Goal: Task Accomplishment & Management: Use online tool/utility

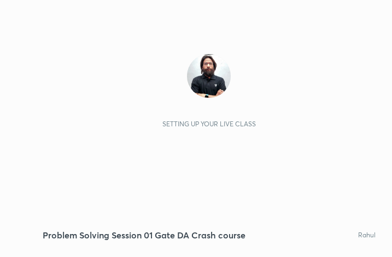
scroll to position [186, 348]
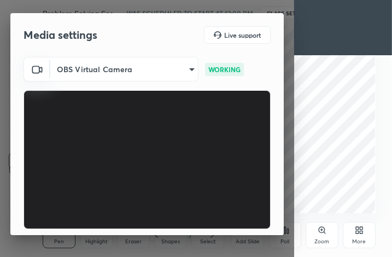
scroll to position [101, 0]
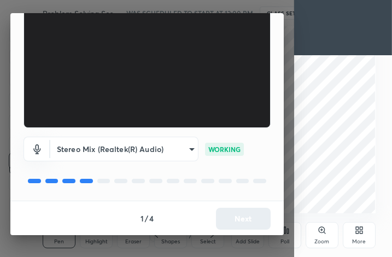
click at [240, 207] on div "1 / 4 Next" at bounding box center [146, 218] width 273 height 35
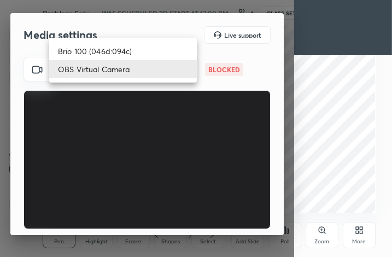
click at [156, 74] on body "1 2 3 4 5 6 7 C X Z C X Z E E Erase all H H Problem Solving Session 01 Gate DA …" at bounding box center [196, 128] width 392 height 257
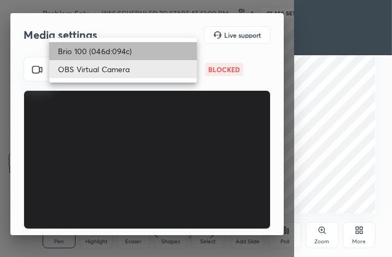
click at [109, 47] on li "Brio 100 (046d:094c)" at bounding box center [123, 51] width 148 height 18
type input "2b9690dfcf27c40a9ef53d1e8bdfe2a012cbfa1b44322f344bdb0bc5b596e6cf"
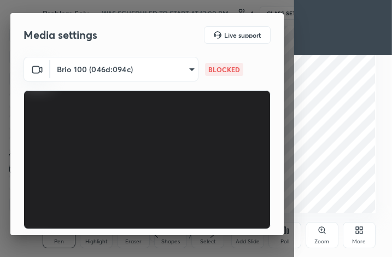
scroll to position [101, 0]
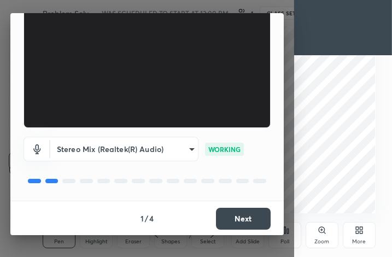
click at [242, 211] on button "Next" at bounding box center [243, 219] width 55 height 22
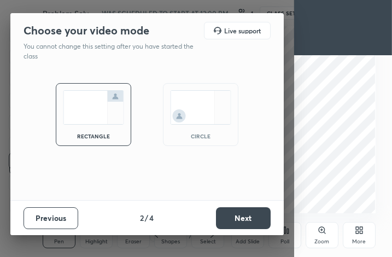
click at [242, 211] on button "Next" at bounding box center [243, 218] width 55 height 22
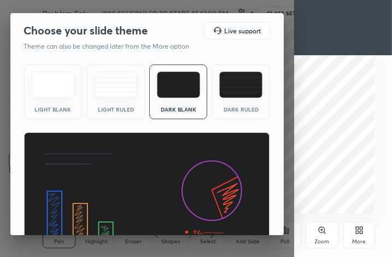
scroll to position [71, 0]
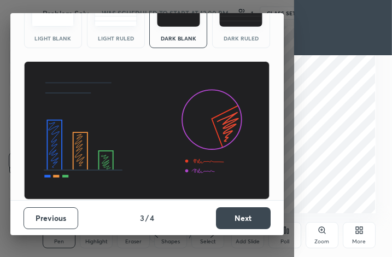
click at [230, 208] on button "Next" at bounding box center [243, 218] width 55 height 22
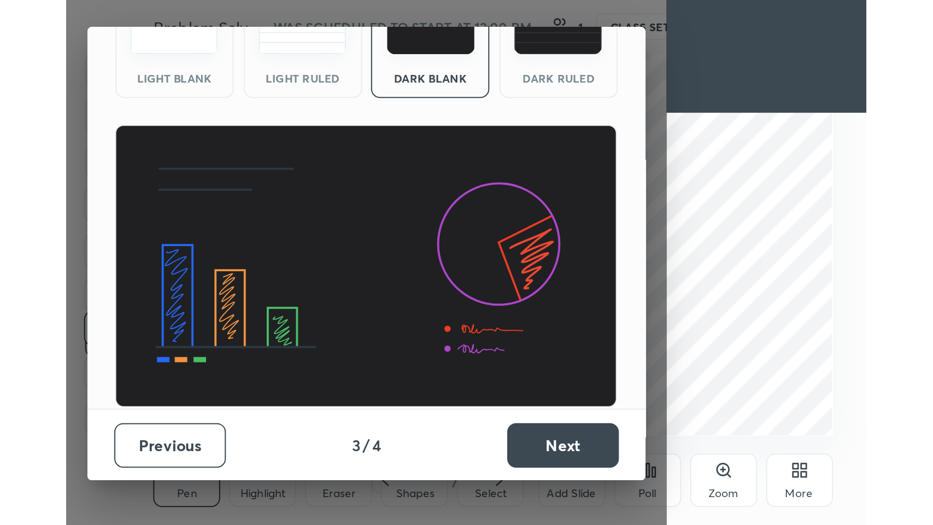
scroll to position [0, 0]
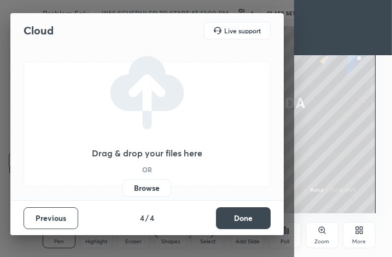
click at [146, 191] on label "Browse" at bounding box center [146, 187] width 49 height 17
click at [122, 191] on input "Browse" at bounding box center [122, 187] width 0 height 17
click at [147, 181] on label "Browse" at bounding box center [146, 187] width 49 height 17
click at [122, 181] on input "Browse" at bounding box center [122, 187] width 0 height 17
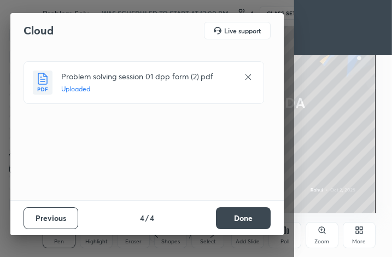
click at [258, 224] on button "Done" at bounding box center [243, 218] width 55 height 22
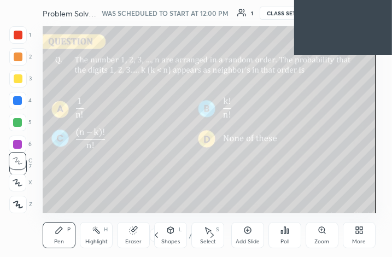
click at [277, 213] on div "Poll" at bounding box center [284, 234] width 33 height 61
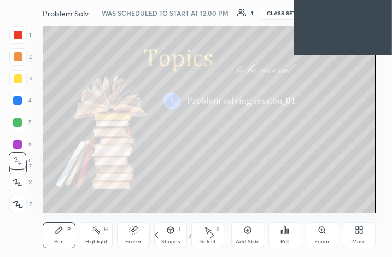
click at [277, 213] on div "Poll" at bounding box center [284, 234] width 33 height 61
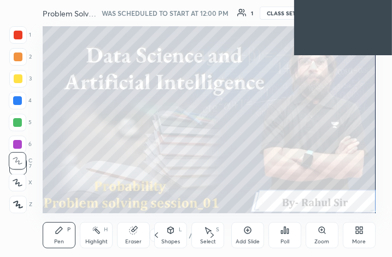
click at [356, 237] on div "More" at bounding box center [359, 235] width 33 height 26
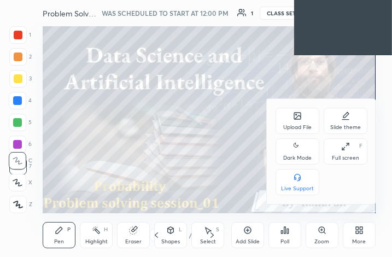
click at [346, 155] on div "Full screen" at bounding box center [345, 157] width 27 height 5
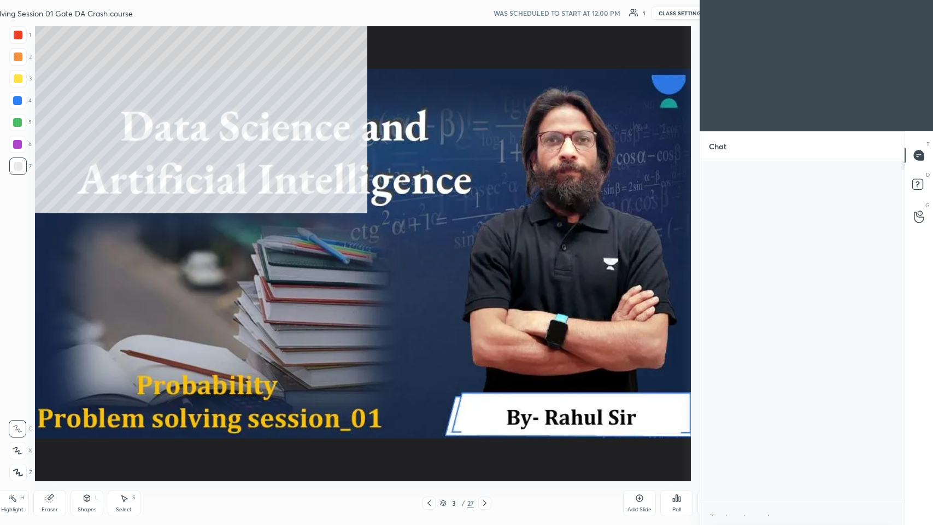
scroll to position [3, 3]
type textarea "x"
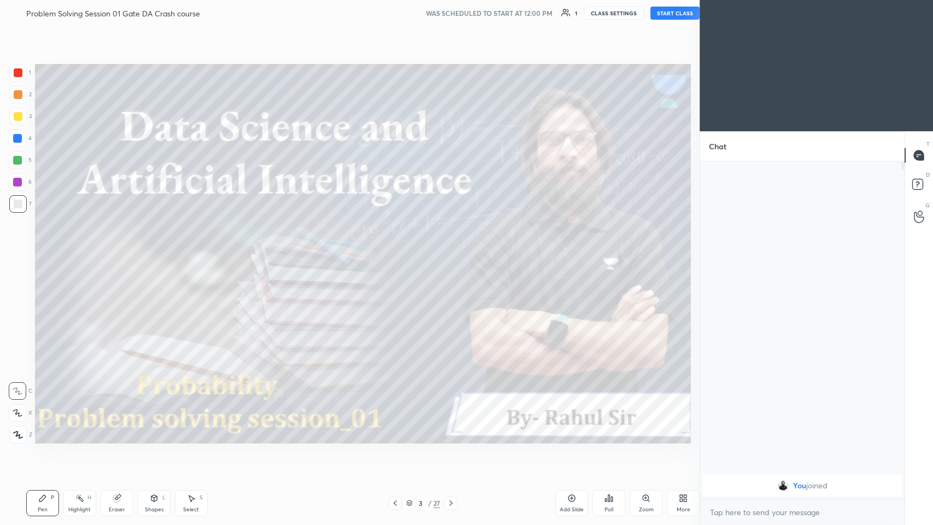
scroll to position [0, 0]
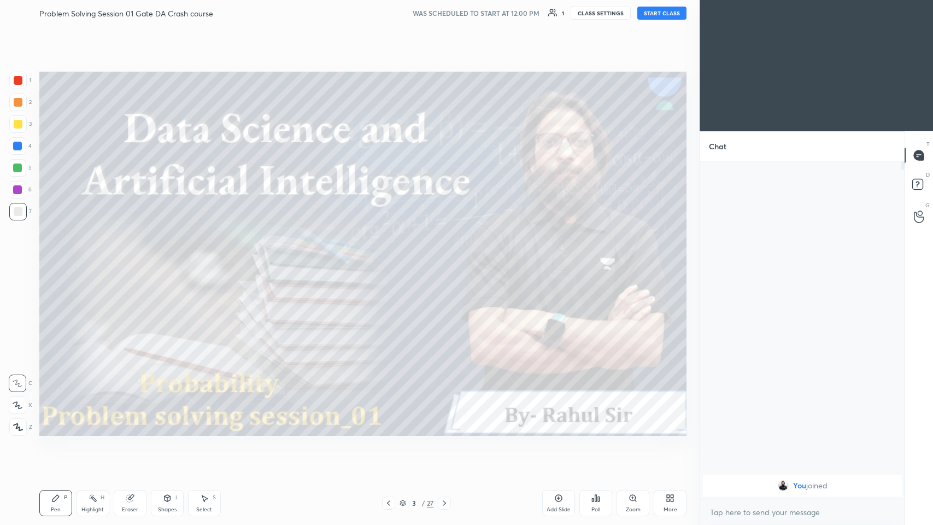
click at [391, 256] on icon at bounding box center [444, 502] width 9 height 9
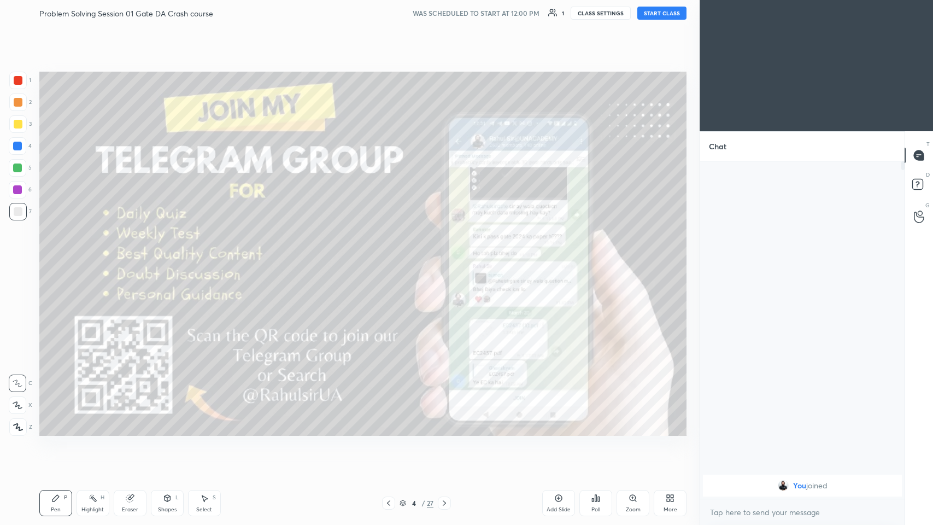
click at [391, 256] on icon at bounding box center [444, 502] width 9 height 9
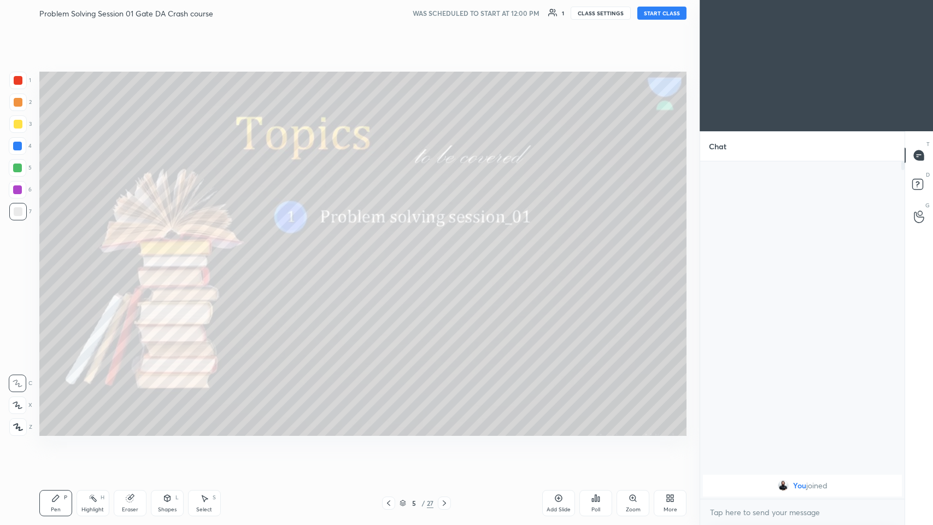
click at [391, 256] on icon at bounding box center [444, 502] width 9 height 9
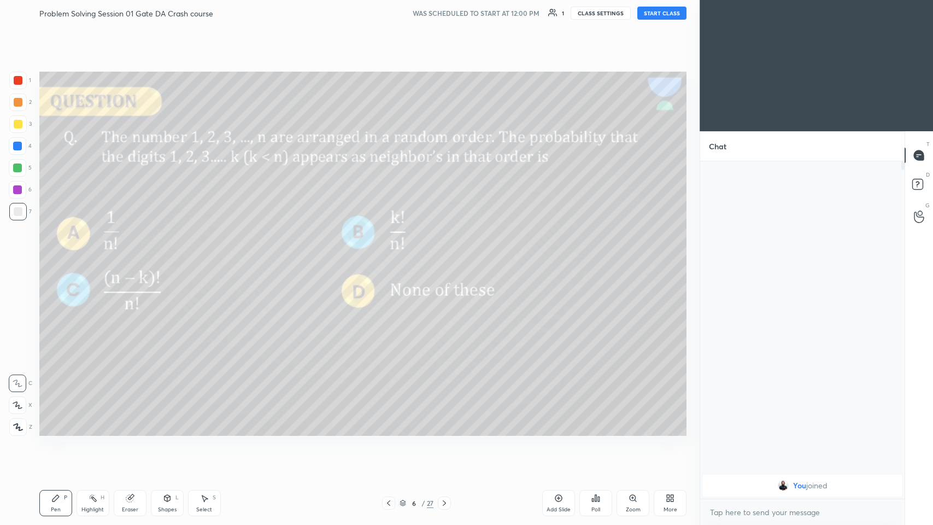
click at [391, 256] on icon at bounding box center [444, 502] width 9 height 9
click at [390, 256] on icon at bounding box center [388, 502] width 9 height 9
click at [391, 256] on icon at bounding box center [444, 502] width 9 height 9
click at [17, 203] on div at bounding box center [17, 211] width 17 height 17
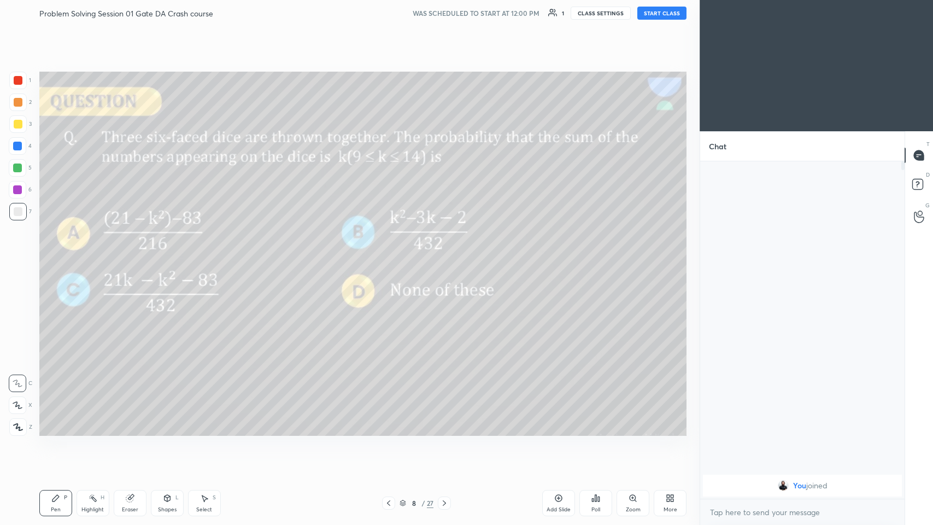
click at [17, 126] on div at bounding box center [18, 124] width 9 height 9
click at [17, 256] on icon at bounding box center [18, 405] width 10 height 8
click at [391, 256] on icon at bounding box center [444, 502] width 9 height 9
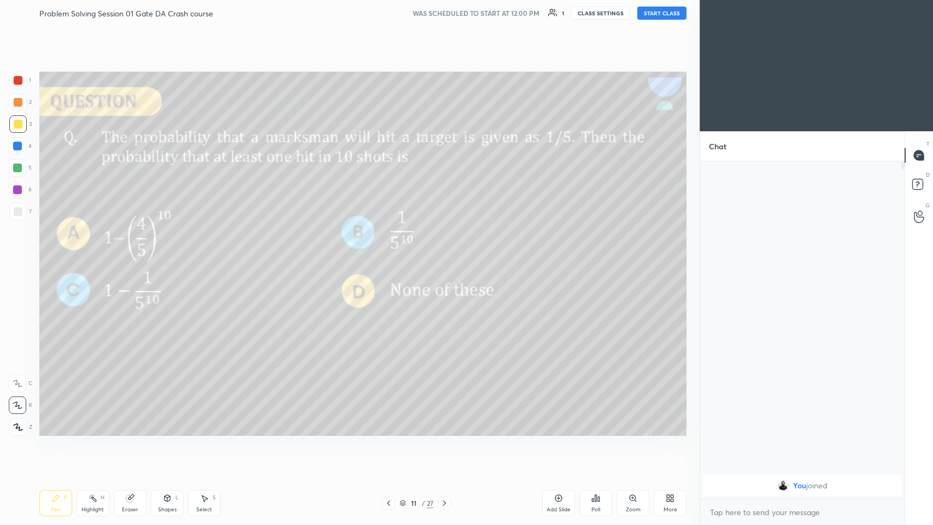
click at [391, 256] on icon at bounding box center [444, 502] width 9 height 9
click at [391, 256] on icon at bounding box center [444, 502] width 3 height 5
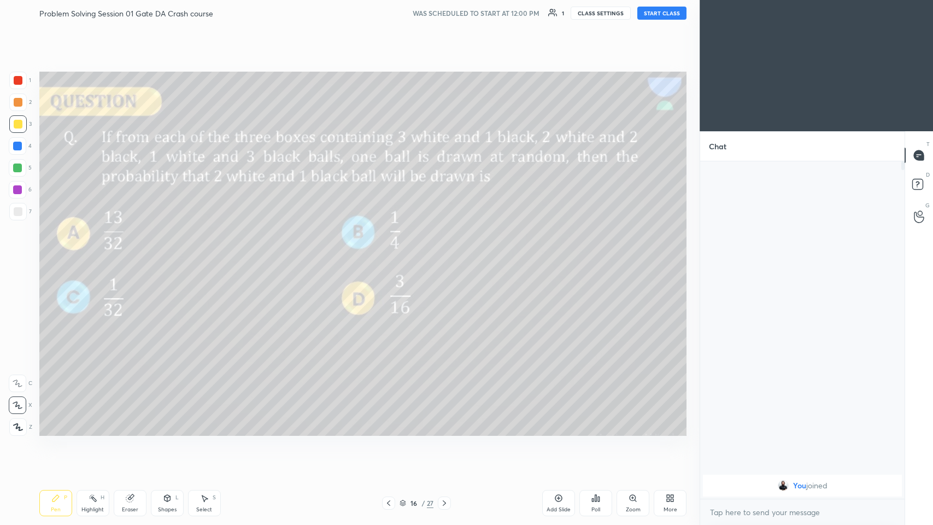
click at [391, 256] on icon at bounding box center [444, 502] width 9 height 9
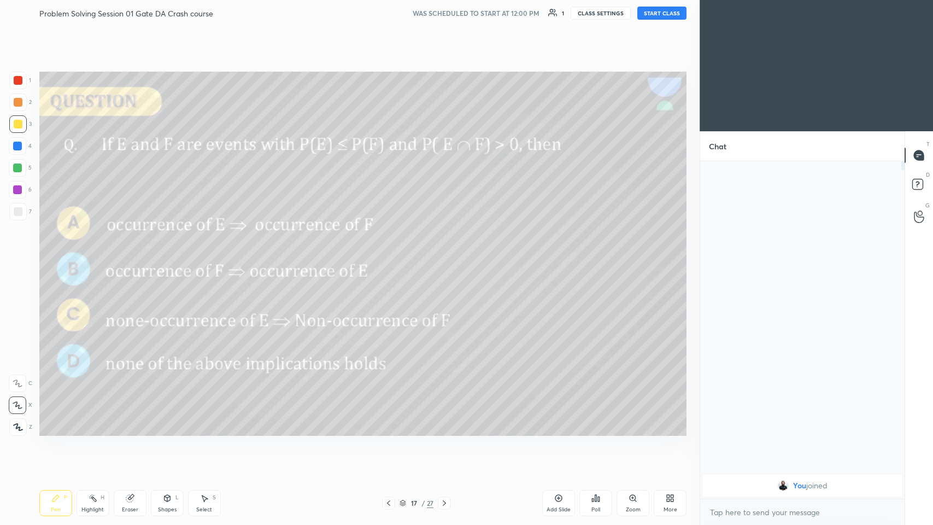
click at [391, 256] on icon at bounding box center [444, 502] width 3 height 5
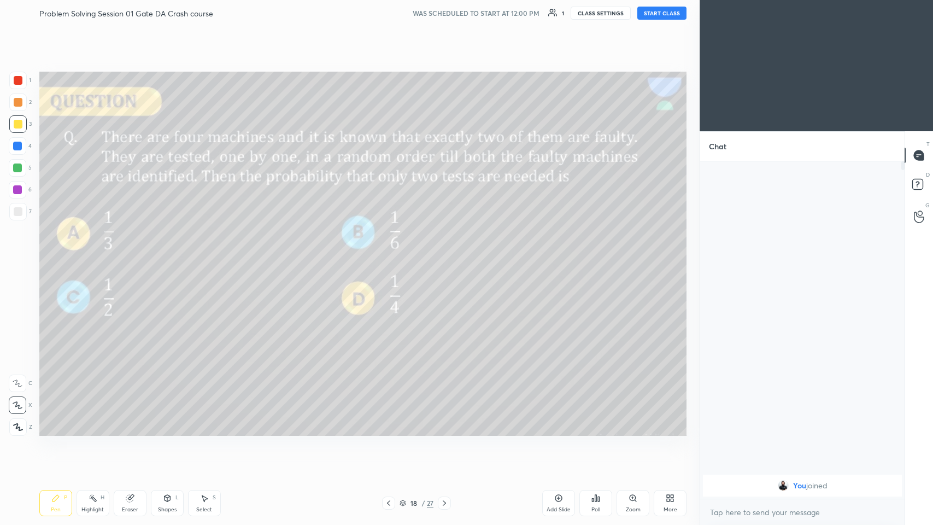
click at [391, 256] on icon at bounding box center [444, 502] width 9 height 9
click at [391, 256] on icon at bounding box center [444, 502] width 3 height 5
click at [390, 256] on icon at bounding box center [388, 502] width 9 height 9
click at [391, 256] on icon at bounding box center [444, 502] width 9 height 9
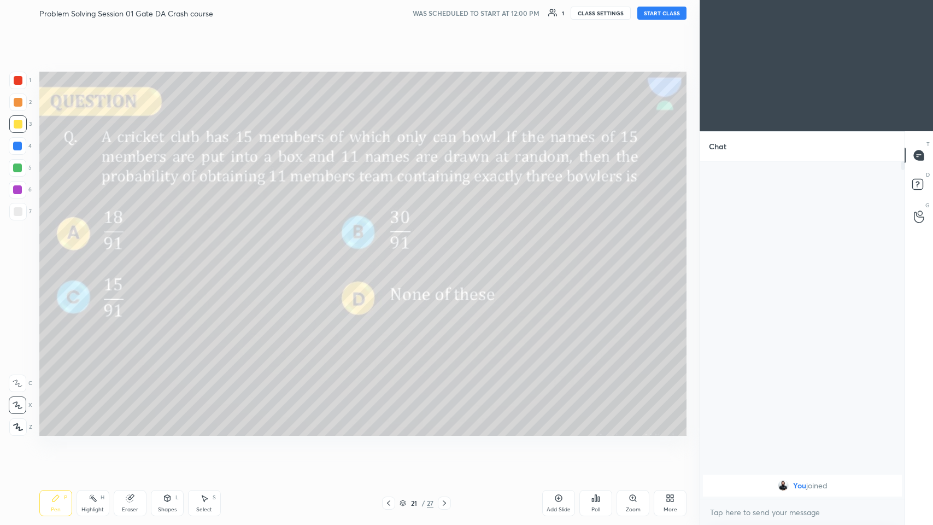
click at [391, 256] on icon at bounding box center [444, 502] width 9 height 9
click at [385, 256] on icon at bounding box center [388, 502] width 9 height 9
click at [391, 256] on icon at bounding box center [444, 502] width 9 height 9
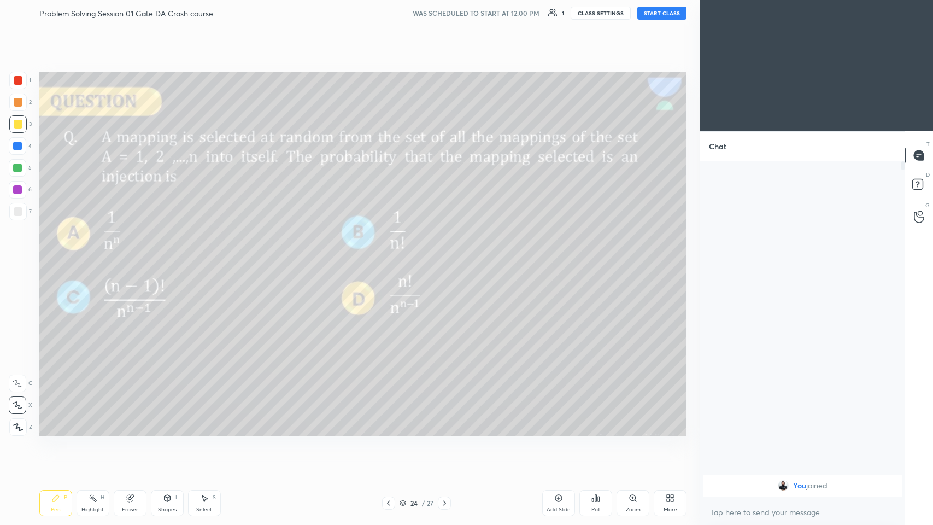
click at [391, 256] on icon at bounding box center [444, 502] width 3 height 5
click at [391, 256] on icon at bounding box center [444, 502] width 9 height 9
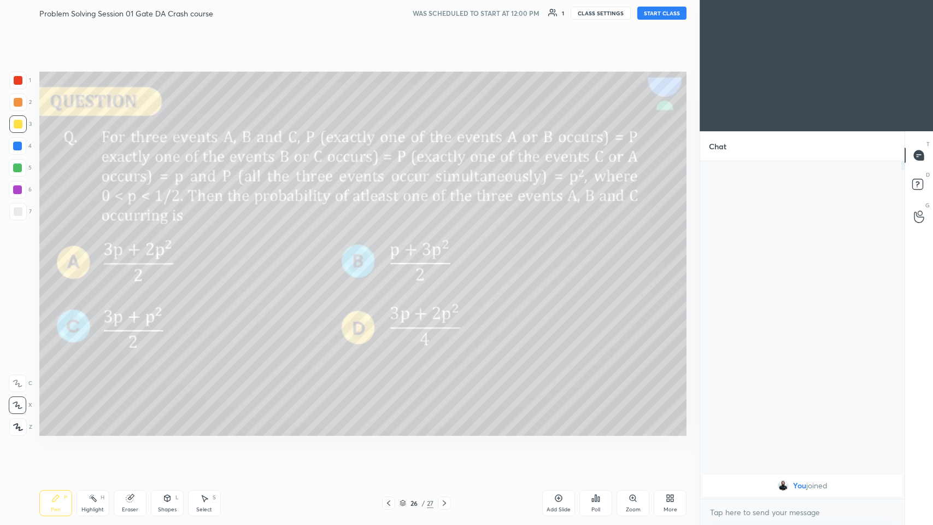
click at [391, 256] on icon at bounding box center [444, 502] width 9 height 9
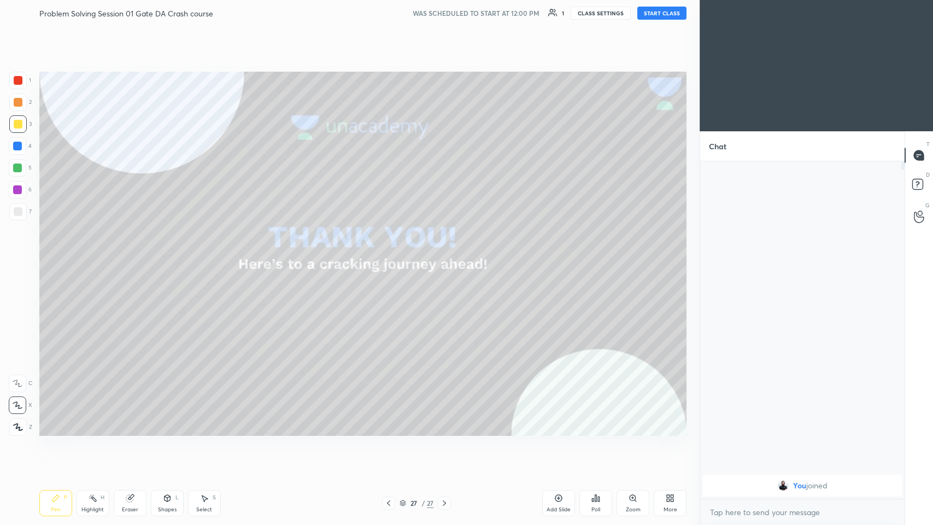
click at [391, 256] on icon at bounding box center [388, 502] width 9 height 9
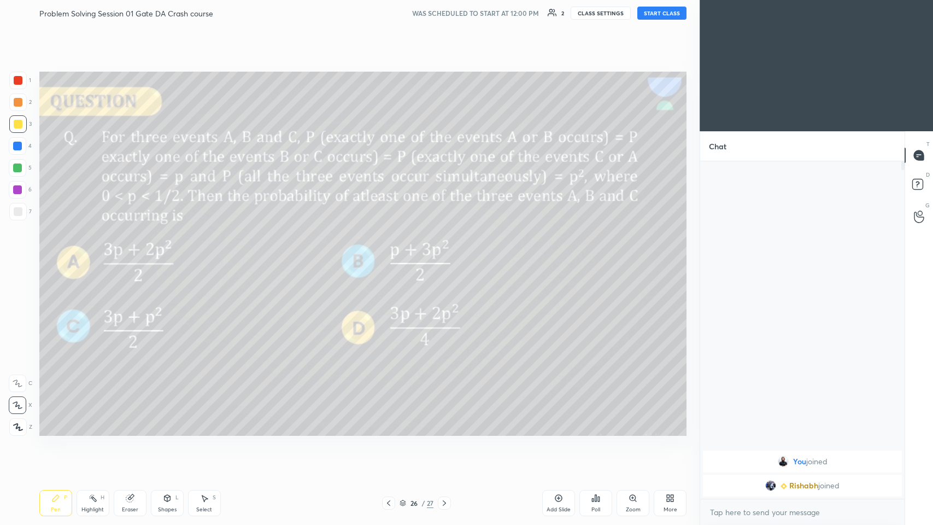
click at [391, 16] on button "CLASS SETTINGS" at bounding box center [601, 13] width 60 height 13
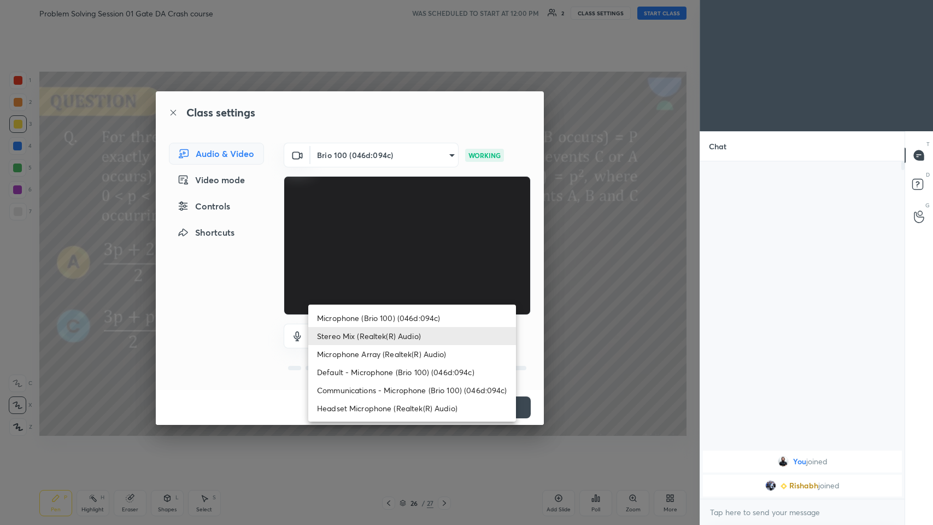
click at [391, 256] on body "1 2 3 4 5 6 7 C X Z C X Z E E Erase all H H Problem Solving Session 01 Gate DA …" at bounding box center [466, 262] width 933 height 525
click at [391, 256] on li "Headset Microphone (Realtek(R) Audio)" at bounding box center [412, 408] width 208 height 18
type input "c5357366373ea2228791facba39c50250624b571dc46e3de83a2300c7d444454"
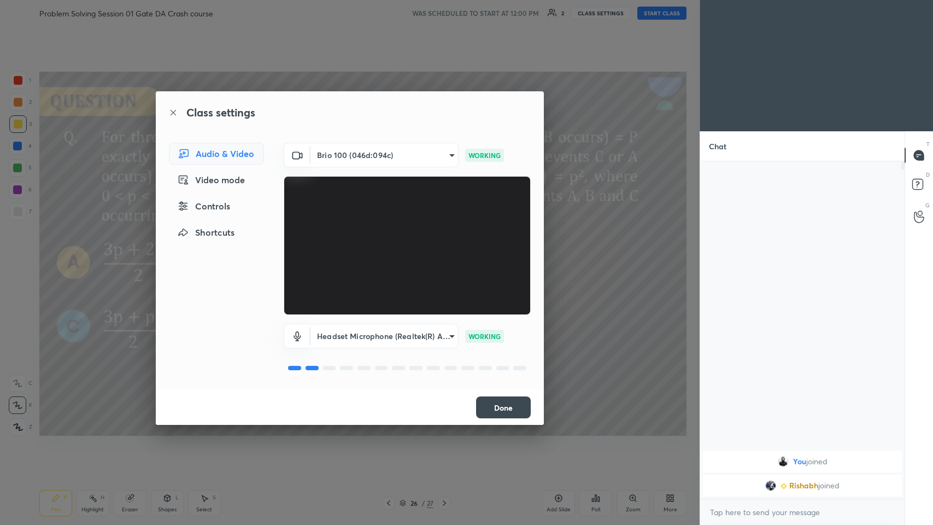
click at [391, 256] on button "Done" at bounding box center [503, 407] width 55 height 22
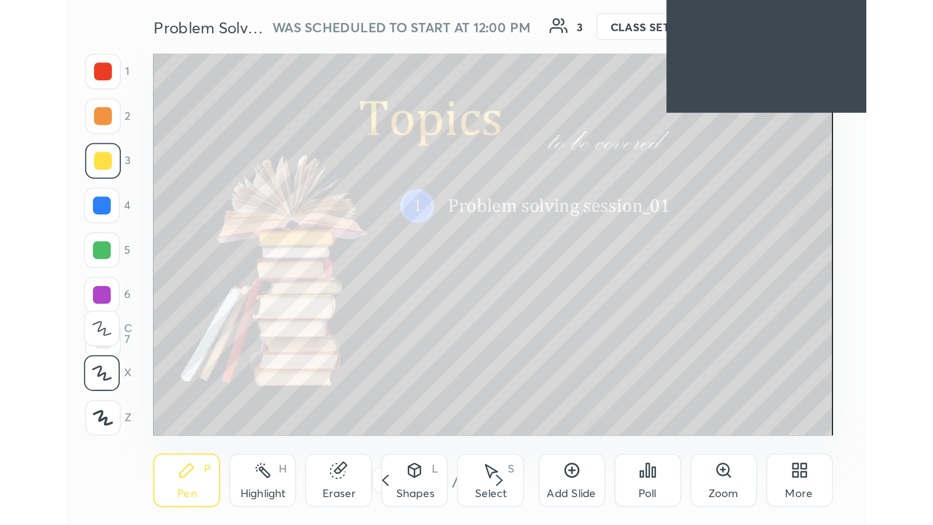
scroll to position [54463, 54302]
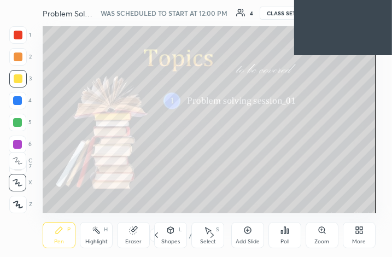
click at [360, 239] on div "More" at bounding box center [359, 241] width 14 height 5
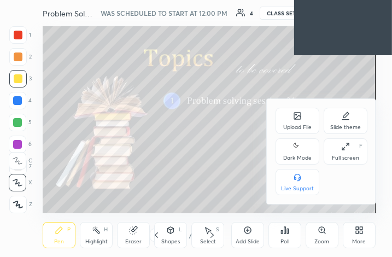
click at [346, 147] on icon at bounding box center [345, 146] width 9 height 9
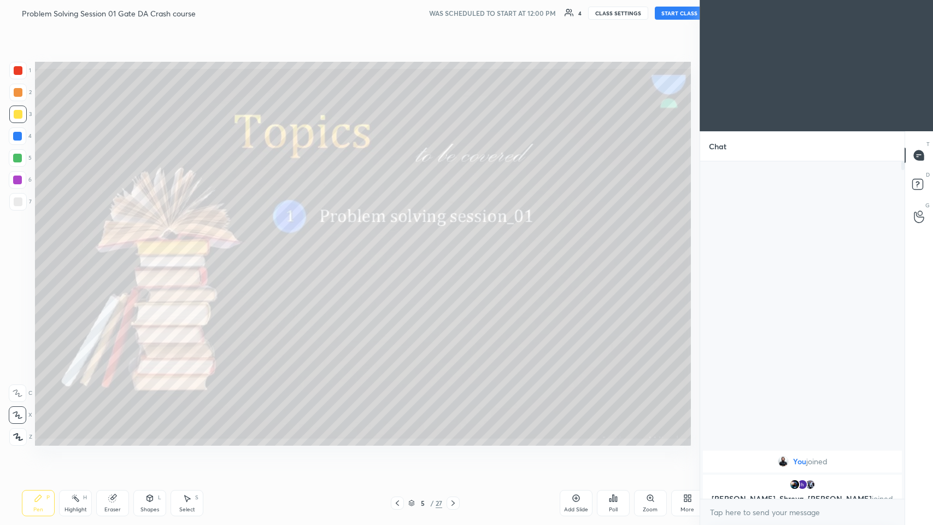
scroll to position [54195, 53994]
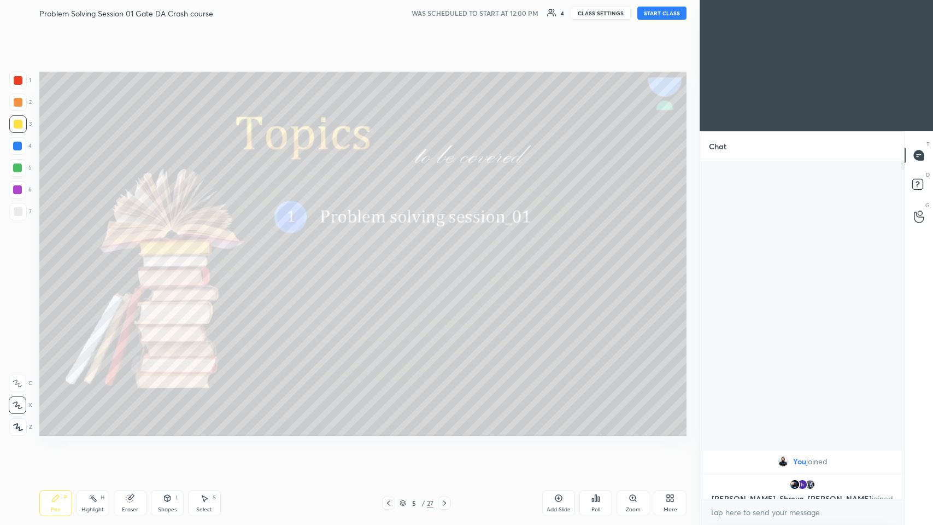
click at [391, 256] on div "x" at bounding box center [802, 512] width 204 height 26
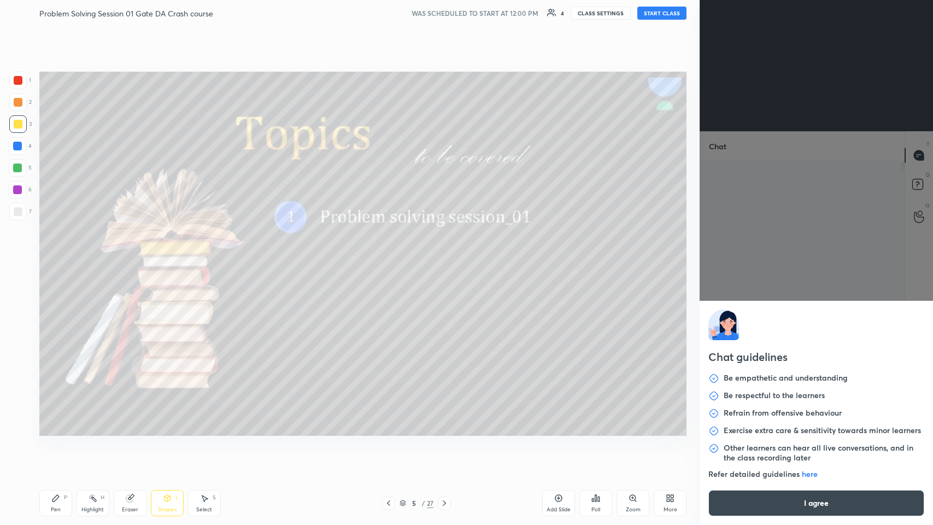
click at [391, 256] on button "I agree" at bounding box center [816, 503] width 216 height 26
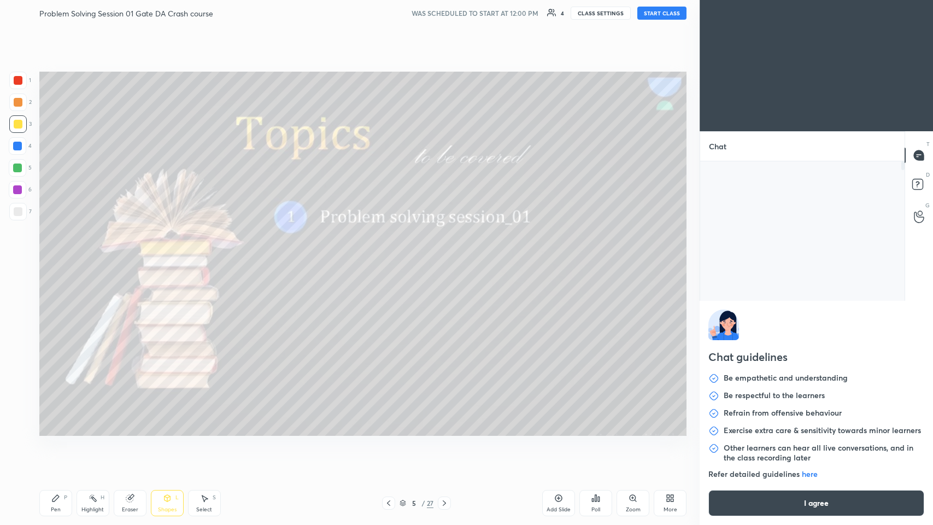
type textarea "x"
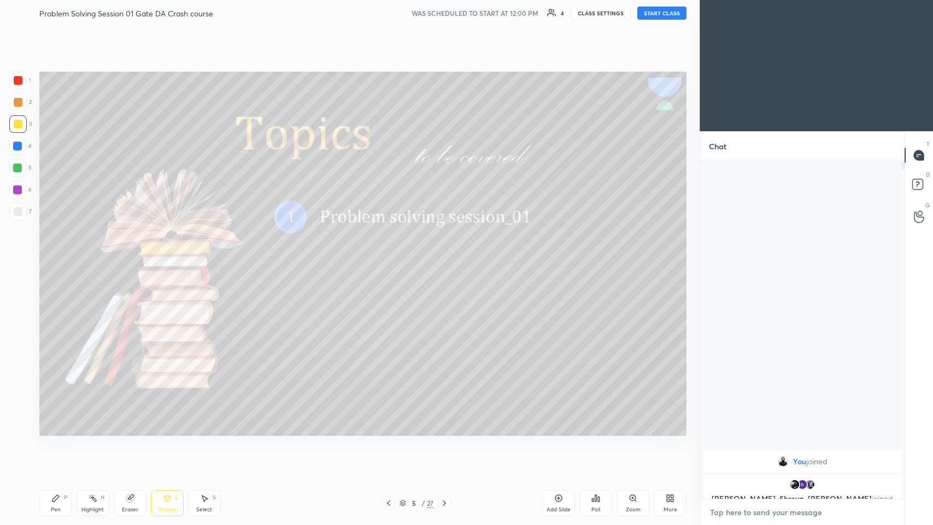
click at [391, 256] on textarea at bounding box center [802, 511] width 187 height 17
type textarea "c"
type textarea "x"
type textarea "cl"
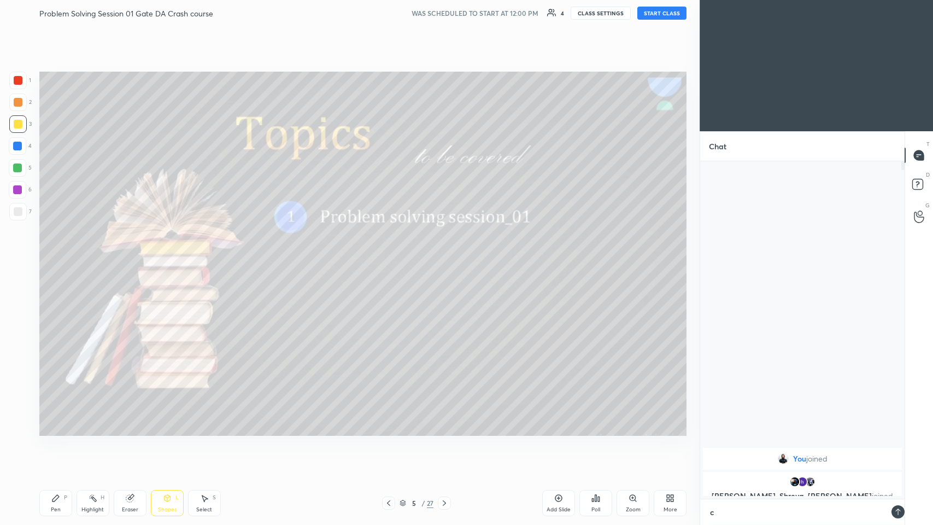
type textarea "x"
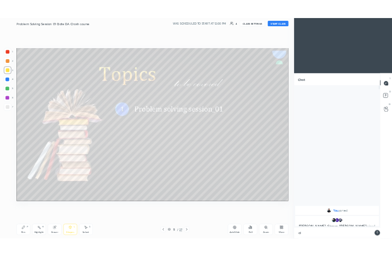
scroll to position [242, 201]
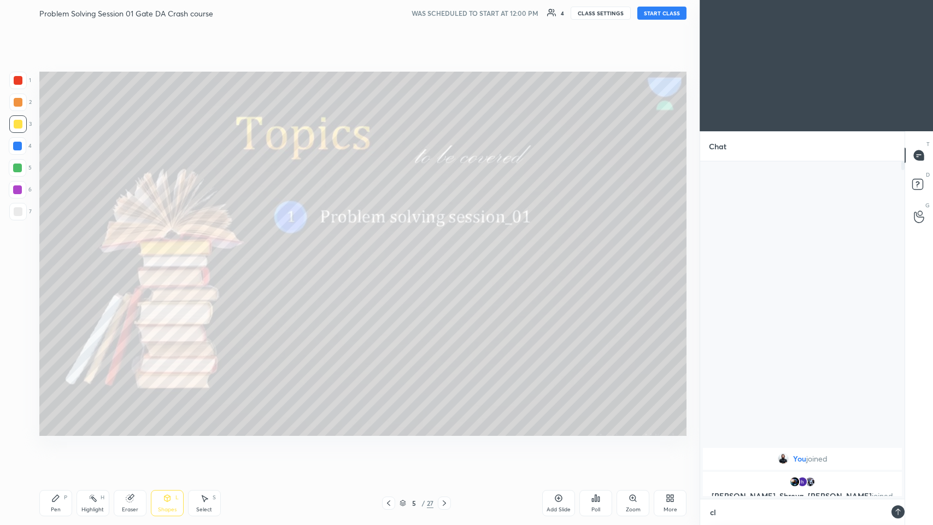
type textarea "cla"
type textarea "x"
type textarea "clas"
type textarea "x"
type textarea "class"
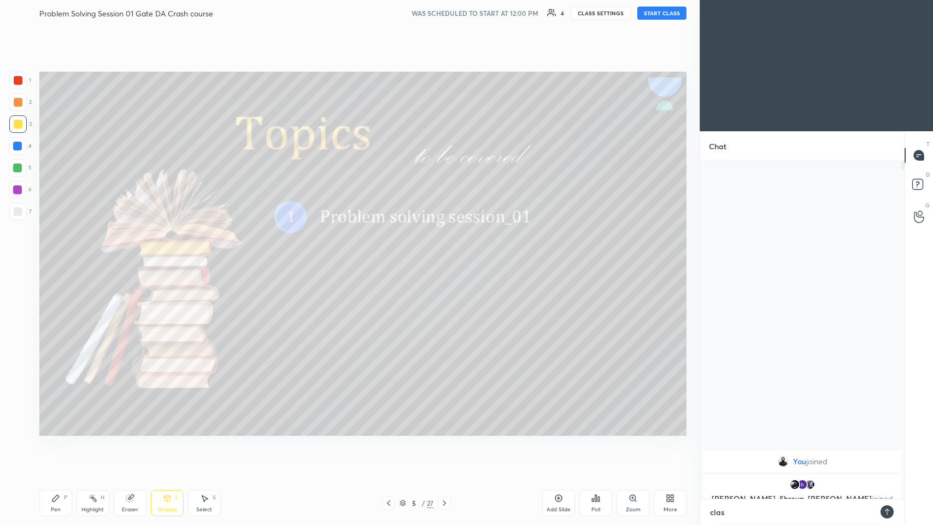
type textarea "x"
type textarea "class"
type textarea "x"
type textarea "class s"
type textarea "x"
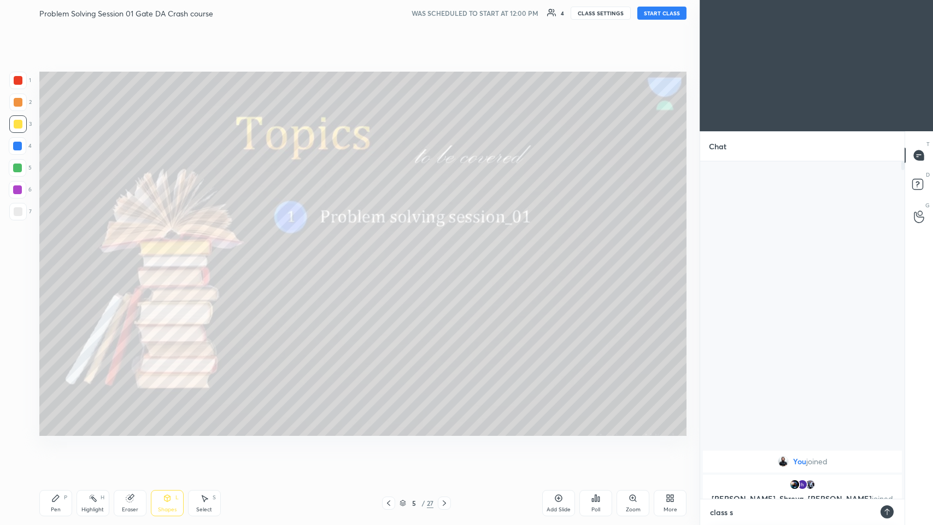
type textarea "class st"
type textarea "x"
type textarea "class sta"
type textarea "x"
type textarea "class star"
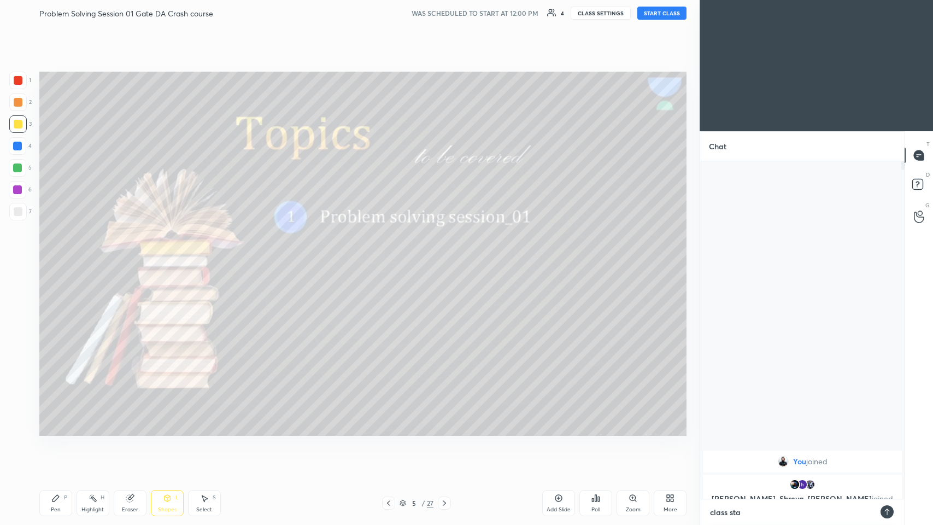
type textarea "x"
type textarea "class start"
type textarea "x"
type textarea "class start"
type textarea "x"
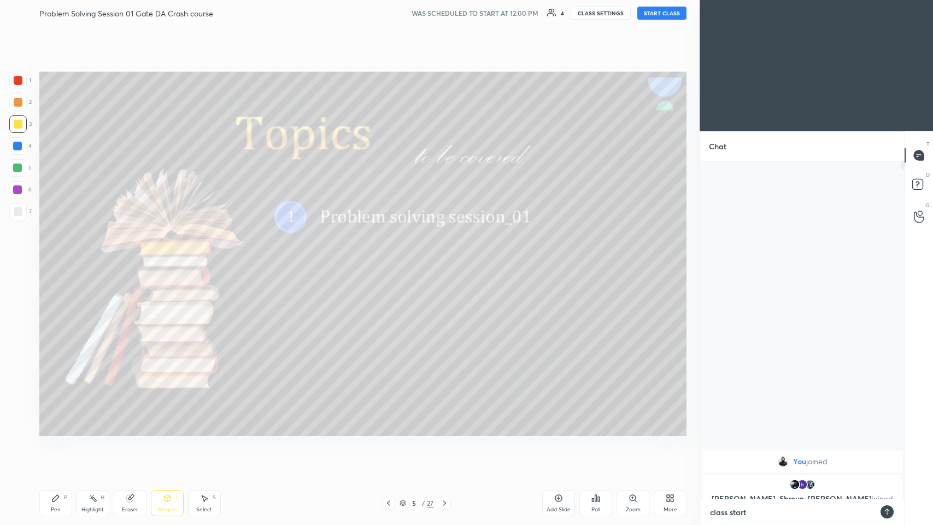
type textarea "class start a"
type textarea "x"
type textarea "class start at"
type textarea "x"
type textarea "class start at"
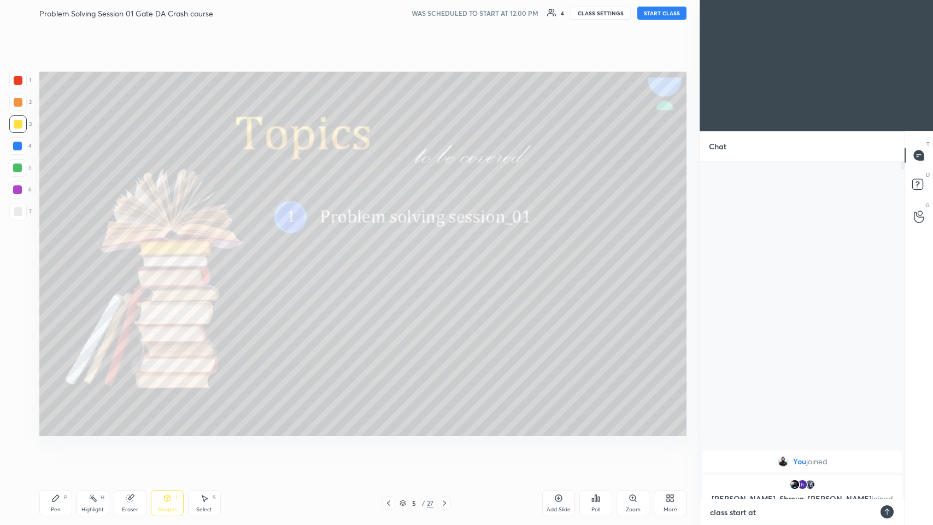
type textarea "x"
type textarea "class start at 1"
type textarea "x"
type textarea "class start at 12"
type textarea "x"
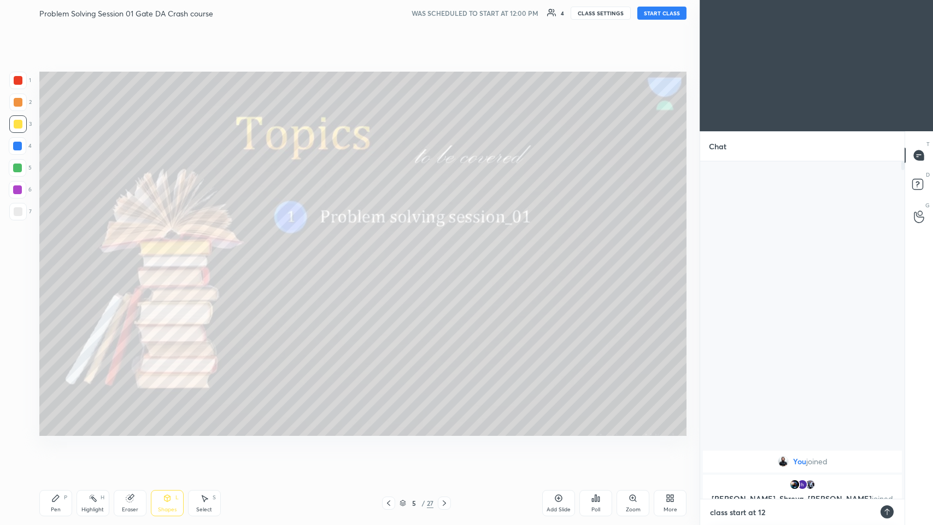
type textarea "class start at 12:"
type textarea "x"
type textarea "class start at 12:0"
type textarea "x"
type textarea "class start at 12:05"
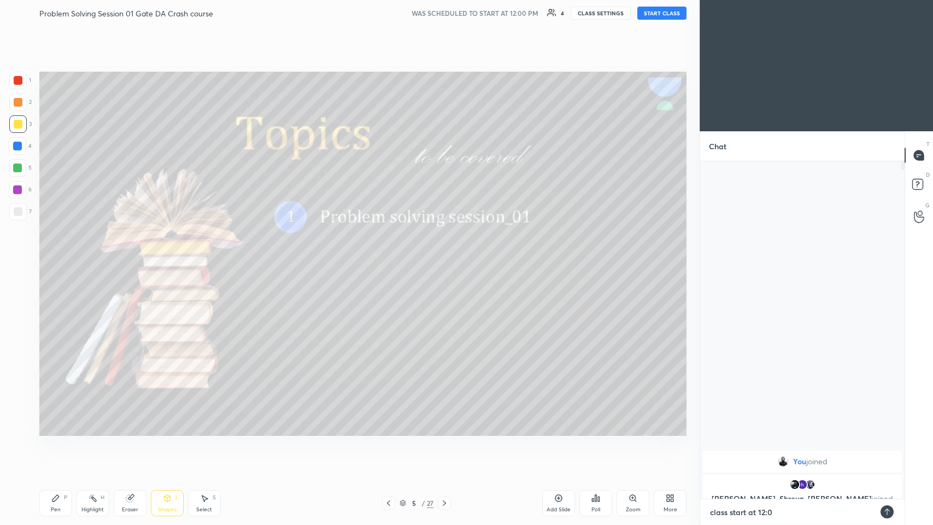
type textarea "x"
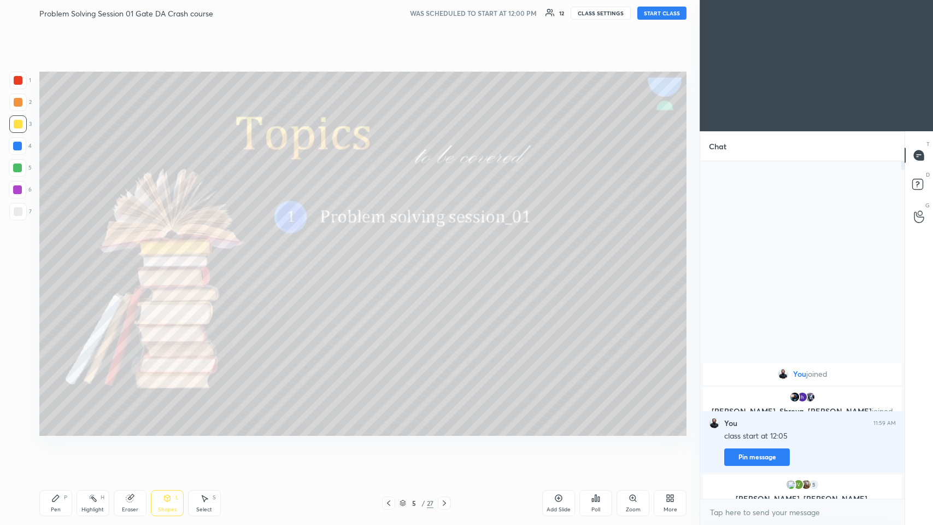
click at [391, 10] on button "START CLASS" at bounding box center [661, 13] width 49 height 13
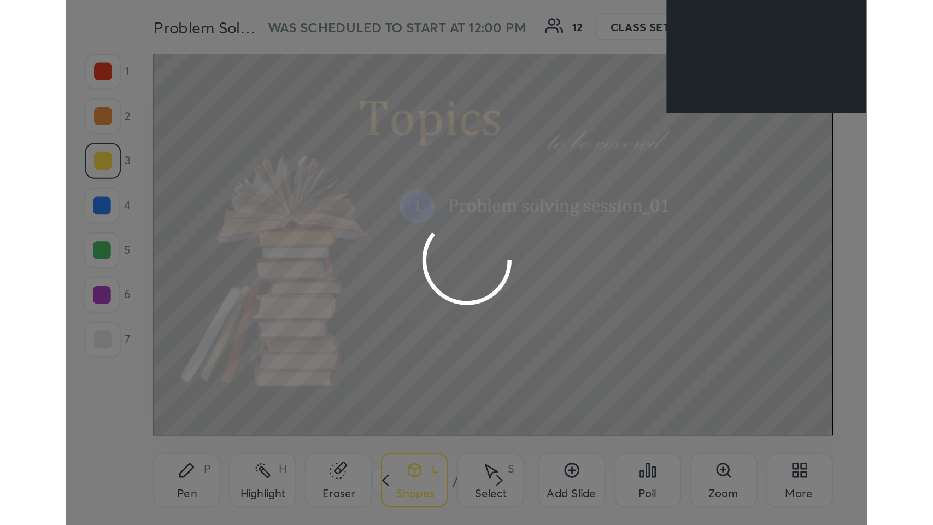
scroll to position [186, 348]
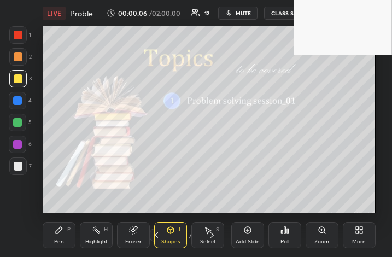
click at [356, 232] on icon at bounding box center [357, 232] width 3 height 3
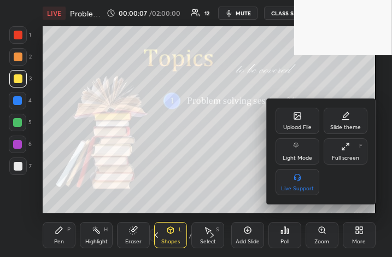
click at [344, 155] on div "Full screen" at bounding box center [345, 157] width 27 height 5
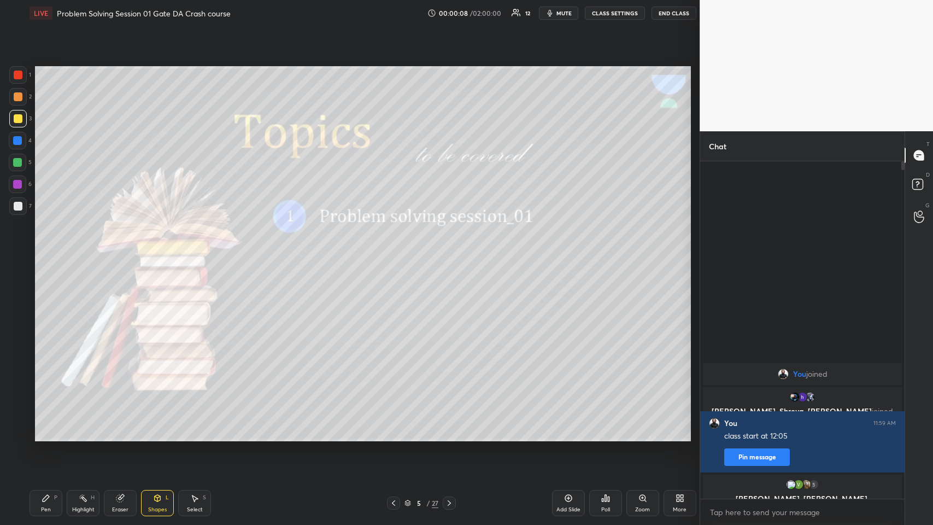
scroll to position [54195, 53994]
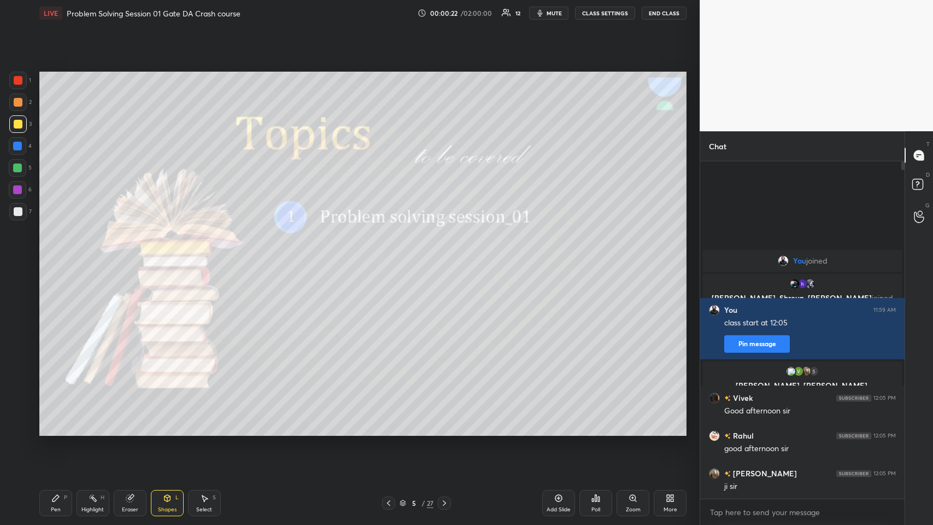
click at [387, 256] on icon at bounding box center [388, 502] width 9 height 9
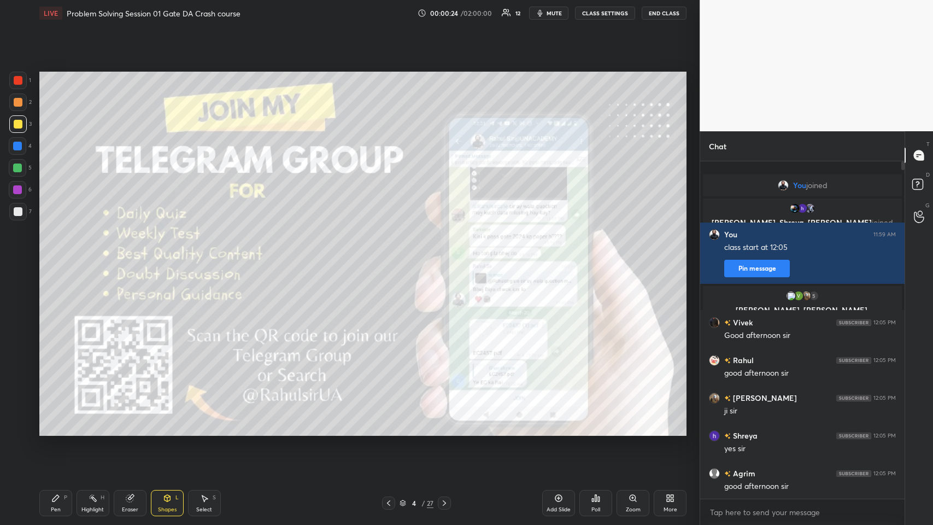
click at [391, 256] on icon at bounding box center [444, 502] width 9 height 9
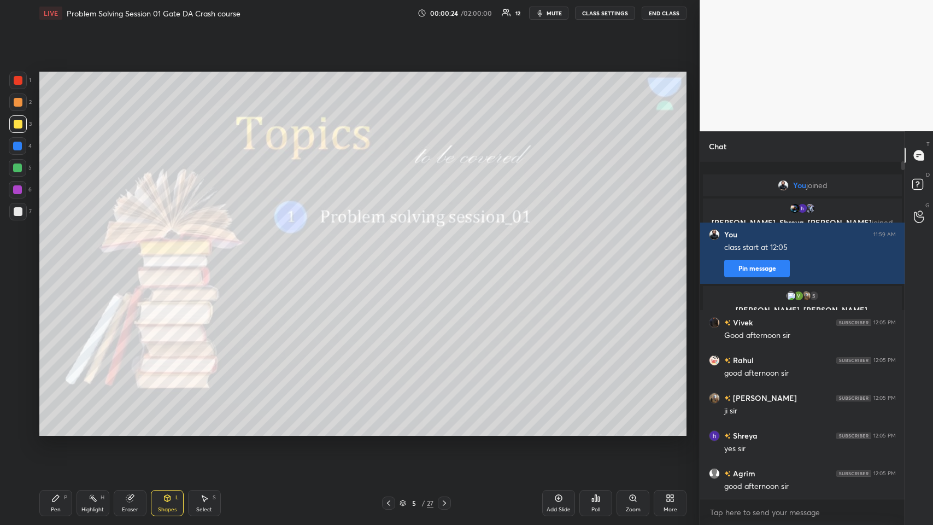
click at [391, 256] on icon at bounding box center [444, 502] width 9 height 9
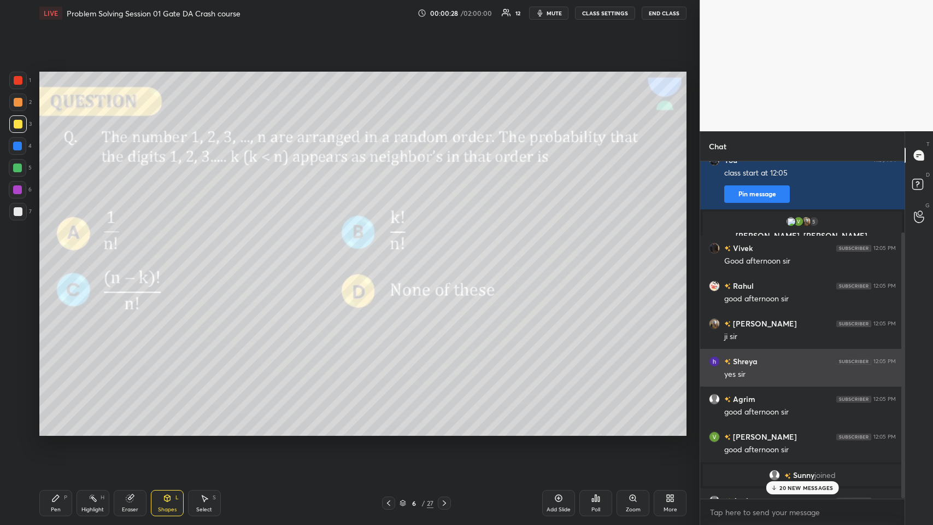
scroll to position [90, 0]
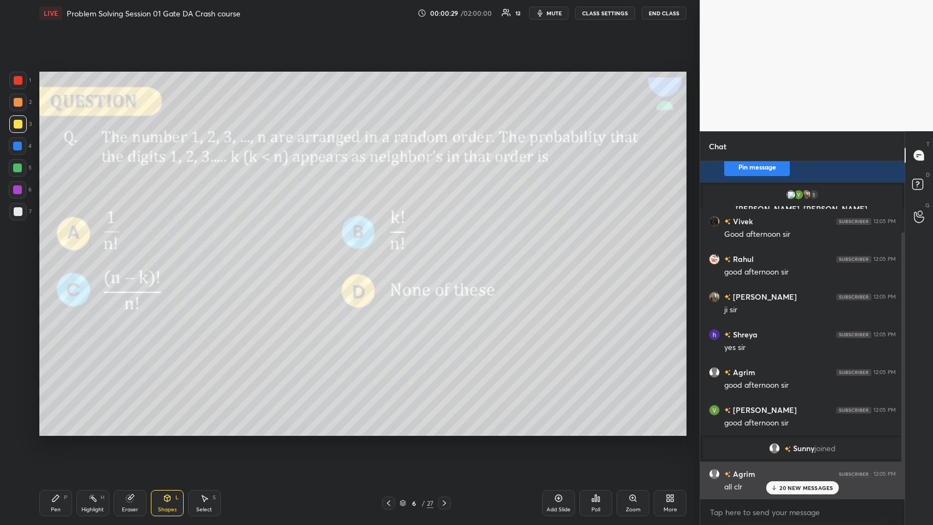
click at [391, 256] on div "20 NEW MESSAGES" at bounding box center [802, 487] width 73 height 13
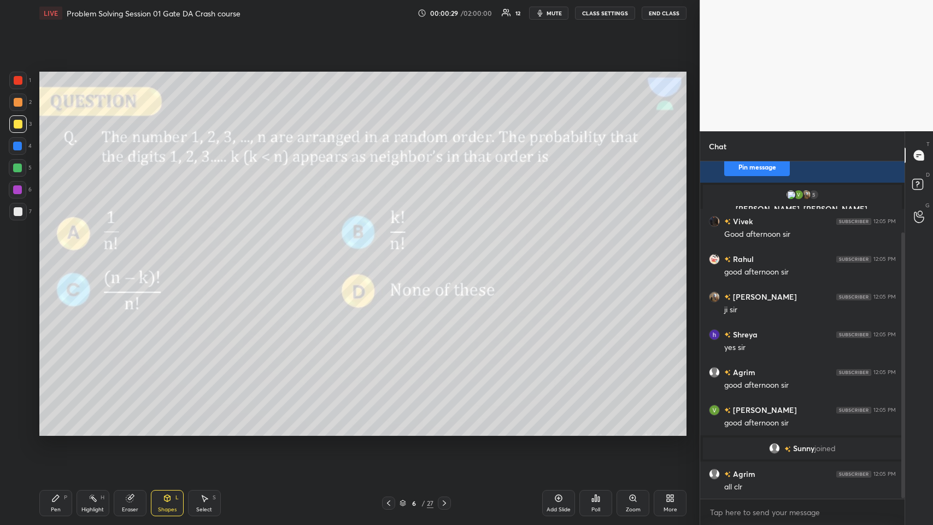
scroll to position [151, 0]
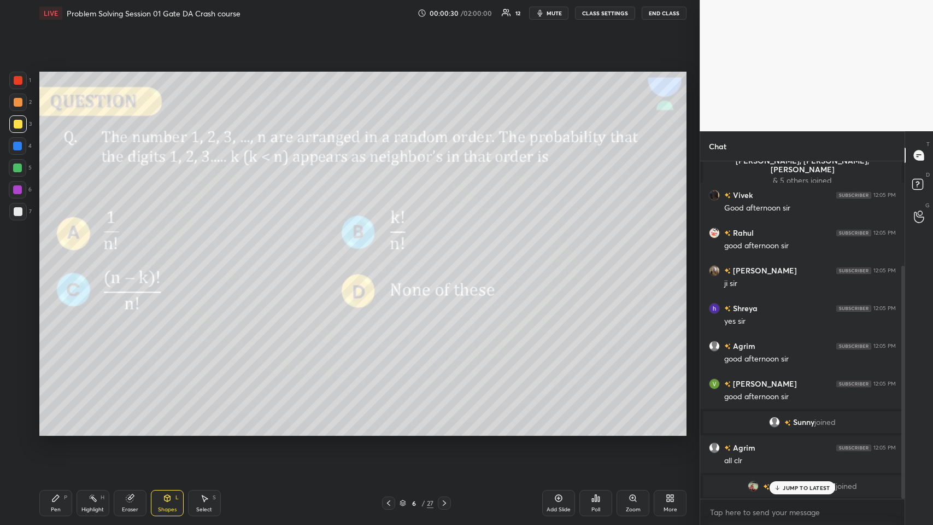
click at [391, 256] on div "JUMP TO LATEST" at bounding box center [802, 487] width 66 height 13
click at [12, 101] on div at bounding box center [17, 101] width 17 height 17
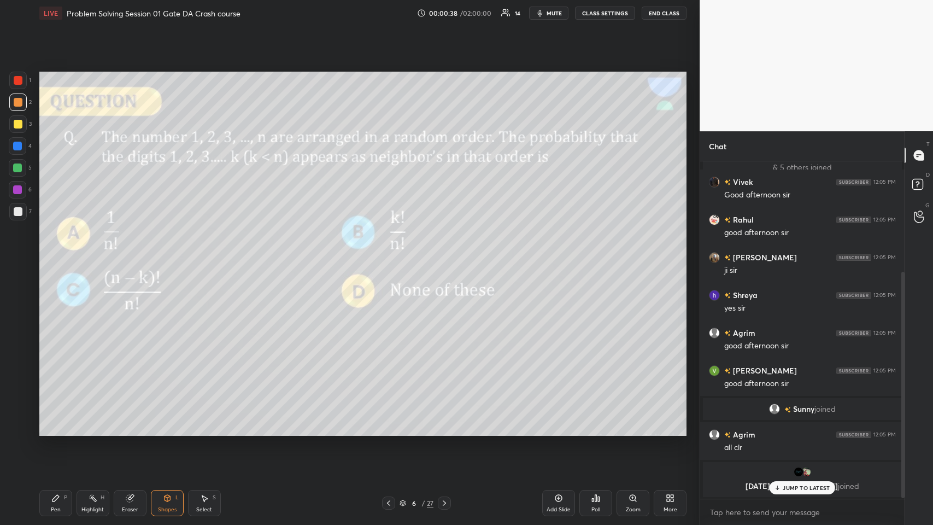
click at [391, 256] on p "JUMP TO LATEST" at bounding box center [806, 487] width 47 height 7
click at [54, 256] on icon at bounding box center [55, 497] width 9 height 9
click at [391, 256] on icon at bounding box center [558, 497] width 9 height 9
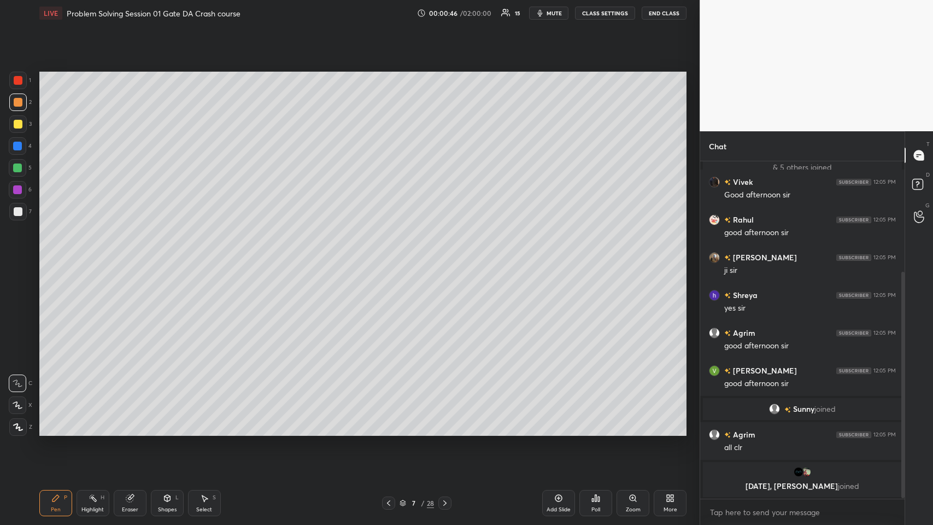
click at [18, 256] on icon at bounding box center [18, 405] width 10 height 8
click at [388, 256] on icon at bounding box center [388, 502] width 9 height 9
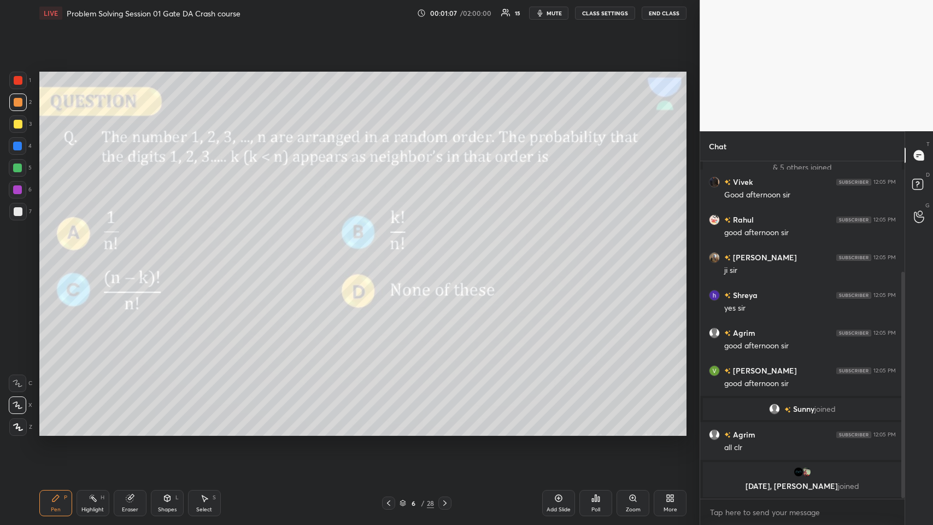
click at [391, 256] on icon at bounding box center [444, 502] width 9 height 9
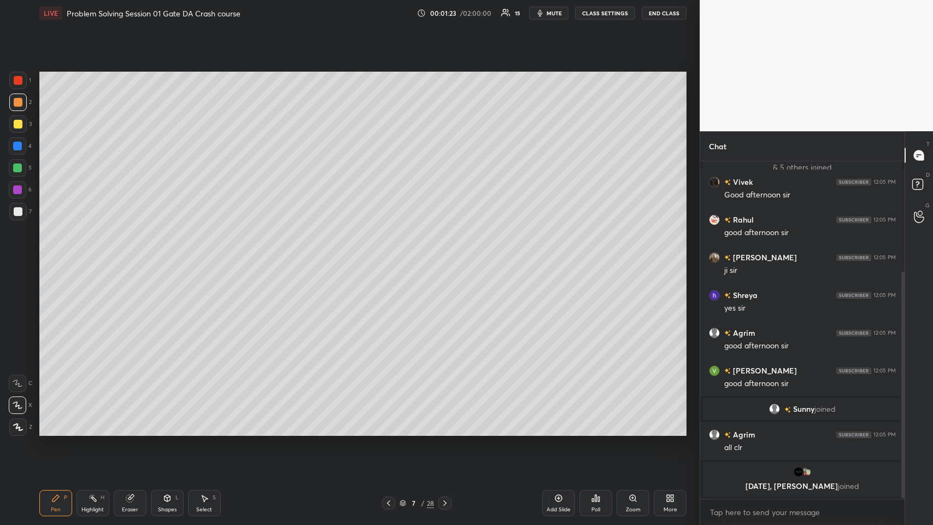
click at [387, 256] on icon at bounding box center [388, 502] width 9 height 9
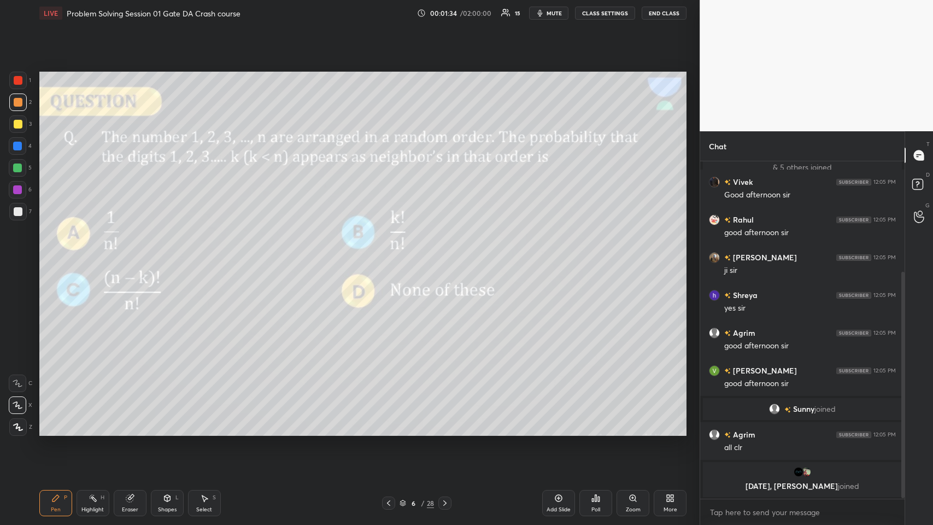
click at [391, 256] on icon at bounding box center [444, 502] width 9 height 9
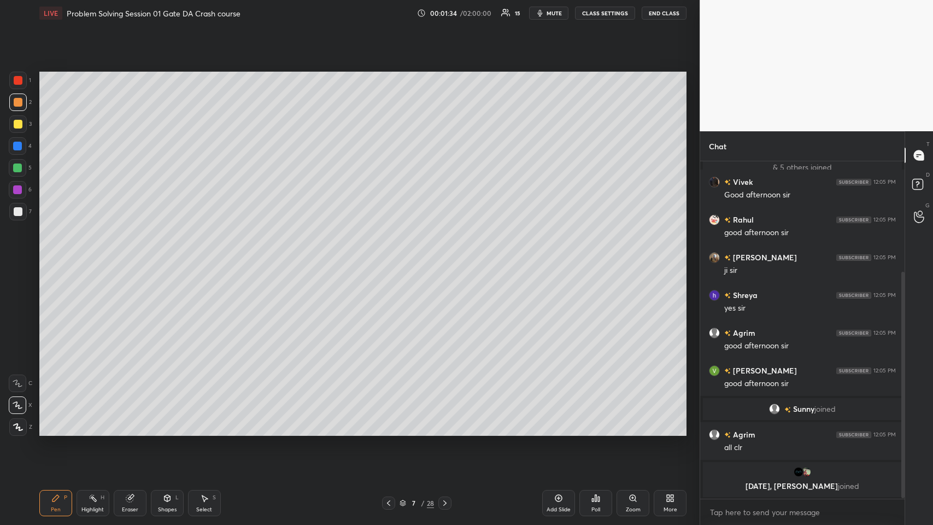
scroll to position [202, 0]
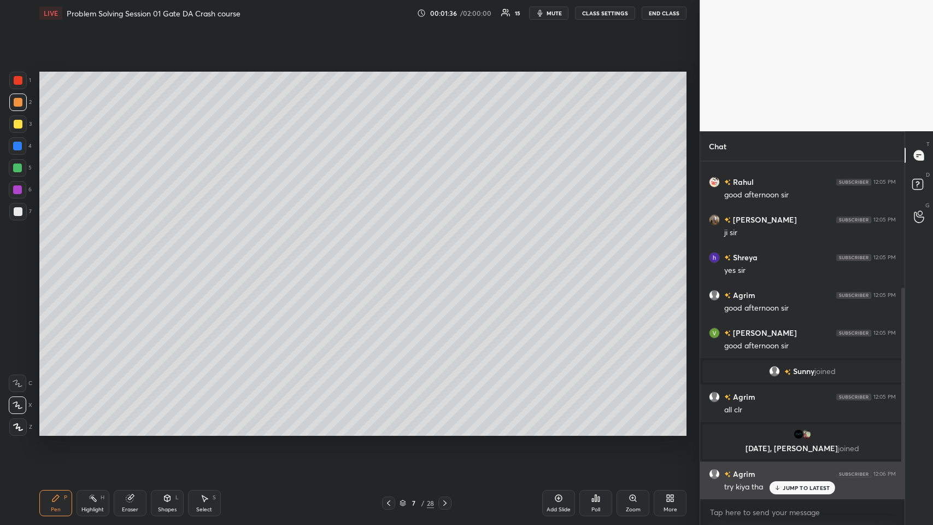
click at [391, 256] on p "JUMP TO LATEST" at bounding box center [806, 487] width 47 height 7
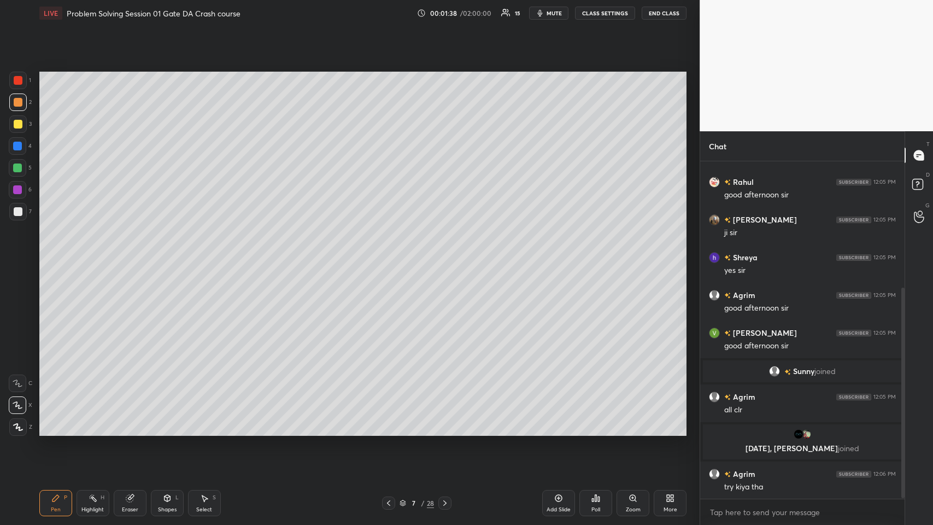
click at [386, 256] on icon at bounding box center [388, 502] width 9 height 9
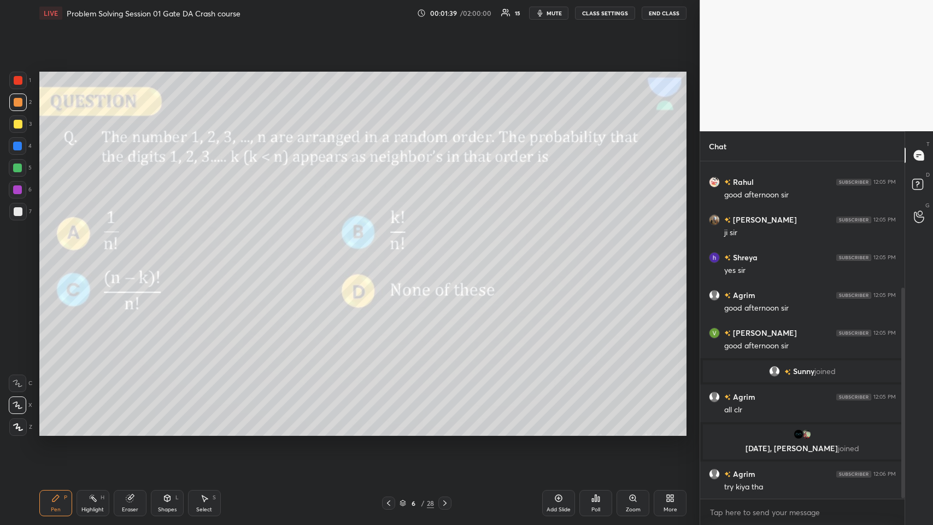
click at [391, 256] on icon at bounding box center [444, 502] width 9 height 9
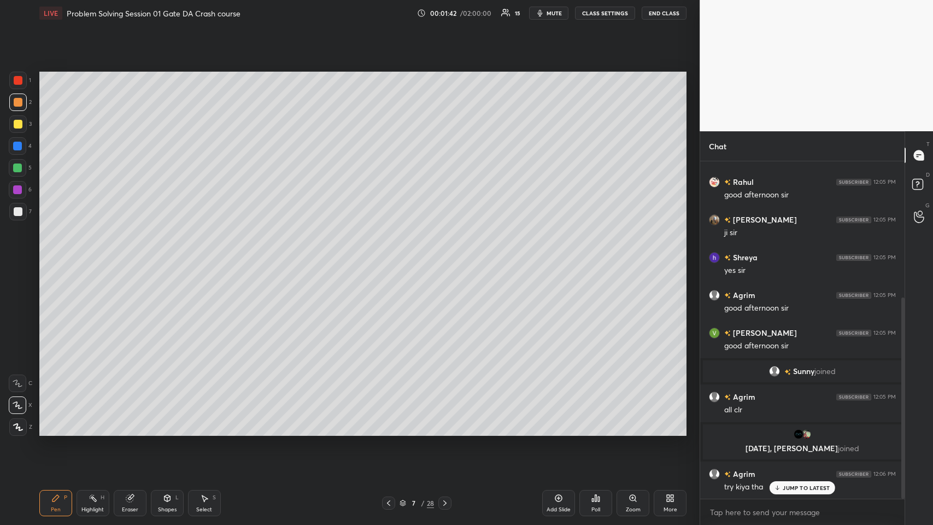
scroll to position [228, 0]
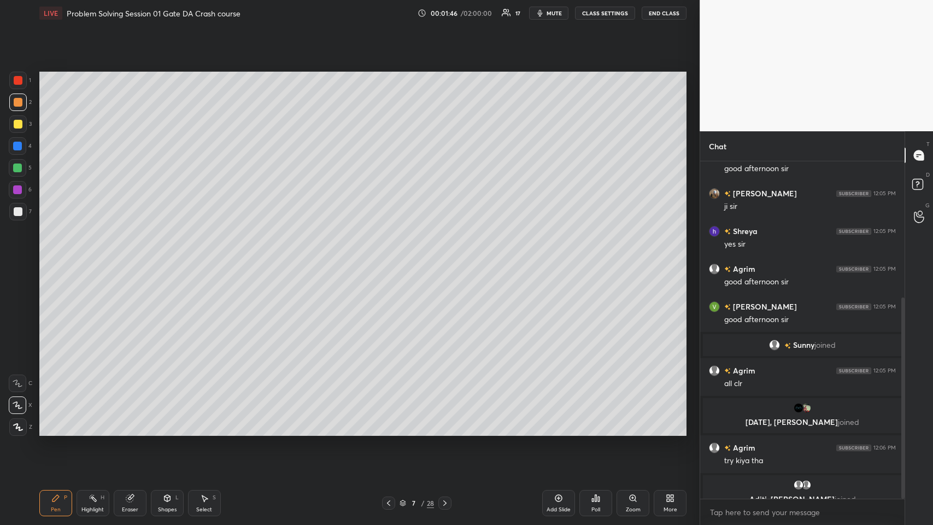
click at [14, 209] on div at bounding box center [18, 211] width 9 height 9
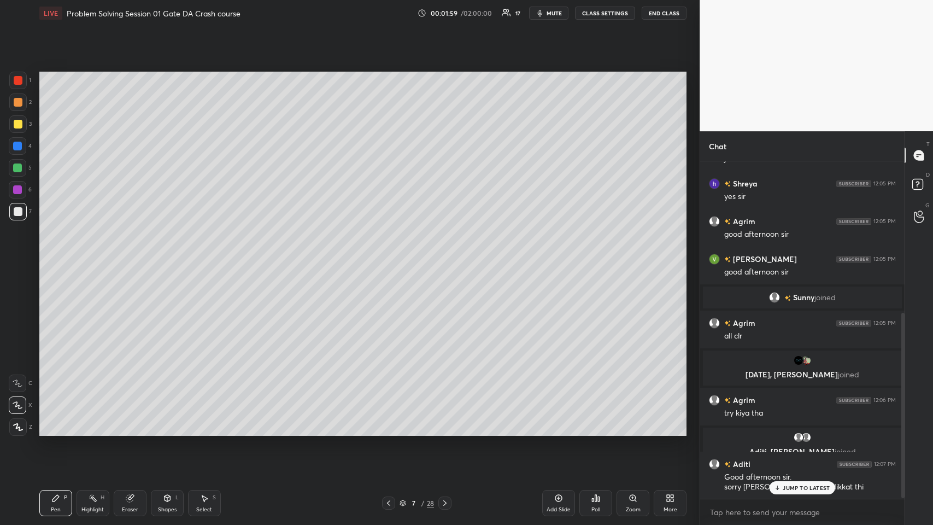
click at [391, 256] on div "JUMP TO LATEST" at bounding box center [802, 487] width 66 height 13
click at [18, 117] on div at bounding box center [17, 123] width 17 height 17
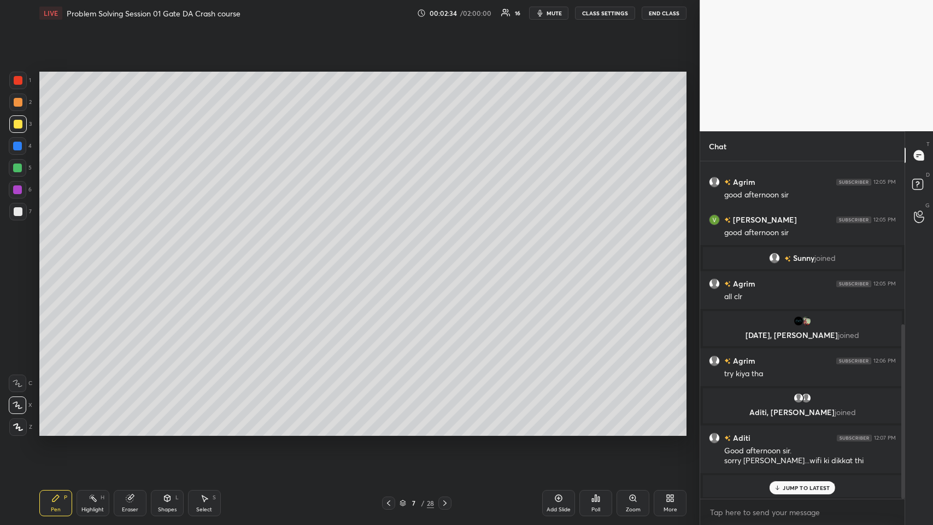
click at [391, 256] on div "grid" at bounding box center [776, 485] width 15 height 11
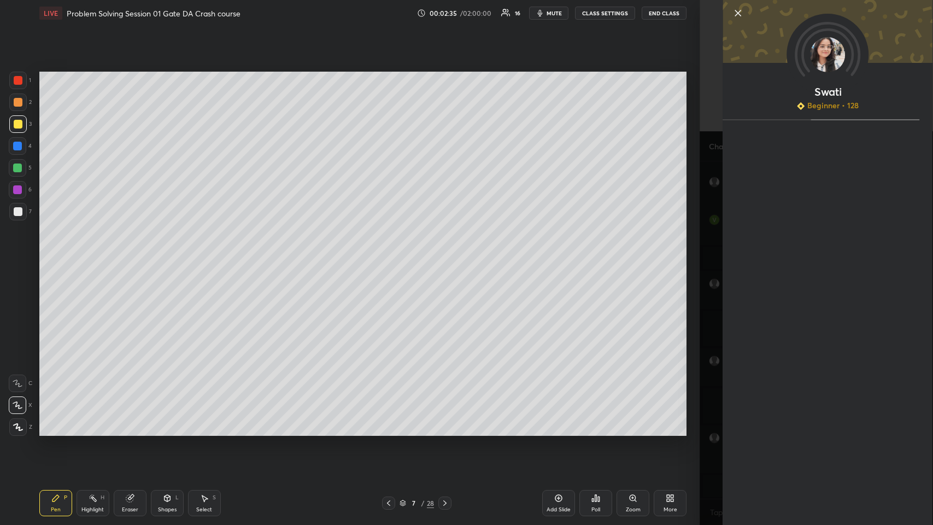
click at [391, 256] on div "Setting up your live class Poll for secs No correct answer Start poll" at bounding box center [363, 253] width 656 height 455
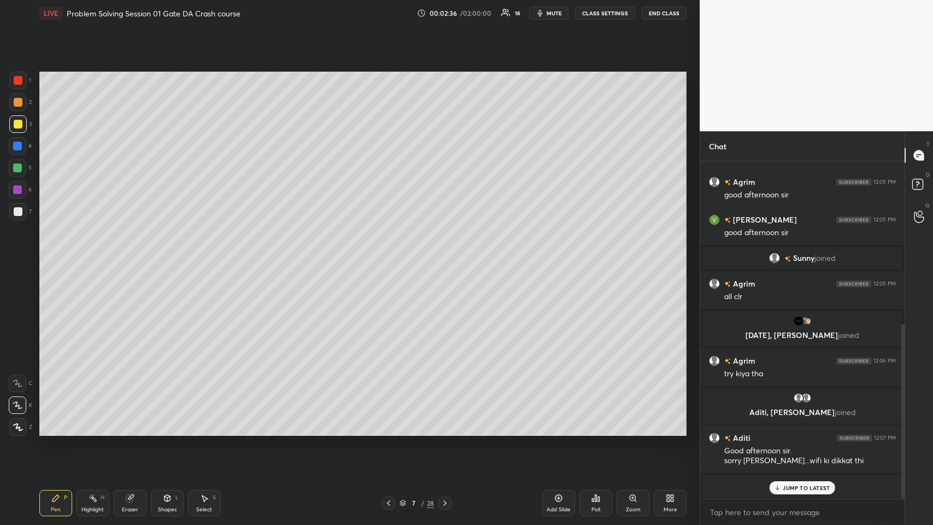
click at [391, 256] on div "JUMP TO LATEST" at bounding box center [802, 487] width 66 height 13
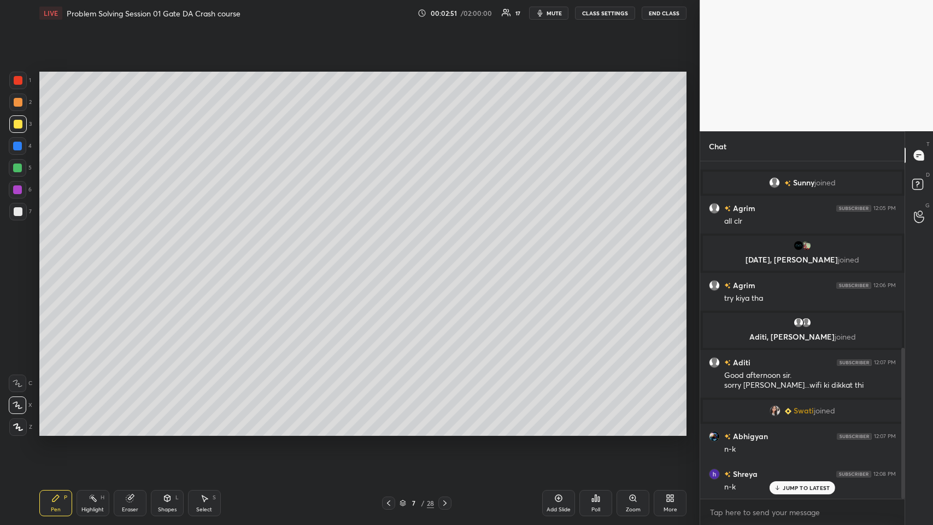
scroll to position [417, 0]
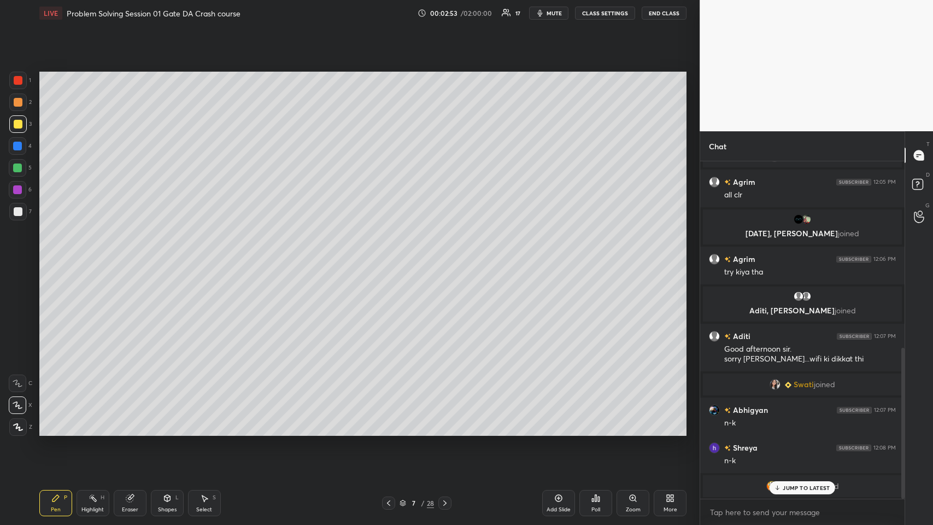
click at [391, 256] on div "JUMP TO LATEST" at bounding box center [802, 487] width 66 height 13
click at [16, 216] on div at bounding box center [17, 211] width 17 height 17
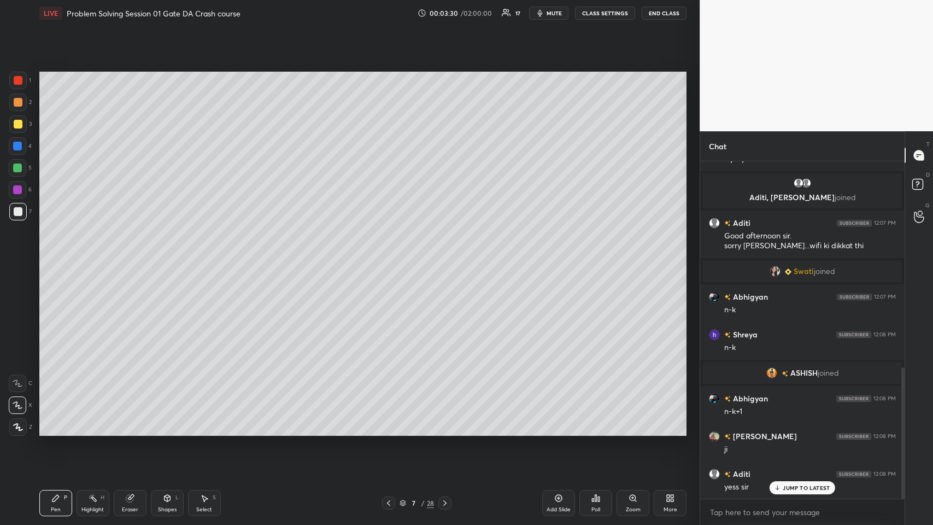
scroll to position [568, 0]
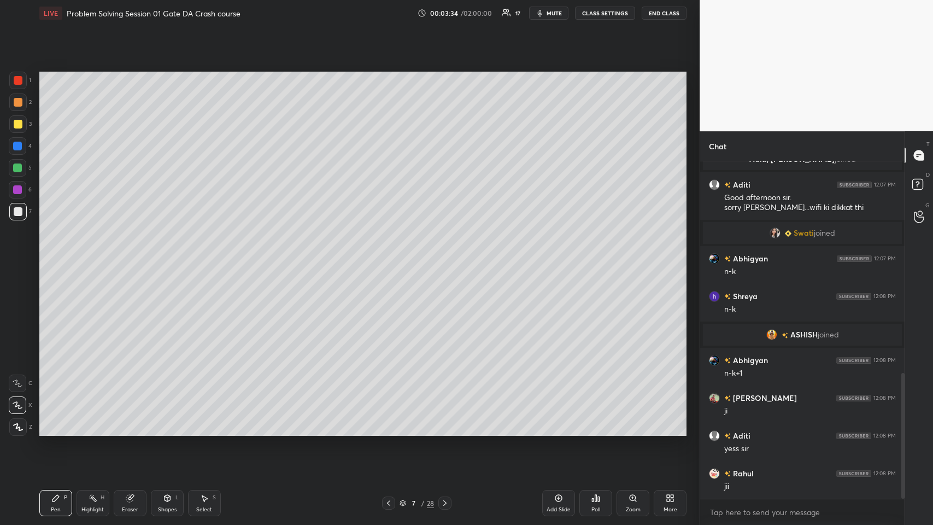
click at [162, 256] on div "Shapes L" at bounding box center [167, 503] width 33 height 26
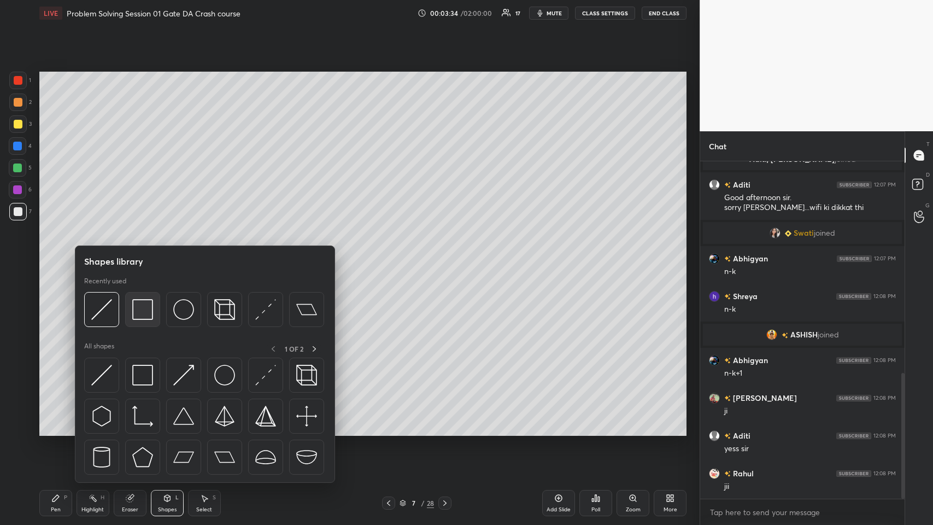
click at [144, 256] on img at bounding box center [142, 309] width 21 height 21
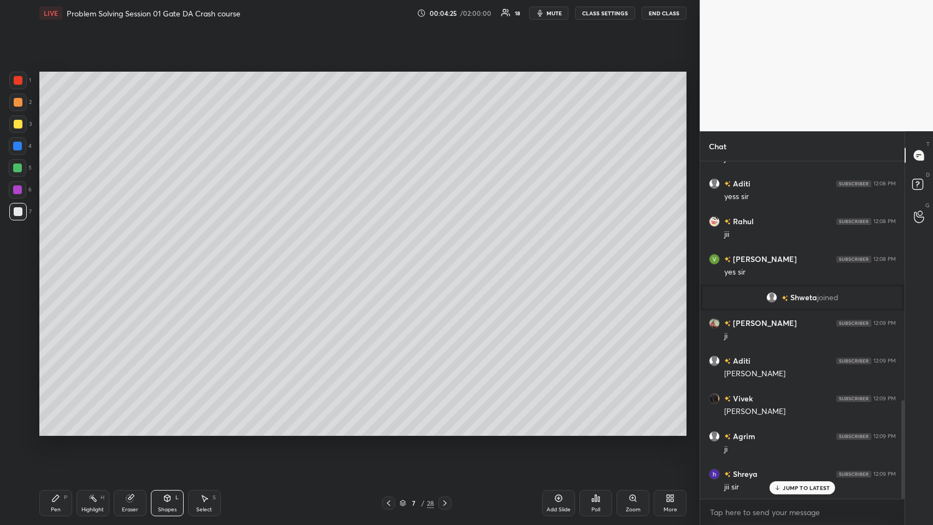
scroll to position [858, 0]
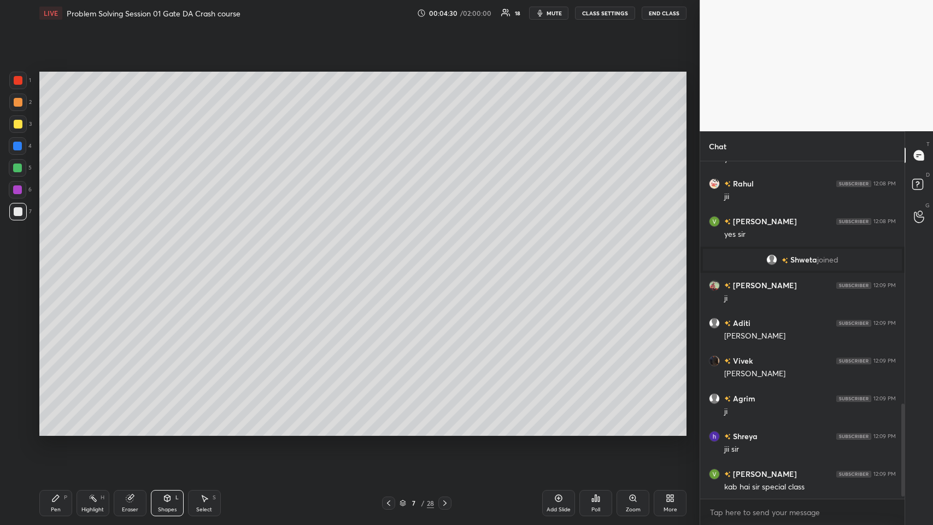
click at [391, 256] on icon at bounding box center [444, 502] width 9 height 9
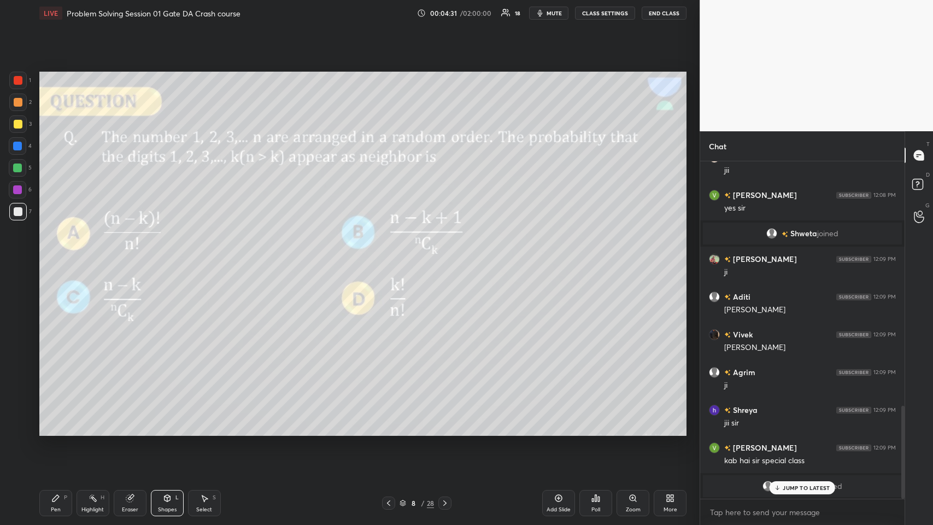
click at [391, 256] on div "grid" at bounding box center [782, 485] width 9 height 11
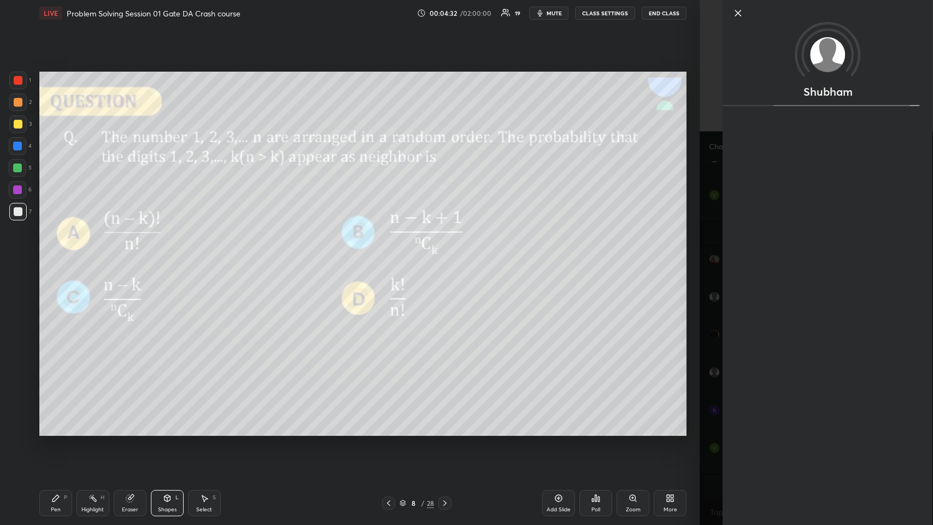
click at [391, 256] on div "Setting up your live class Poll for secs No correct answer Start poll" at bounding box center [363, 253] width 656 height 455
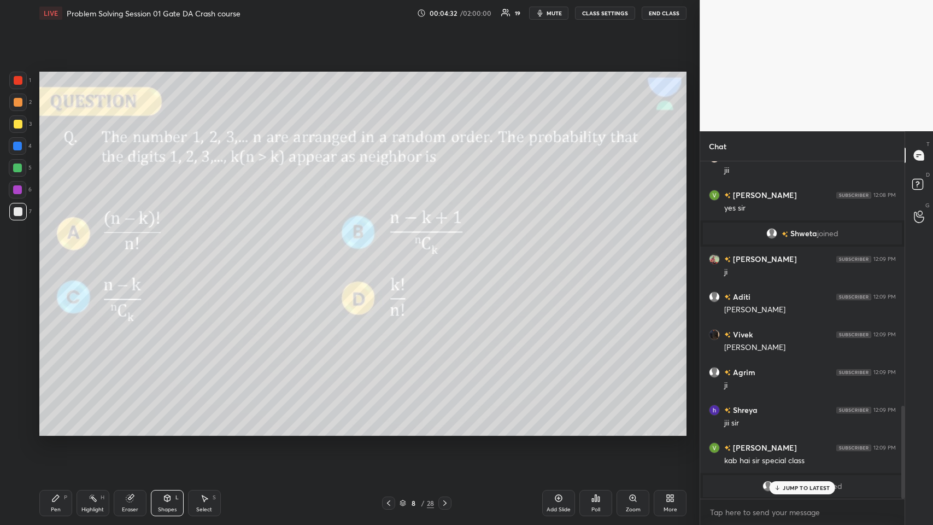
click at [391, 256] on p "JUMP TO LATEST" at bounding box center [806, 487] width 47 height 7
click at [385, 256] on icon at bounding box center [388, 502] width 9 height 9
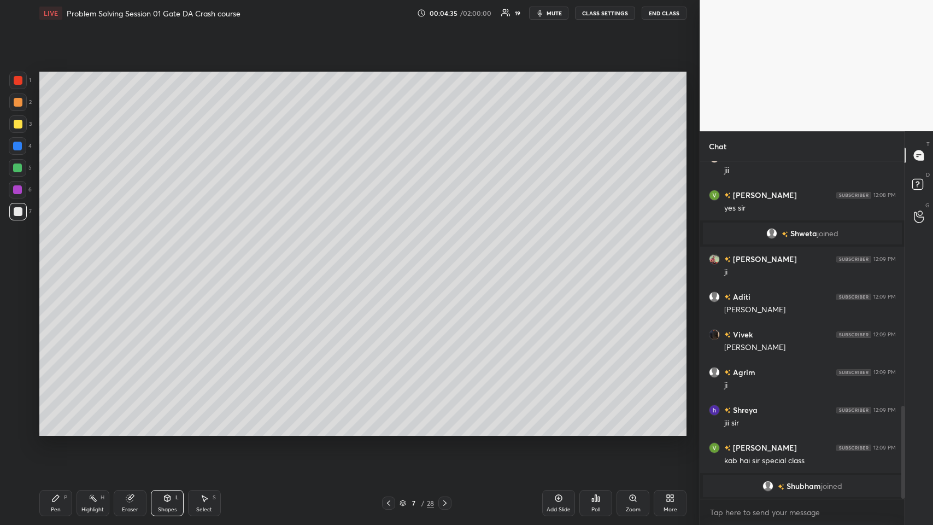
click at [391, 256] on icon at bounding box center [444, 502] width 9 height 9
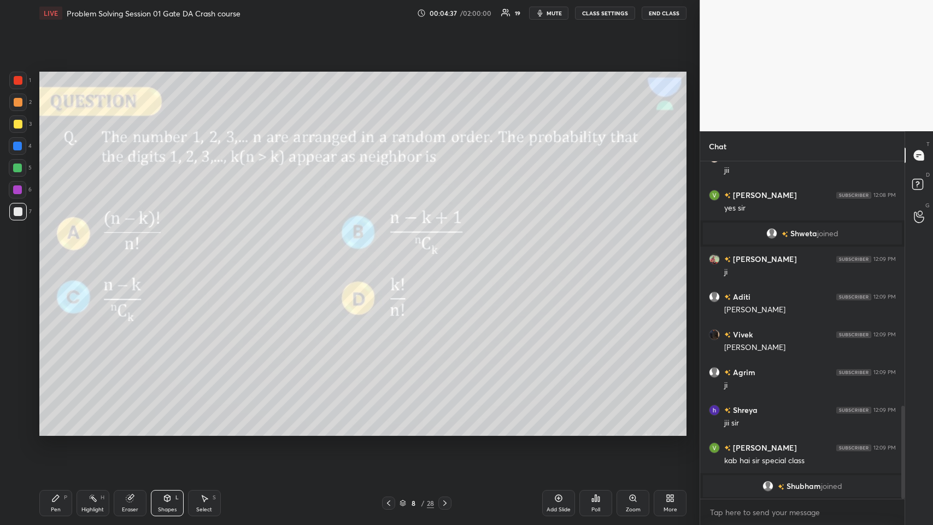
click at [46, 256] on div "Pen P" at bounding box center [55, 503] width 33 height 26
click at [20, 95] on div at bounding box center [17, 101] width 17 height 17
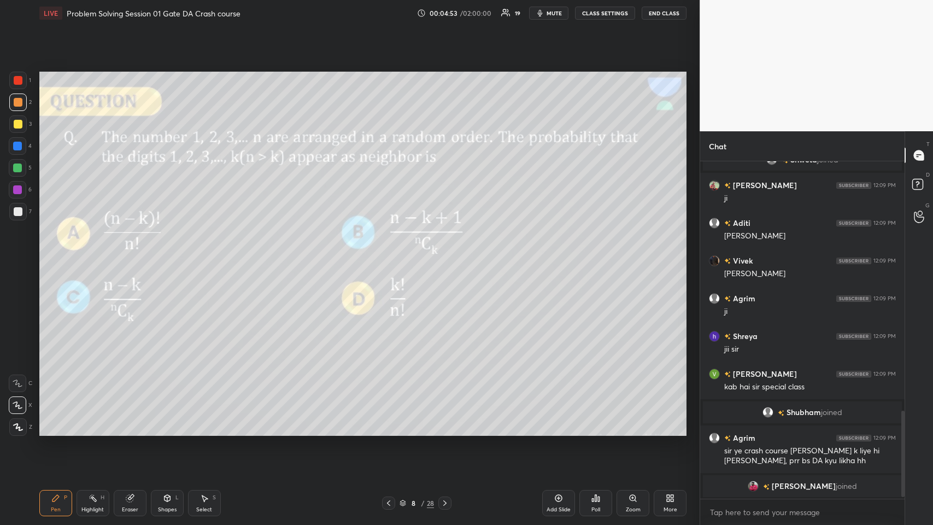
scroll to position [996, 0]
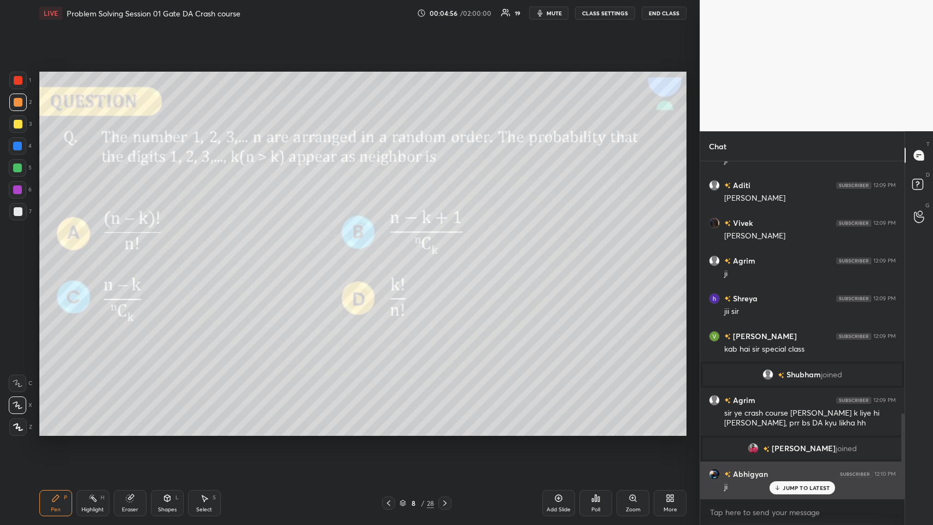
click at [391, 256] on p "JUMP TO LATEST" at bounding box center [806, 487] width 47 height 7
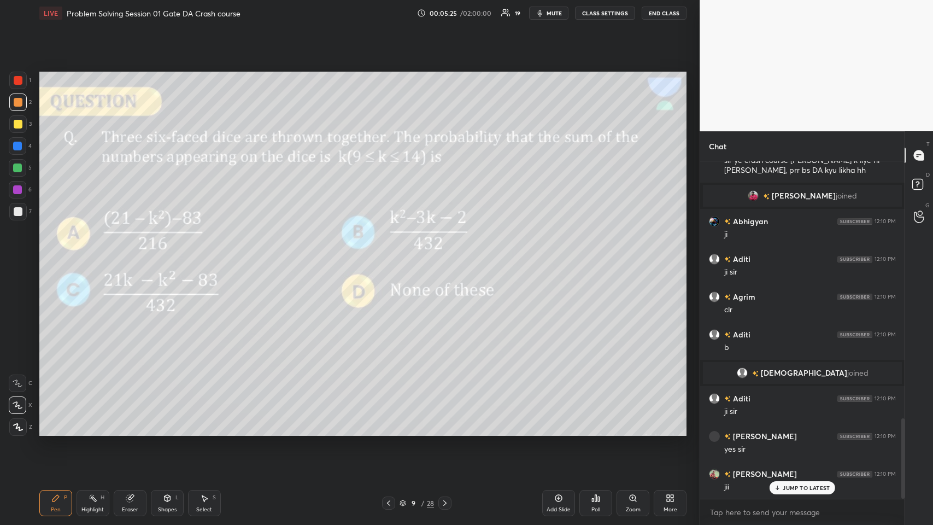
scroll to position [1078, 0]
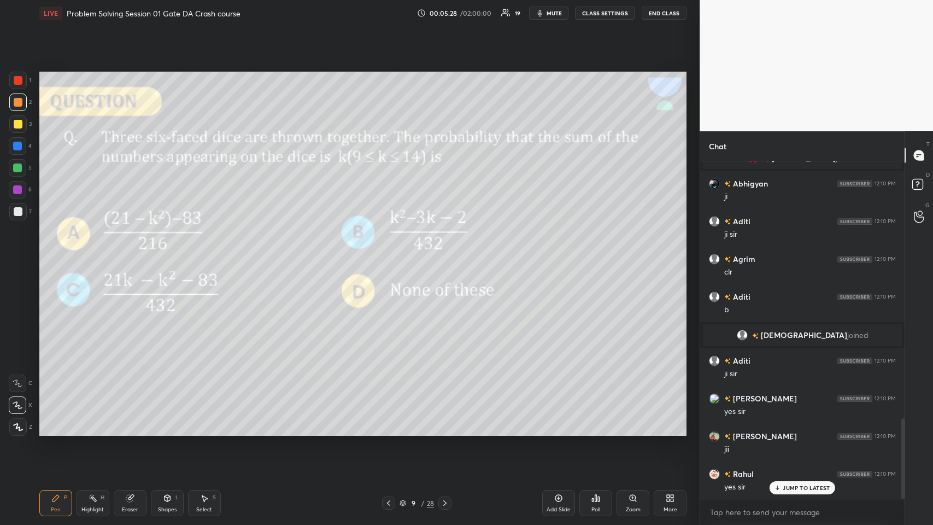
click at [17, 122] on div at bounding box center [18, 124] width 9 height 9
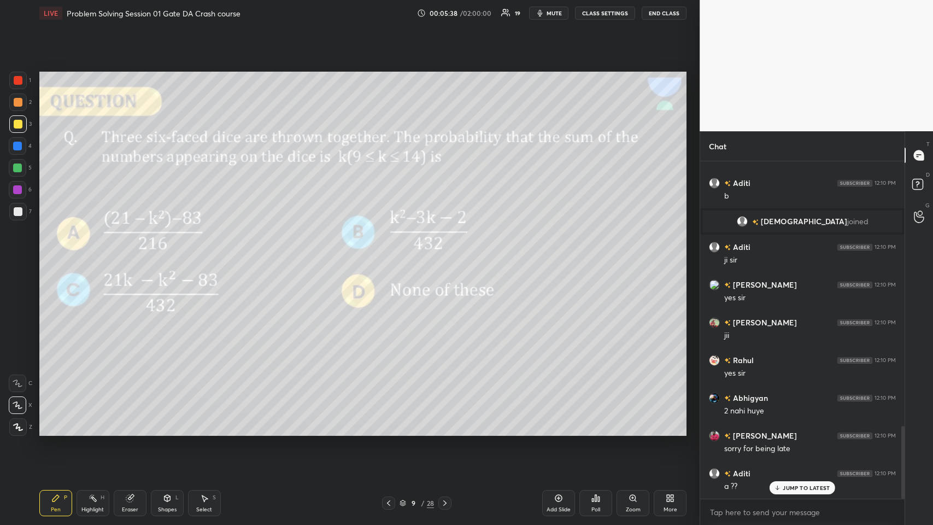
scroll to position [1229, 0]
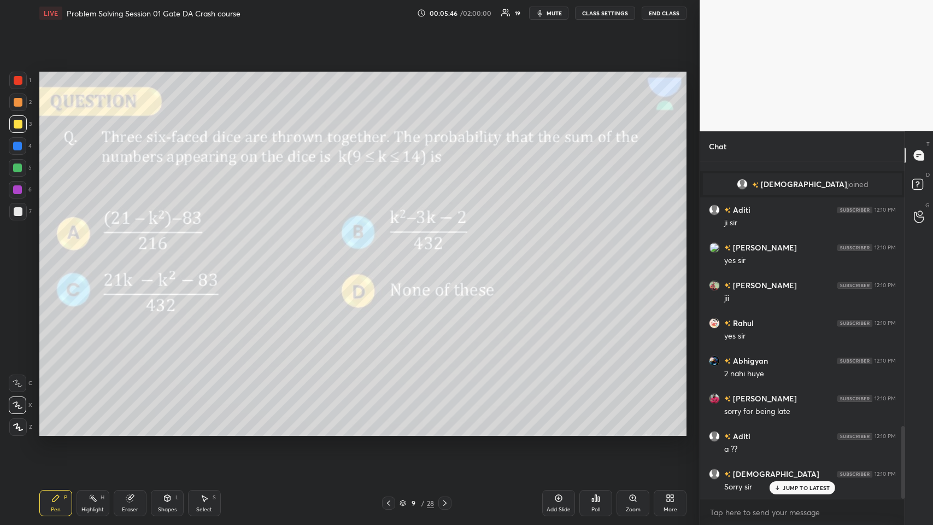
click at [391, 256] on icon at bounding box center [444, 502] width 9 height 9
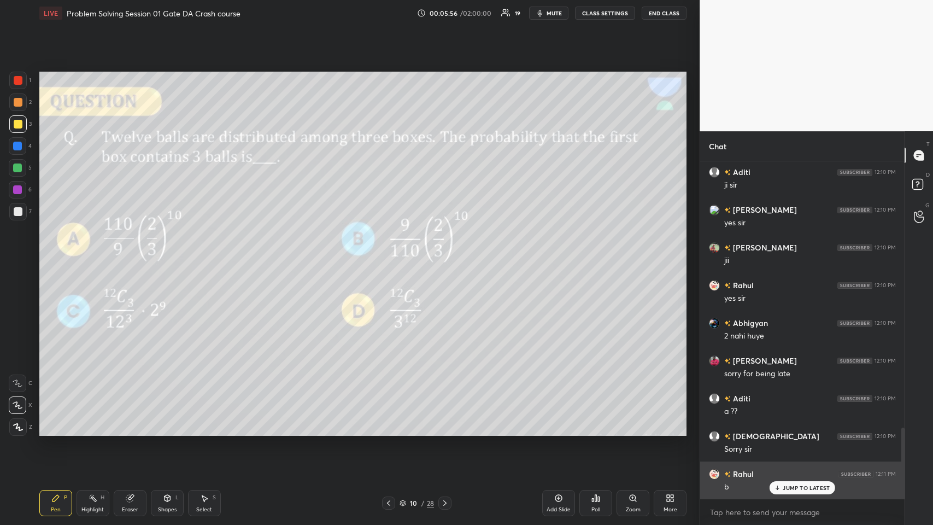
click at [391, 256] on p "JUMP TO LATEST" at bounding box center [806, 487] width 47 height 7
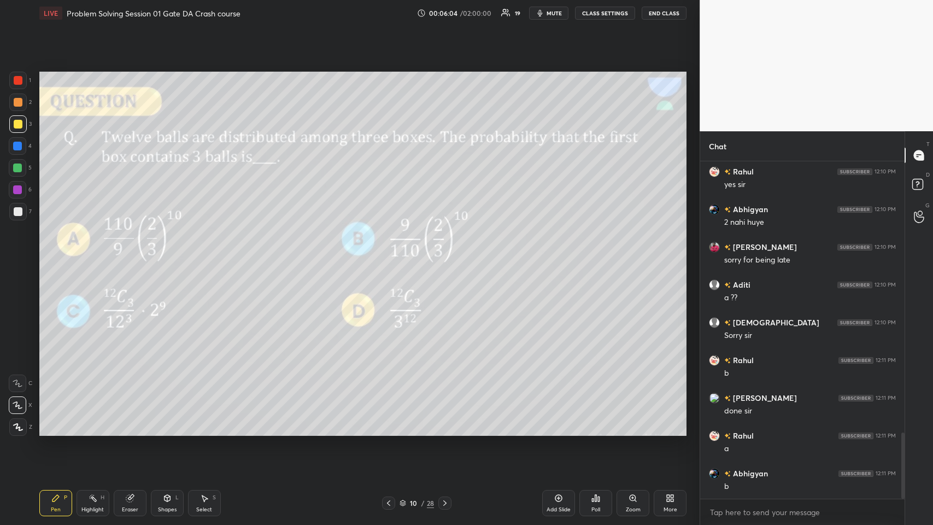
scroll to position [1417, 0]
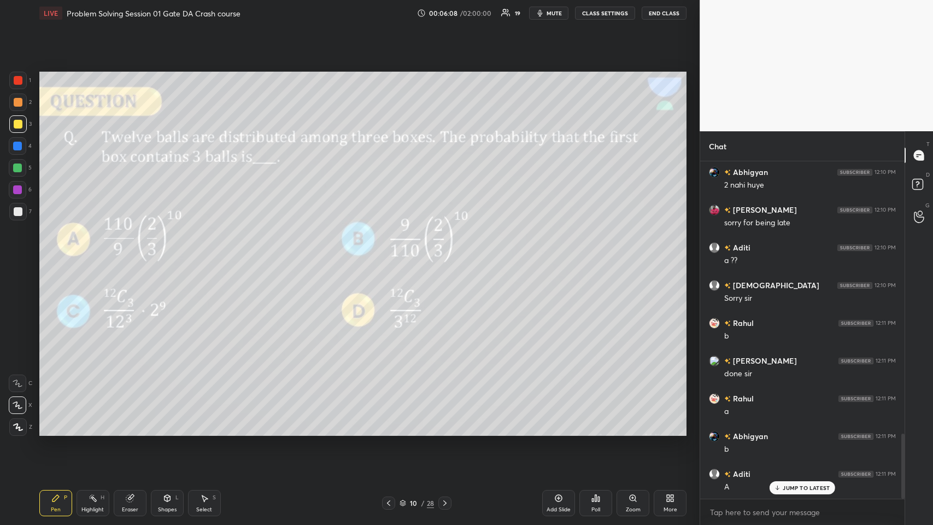
click at [162, 256] on div "Shapes L" at bounding box center [167, 503] width 33 height 26
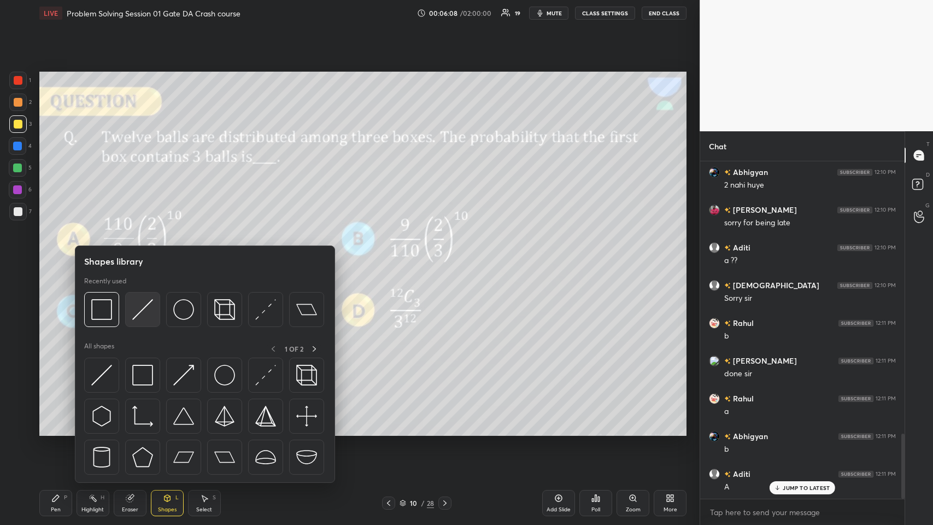
click at [131, 256] on div at bounding box center [142, 309] width 35 height 35
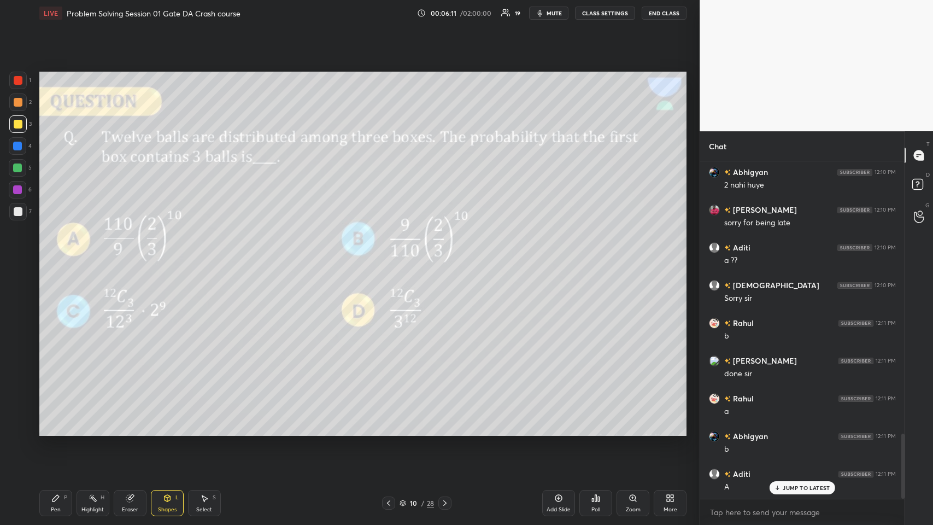
click at [54, 256] on icon at bounding box center [55, 498] width 7 height 7
click at [16, 104] on div at bounding box center [18, 102] width 9 height 9
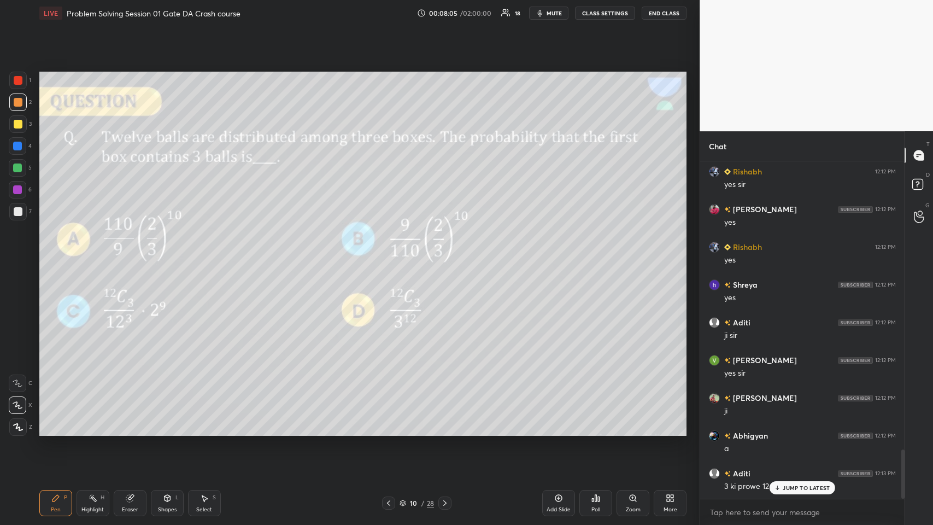
scroll to position [1983, 0]
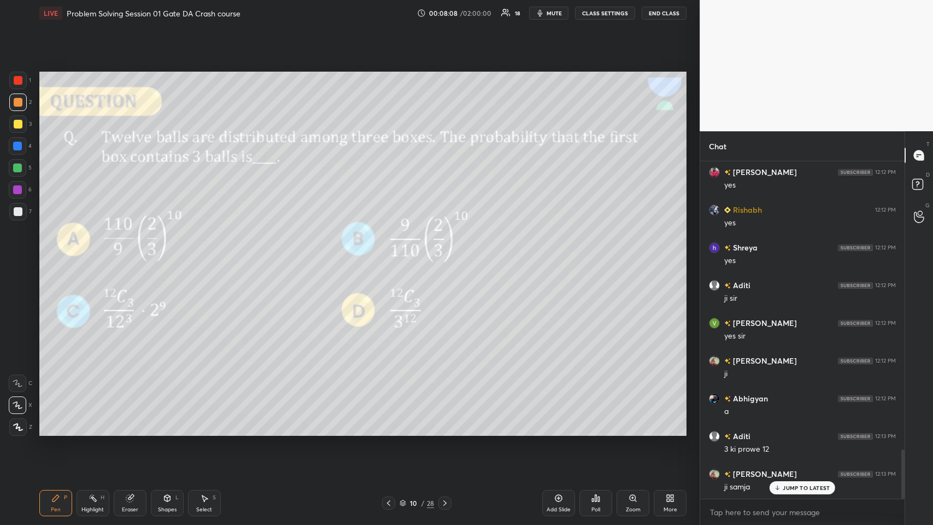
click at [391, 256] on icon at bounding box center [558, 498] width 7 height 7
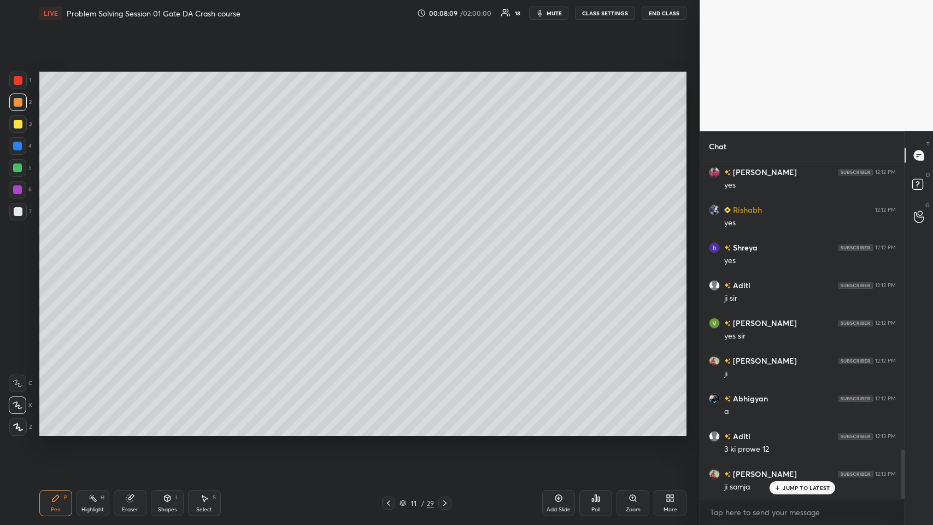
click at [159, 256] on div "Shapes L" at bounding box center [167, 503] width 33 height 26
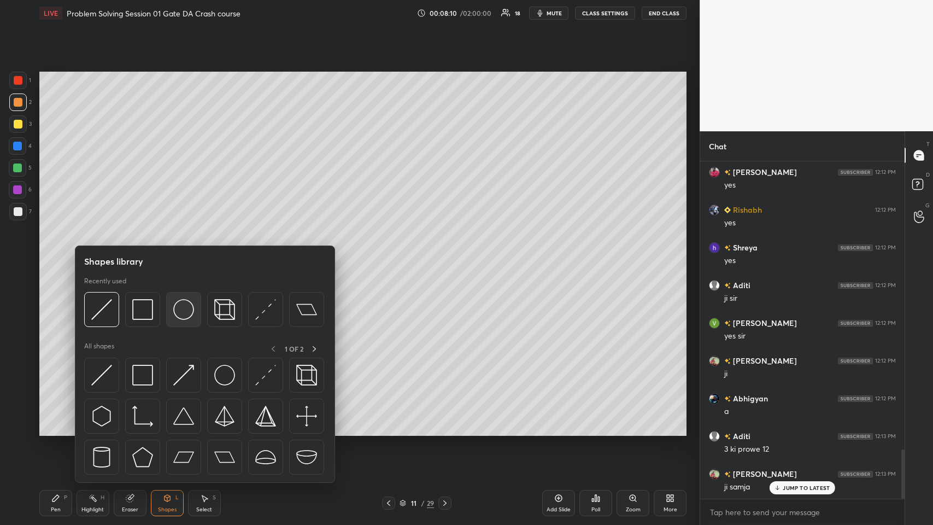
click at [176, 256] on img at bounding box center [183, 309] width 21 height 21
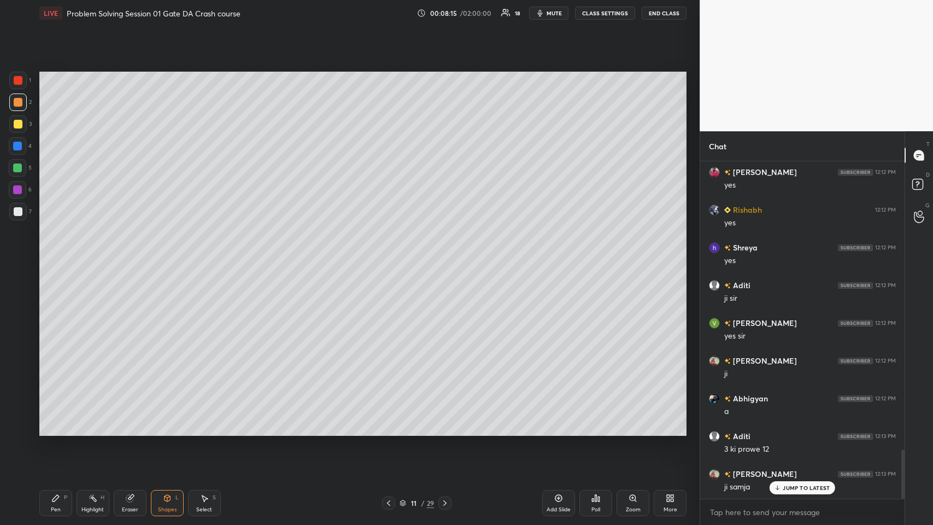
click at [51, 256] on icon at bounding box center [55, 497] width 9 height 9
click at [17, 145] on div at bounding box center [17, 146] width 9 height 9
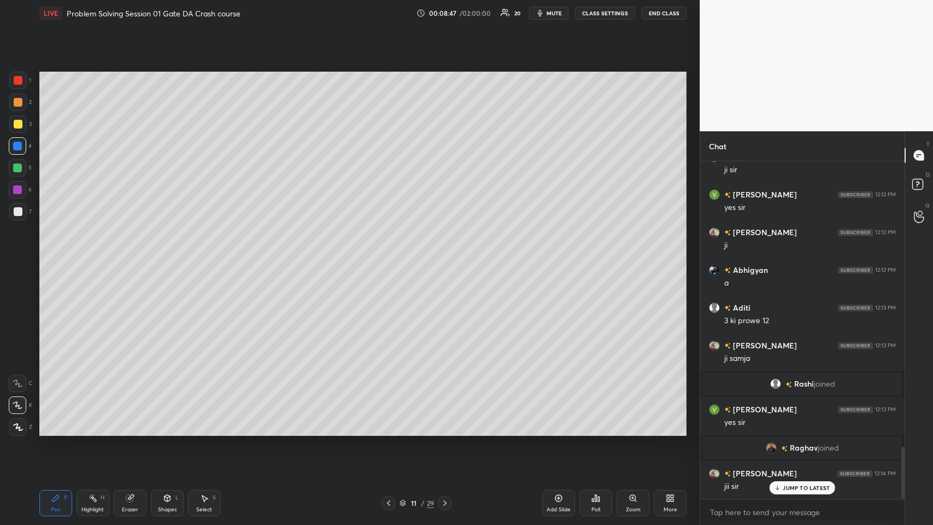
scroll to position [1862, 0]
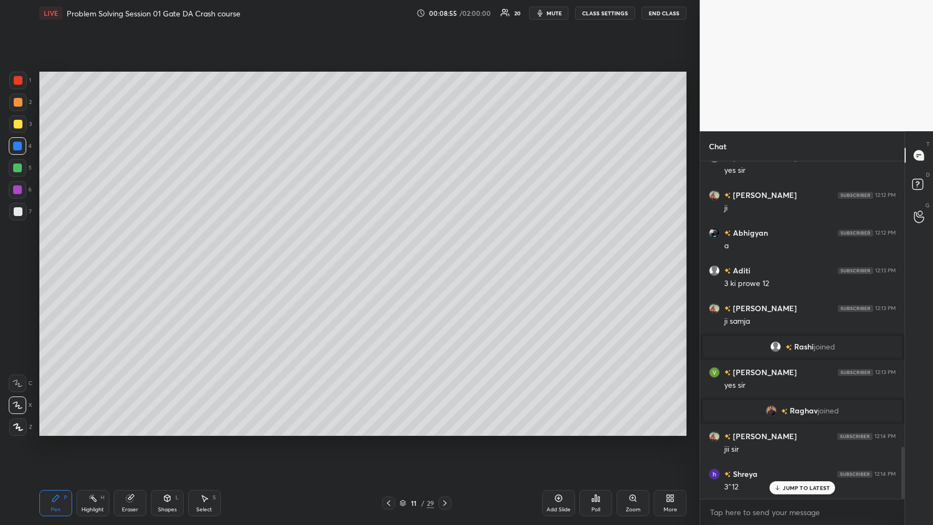
click at [386, 256] on icon at bounding box center [388, 502] width 9 height 9
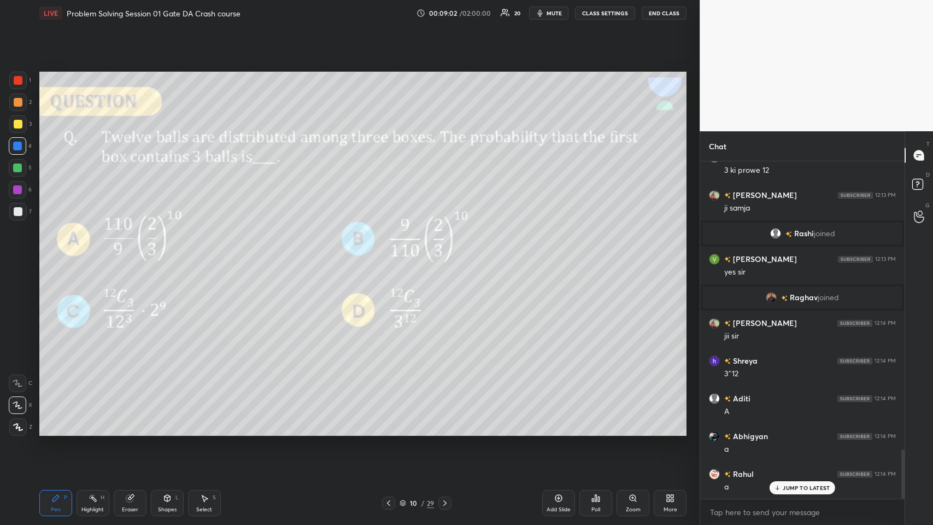
scroll to position [2014, 0]
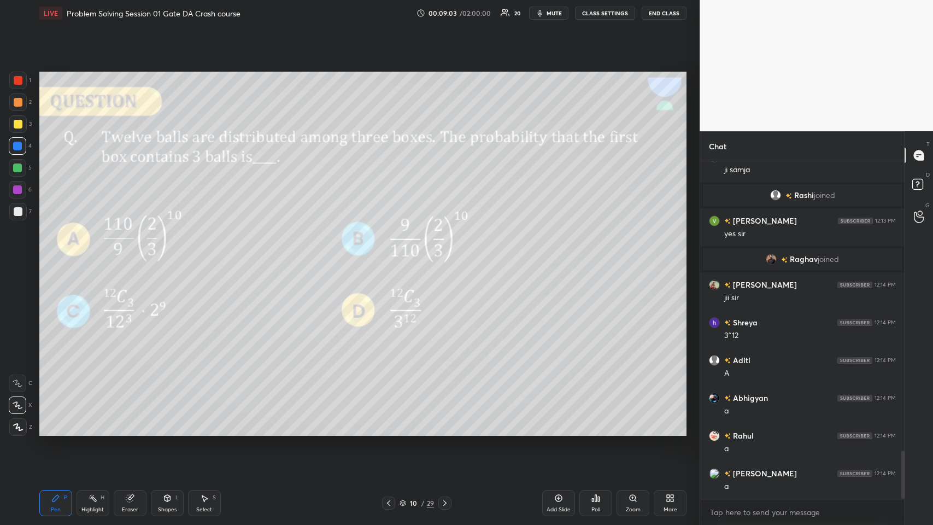
click at [14, 208] on div at bounding box center [18, 211] width 9 height 9
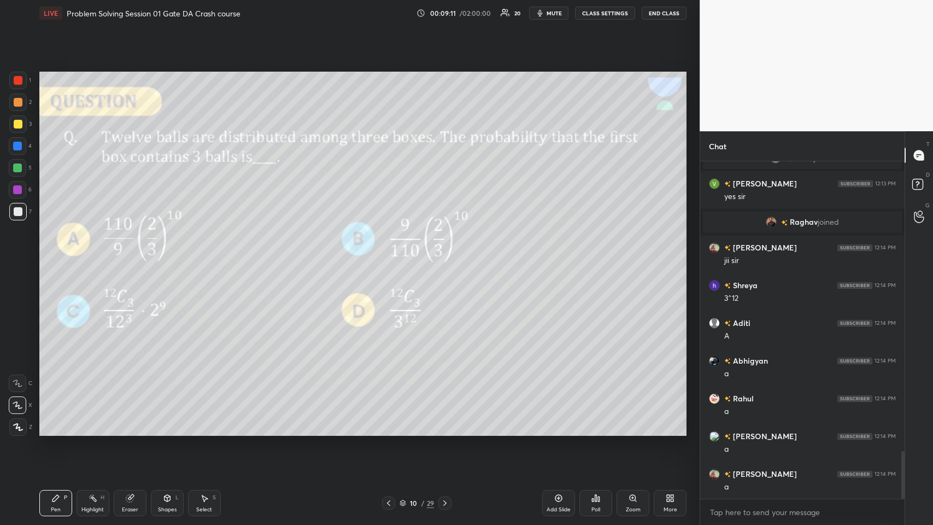
click at [391, 256] on icon at bounding box center [444, 502] width 9 height 9
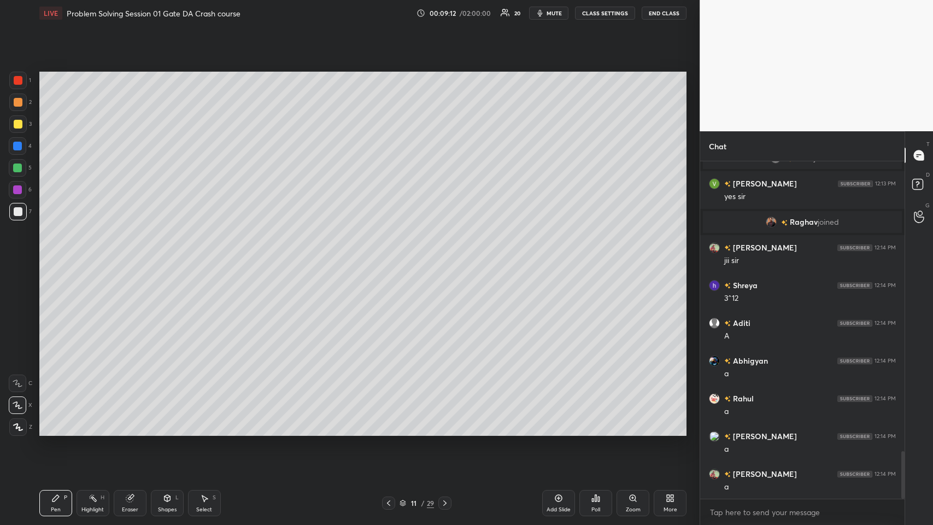
click at [391, 256] on icon at bounding box center [444, 502] width 9 height 9
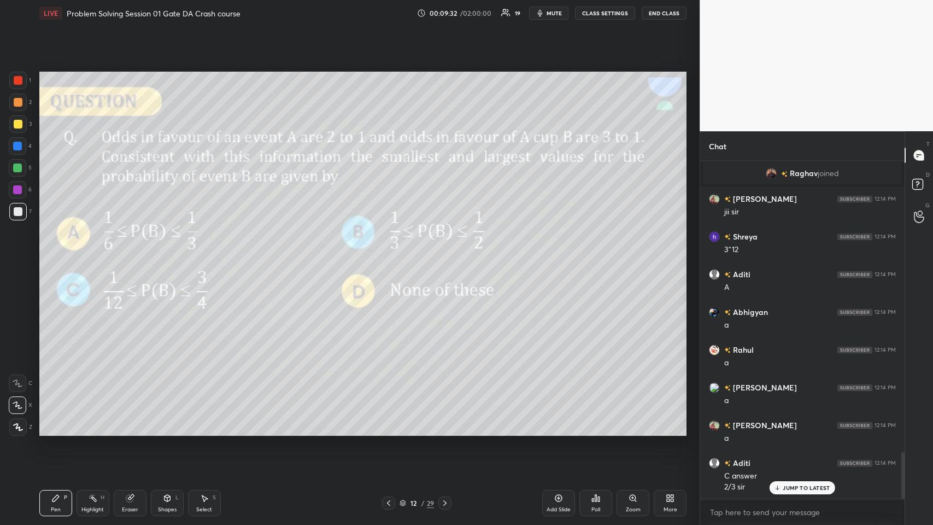
scroll to position [2137, 0]
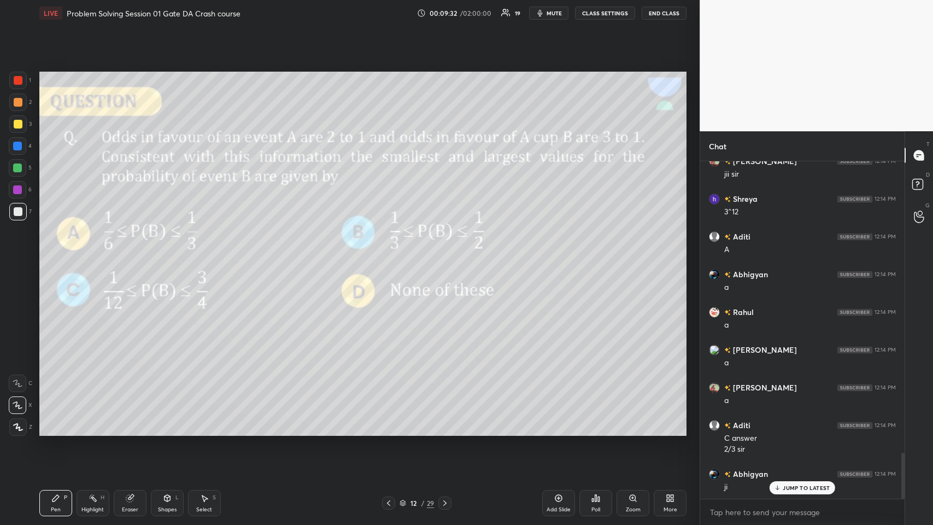
click at [129, 256] on icon at bounding box center [129, 498] width 7 height 7
click at [56, 256] on icon at bounding box center [55, 498] width 7 height 7
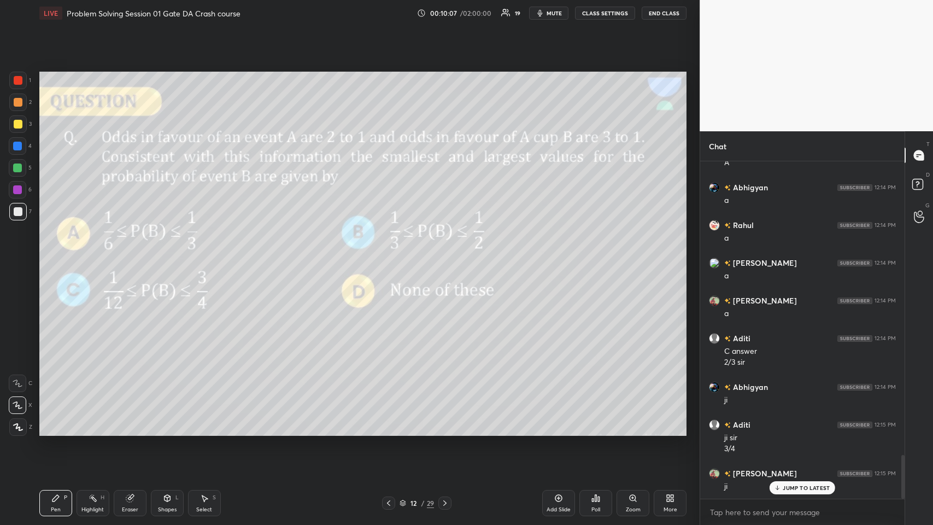
scroll to position [2261, 0]
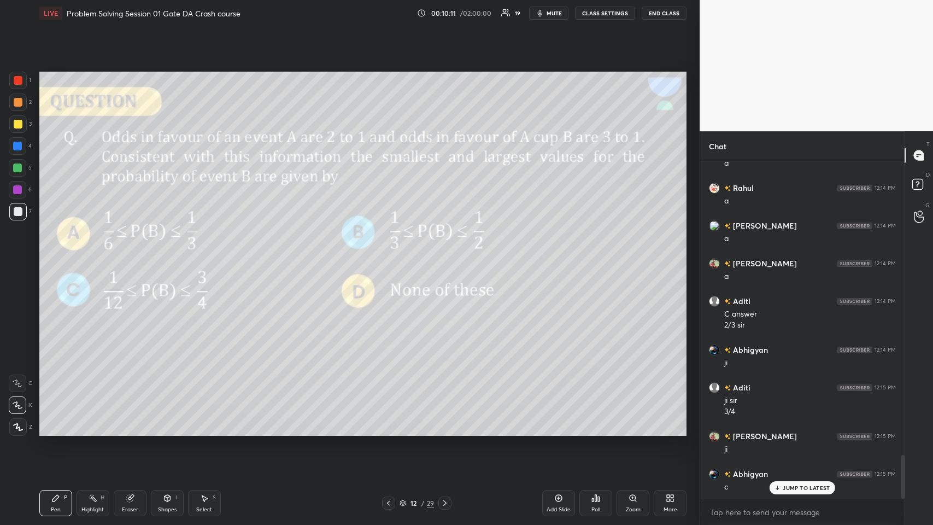
click at [17, 148] on div at bounding box center [17, 146] width 9 height 9
click at [15, 130] on div at bounding box center [17, 123] width 17 height 17
click at [391, 256] on icon at bounding box center [558, 497] width 9 height 9
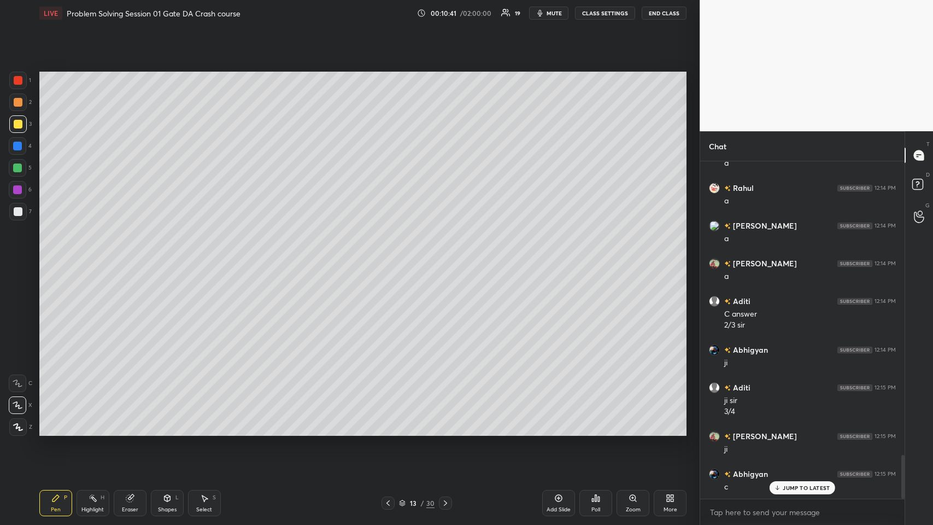
scroll to position [2299, 0]
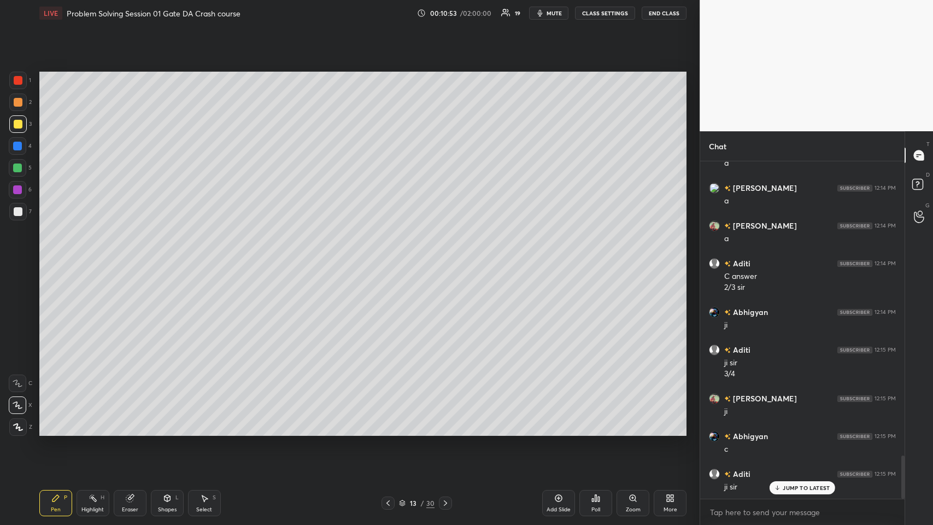
click at [384, 256] on icon at bounding box center [388, 502] width 9 height 9
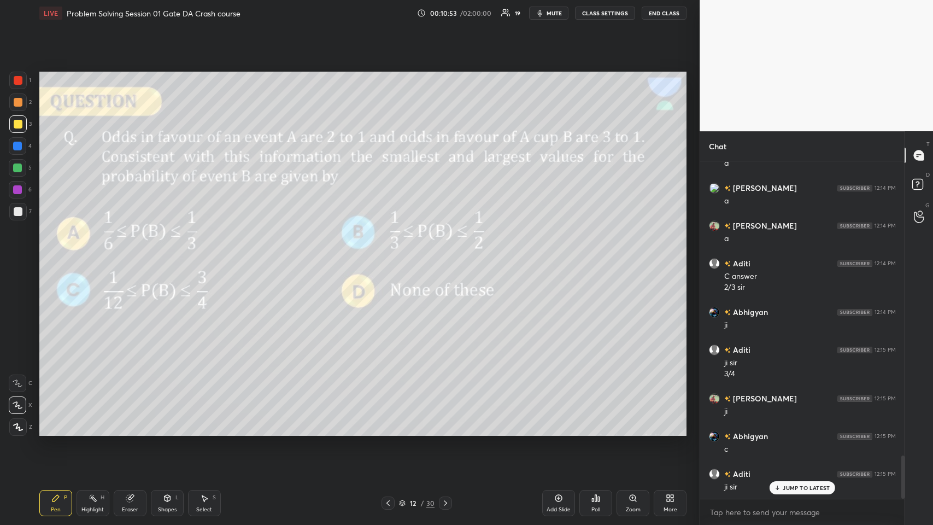
click at [391, 256] on icon at bounding box center [445, 502] width 9 height 9
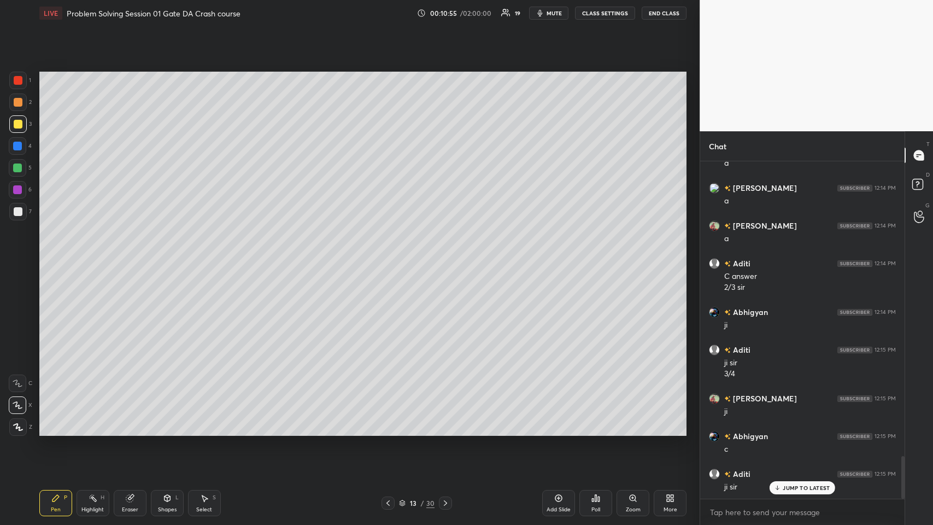
scroll to position [2337, 0]
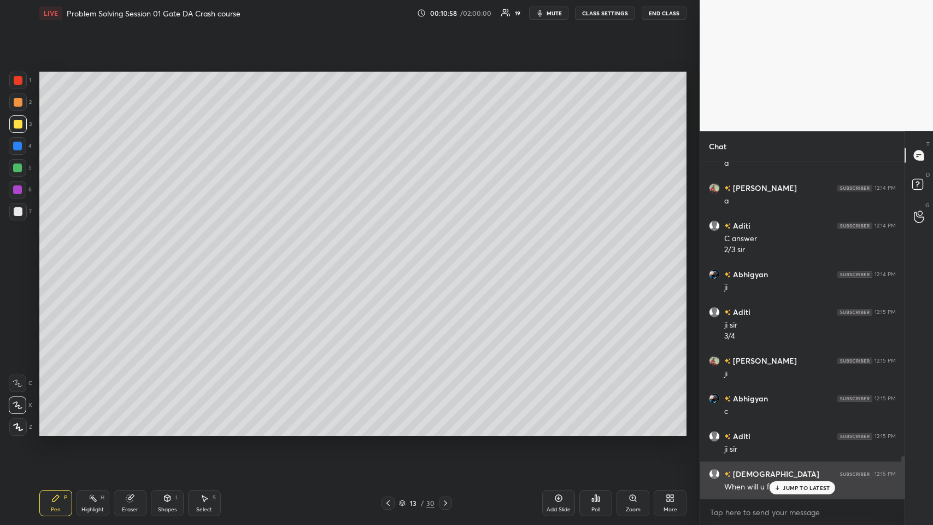
click at [391, 256] on icon at bounding box center [777, 487] width 7 height 7
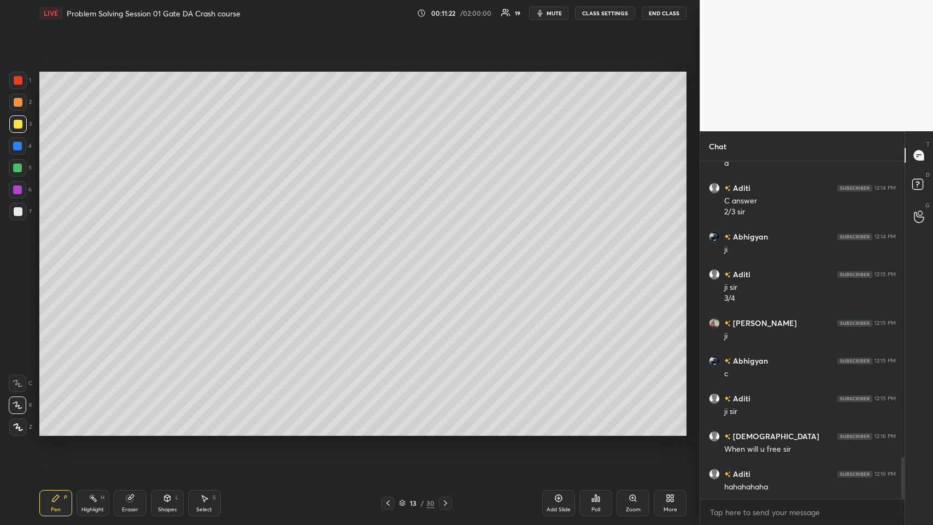
scroll to position [2413, 0]
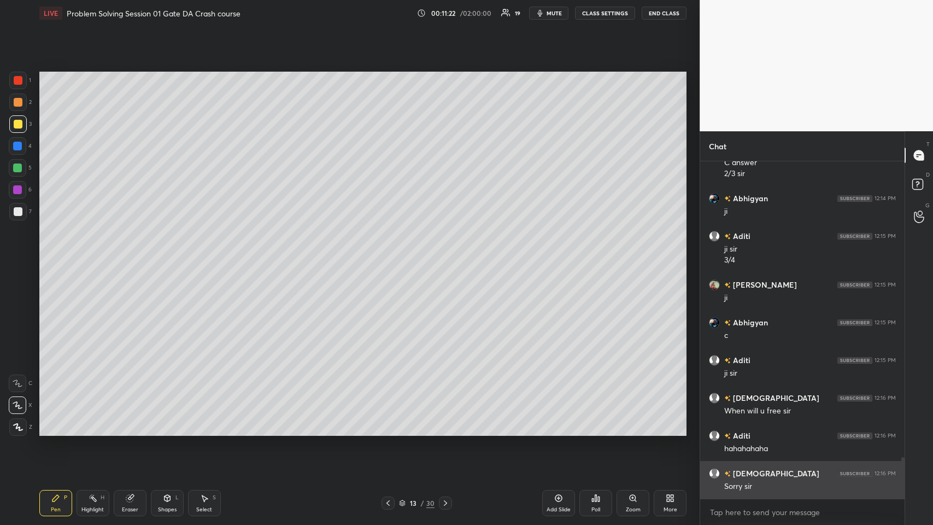
click at [391, 256] on div "Sorry sir" at bounding box center [810, 486] width 172 height 11
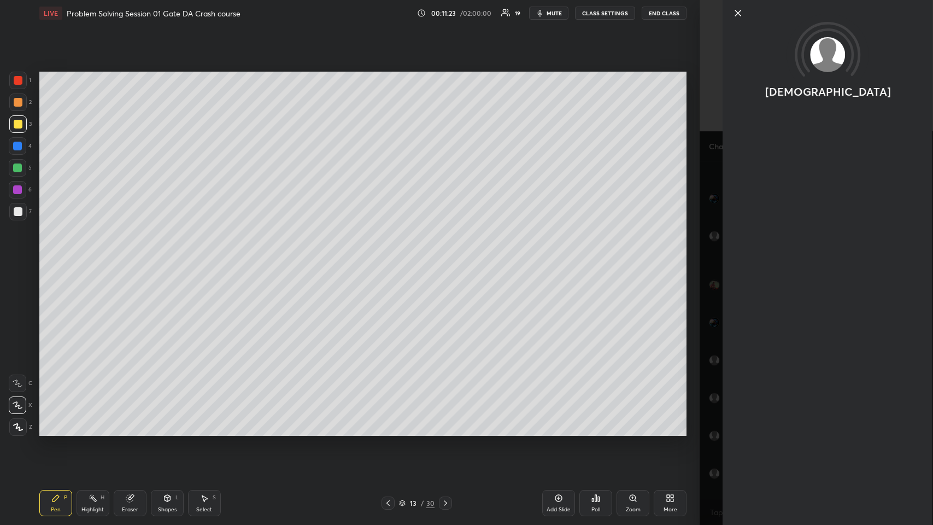
click at [391, 256] on div "Setting up your live class Poll for secs No correct answer Start poll" at bounding box center [363, 253] width 656 height 455
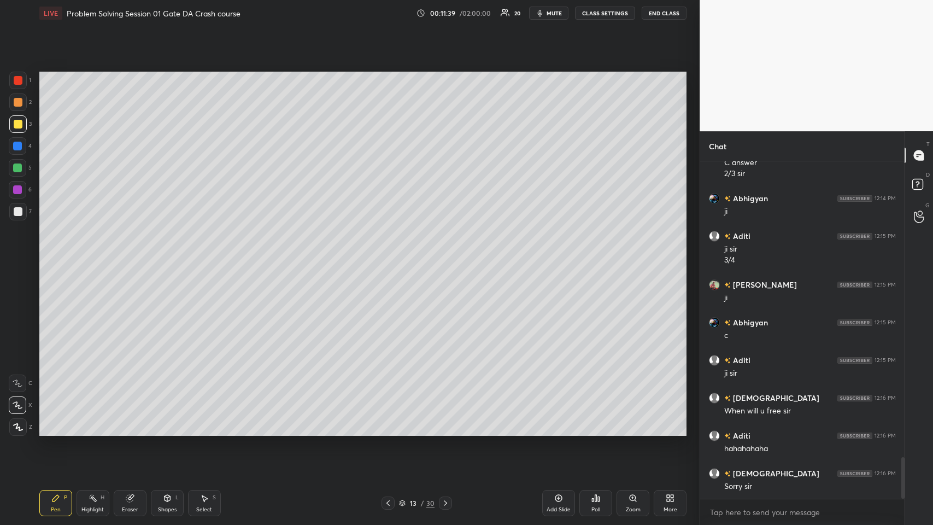
scroll to position [2450, 0]
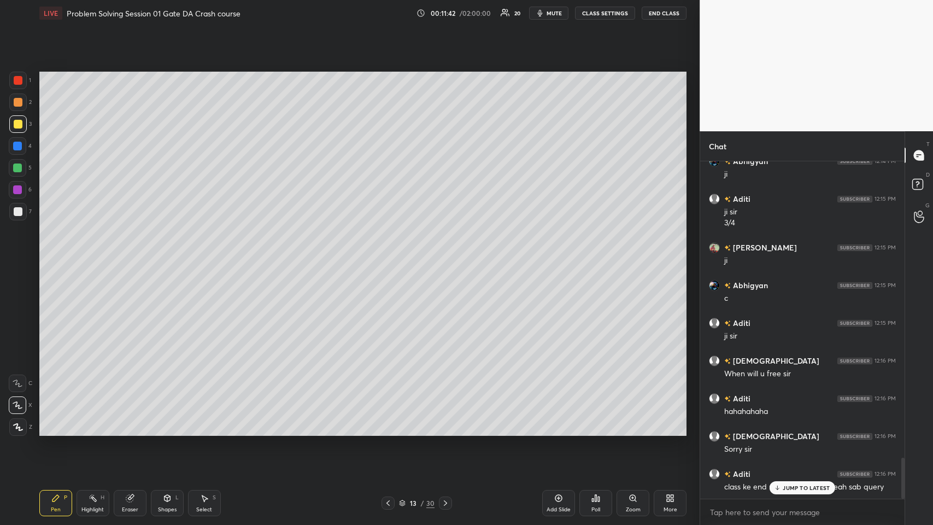
click at [391, 256] on p "JUMP TO LATEST" at bounding box center [806, 487] width 47 height 7
click at [385, 256] on icon at bounding box center [388, 502] width 9 height 9
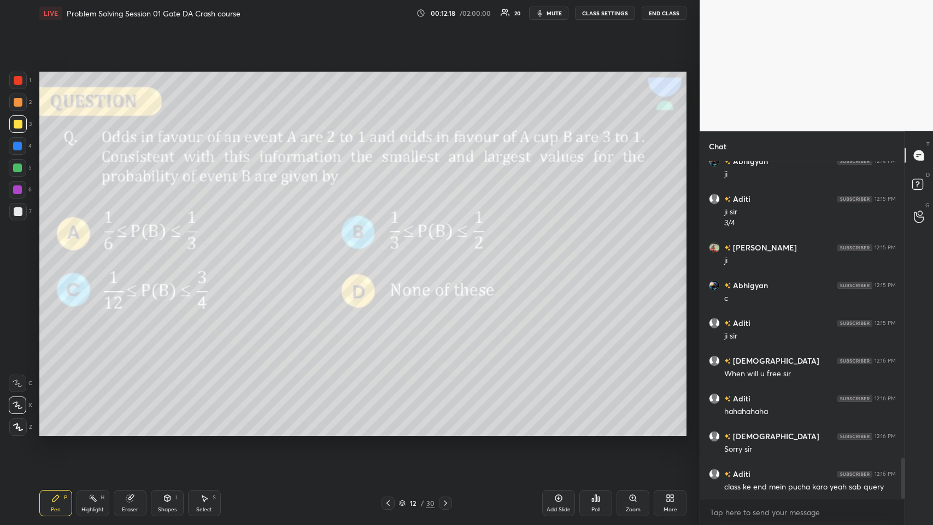
click at [391, 256] on icon at bounding box center [445, 502] width 3 height 5
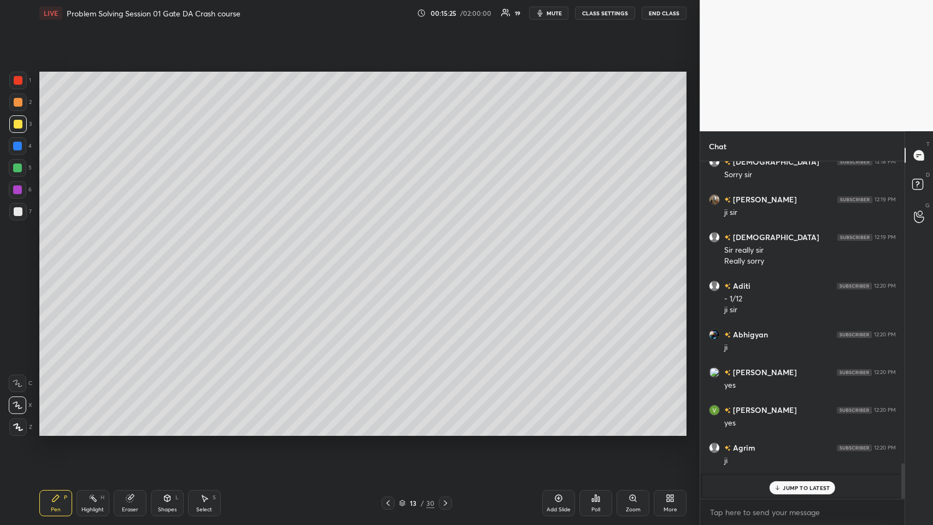
scroll to position [2913, 0]
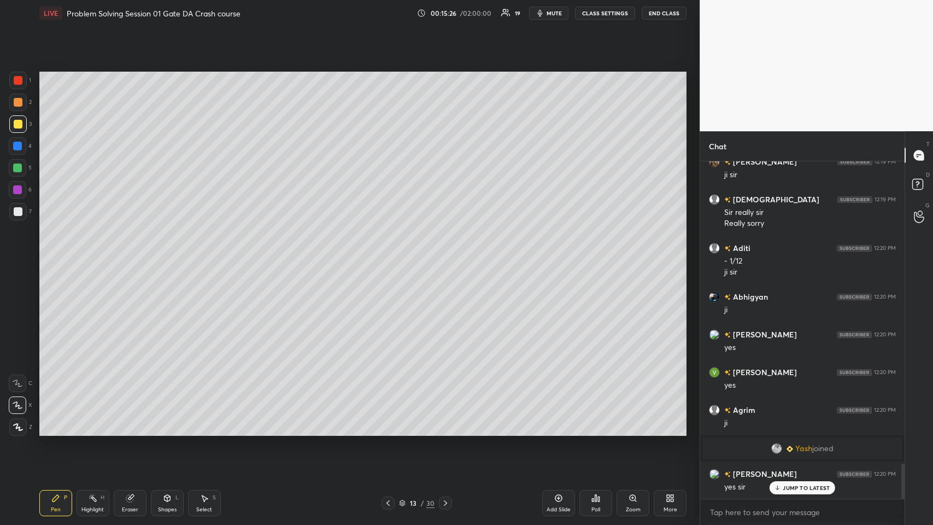
click at [391, 256] on p "JUMP TO LATEST" at bounding box center [806, 487] width 47 height 7
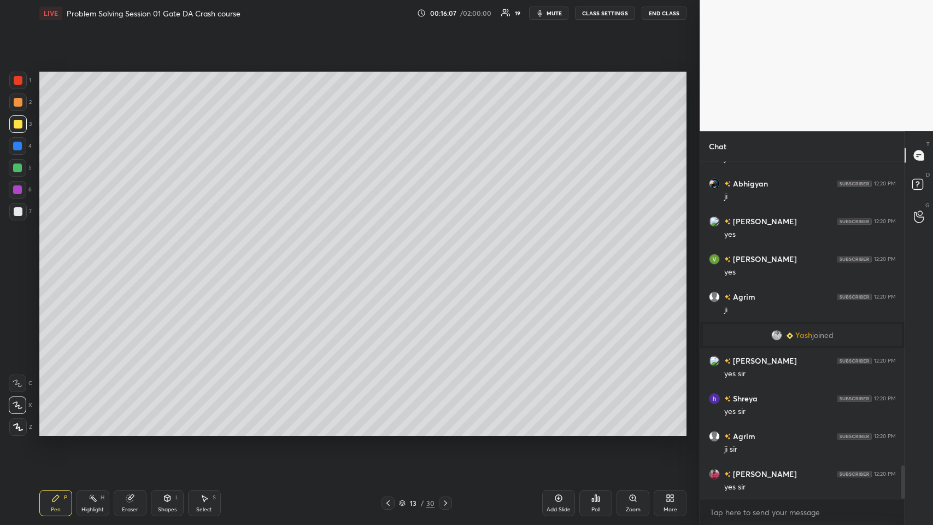
scroll to position [3064, 0]
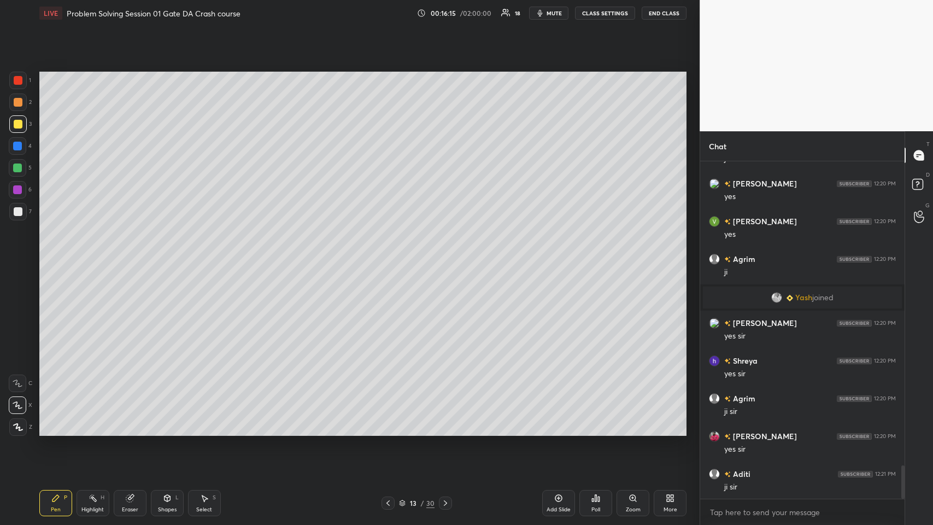
click at [17, 148] on div at bounding box center [17, 146] width 9 height 9
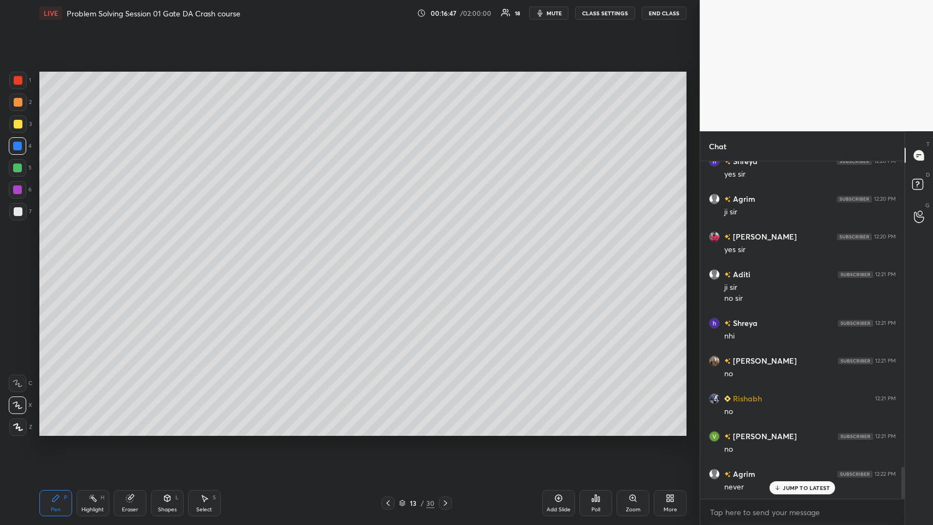
scroll to position [3301, 0]
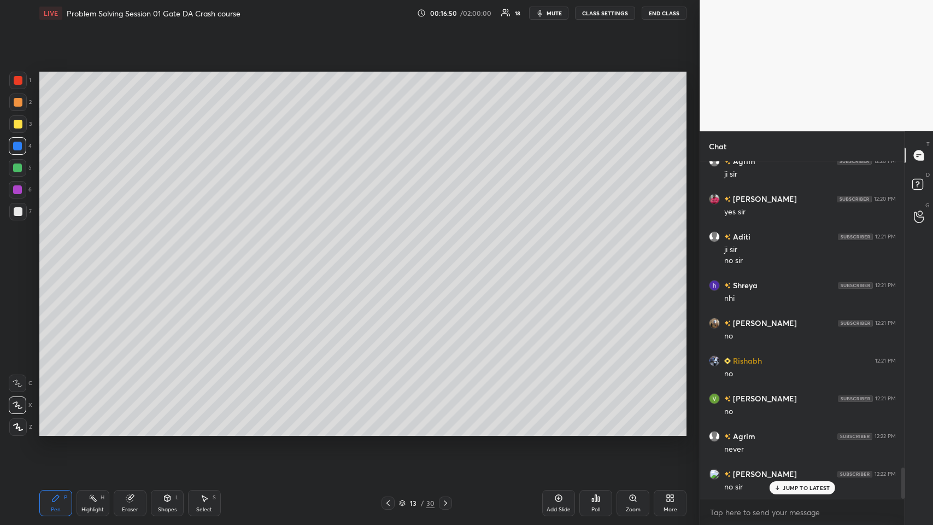
click at [387, 256] on icon at bounding box center [388, 502] width 9 height 9
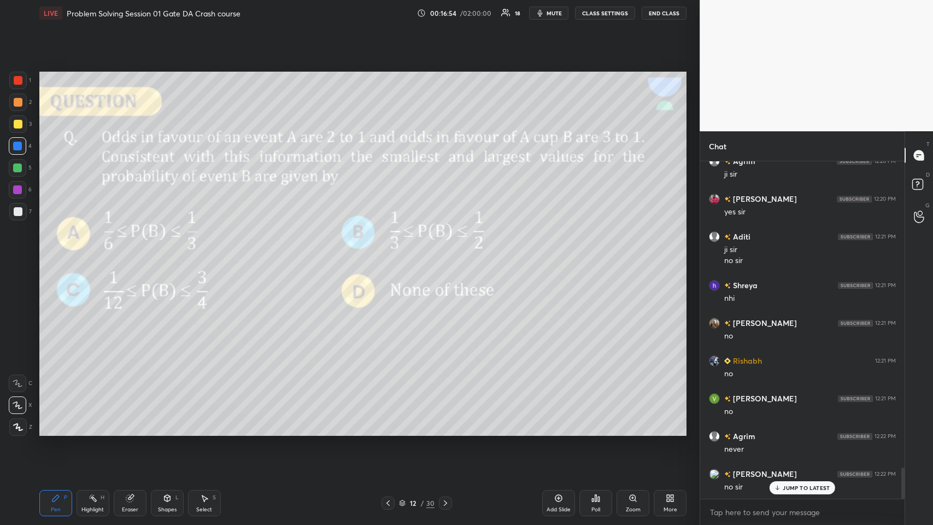
click at [391, 256] on icon at bounding box center [445, 502] width 9 height 9
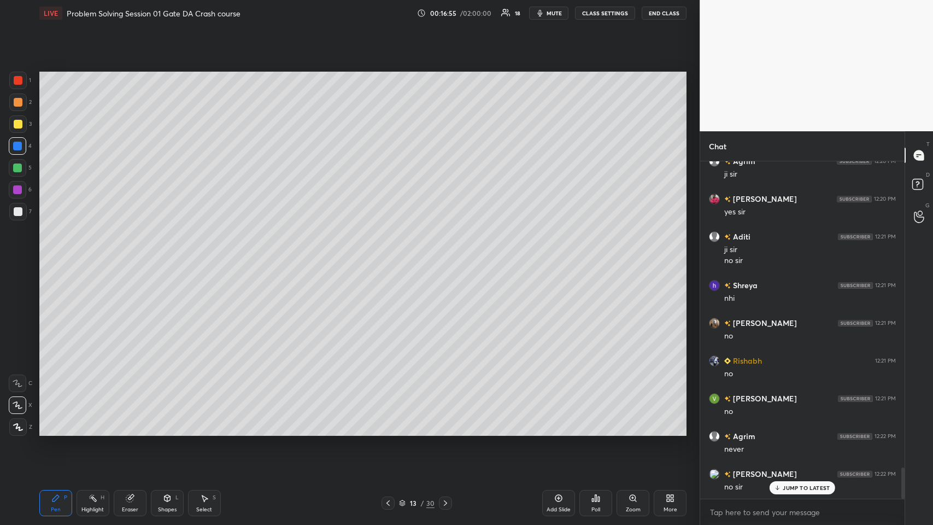
click at [391, 256] on icon at bounding box center [445, 502] width 9 height 9
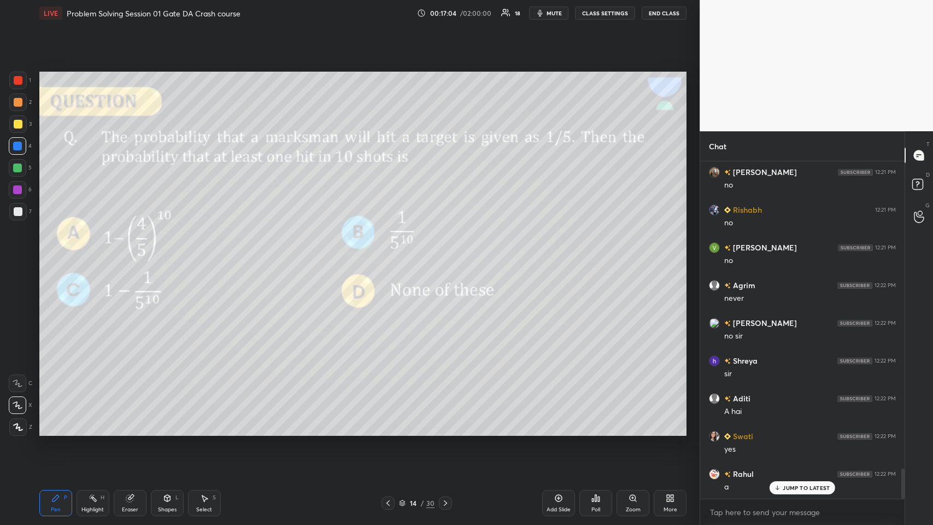
scroll to position [3489, 0]
click at [14, 121] on div at bounding box center [18, 124] width 9 height 9
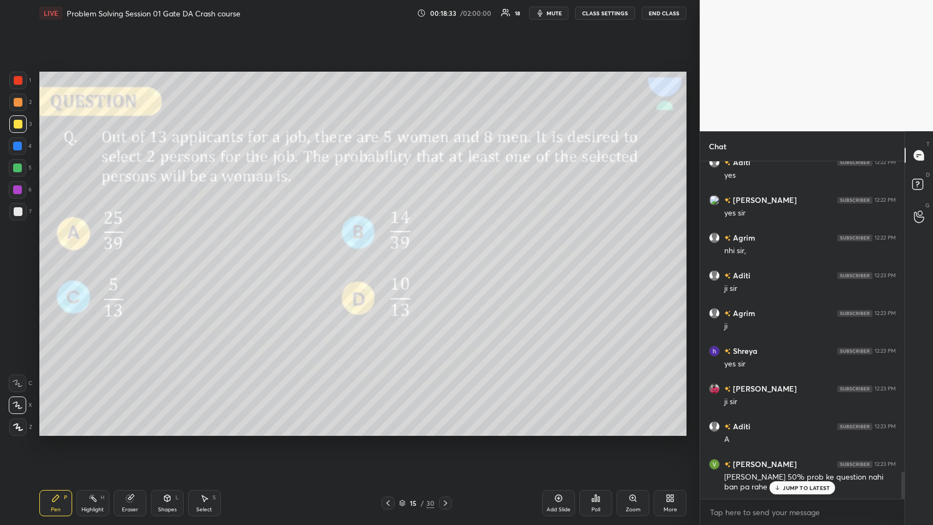
scroll to position [3914, 0]
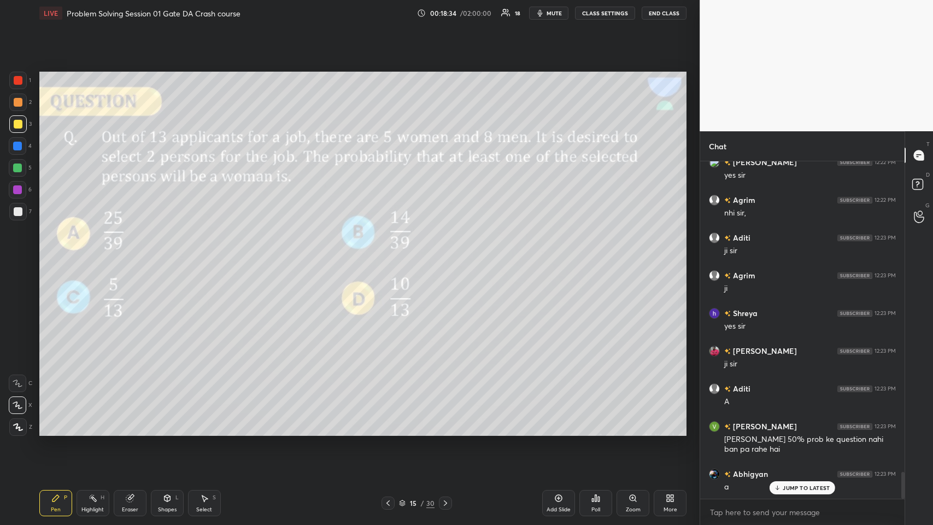
click at [391, 256] on p "JUMP TO LATEST" at bounding box center [806, 487] width 47 height 7
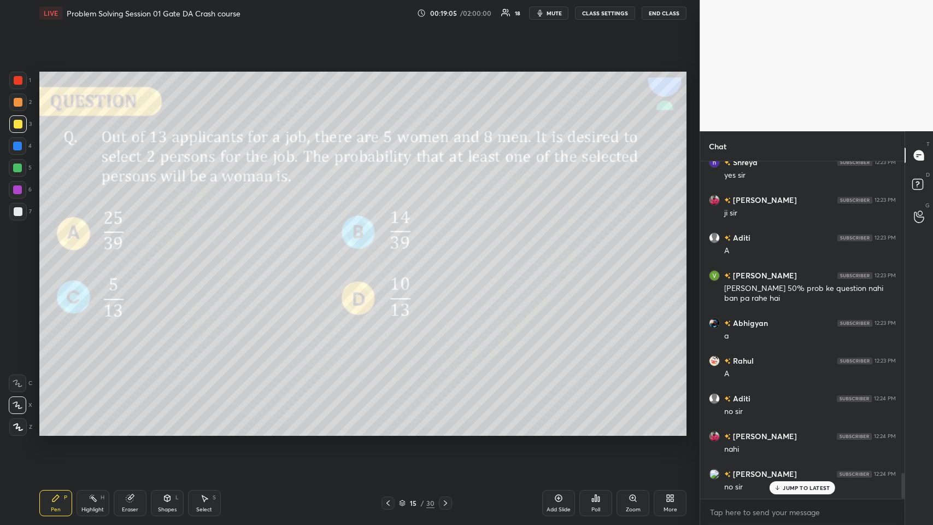
scroll to position [4091, 0]
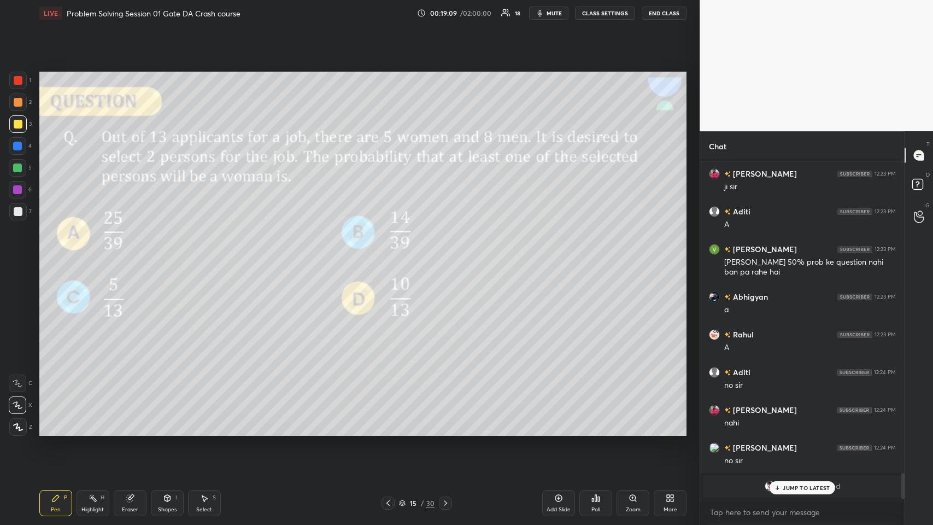
click at [391, 256] on p "JUMP TO LATEST" at bounding box center [806, 487] width 47 height 7
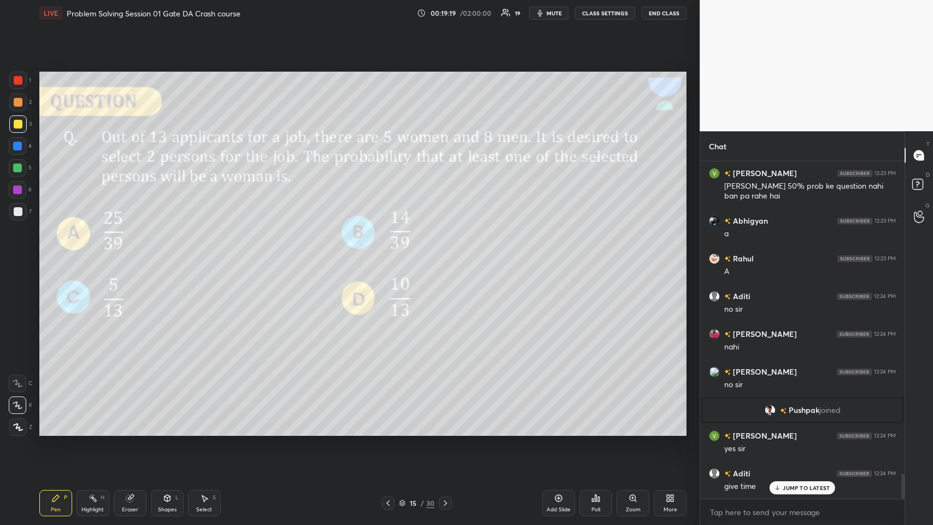
scroll to position [4214, 0]
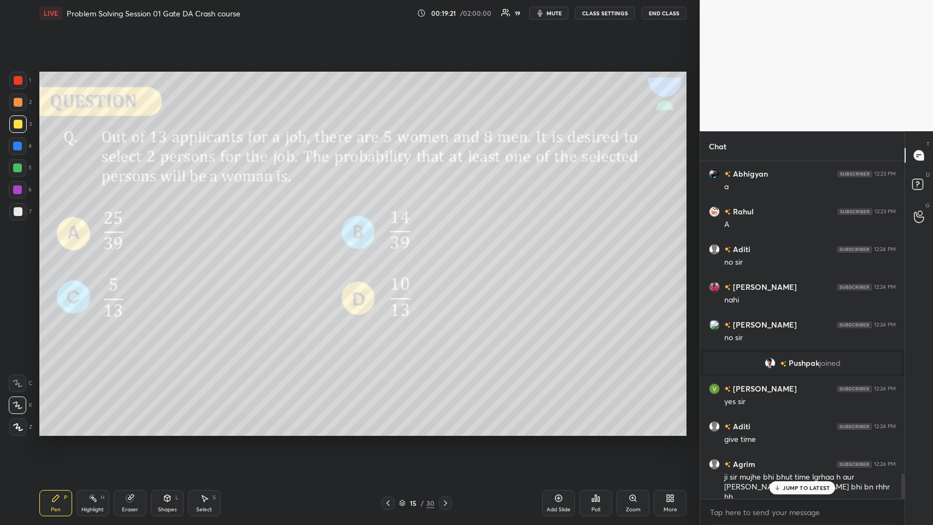
click at [391, 256] on p "JUMP TO LATEST" at bounding box center [806, 487] width 47 height 7
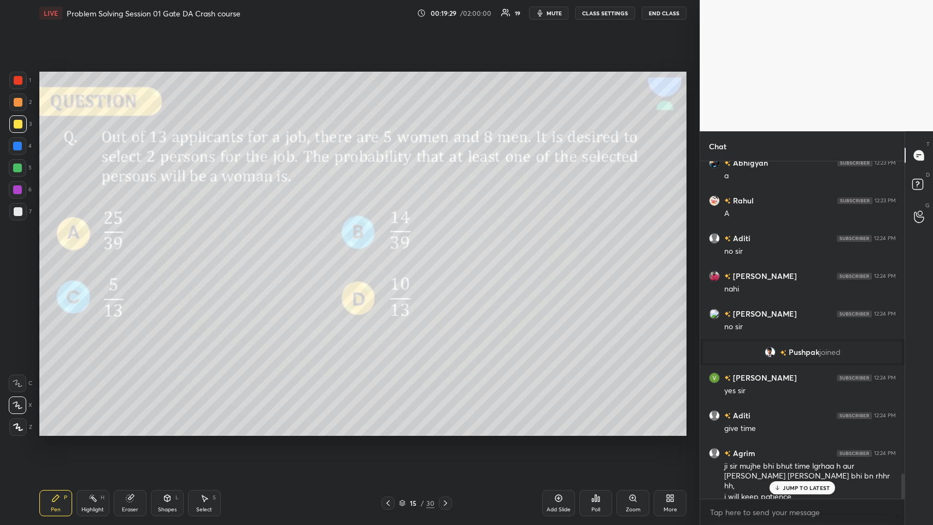
click at [391, 256] on p "JUMP TO LATEST" at bounding box center [806, 487] width 47 height 7
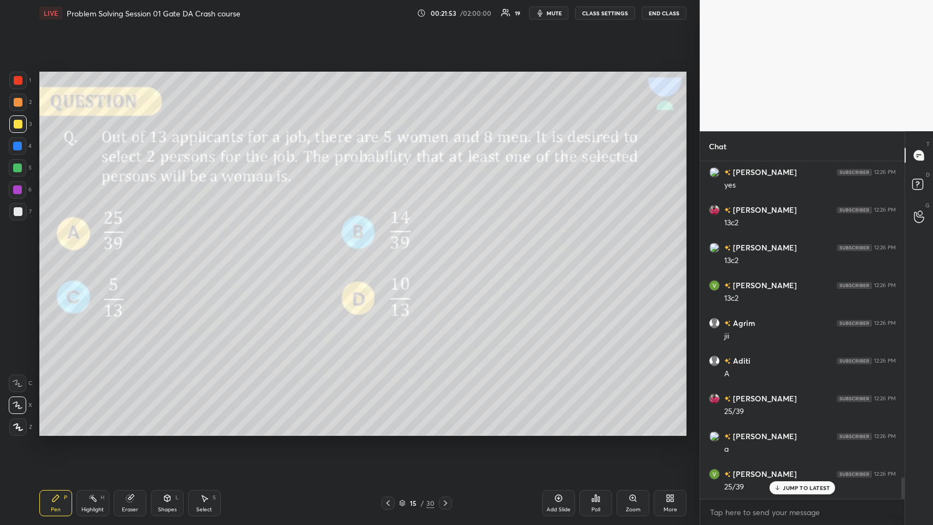
scroll to position [5017, 0]
click at [391, 256] on icon at bounding box center [445, 502] width 9 height 9
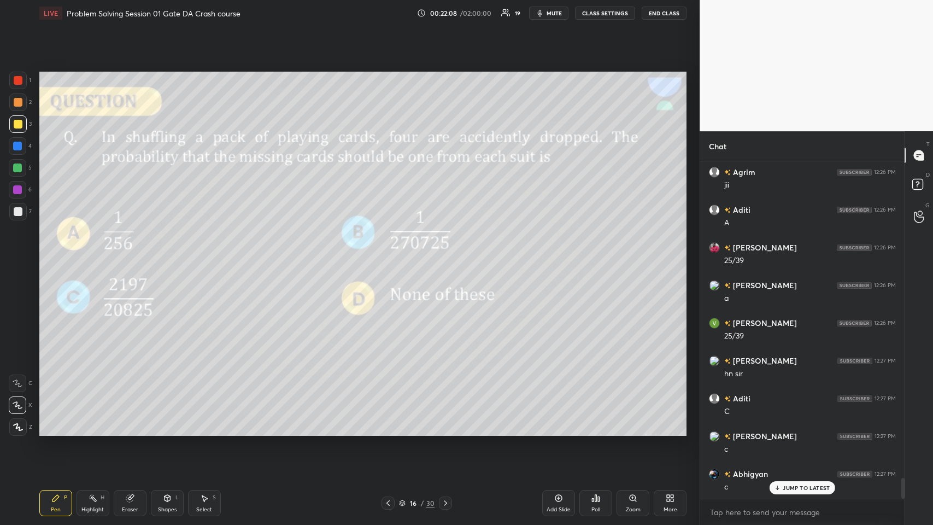
scroll to position [5168, 0]
click at [130, 256] on icon at bounding box center [129, 498] width 7 height 7
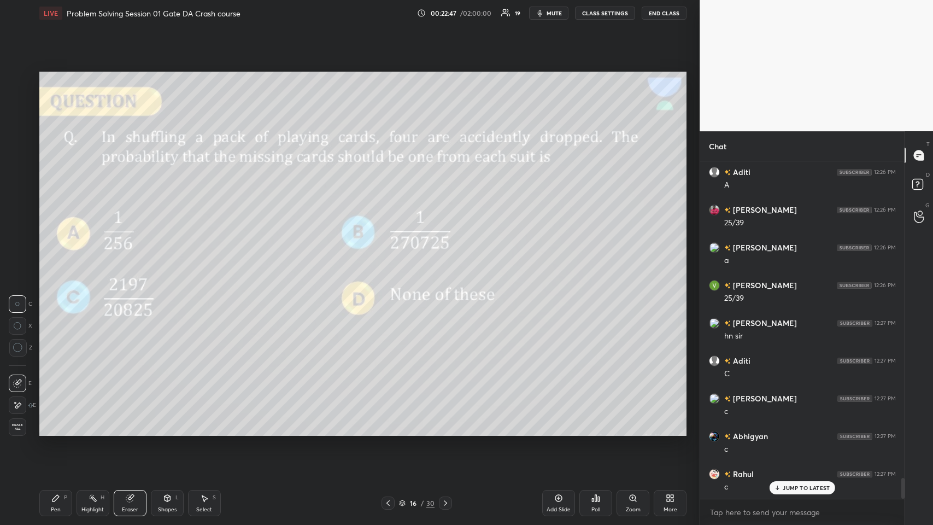
click at [56, 256] on icon at bounding box center [55, 497] width 9 height 9
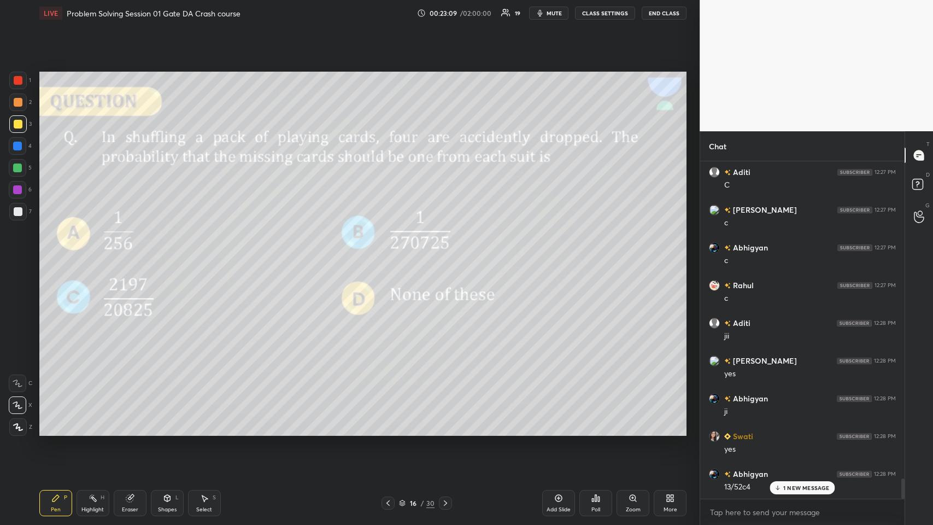
scroll to position [5394, 0]
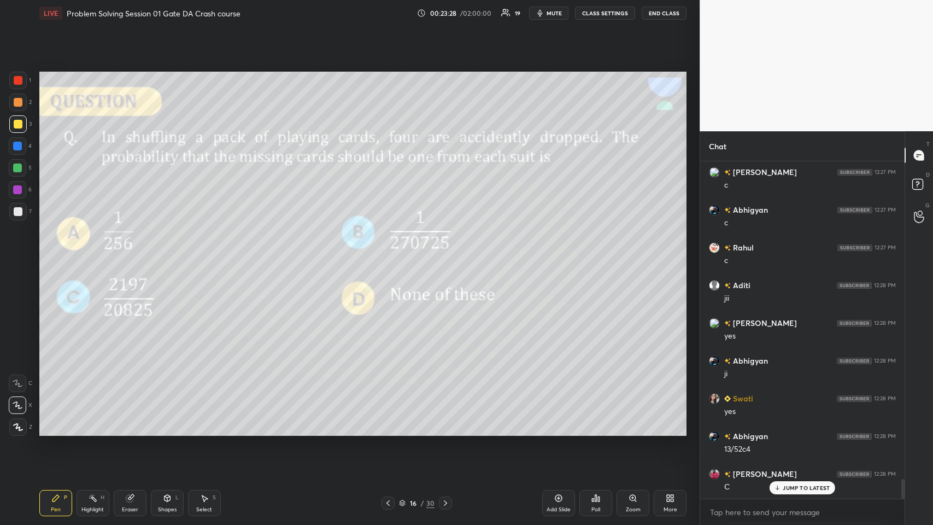
click at [135, 256] on div "Eraser" at bounding box center [130, 503] width 33 height 26
click at [20, 256] on span "Erase all" at bounding box center [17, 427] width 16 height 8
click at [19, 103] on div at bounding box center [18, 102] width 9 height 9
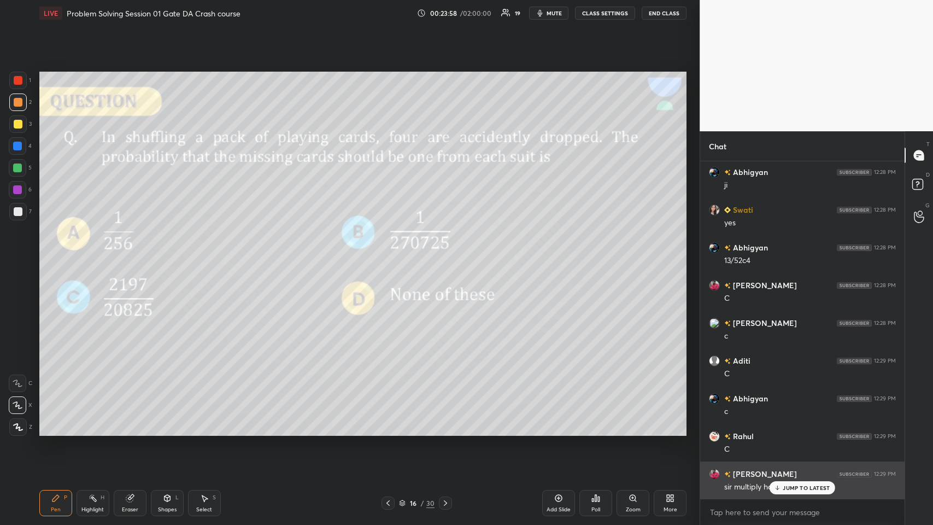
click at [391, 256] on p "JUMP TO LATEST" at bounding box center [806, 487] width 47 height 7
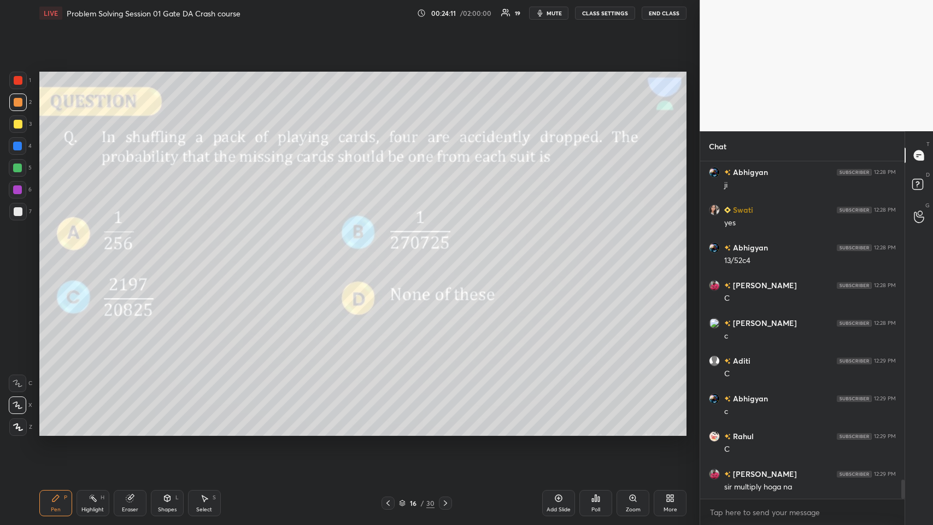
scroll to position [5593, 0]
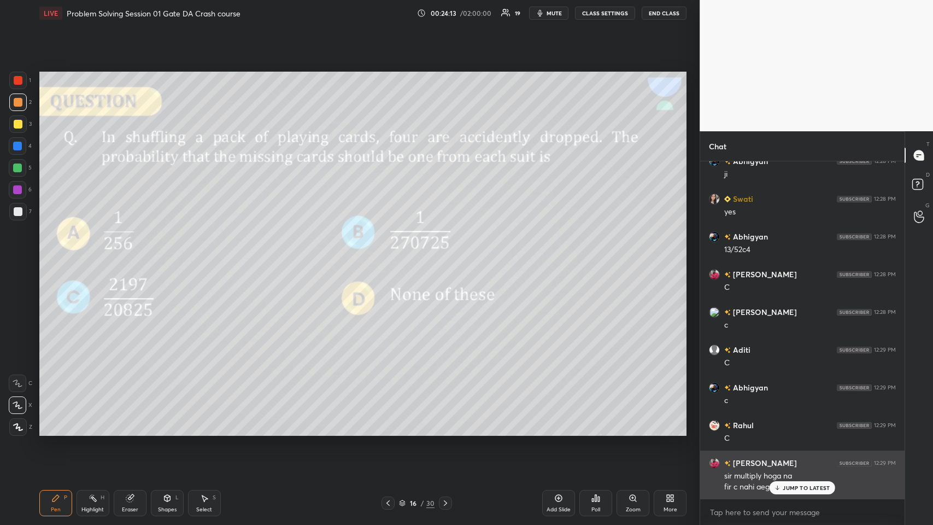
click at [391, 256] on p "JUMP TO LATEST" at bounding box center [806, 487] width 47 height 7
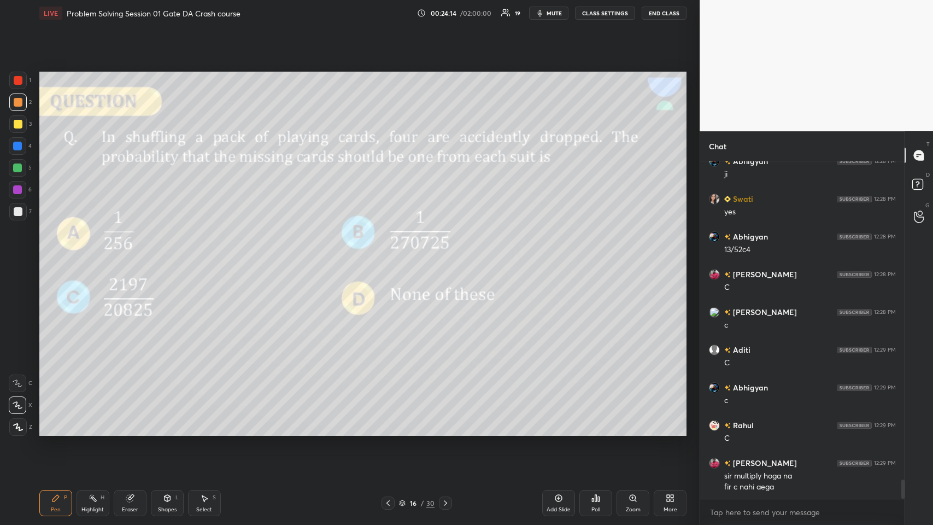
scroll to position [5632, 0]
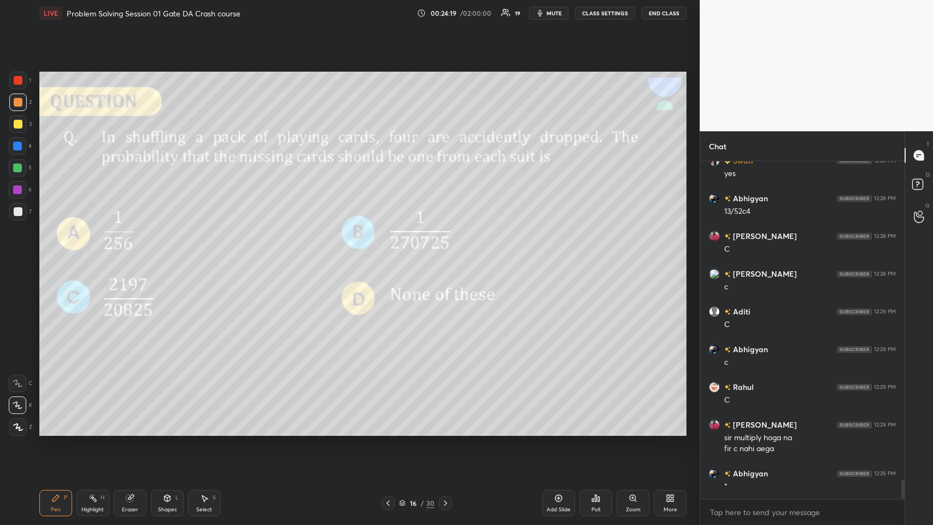
click at [137, 256] on div "Eraser" at bounding box center [130, 503] width 33 height 26
click at [18, 256] on span "Erase all" at bounding box center [17, 427] width 16 height 8
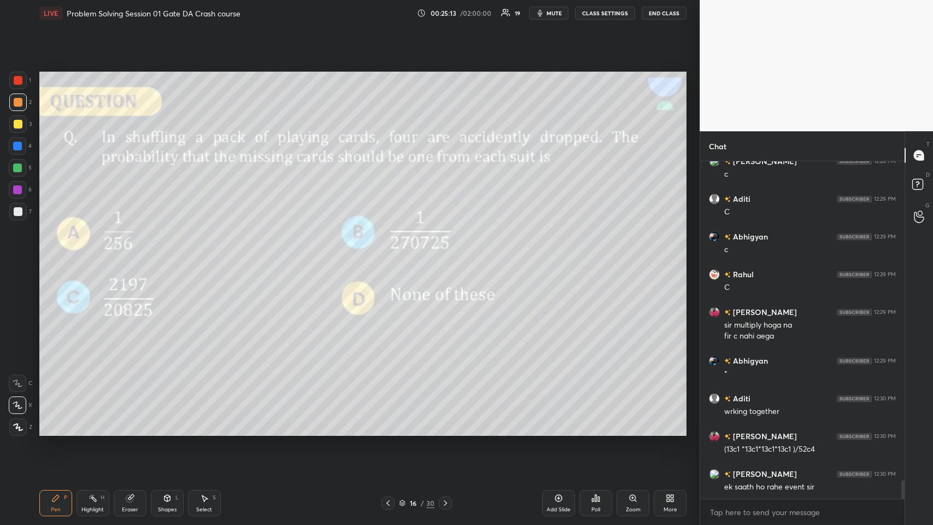
scroll to position [5782, 0]
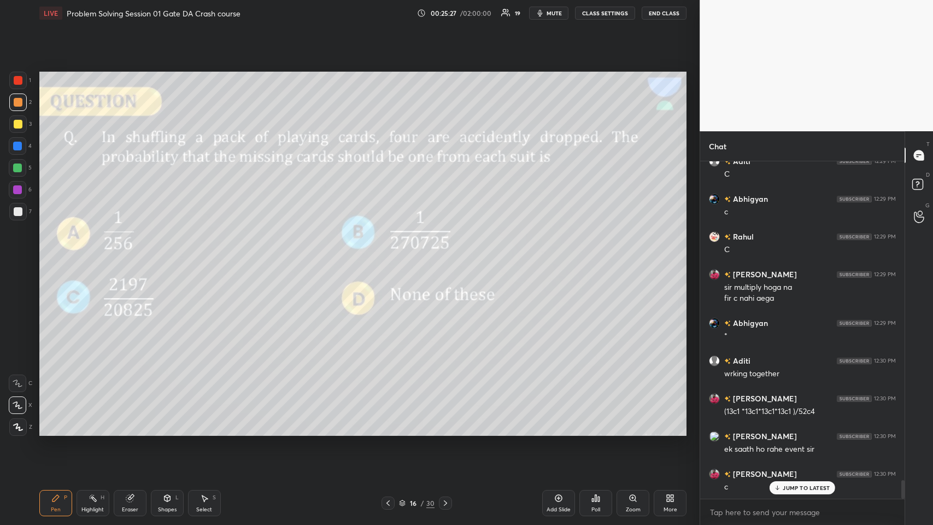
click at [391, 256] on div at bounding box center [445, 502] width 13 height 13
click at [391, 256] on icon at bounding box center [445, 502] width 9 height 9
click at [388, 256] on icon at bounding box center [388, 502] width 9 height 9
click at [19, 120] on div at bounding box center [18, 124] width 9 height 9
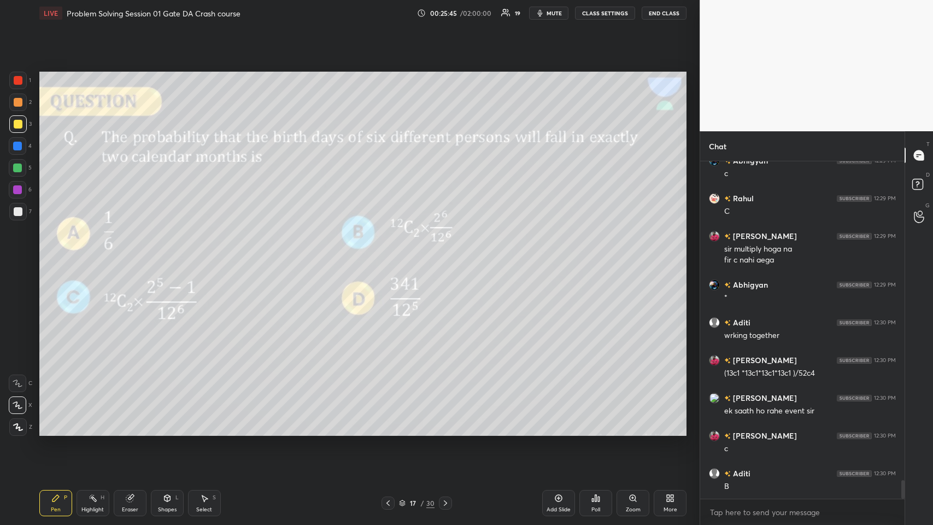
scroll to position [5857, 0]
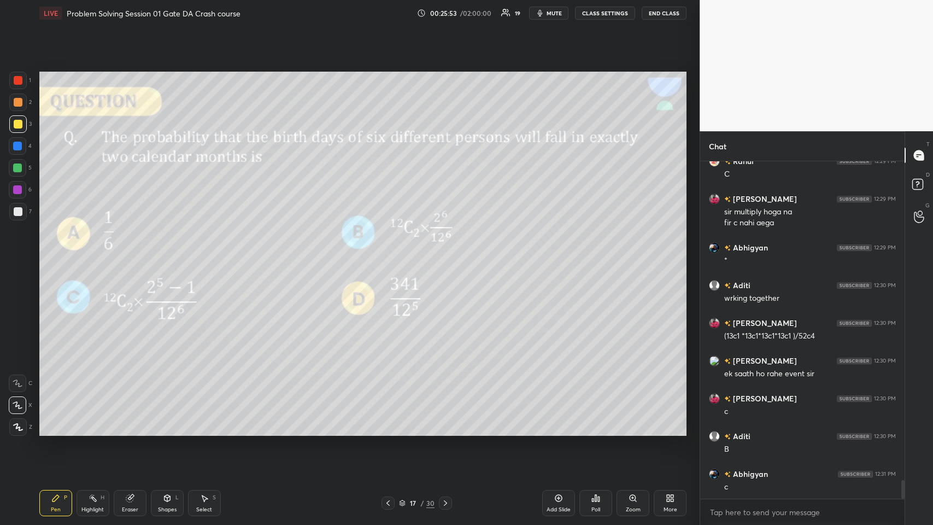
click at [391, 256] on icon at bounding box center [558, 497] width 9 height 9
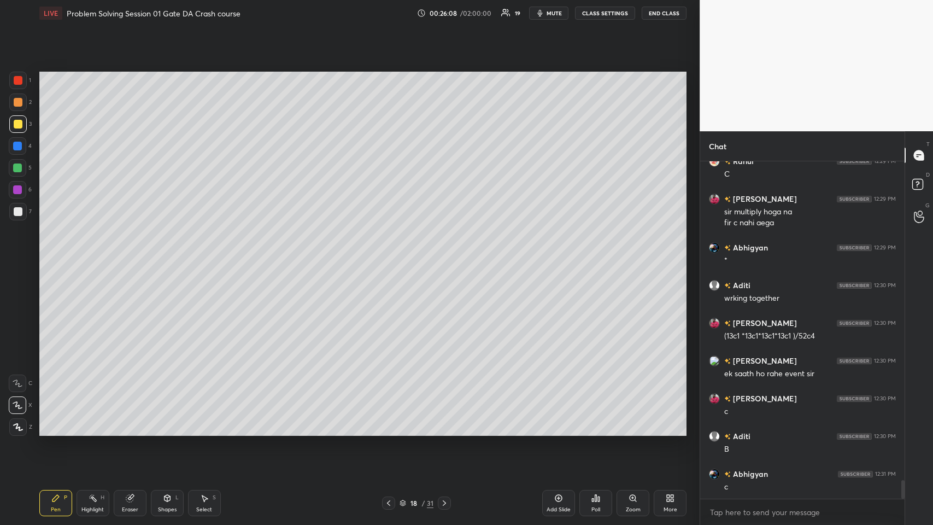
click at [385, 256] on icon at bounding box center [388, 502] width 9 height 9
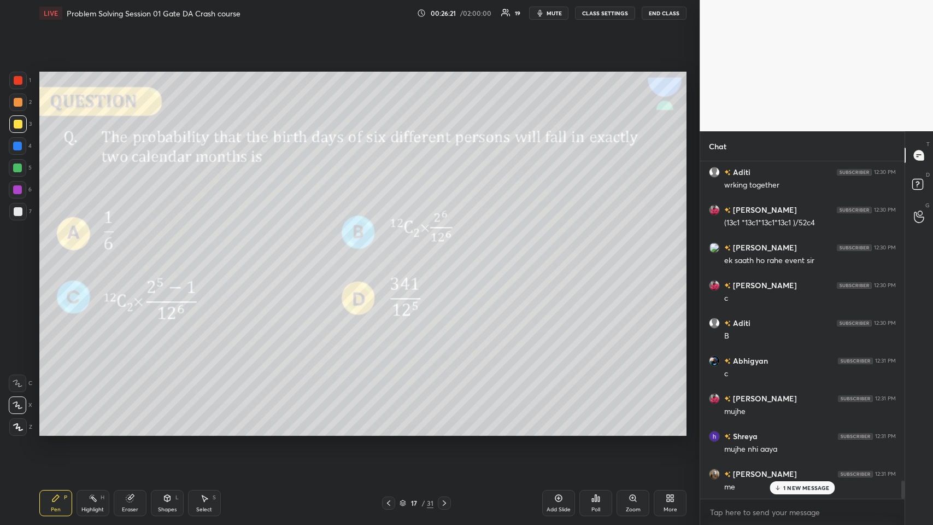
scroll to position [6009, 0]
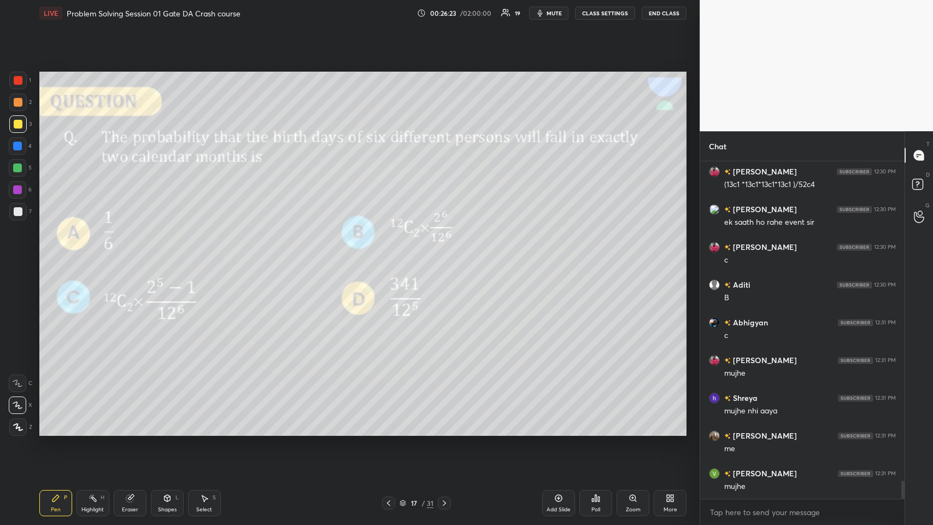
click at [391, 256] on div at bounding box center [444, 502] width 13 height 13
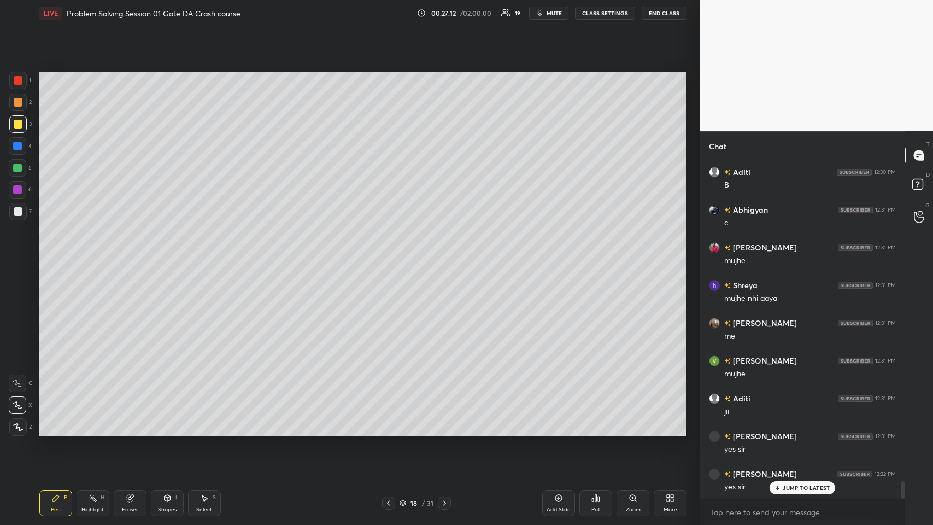
scroll to position [6159, 0]
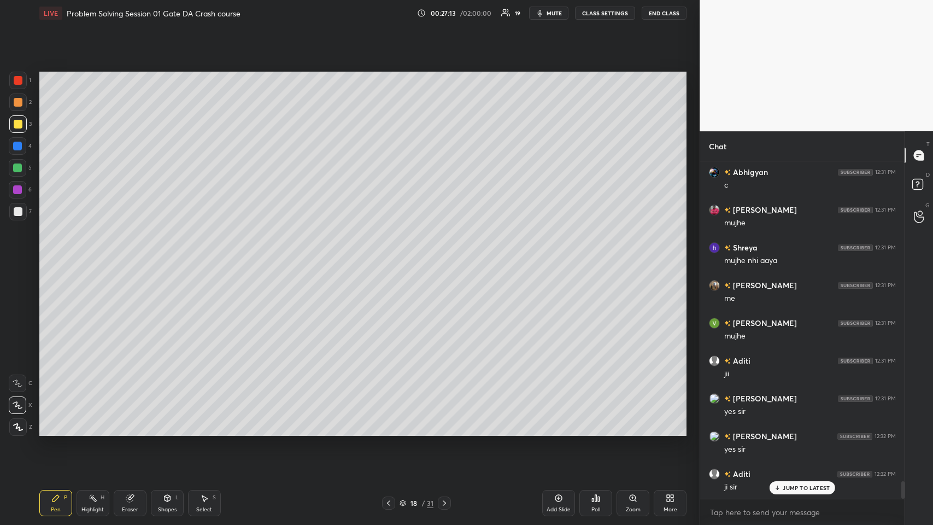
click at [391, 256] on icon at bounding box center [388, 502] width 9 height 9
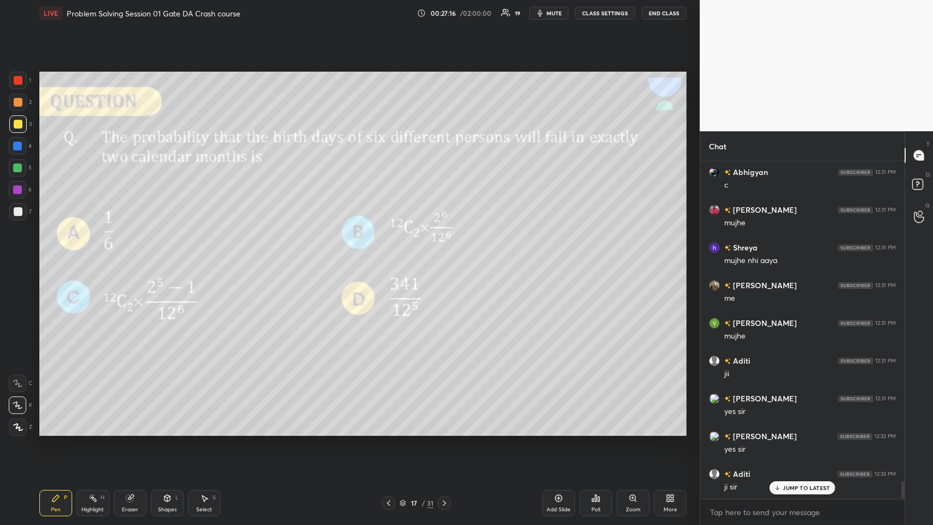
click at [391, 256] on icon at bounding box center [444, 502] width 9 height 9
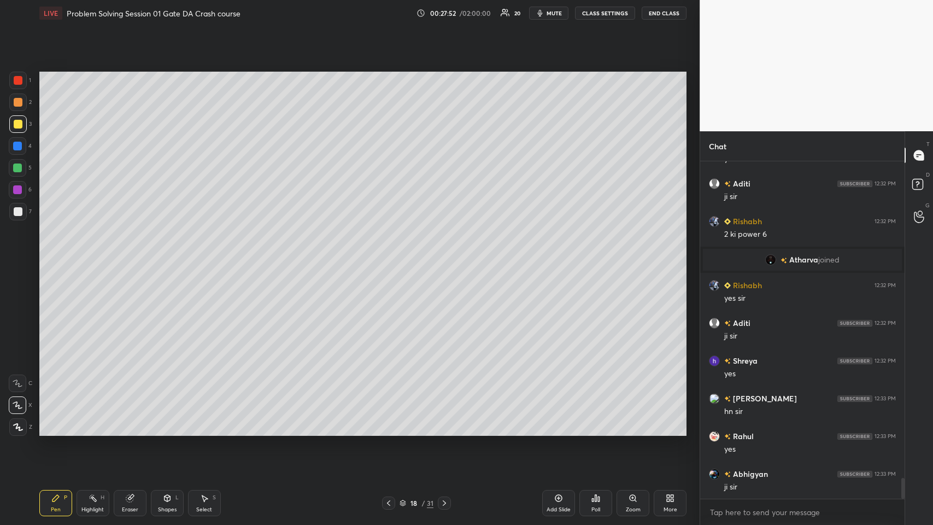
scroll to position [5244, 0]
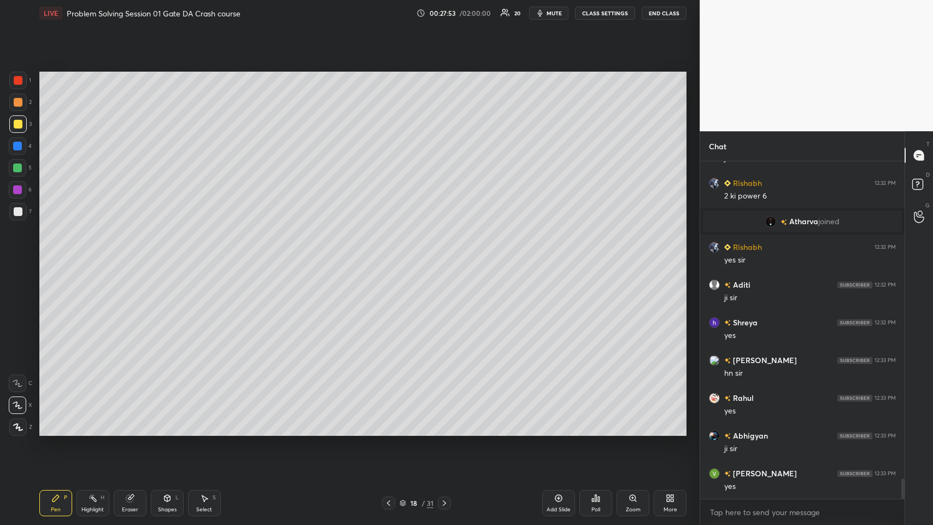
click at [17, 98] on div at bounding box center [18, 102] width 9 height 9
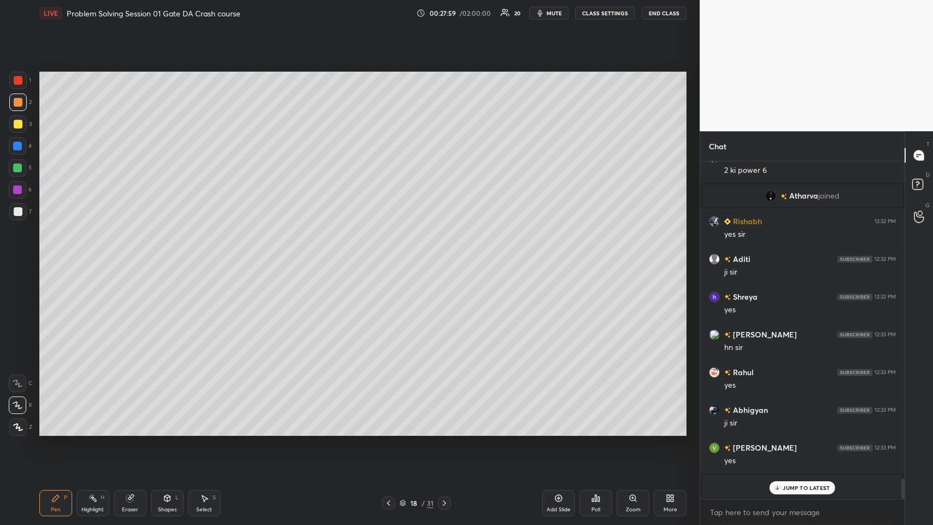
click at [391, 256] on div "JUMP TO LATEST" at bounding box center [802, 487] width 66 height 13
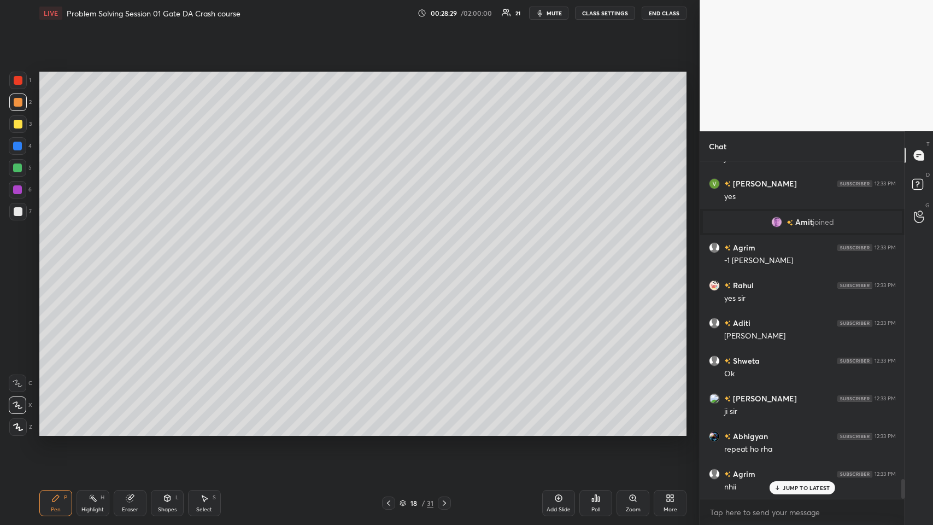
scroll to position [5477, 0]
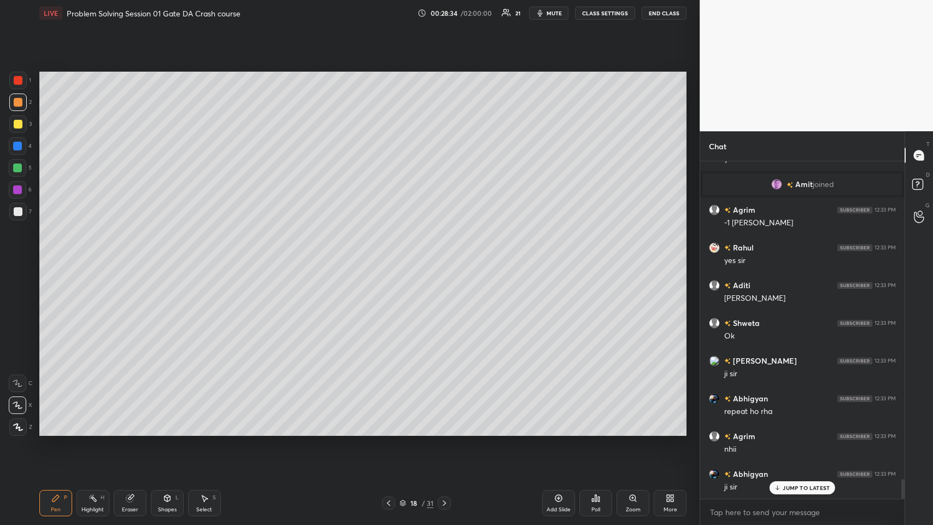
click at [18, 214] on div at bounding box center [18, 211] width 9 height 9
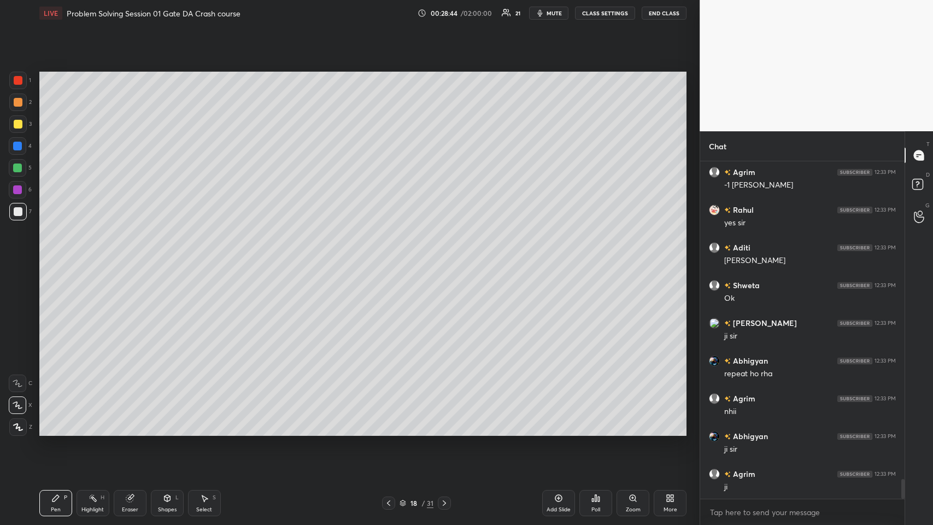
click at [17, 209] on div at bounding box center [18, 211] width 9 height 9
click at [387, 256] on icon at bounding box center [388, 502] width 9 height 9
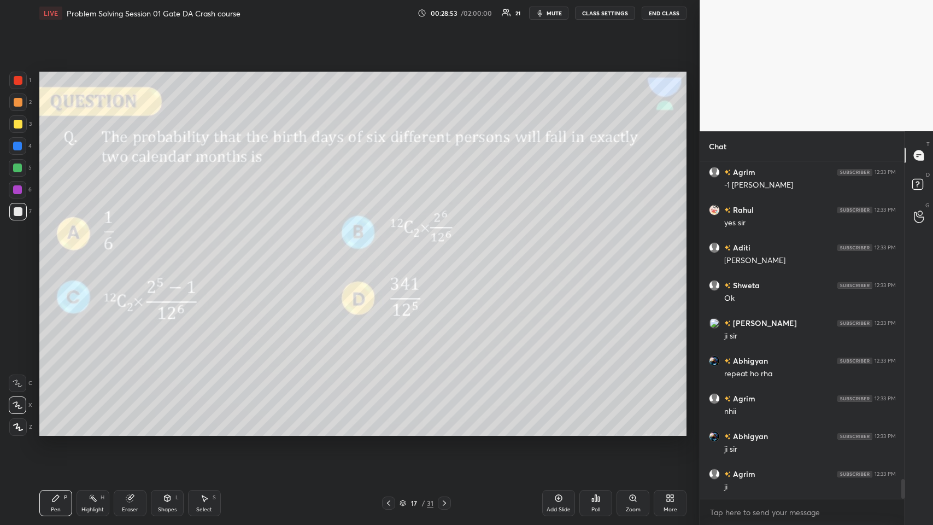
click at [391, 256] on icon at bounding box center [444, 502] width 9 height 9
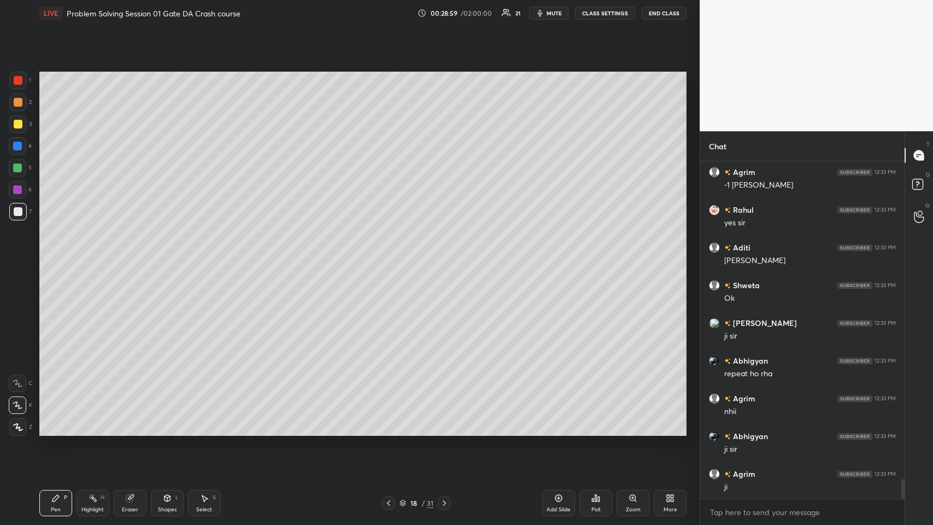
click at [388, 256] on icon at bounding box center [388, 502] width 9 height 9
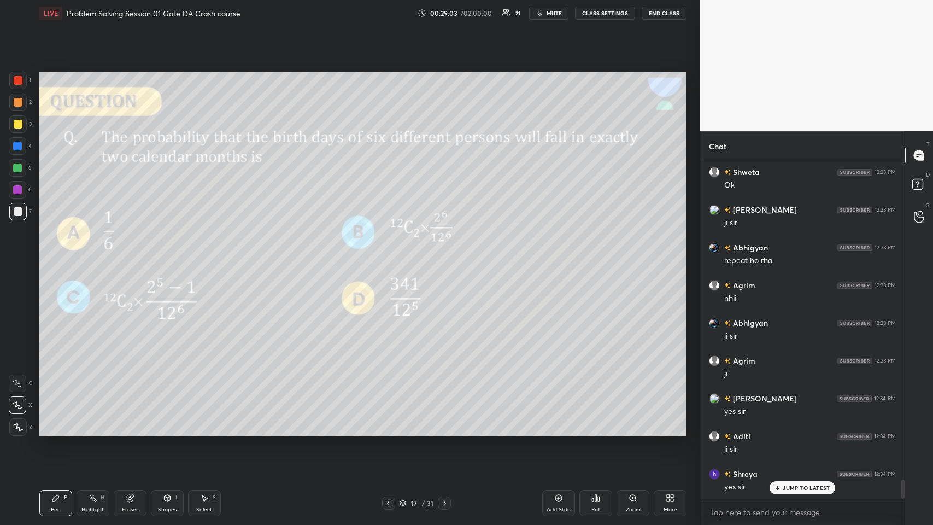
scroll to position [5666, 0]
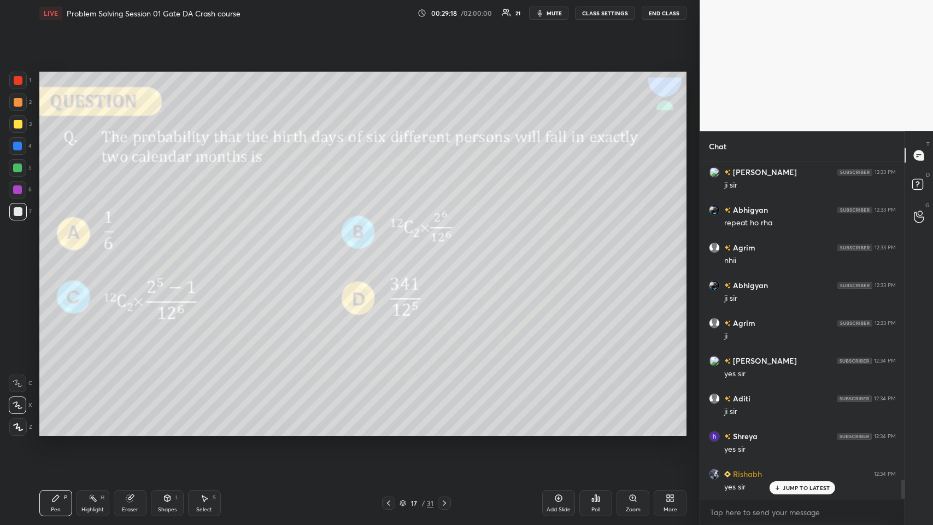
click at [391, 256] on icon at bounding box center [444, 502] width 9 height 9
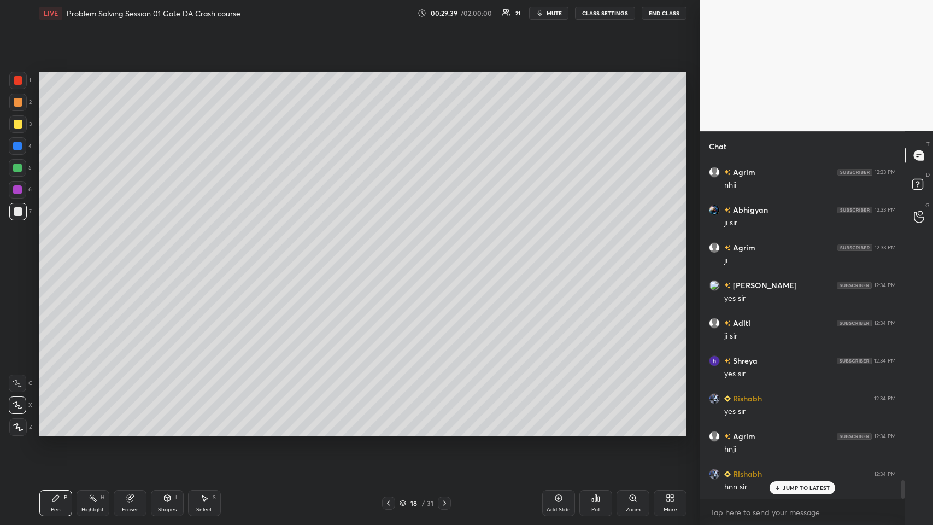
scroll to position [5779, 0]
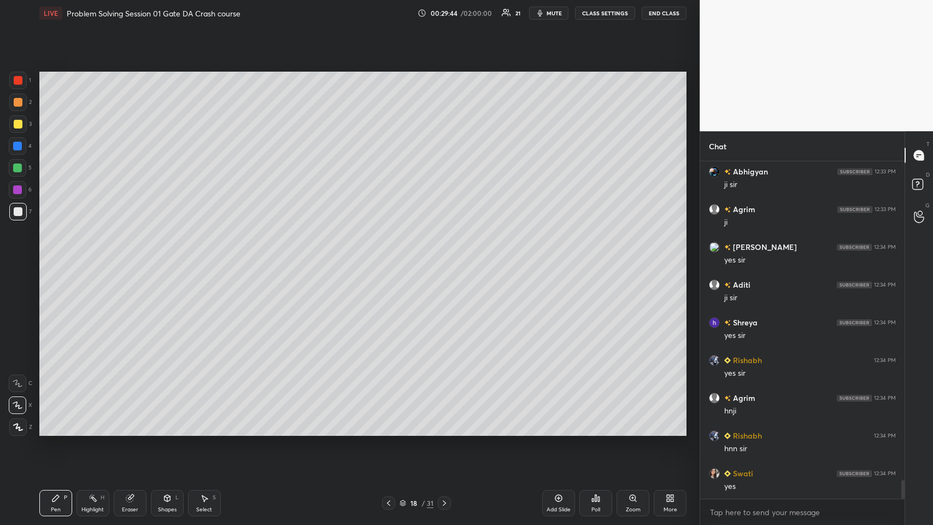
click at [385, 256] on icon at bounding box center [388, 502] width 9 height 9
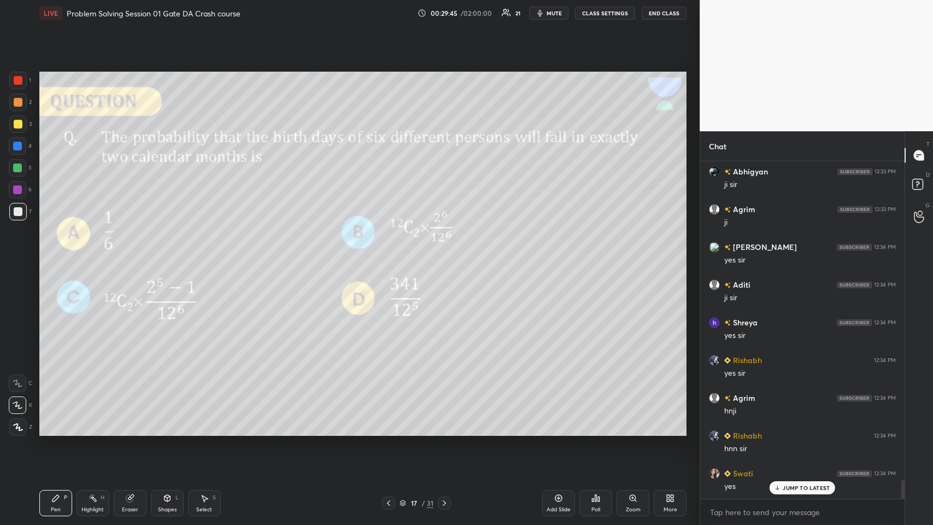
scroll to position [5816, 0]
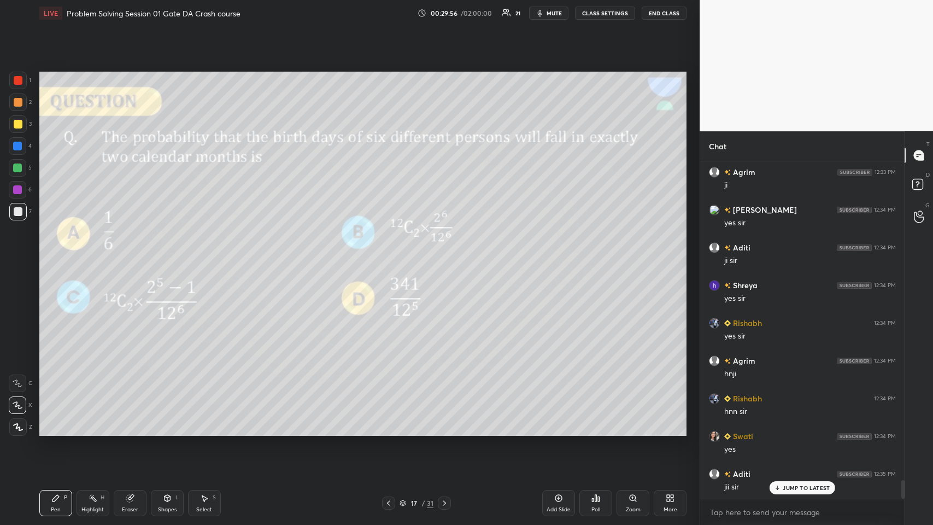
click at [391, 256] on icon at bounding box center [444, 502] width 9 height 9
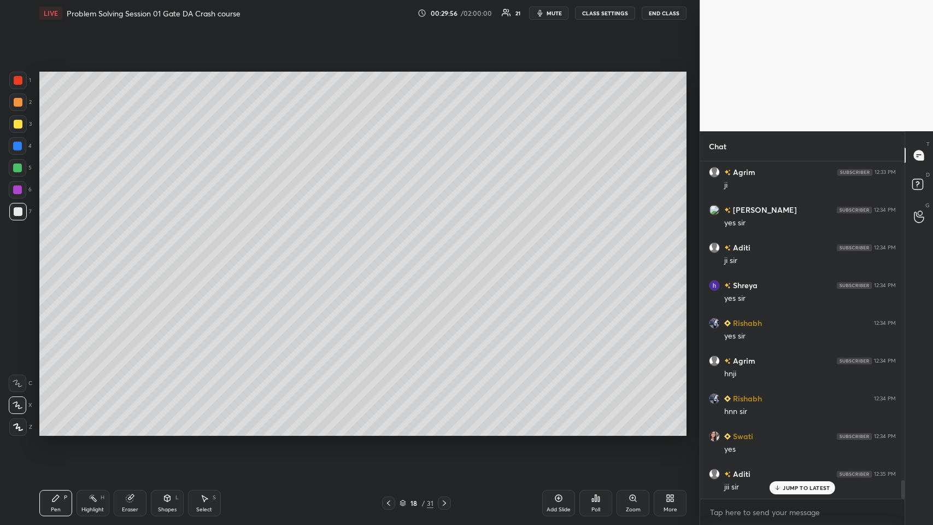
click at [391, 256] on icon at bounding box center [444, 502] width 9 height 9
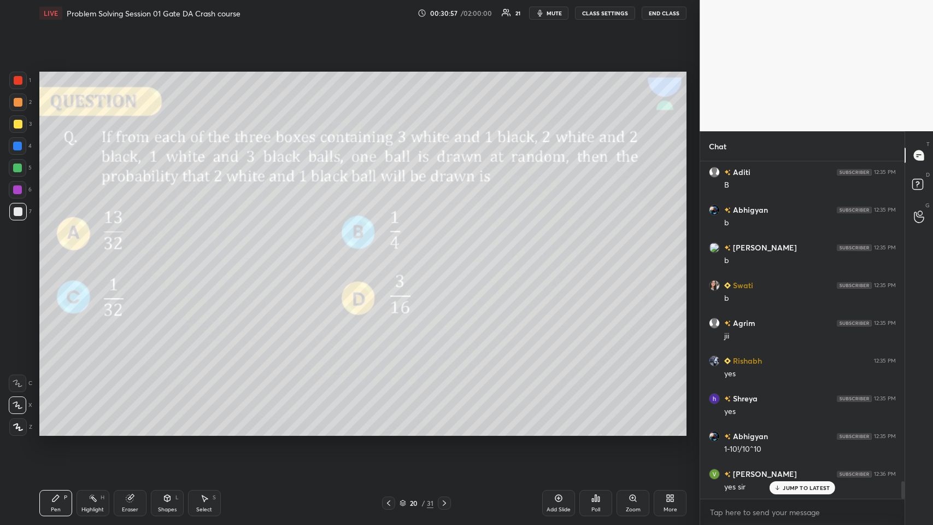
scroll to position [6231, 0]
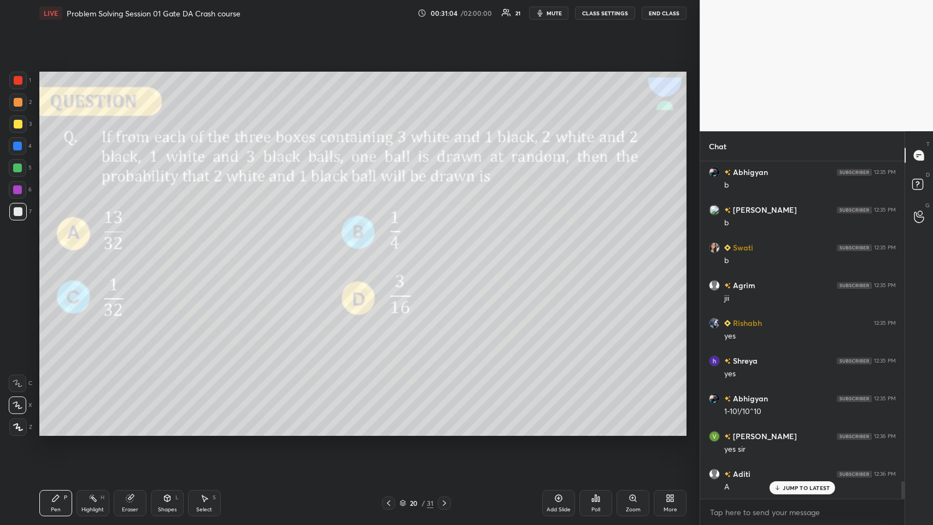
click at [391, 256] on div at bounding box center [444, 502] width 13 height 13
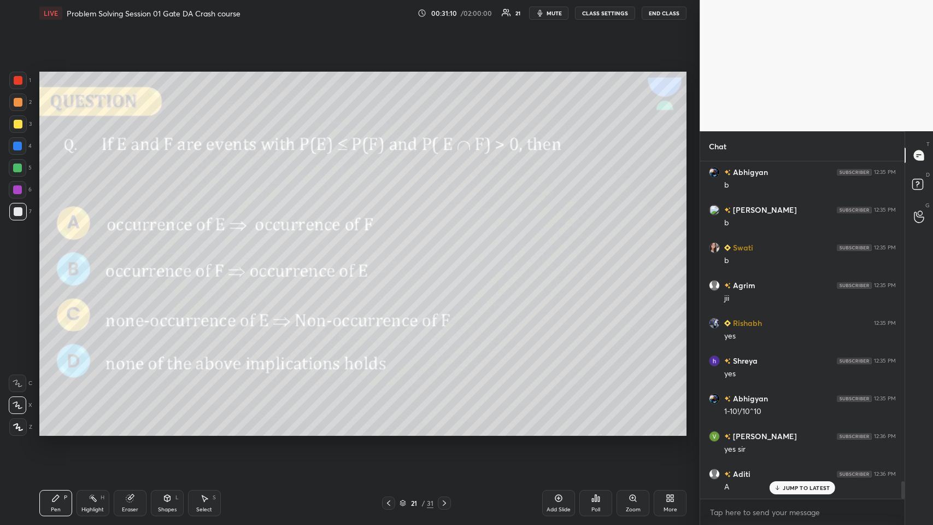
click at [391, 256] on icon at bounding box center [444, 502] width 9 height 9
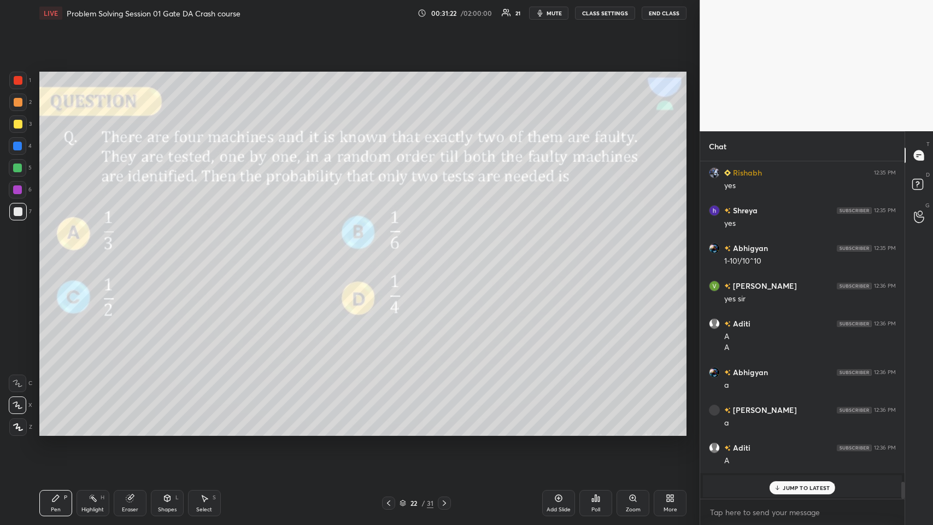
scroll to position [6419, 0]
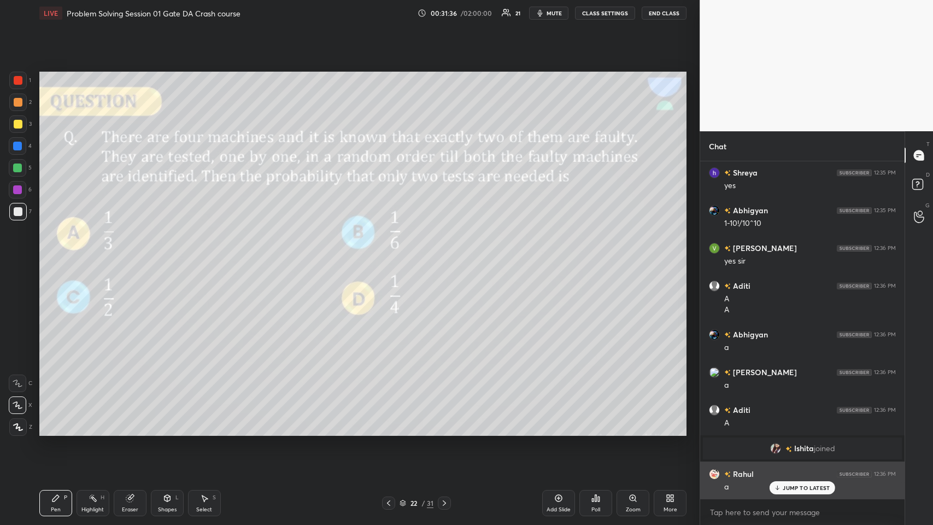
click at [391, 256] on p "JUMP TO LATEST" at bounding box center [806, 487] width 47 height 7
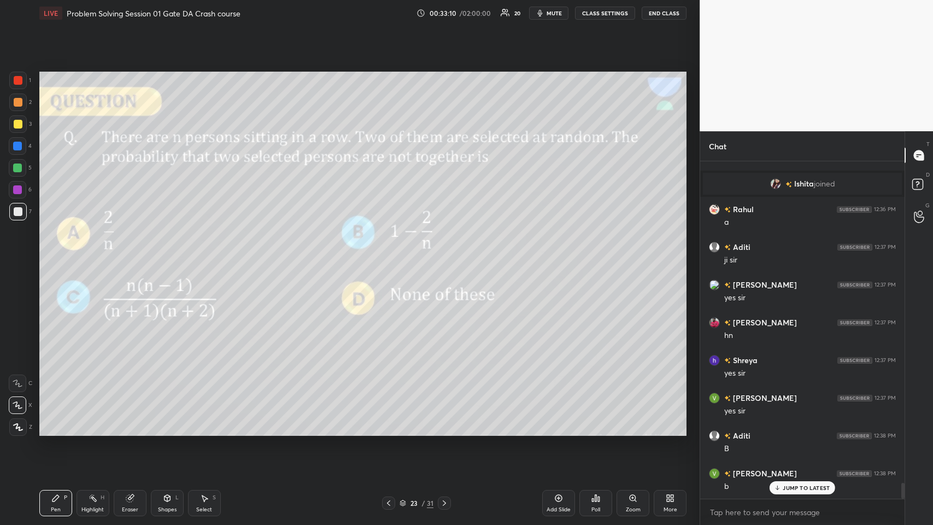
scroll to position [6721, 0]
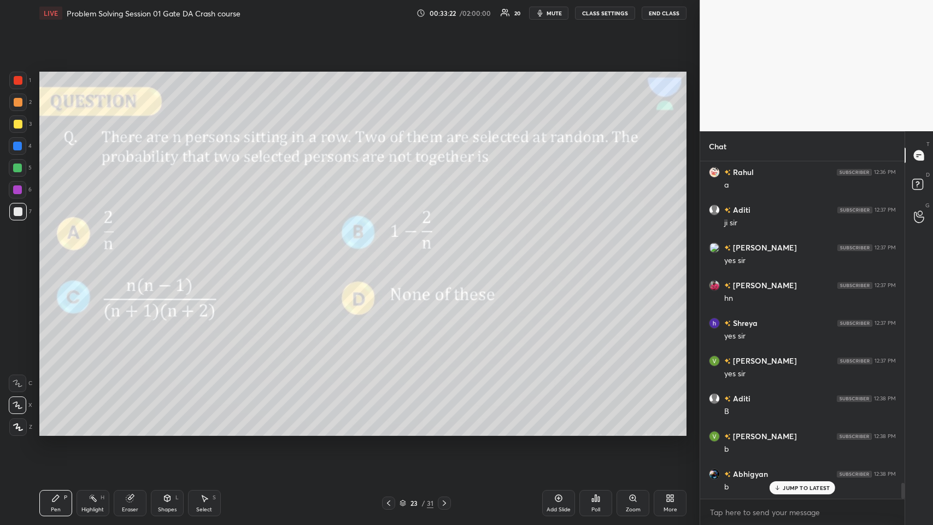
click at [166, 256] on icon at bounding box center [167, 498] width 6 height 7
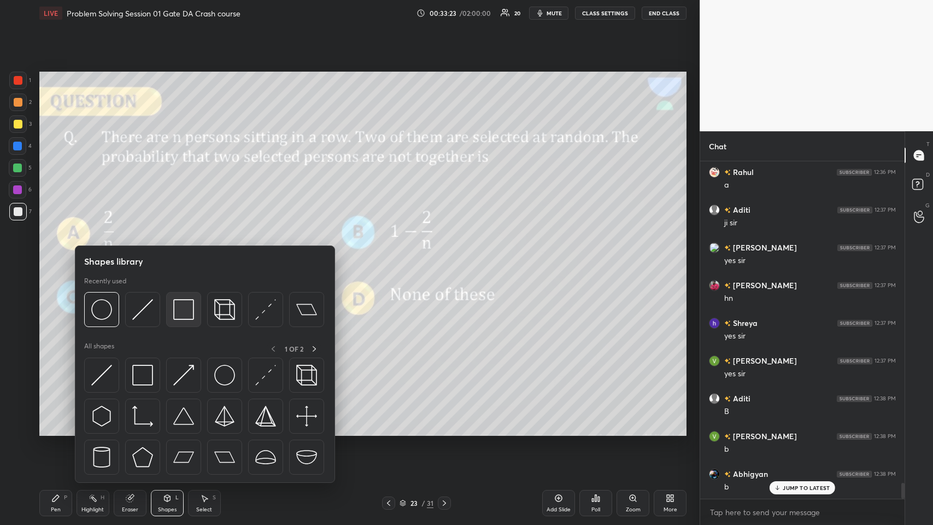
click at [189, 256] on img at bounding box center [183, 309] width 21 height 21
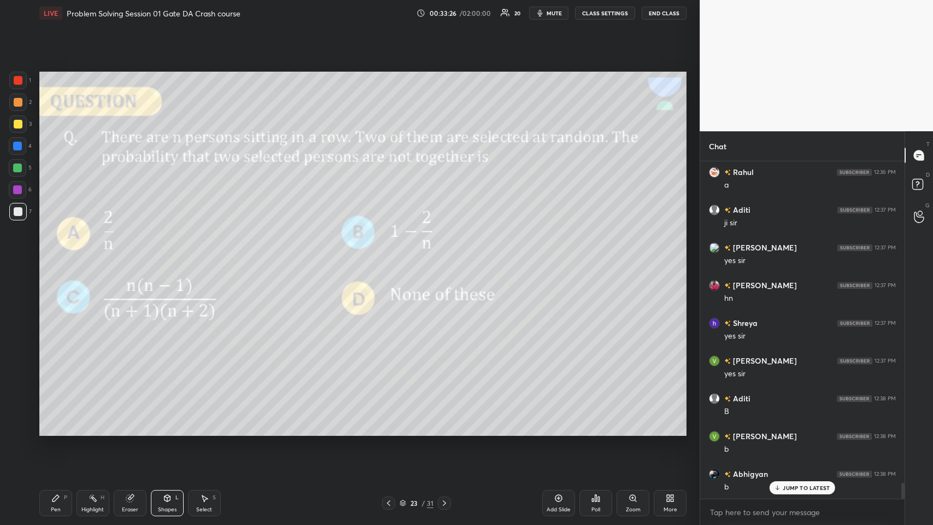
click at [58, 256] on icon at bounding box center [55, 497] width 9 height 9
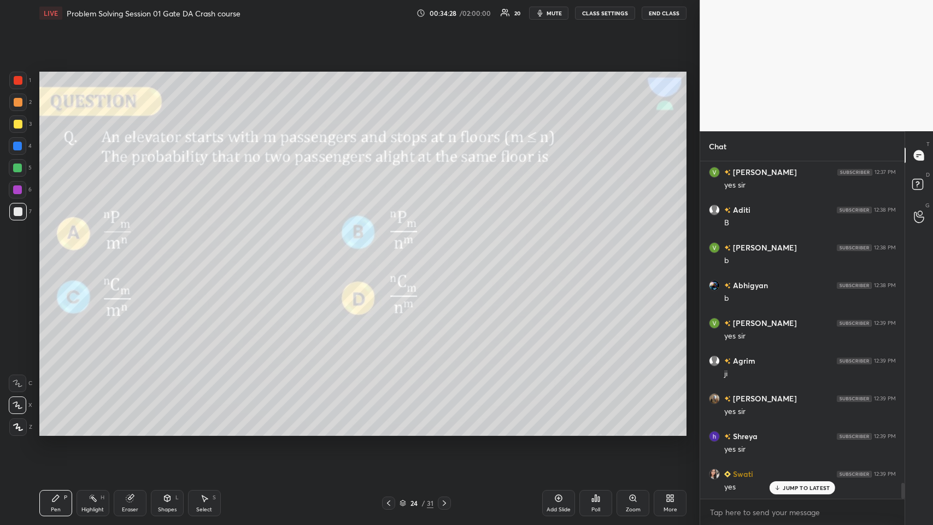
scroll to position [6947, 0]
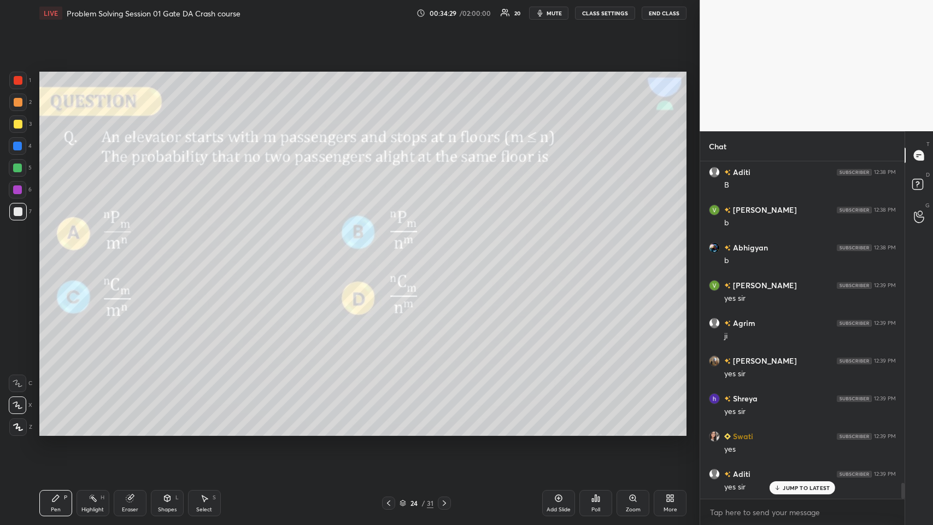
click at [391, 253] on div "Setting up your live class Poll for secs No correct answer Start poll" at bounding box center [363, 253] width 656 height 455
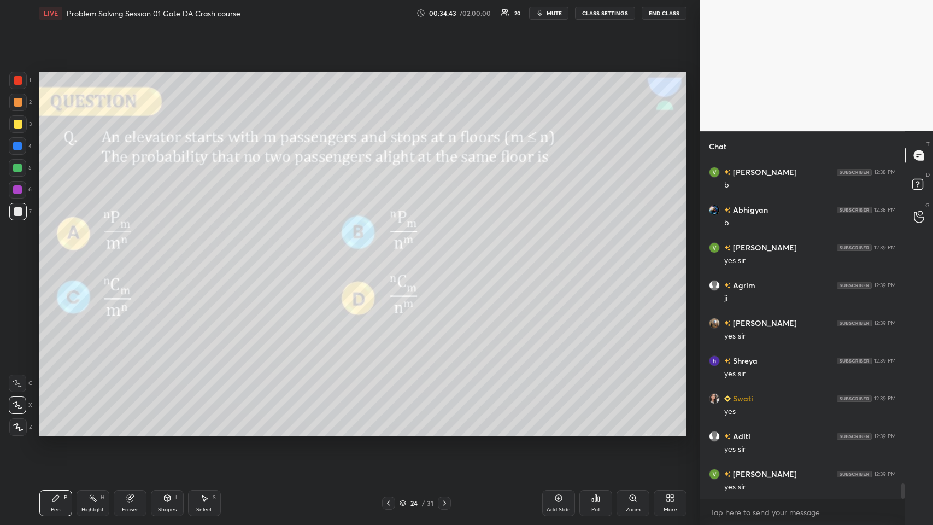
click at [18, 145] on div at bounding box center [17, 146] width 9 height 9
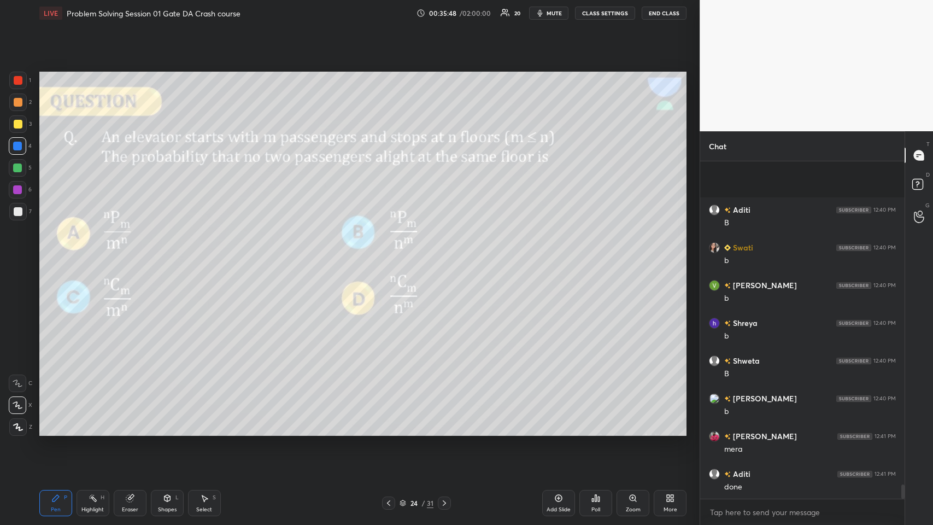
scroll to position [7815, 0]
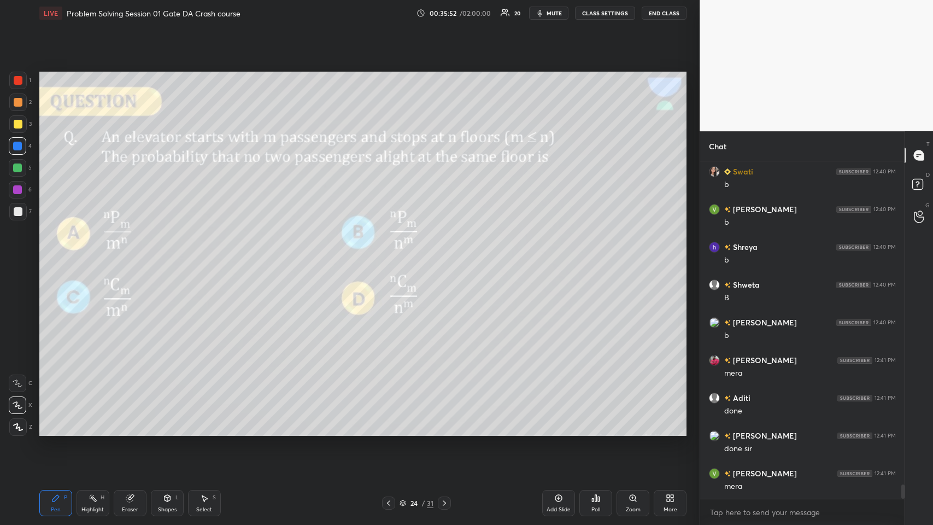
click at [391, 256] on icon at bounding box center [444, 502] width 9 height 9
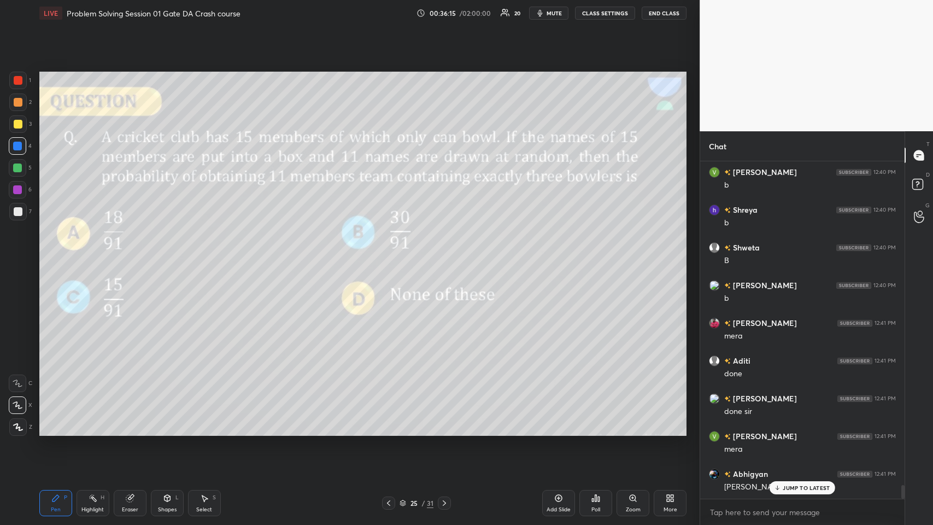
scroll to position [7890, 0]
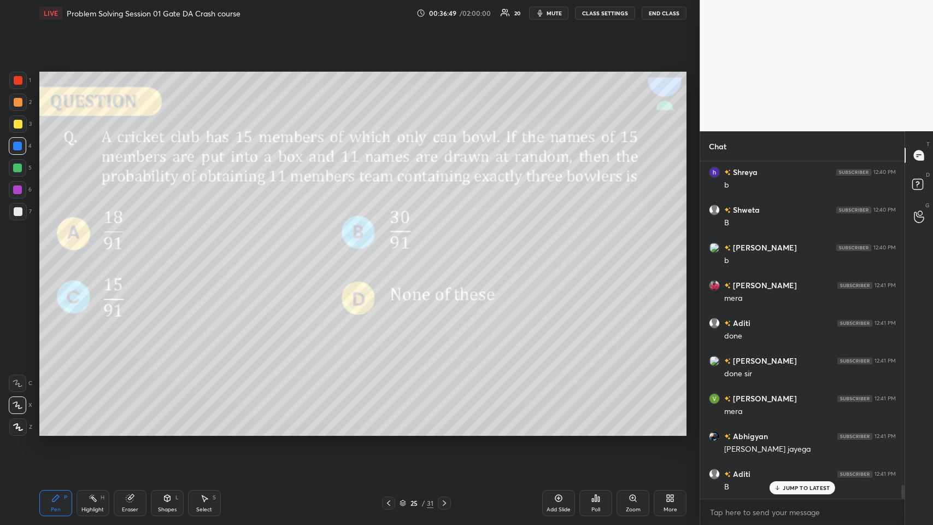
click at [15, 211] on div at bounding box center [18, 211] width 9 height 9
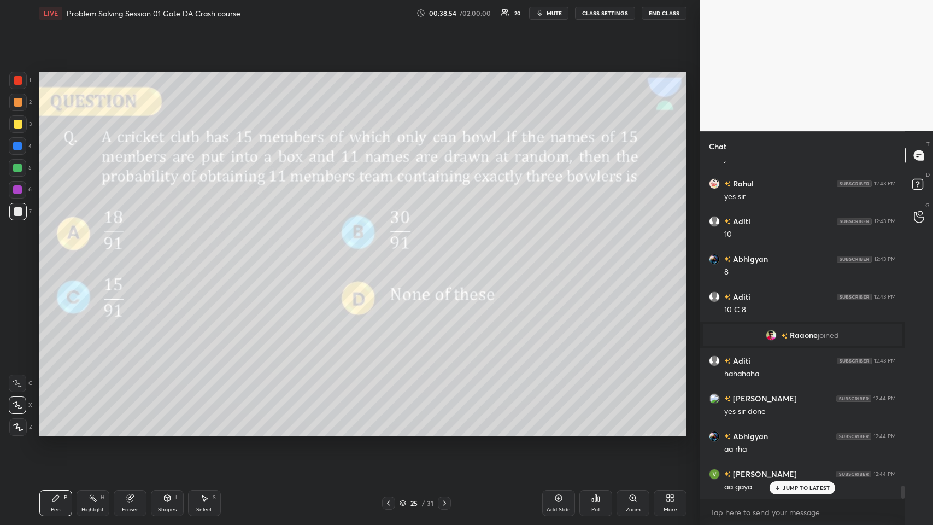
scroll to position [8520, 0]
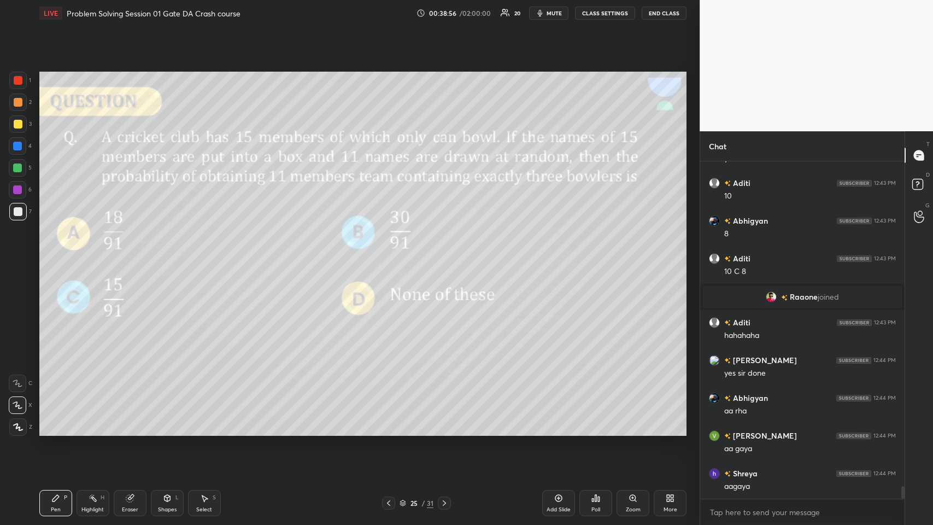
click at [391, 256] on icon at bounding box center [444, 502] width 9 height 9
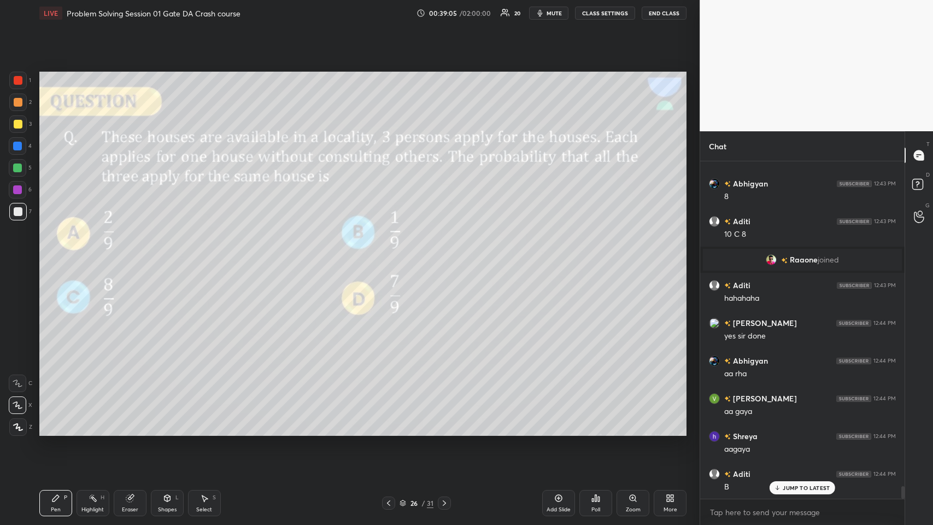
click at [20, 127] on div at bounding box center [18, 124] width 9 height 9
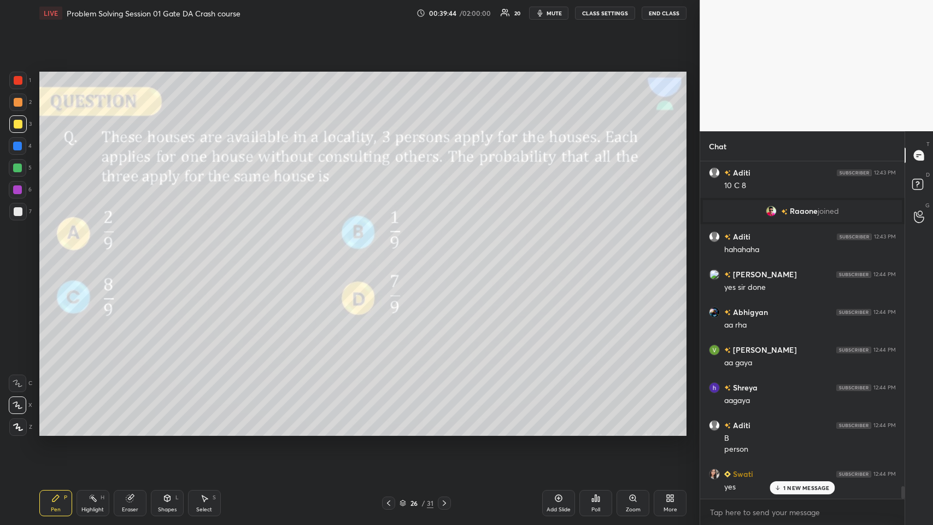
scroll to position [8644, 0]
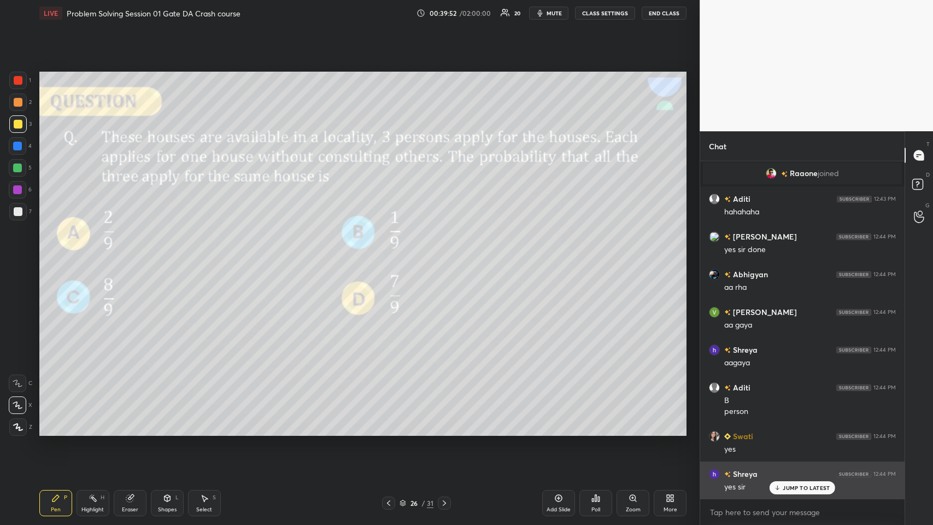
click at [391, 256] on div "JUMP TO LATEST" at bounding box center [802, 487] width 66 height 13
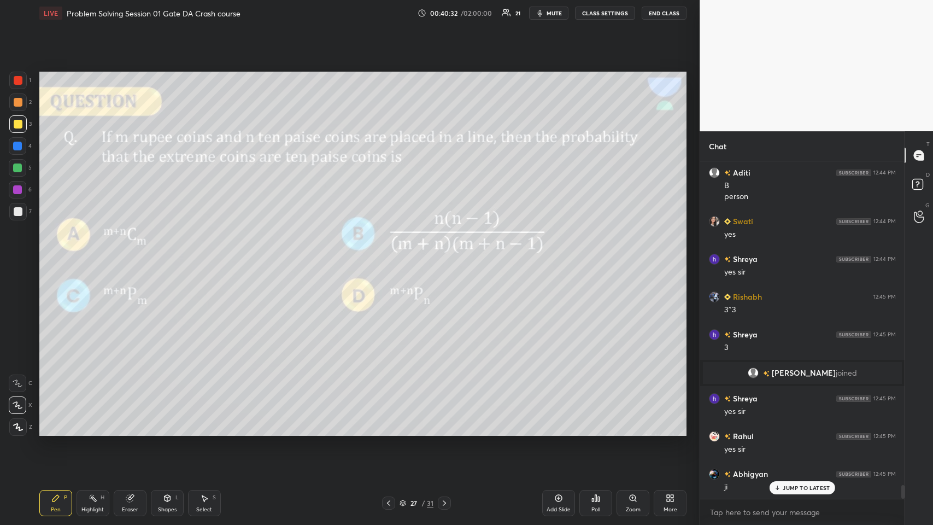
scroll to position [7923, 0]
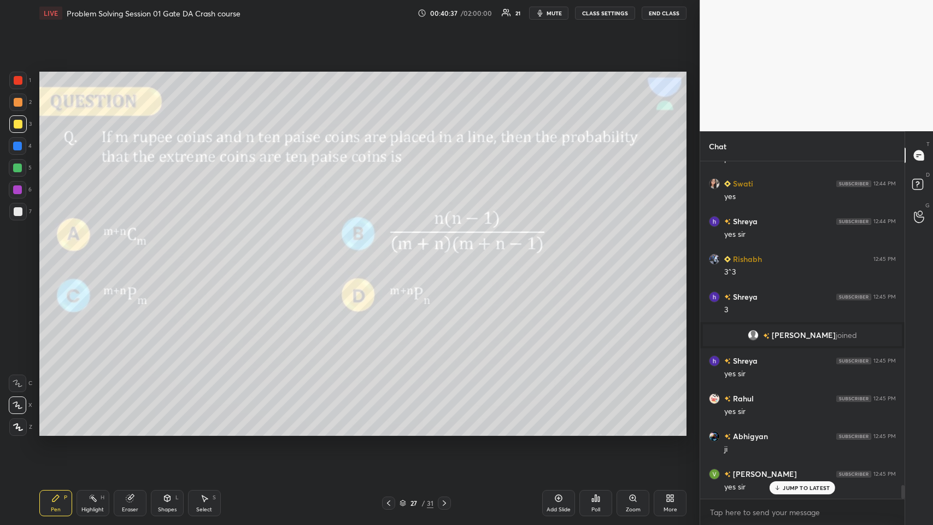
click at [21, 108] on div at bounding box center [17, 101] width 17 height 17
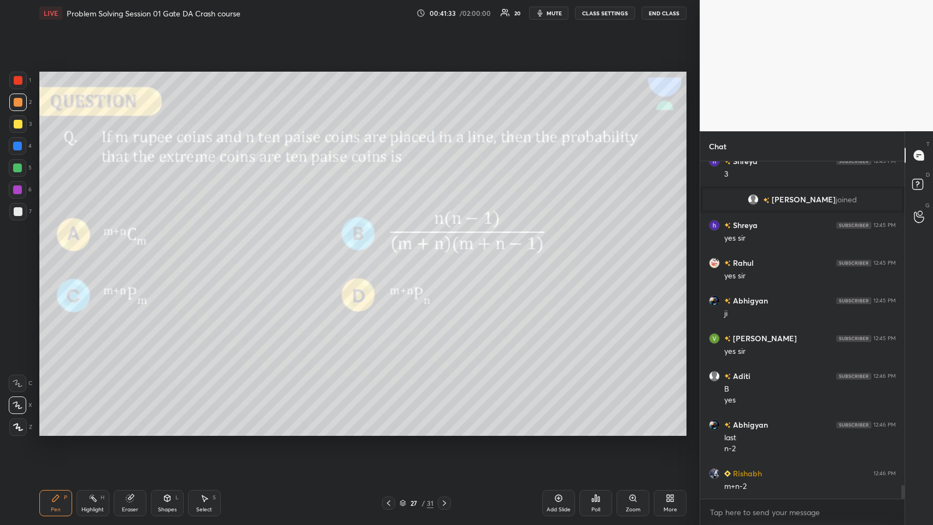
scroll to position [8095, 0]
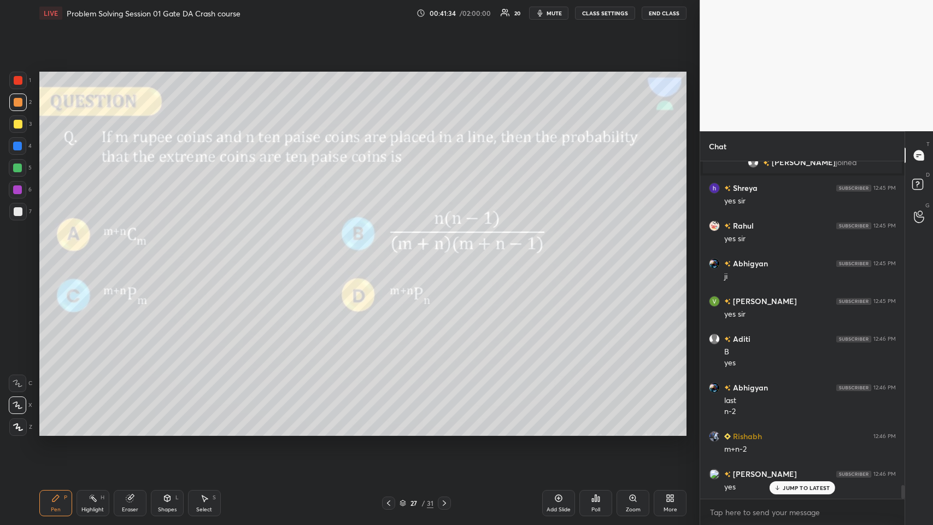
click at [138, 256] on div "Eraser" at bounding box center [130, 503] width 33 height 26
click at [56, 256] on icon at bounding box center [55, 498] width 7 height 7
click at [136, 256] on div "Eraser" at bounding box center [130, 503] width 33 height 26
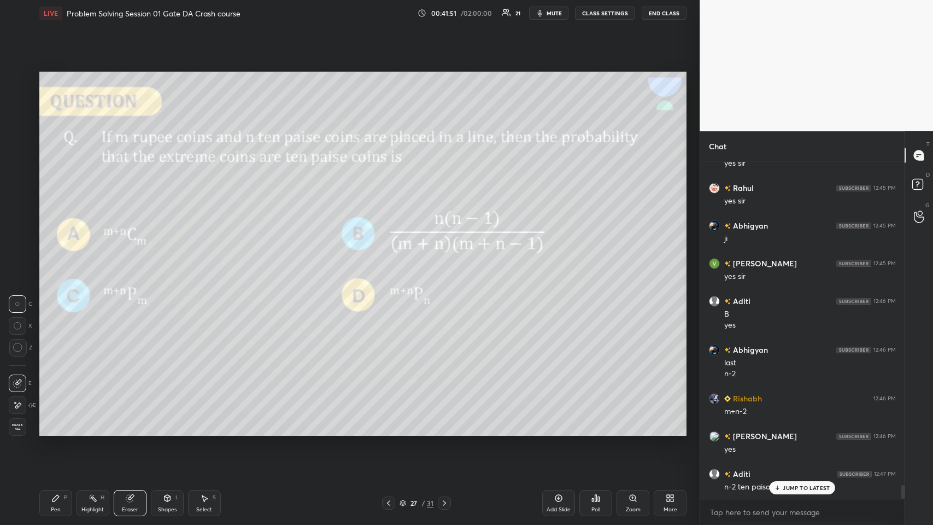
scroll to position [8159, 0]
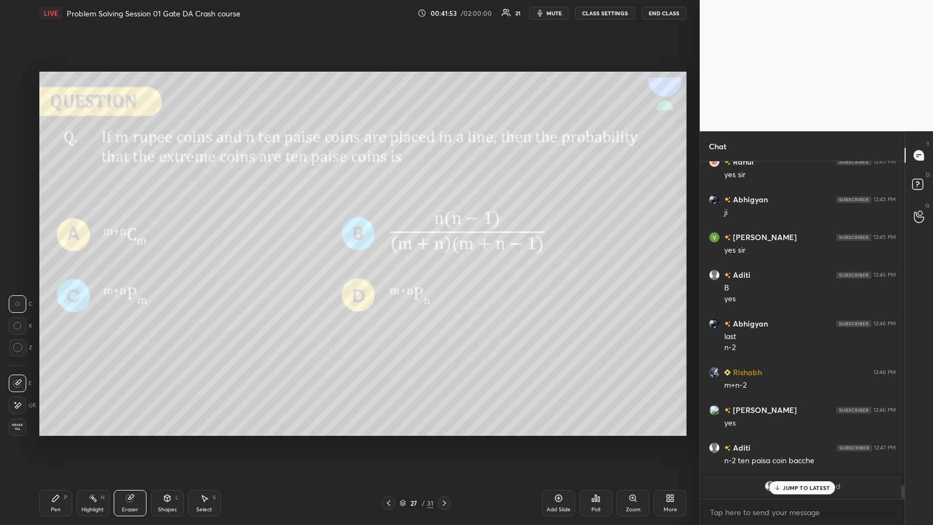
click at [60, 256] on div "Pen P" at bounding box center [55, 503] width 33 height 26
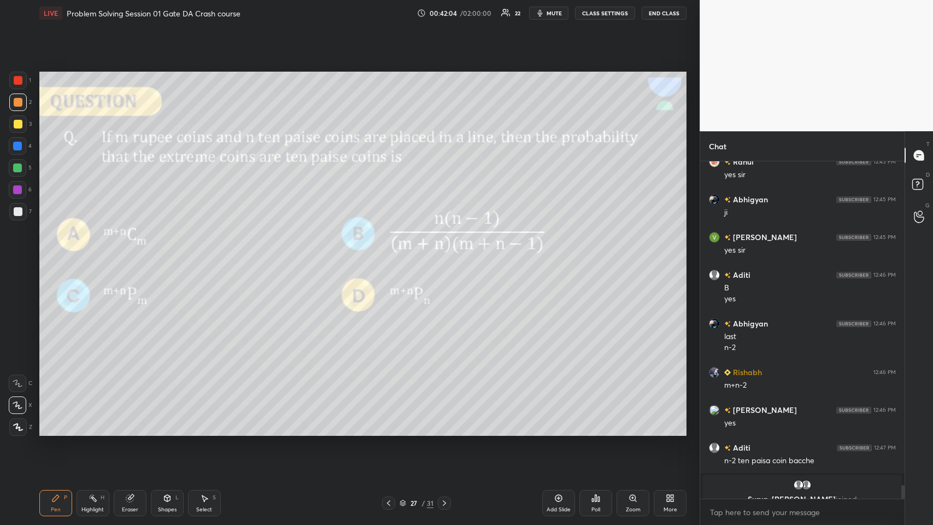
scroll to position [8198, 0]
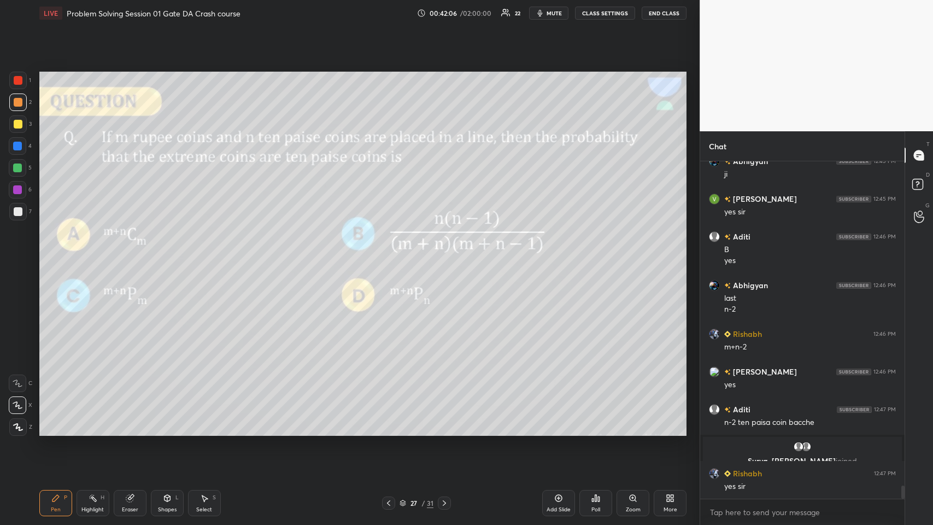
click at [126, 256] on div "Eraser" at bounding box center [130, 509] width 16 height 5
click at [22, 256] on div "Erase all" at bounding box center [17, 426] width 17 height 17
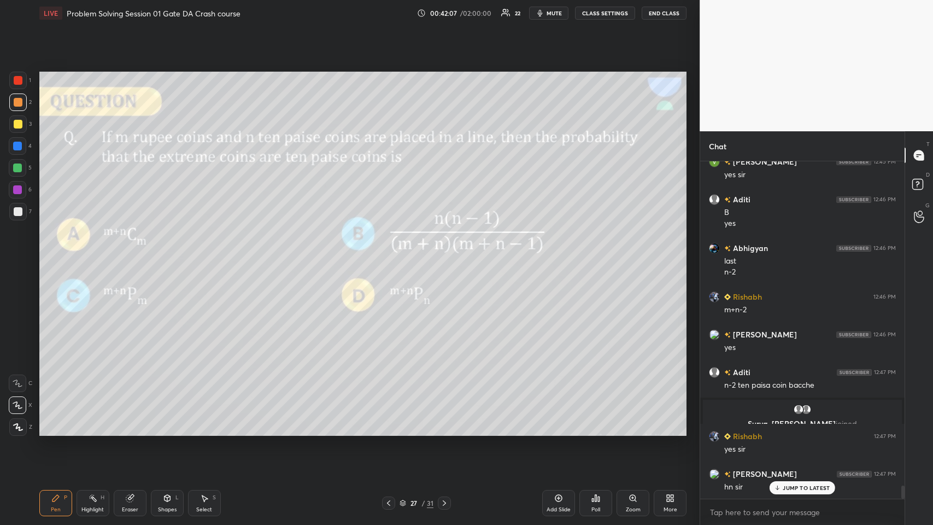
click at [391, 256] on icon at bounding box center [558, 497] width 9 height 9
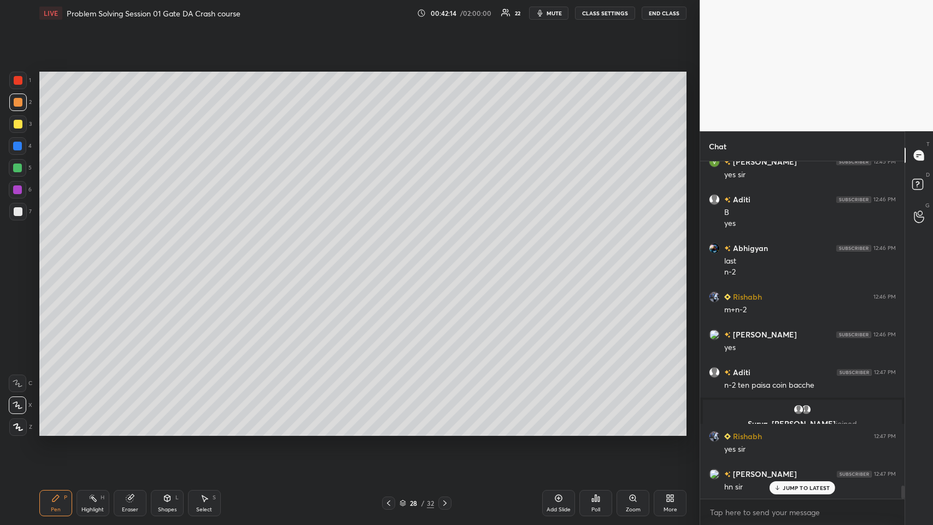
click at [128, 256] on icon at bounding box center [129, 498] width 7 height 7
click at [56, 256] on icon at bounding box center [55, 497] width 9 height 9
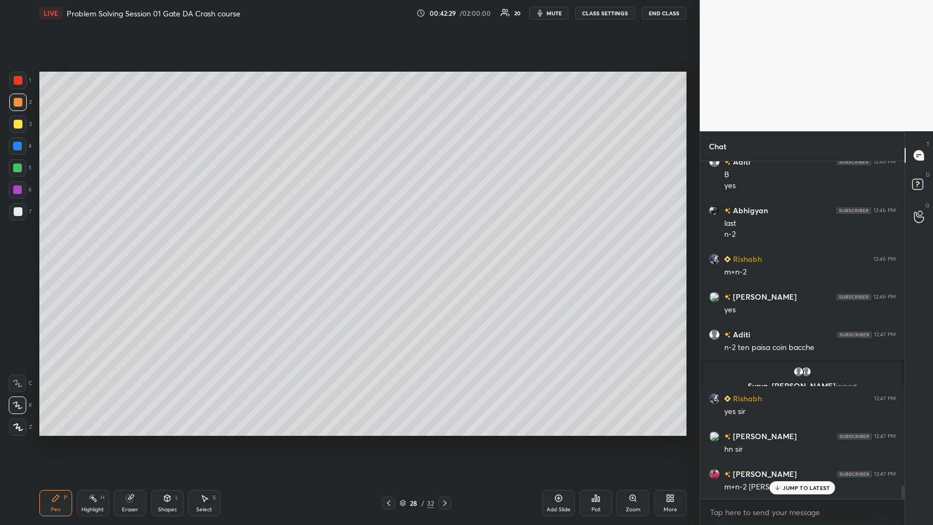
scroll to position [8310, 0]
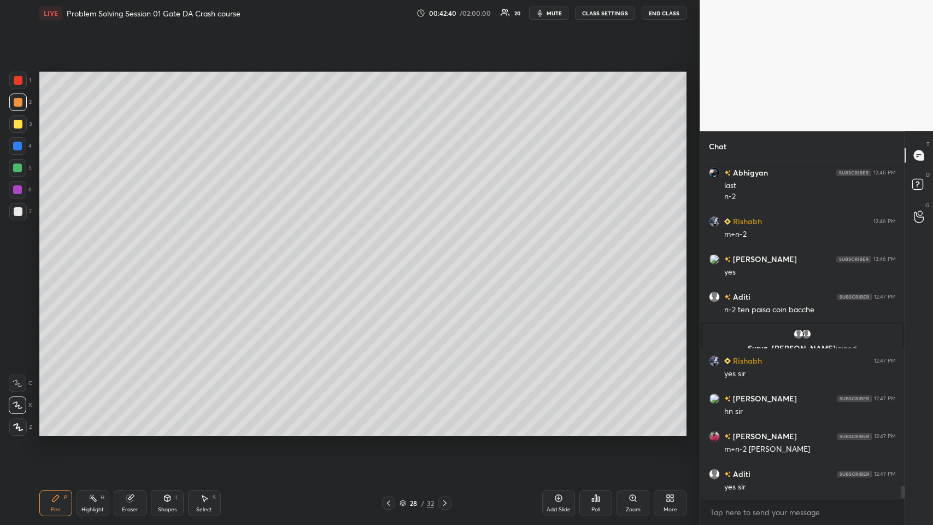
click at [15, 145] on div at bounding box center [17, 146] width 9 height 9
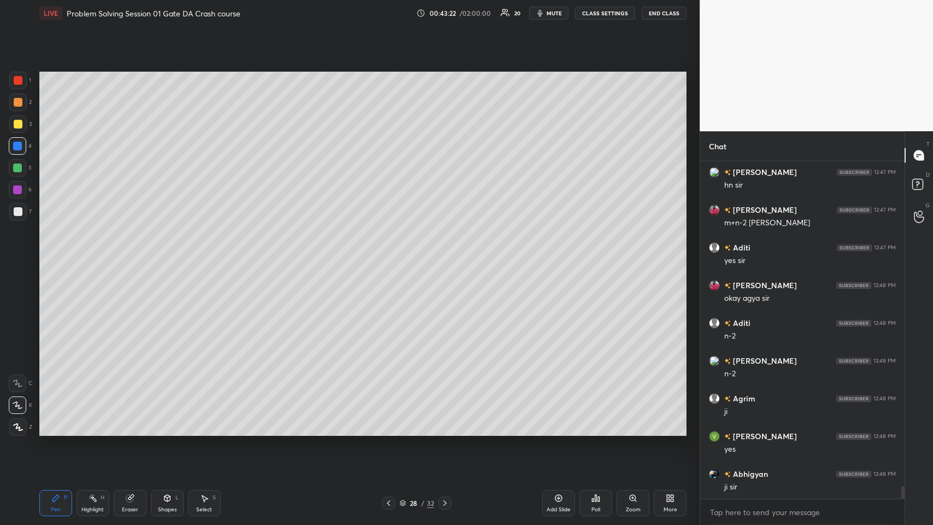
scroll to position [8575, 0]
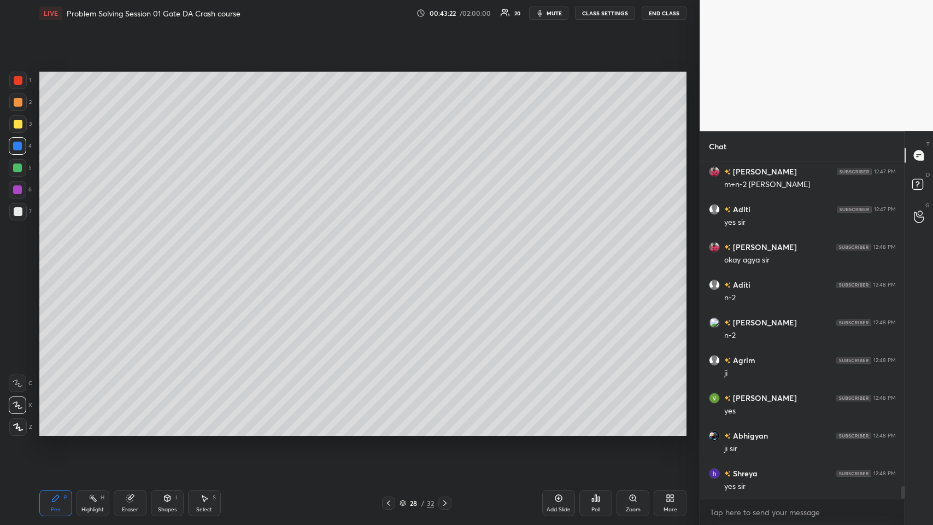
click at [134, 256] on div "Eraser" at bounding box center [130, 503] width 33 height 26
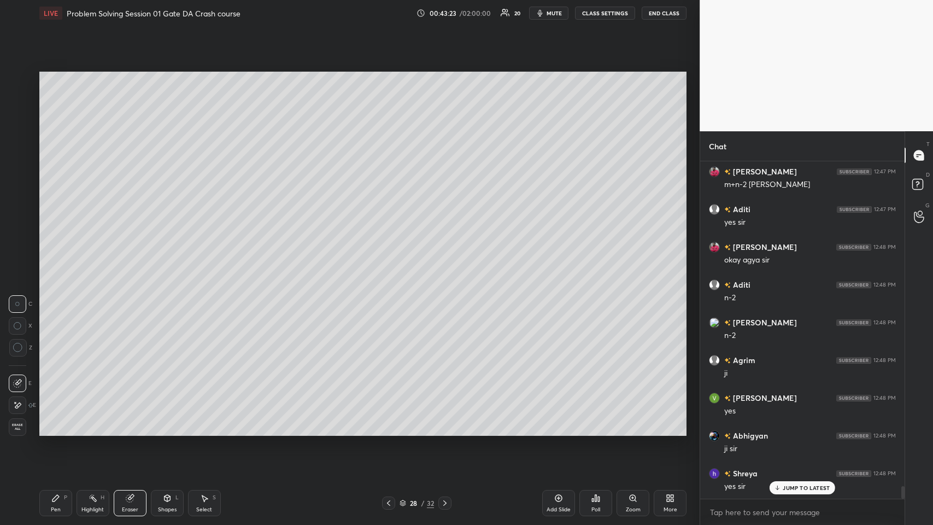
scroll to position [8612, 0]
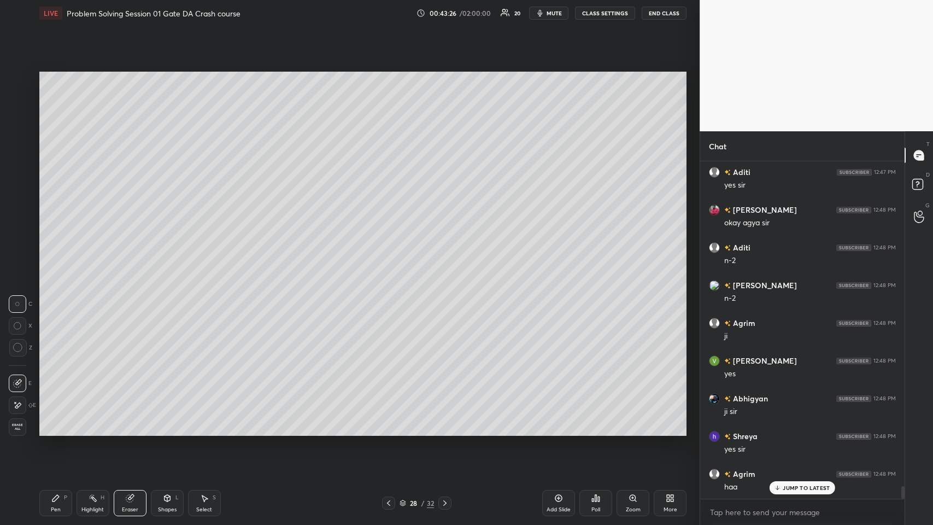
click at [52, 256] on icon at bounding box center [55, 497] width 9 height 9
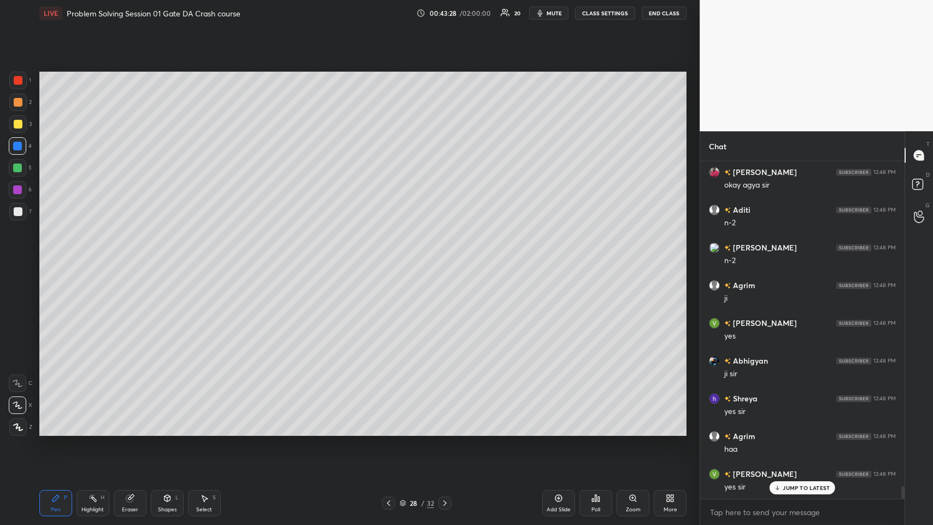
click at [19, 214] on div at bounding box center [18, 211] width 9 height 9
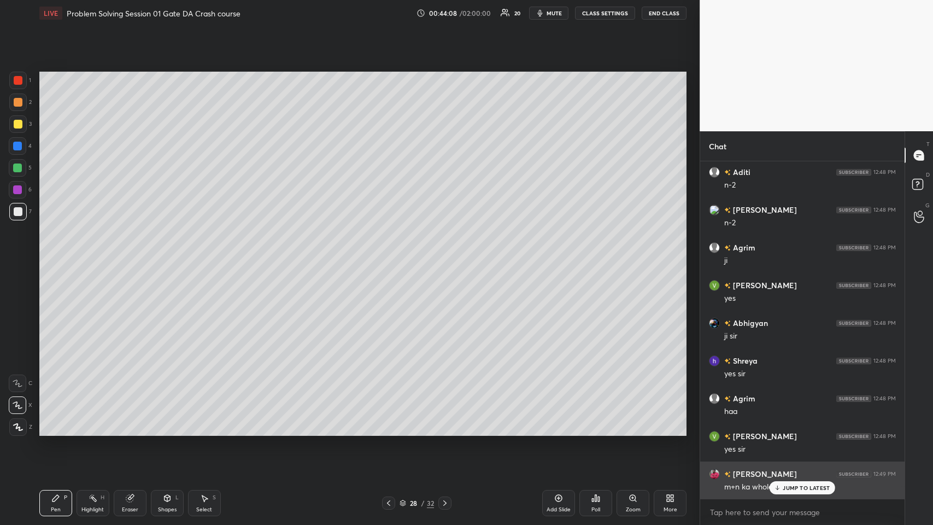
click at [391, 256] on p "JUMP TO LATEST" at bounding box center [806, 487] width 47 height 7
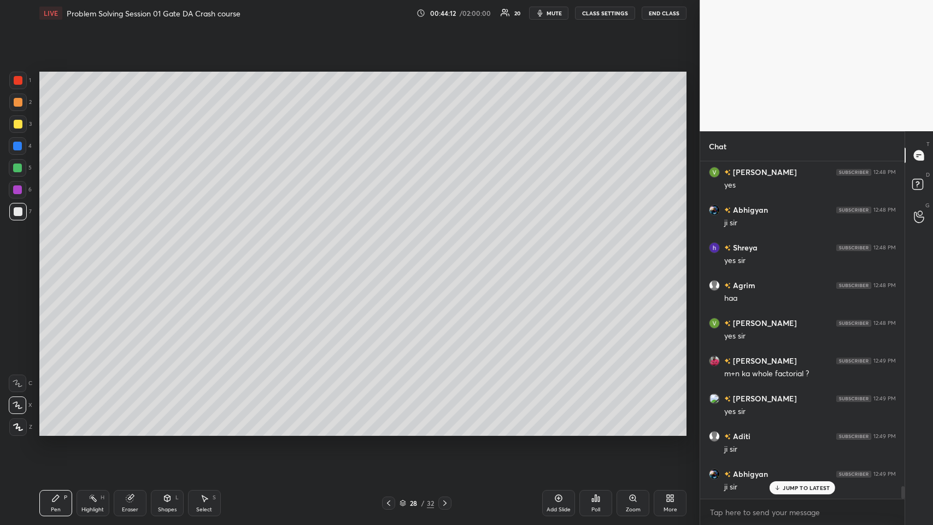
scroll to position [8838, 0]
click at [18, 121] on div at bounding box center [18, 124] width 9 height 9
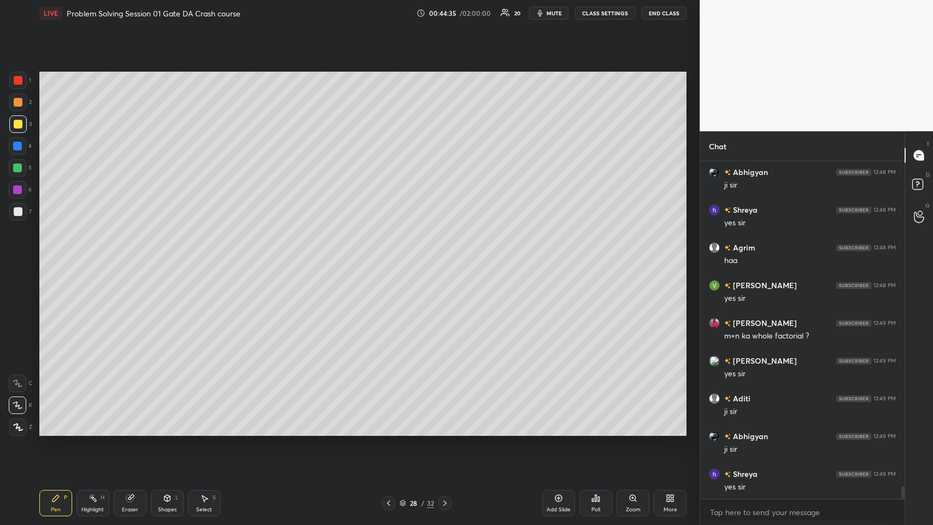
scroll to position [8876, 0]
click at [388, 256] on icon at bounding box center [388, 502] width 9 height 9
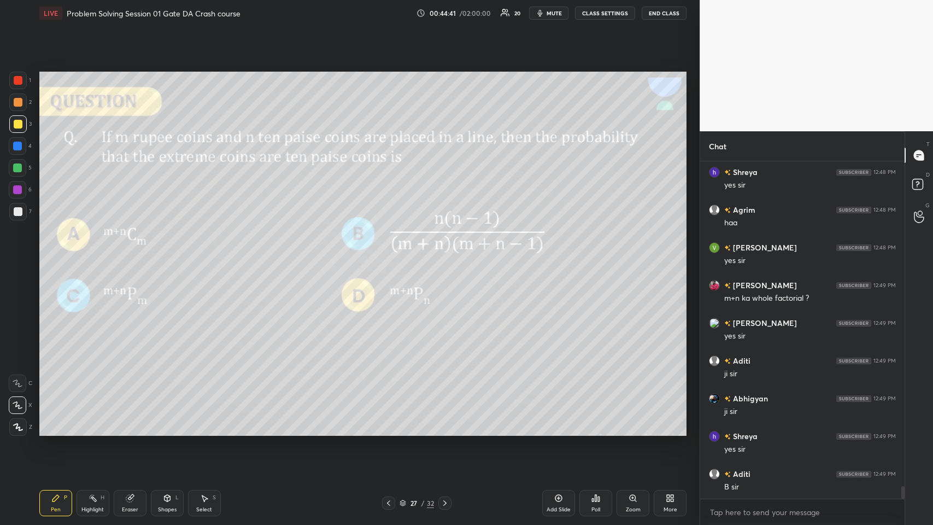
click at [391, 256] on icon at bounding box center [444, 502] width 9 height 9
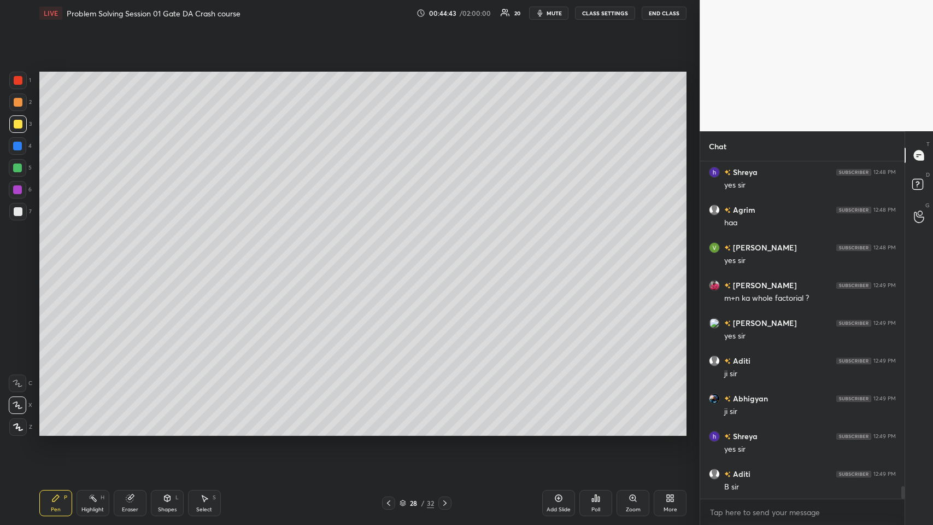
scroll to position [8887, 0]
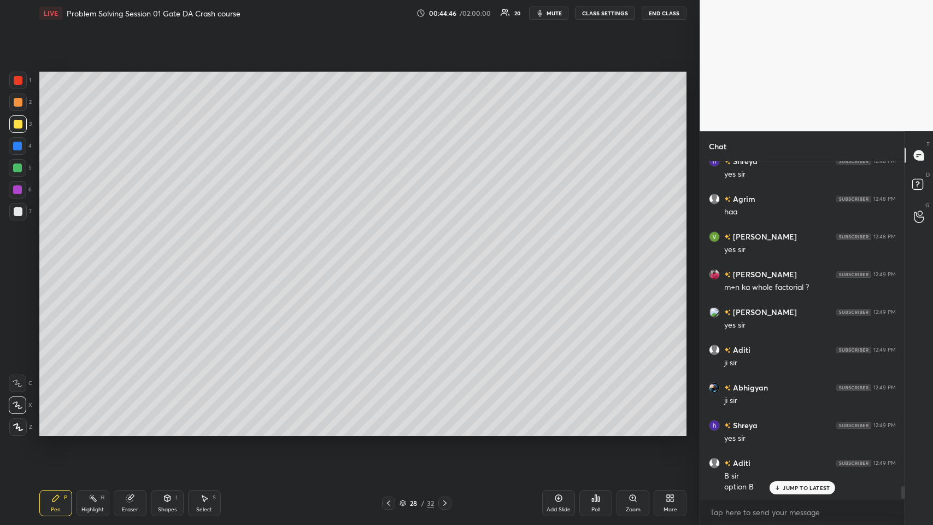
click at [386, 256] on icon at bounding box center [388, 502] width 9 height 9
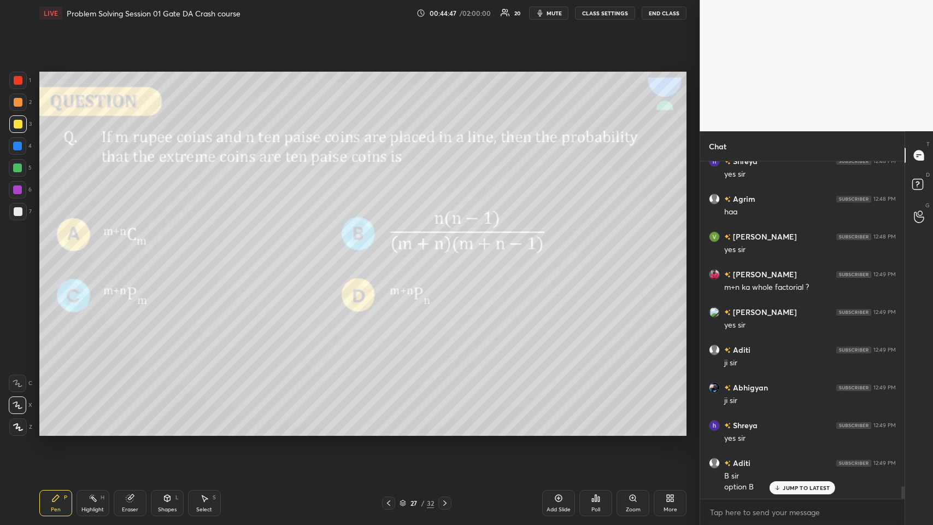
click at [391, 256] on icon at bounding box center [444, 502] width 9 height 9
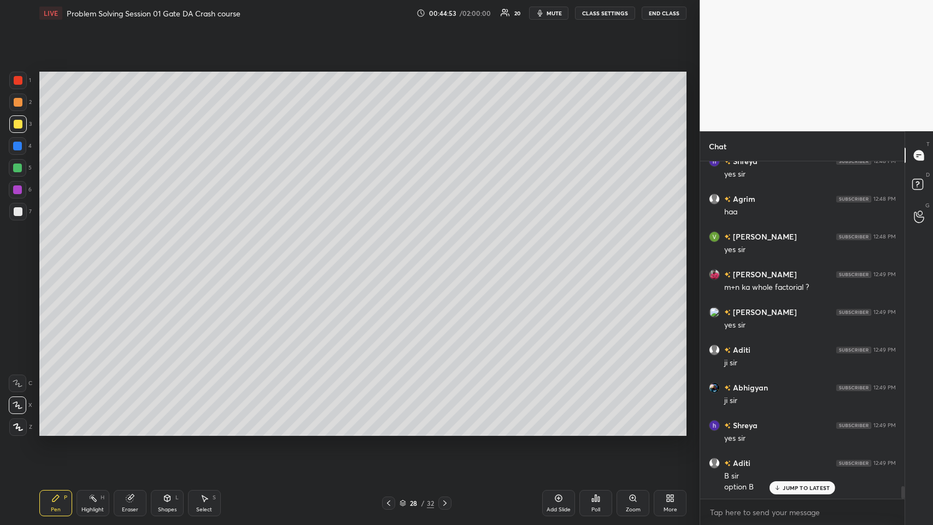
click at [386, 256] on icon at bounding box center [388, 502] width 9 height 9
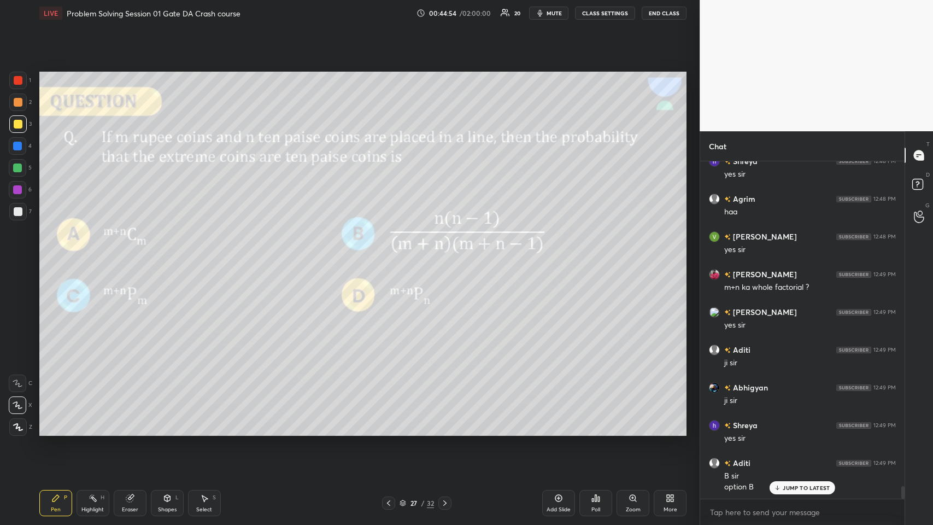
click at [391, 256] on icon at bounding box center [444, 502] width 9 height 9
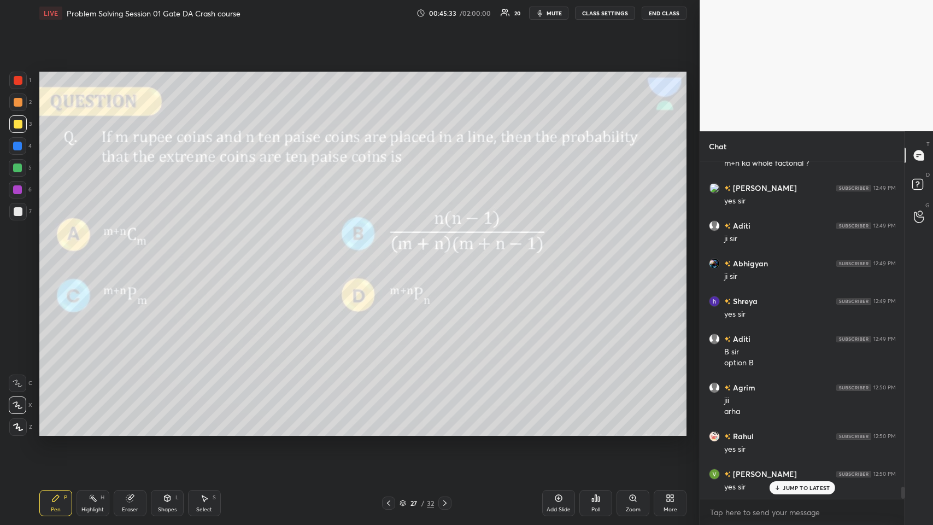
scroll to position [9048, 0]
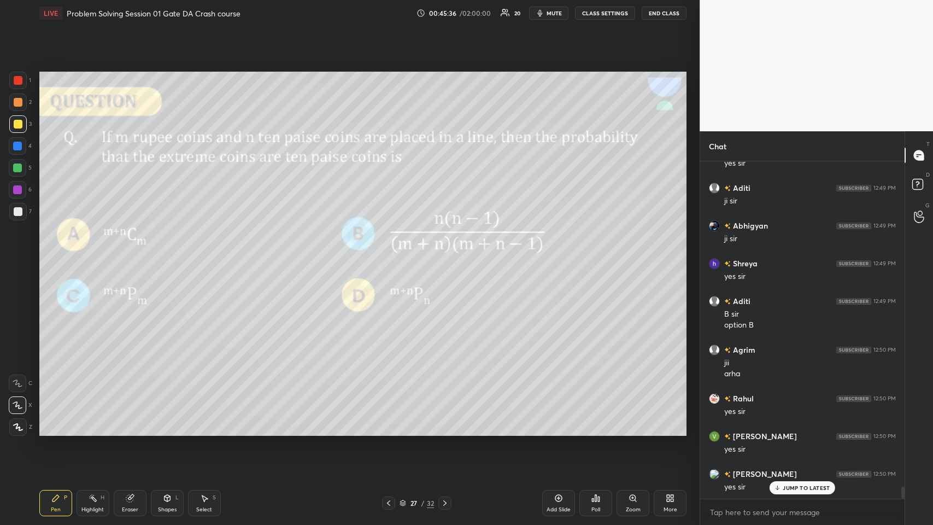
click at [391, 256] on icon at bounding box center [444, 502] width 9 height 9
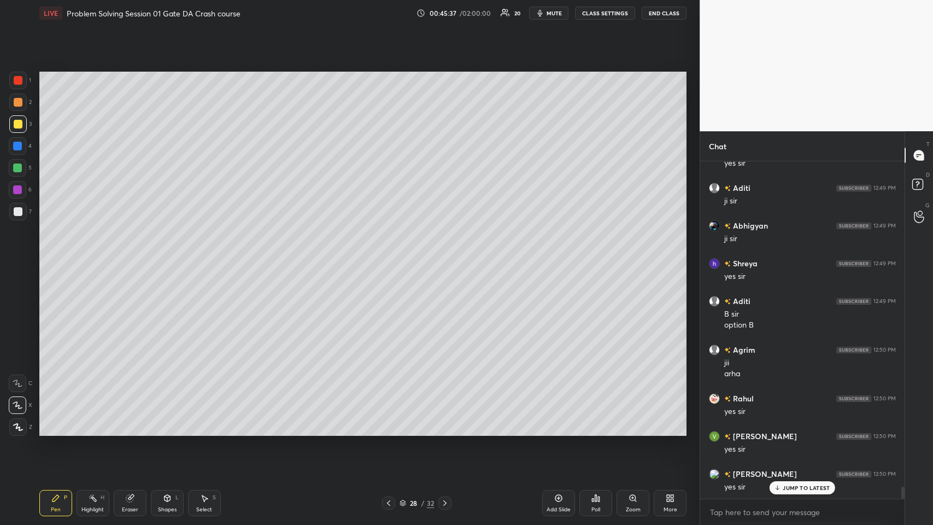
click at [391, 256] on icon at bounding box center [444, 502] width 3 height 5
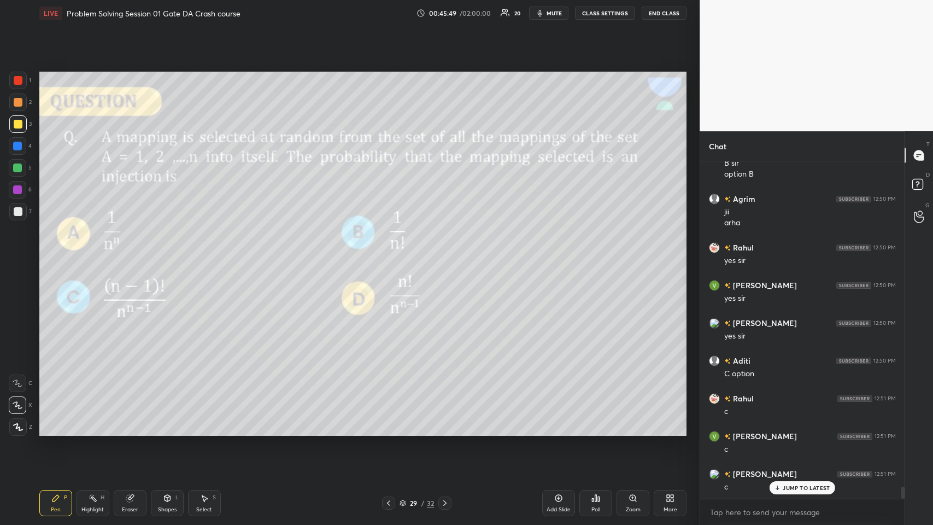
scroll to position [9237, 0]
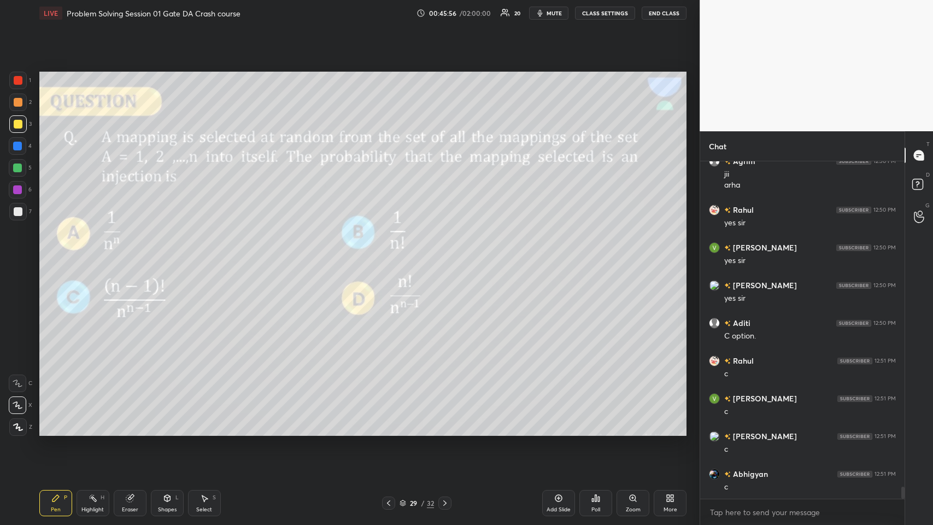
click at [170, 256] on icon at bounding box center [167, 498] width 6 height 7
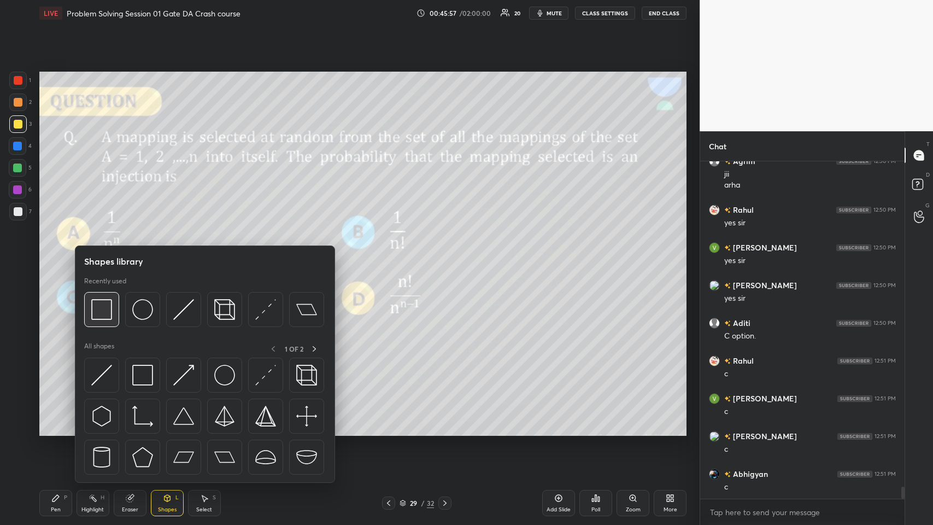
click at [98, 256] on img at bounding box center [101, 309] width 21 height 21
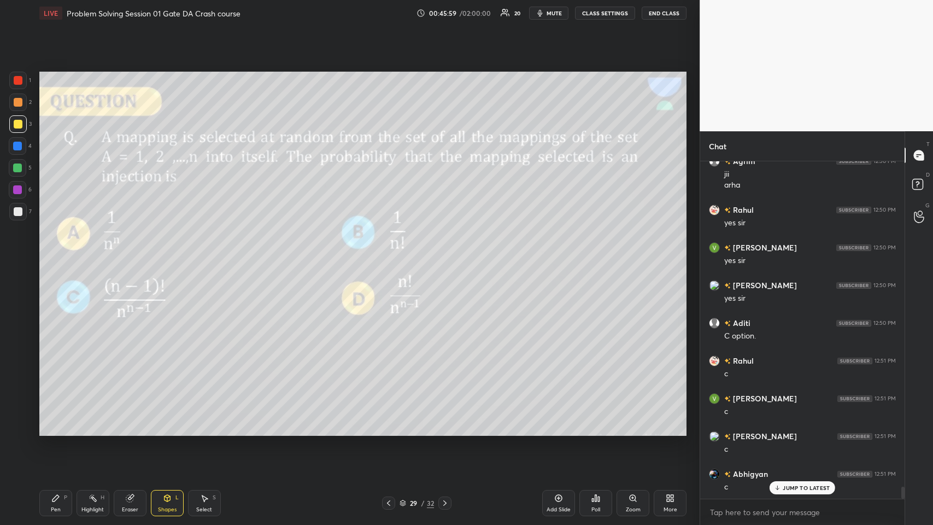
scroll to position [9275, 0]
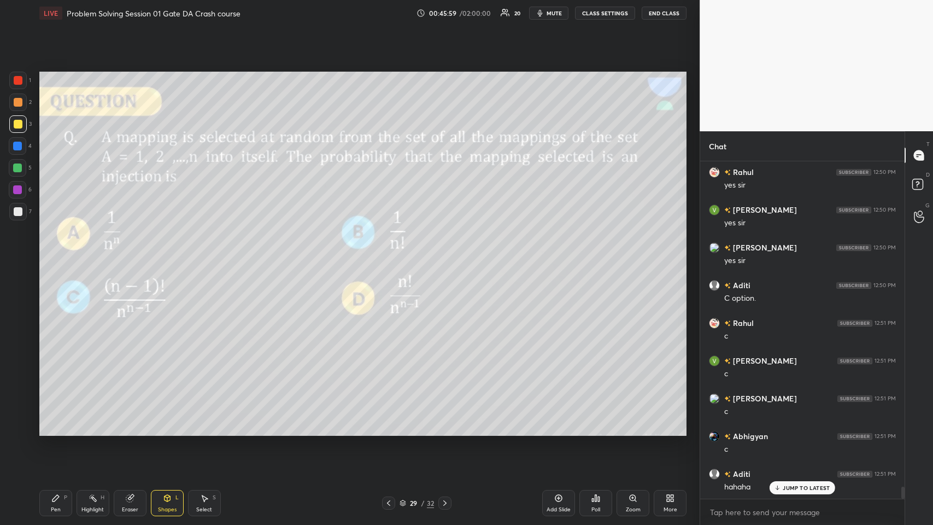
click at [50, 256] on div "Pen P" at bounding box center [55, 503] width 33 height 26
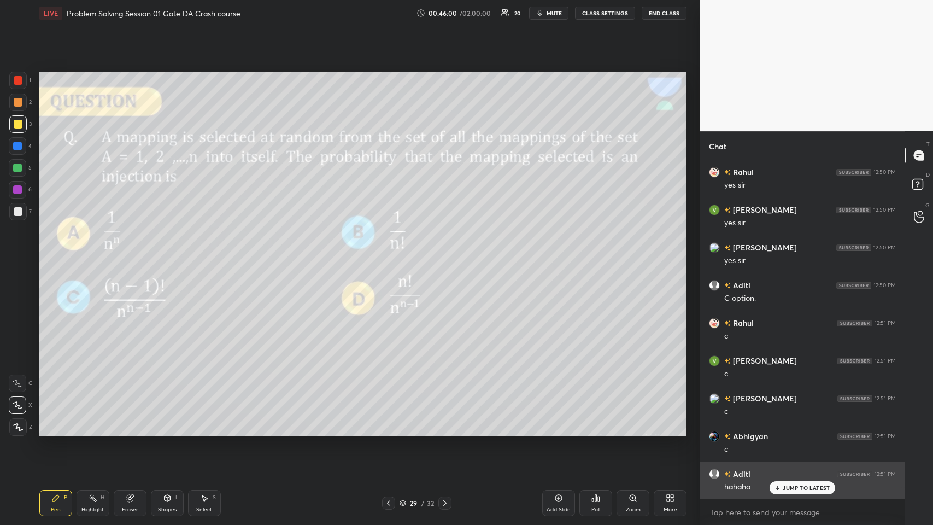
click at [391, 256] on p "JUMP TO LATEST" at bounding box center [806, 487] width 47 height 7
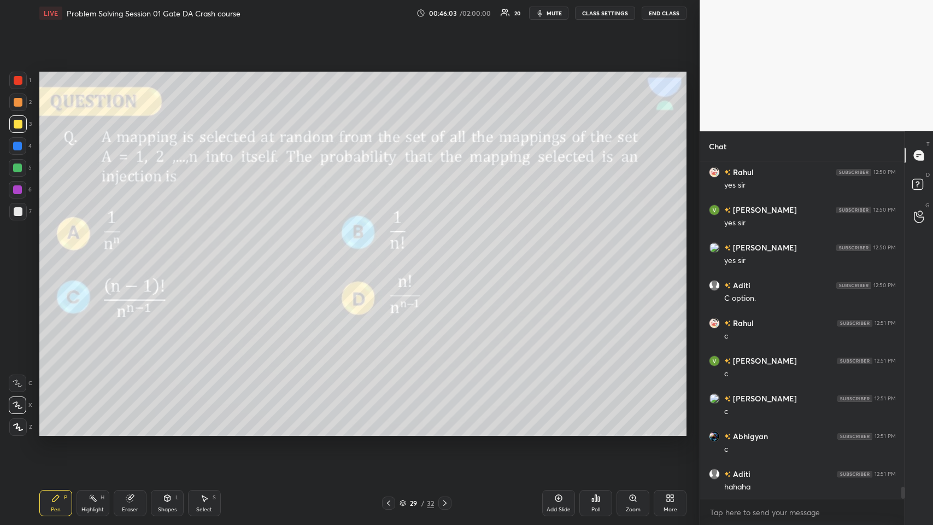
click at [391, 256] on icon at bounding box center [444, 502] width 9 height 9
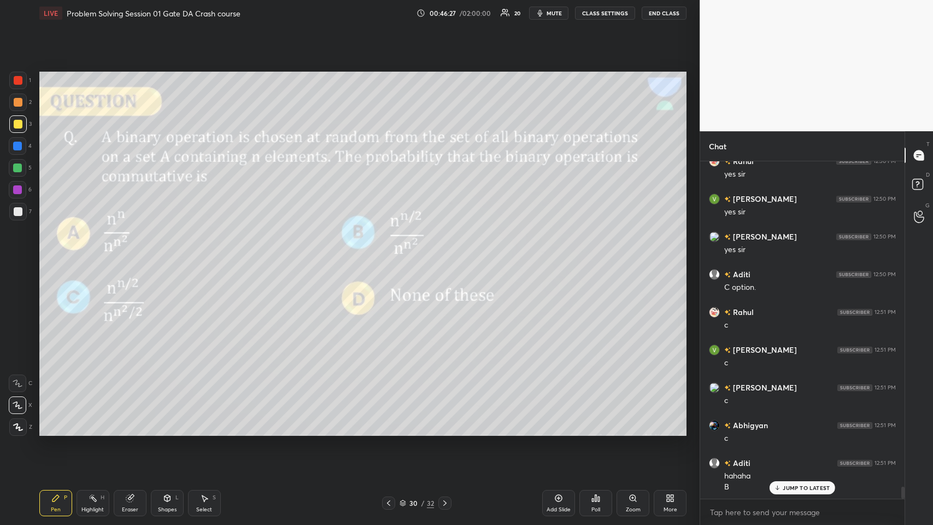
click at [127, 256] on icon at bounding box center [129, 498] width 7 height 7
click at [11, 256] on span "Erase all" at bounding box center [17, 427] width 16 height 8
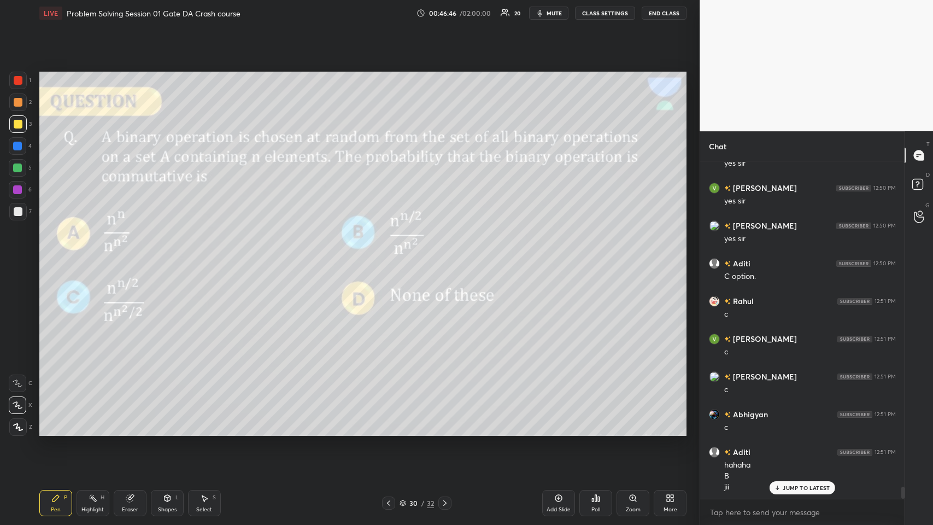
scroll to position [9334, 0]
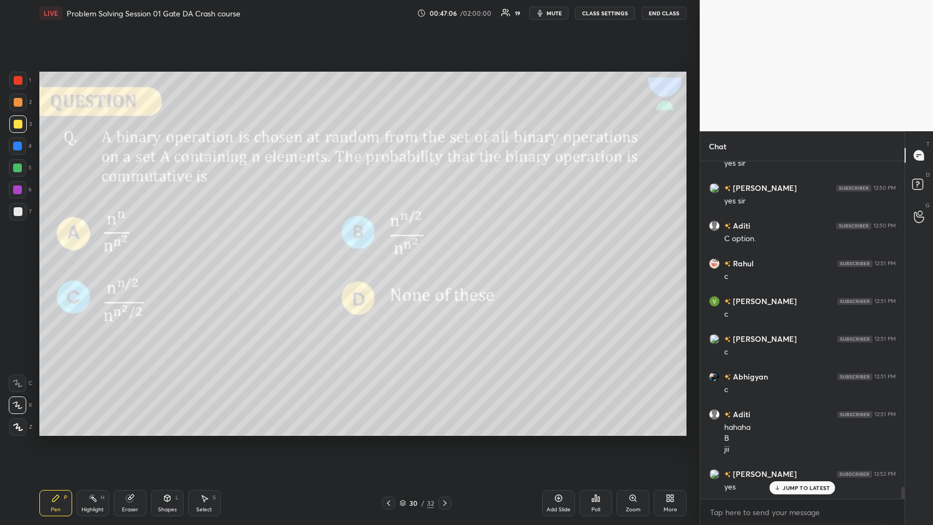
click at [130, 256] on div "Eraser" at bounding box center [130, 503] width 33 height 26
click at [58, 256] on icon at bounding box center [55, 497] width 9 height 9
click at [61, 256] on div "Pen P" at bounding box center [55, 503] width 33 height 26
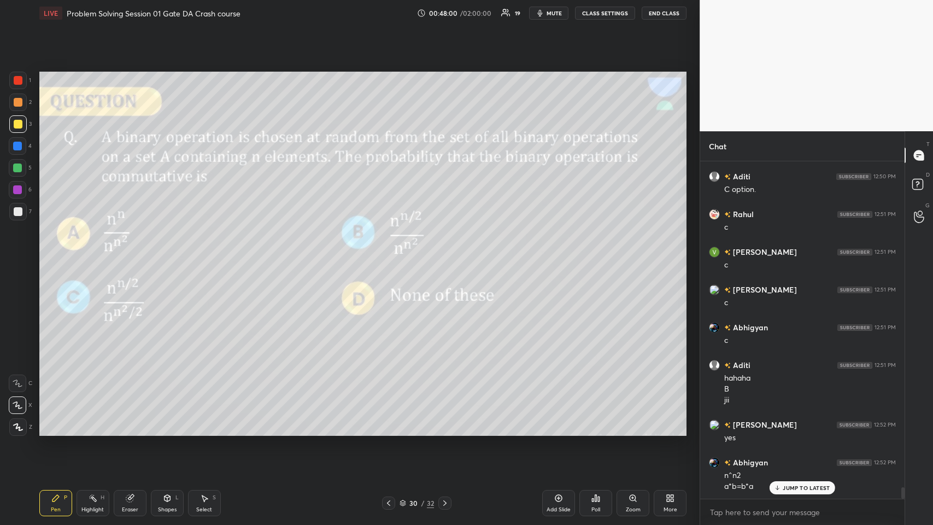
scroll to position [9409, 0]
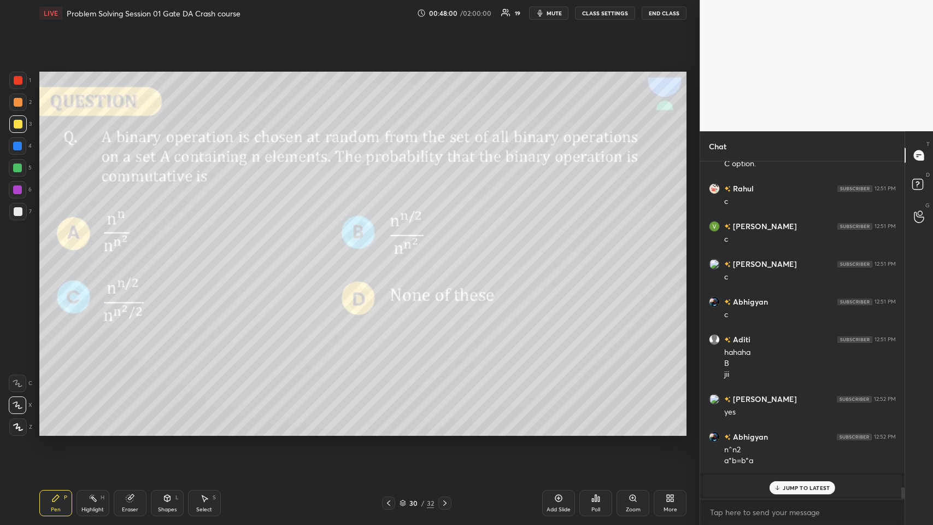
click at [391, 256] on div "Add Slide" at bounding box center [558, 503] width 33 height 26
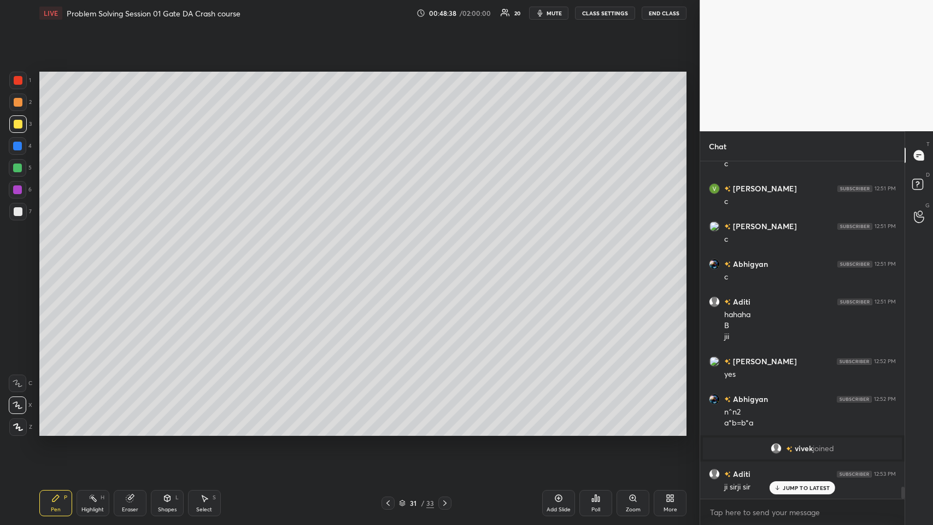
scroll to position [9050, 0]
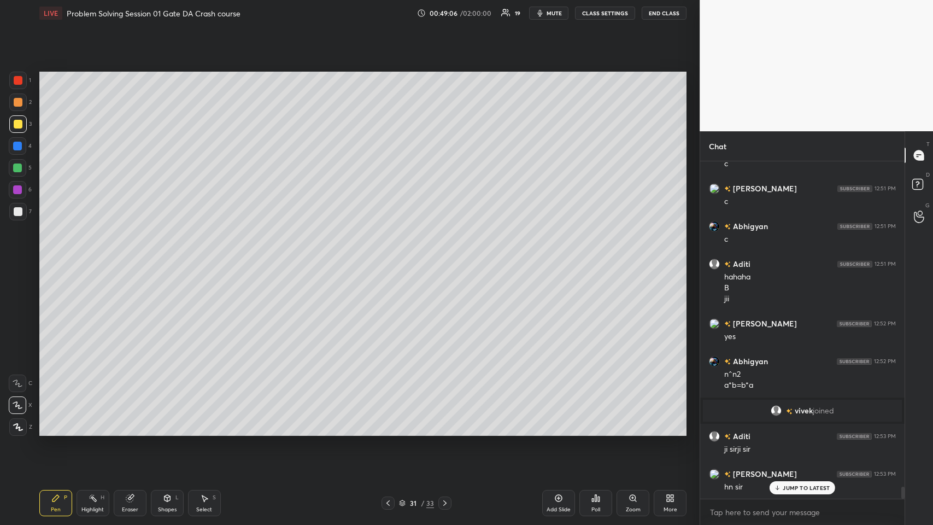
click at [132, 256] on icon at bounding box center [129, 498] width 7 height 7
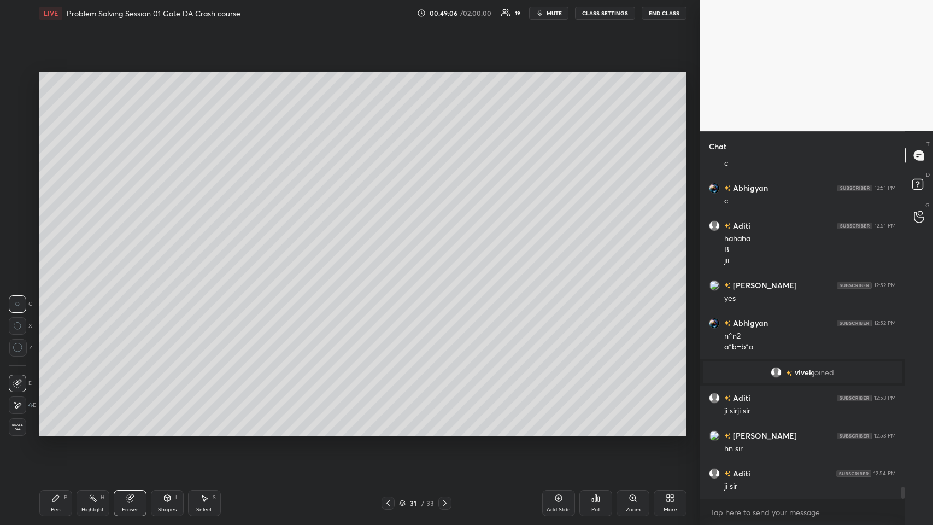
click at [22, 256] on span "Erase all" at bounding box center [17, 427] width 16 height 8
click at [391, 256] on icon at bounding box center [388, 502] width 9 height 9
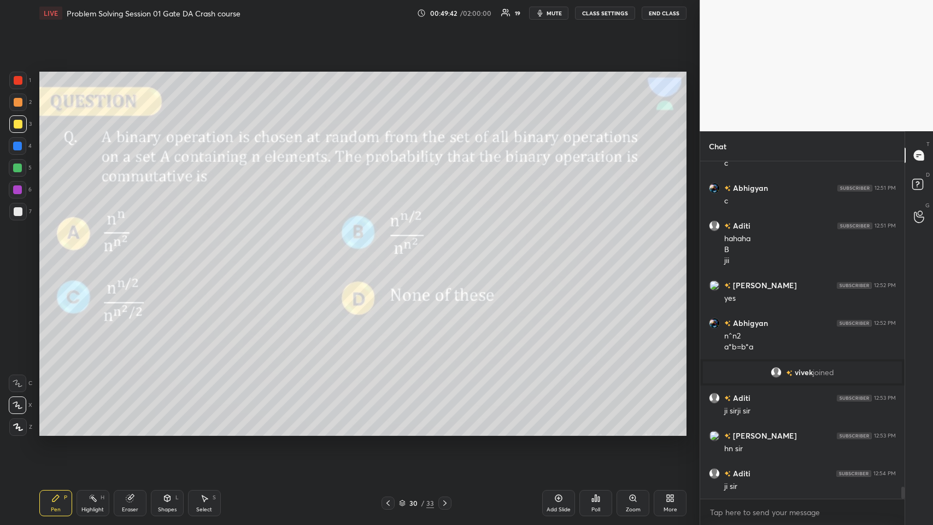
scroll to position [9126, 0]
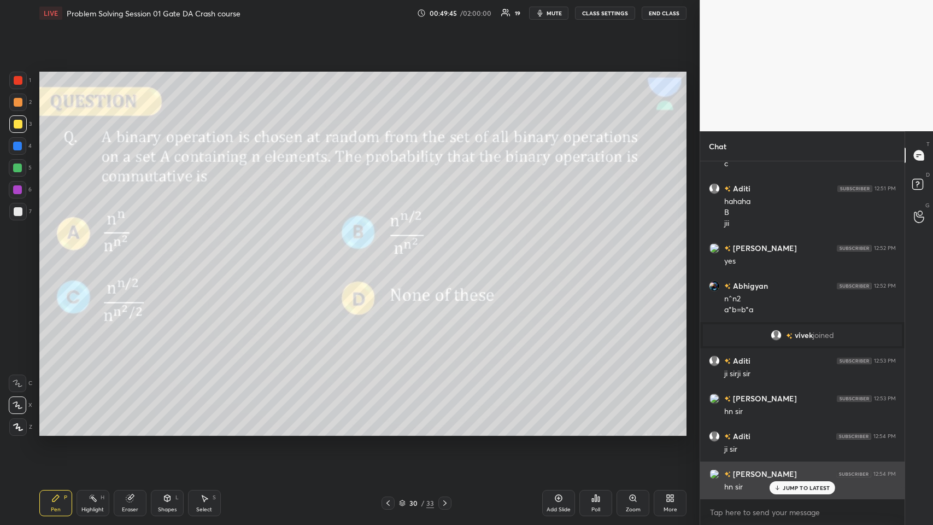
click at [391, 256] on div "JUMP TO LATEST" at bounding box center [802, 487] width 66 height 13
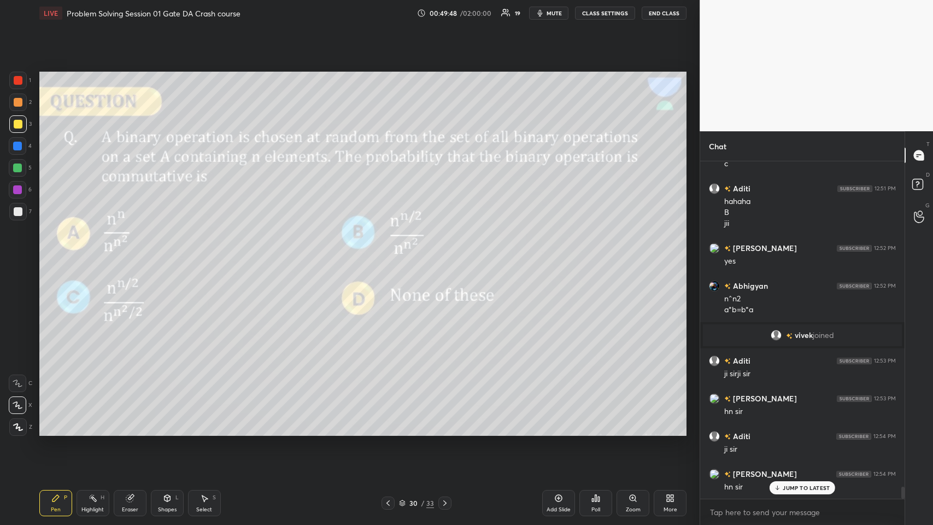
scroll to position [9163, 0]
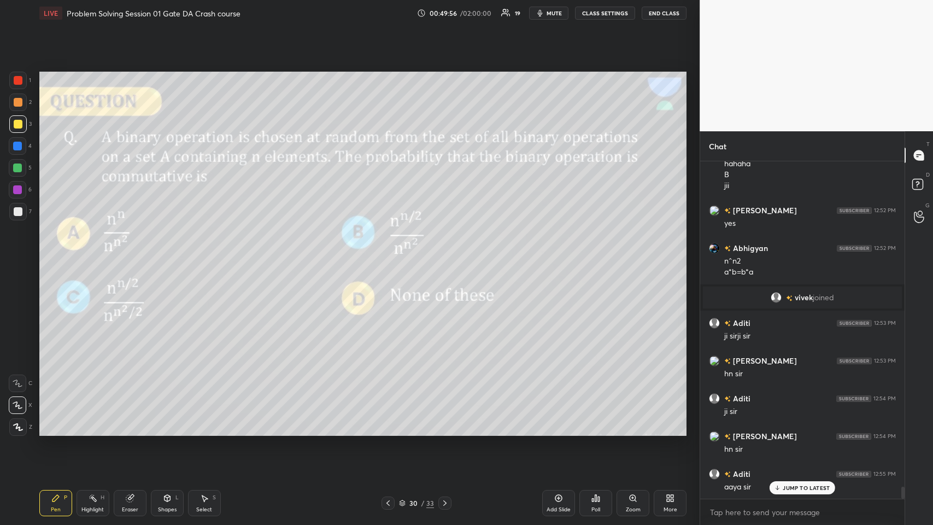
click at [391, 256] on icon at bounding box center [558, 497] width 9 height 9
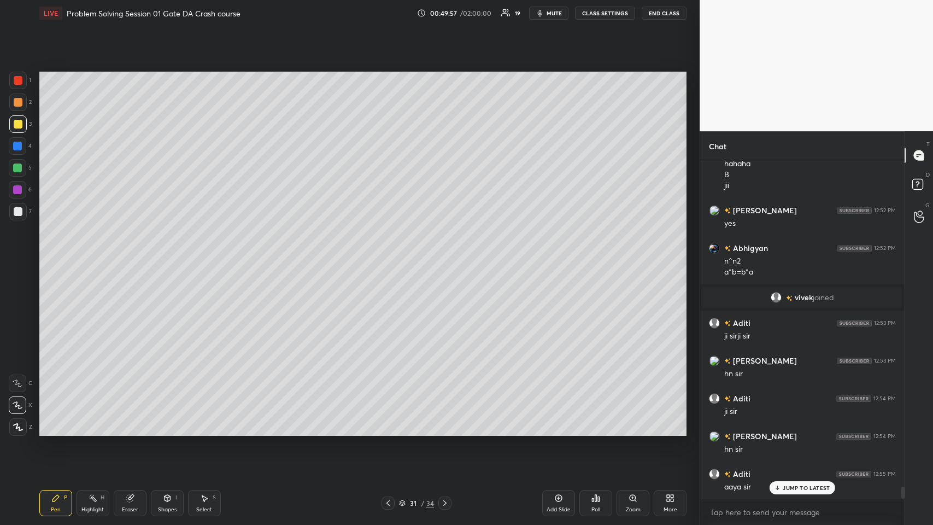
click at [17, 167] on div at bounding box center [17, 167] width 9 height 9
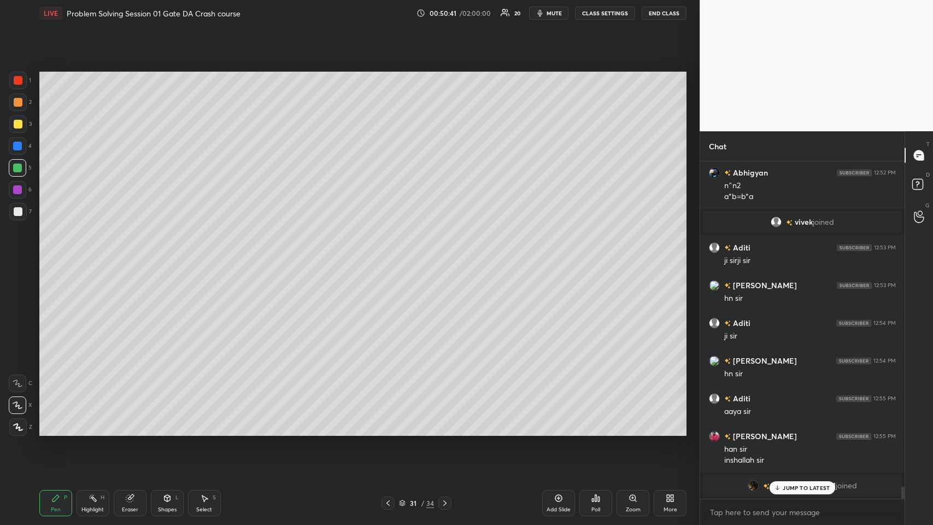
scroll to position [9276, 0]
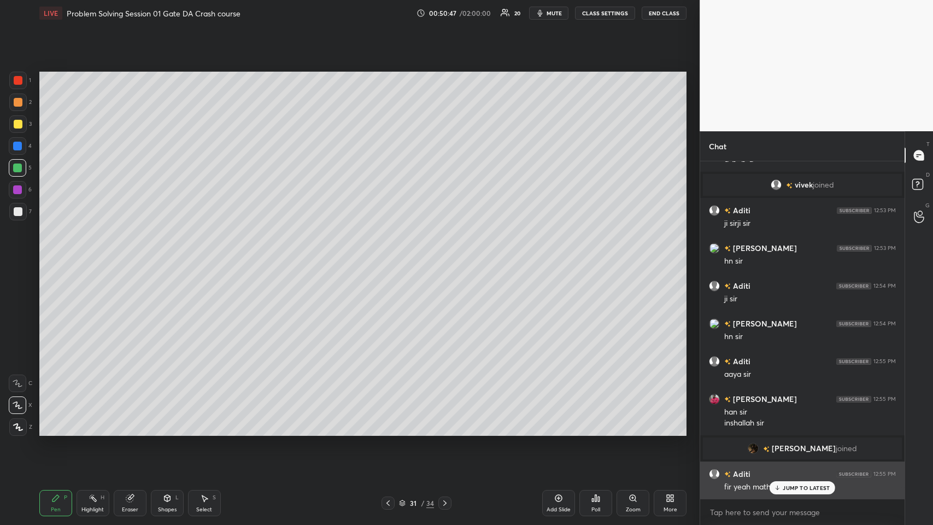
click at [391, 256] on p "JUMP TO LATEST" at bounding box center [806, 487] width 47 height 7
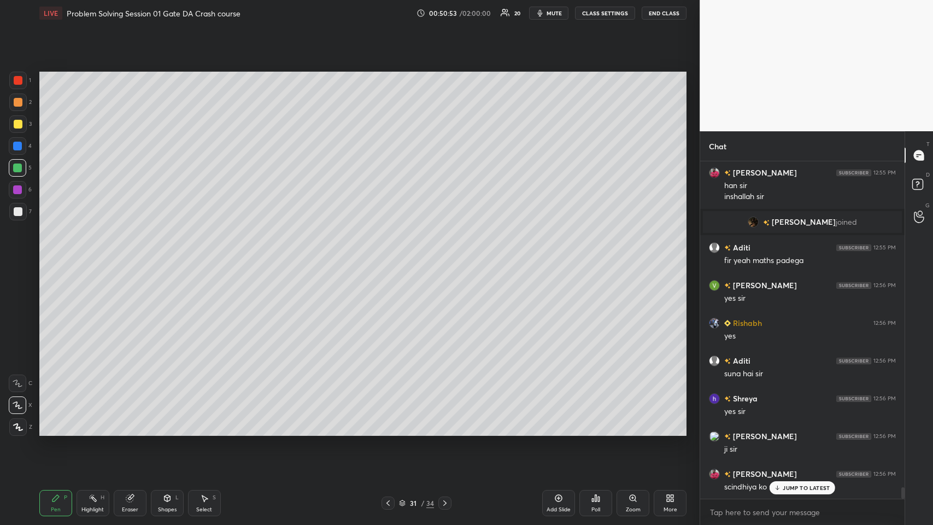
scroll to position [9577, 0]
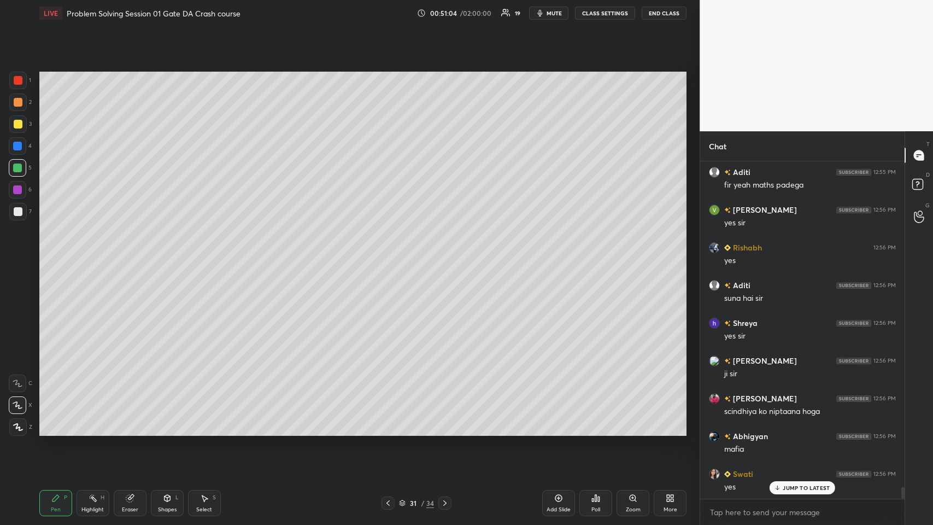
click at [20, 101] on div at bounding box center [18, 102] width 9 height 9
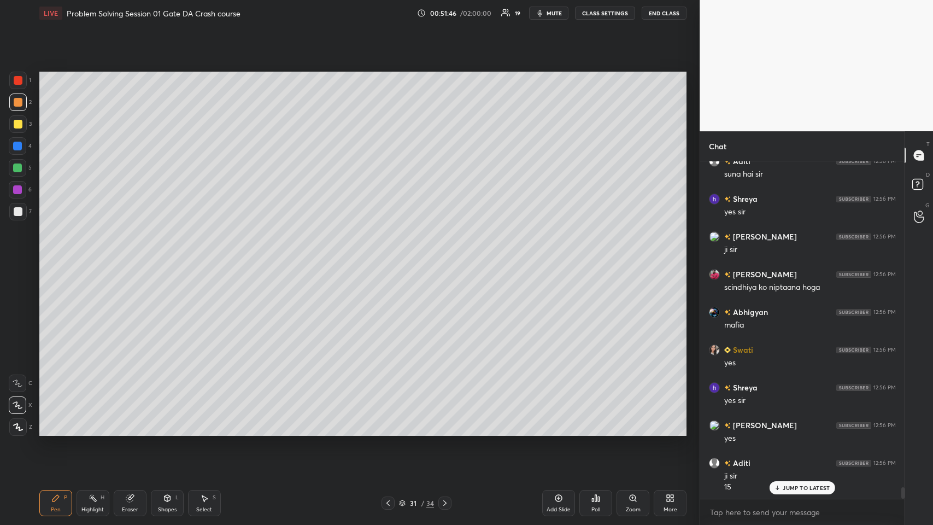
scroll to position [9739, 0]
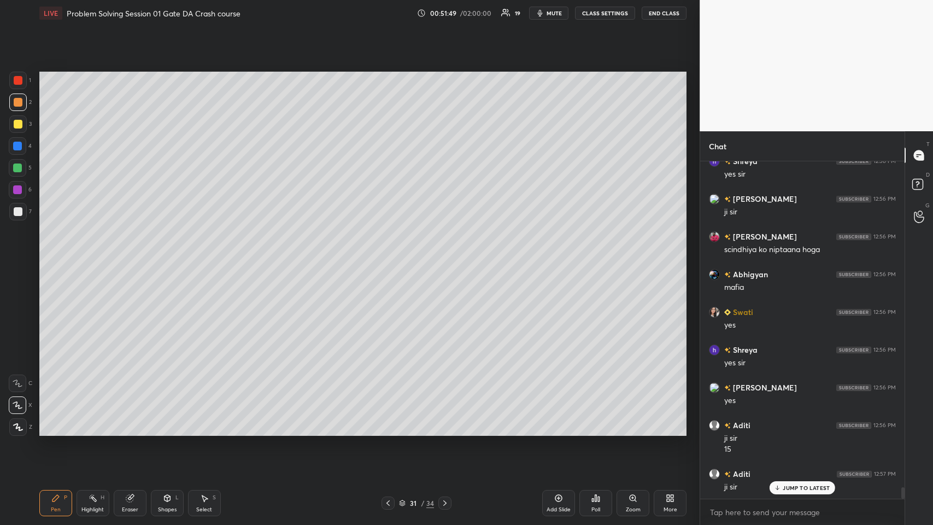
click at [387, 256] on icon at bounding box center [388, 502] width 9 height 9
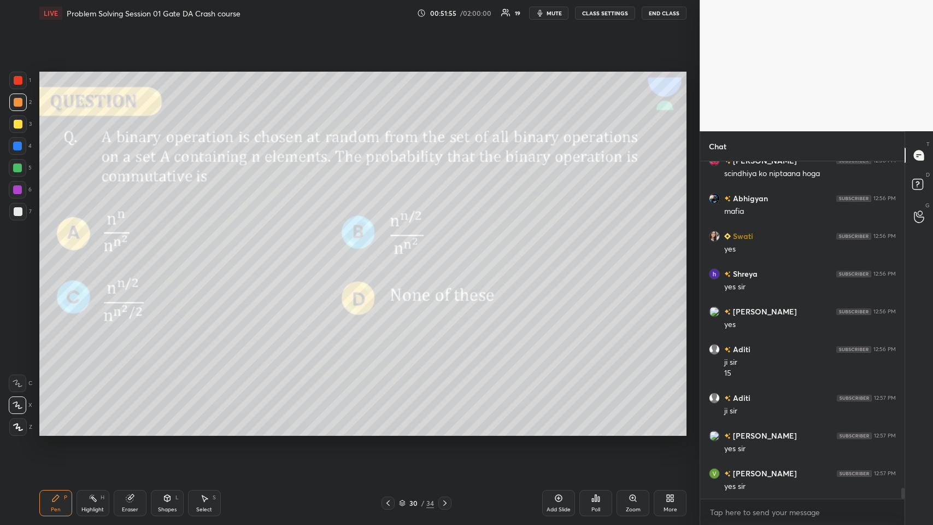
scroll to position [9852, 0]
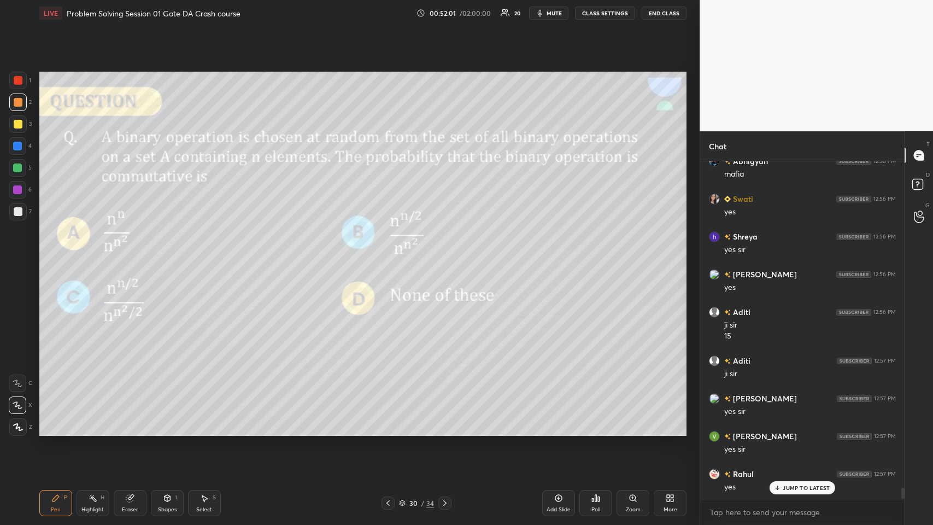
click at [391, 256] on icon at bounding box center [558, 497] width 9 height 9
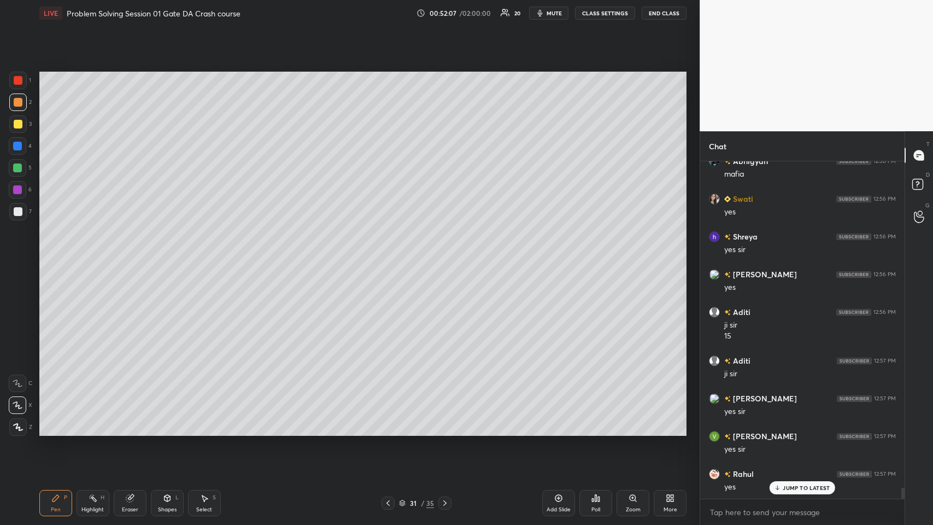
scroll to position [9890, 0]
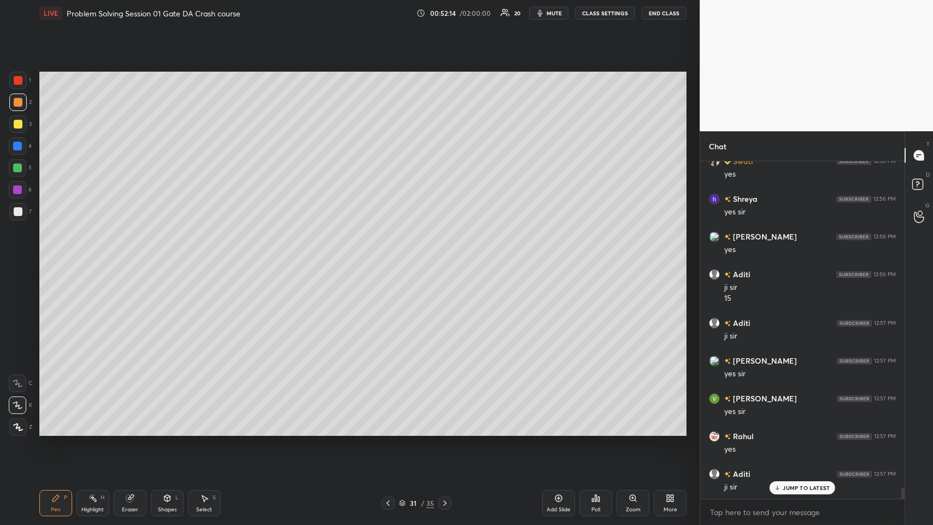
click at [385, 256] on div at bounding box center [387, 502] width 13 height 13
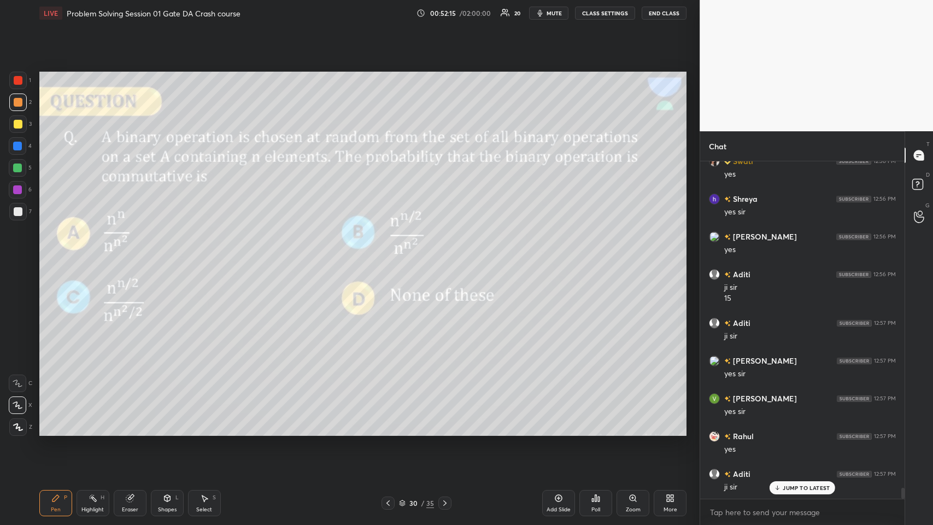
click at [391, 256] on icon at bounding box center [444, 502] width 9 height 9
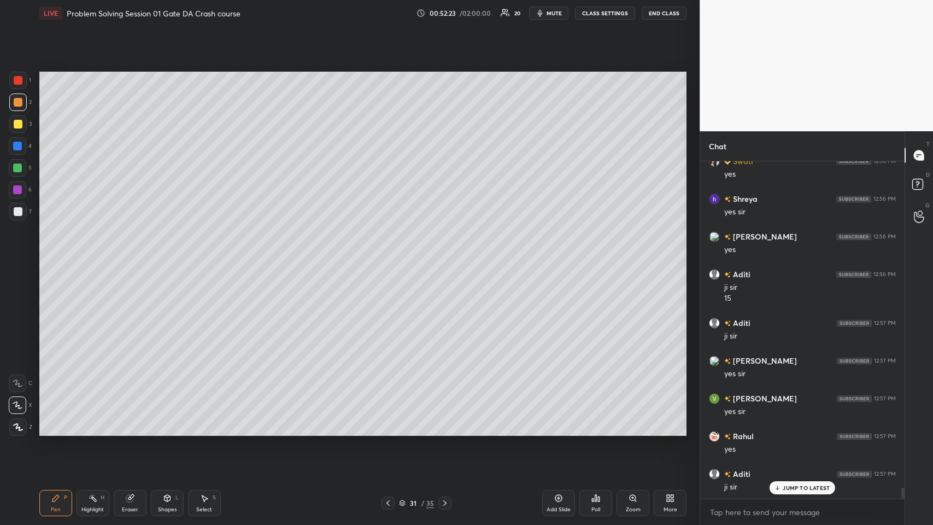
click at [17, 207] on div at bounding box center [18, 211] width 9 height 9
click at [384, 256] on icon at bounding box center [388, 502] width 9 height 9
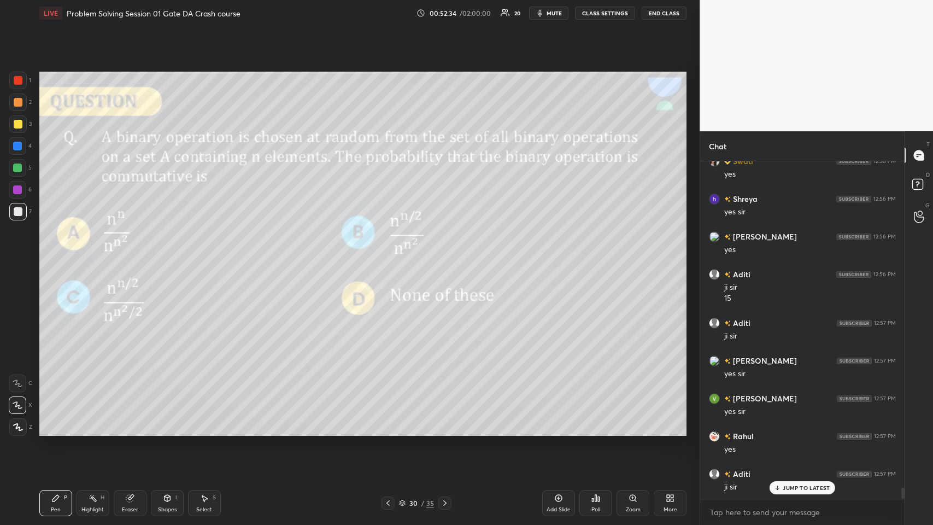
click at [386, 256] on icon at bounding box center [388, 502] width 9 height 9
click at [391, 256] on icon at bounding box center [444, 502] width 9 height 9
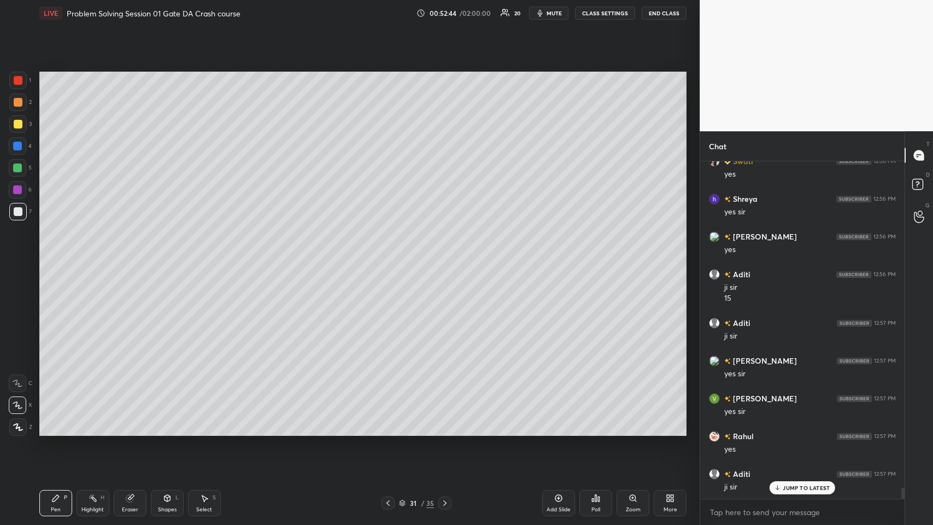
click at [135, 256] on div "Eraser" at bounding box center [130, 503] width 33 height 26
click at [389, 256] on icon at bounding box center [388, 502] width 9 height 9
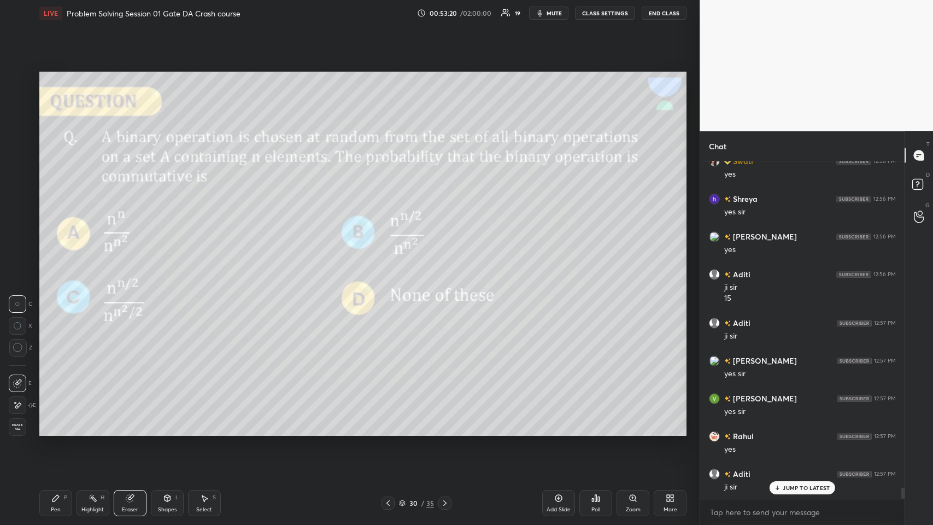
click at [391, 256] on icon at bounding box center [444, 502] width 9 height 9
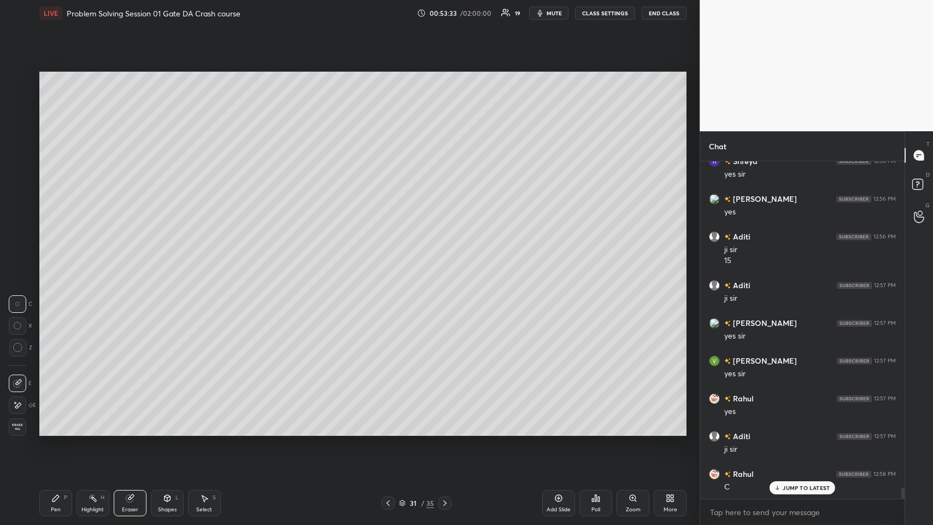
scroll to position [9966, 0]
click at [385, 256] on icon at bounding box center [388, 502] width 9 height 9
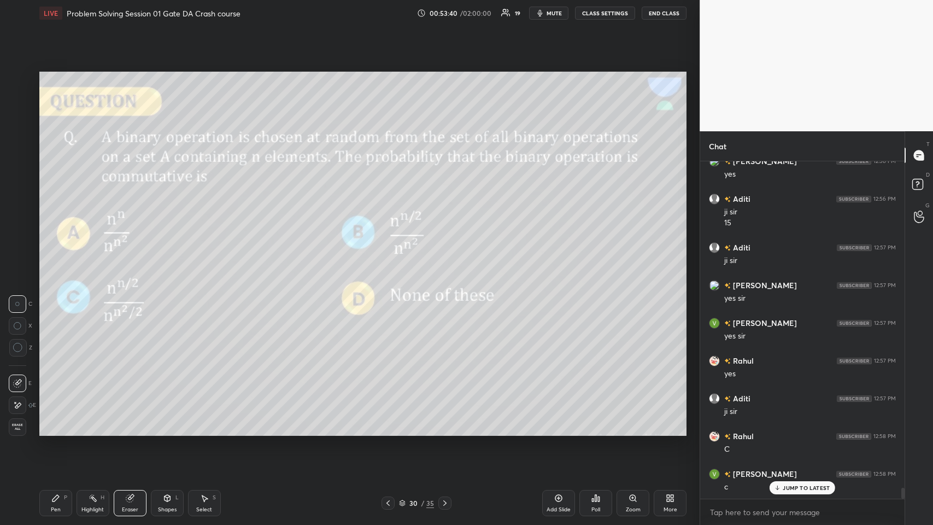
click at [391, 256] on icon at bounding box center [444, 502] width 9 height 9
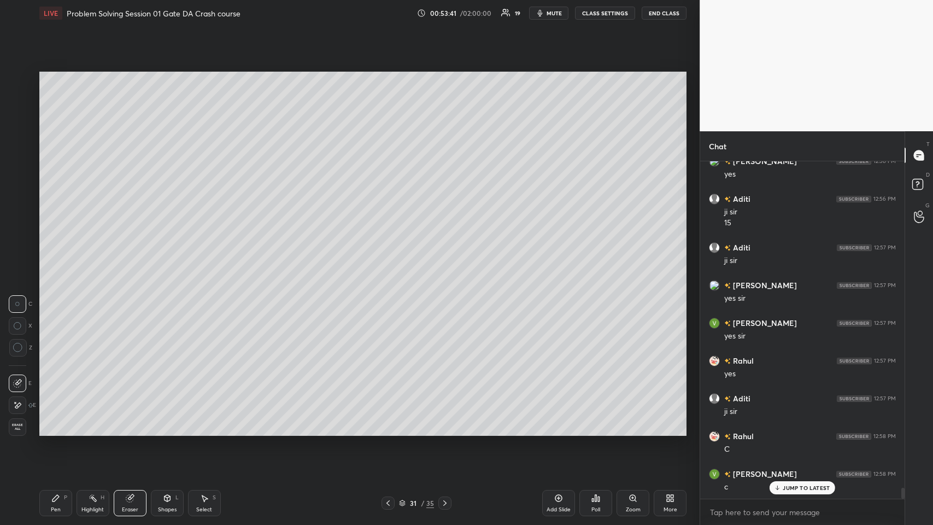
scroll to position [10004, 0]
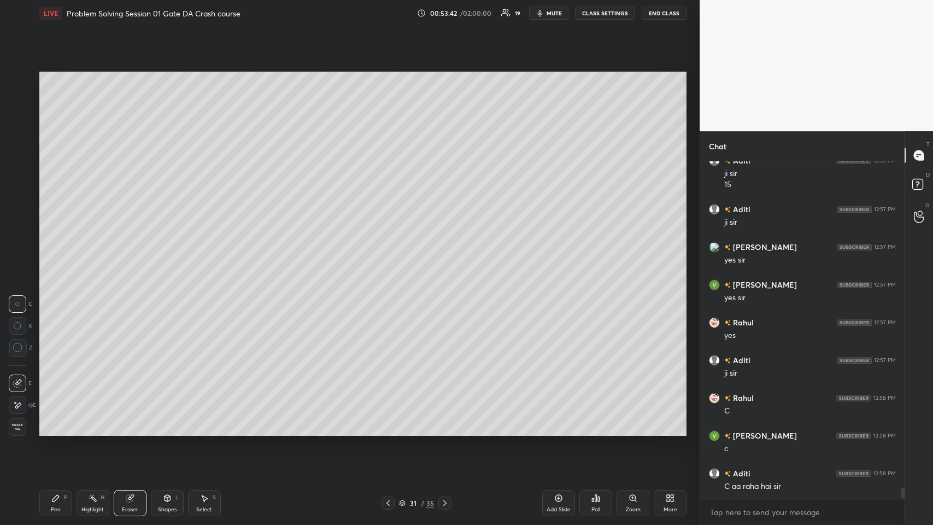
click at [51, 256] on icon at bounding box center [55, 497] width 9 height 9
click at [388, 256] on icon at bounding box center [388, 502] width 9 height 9
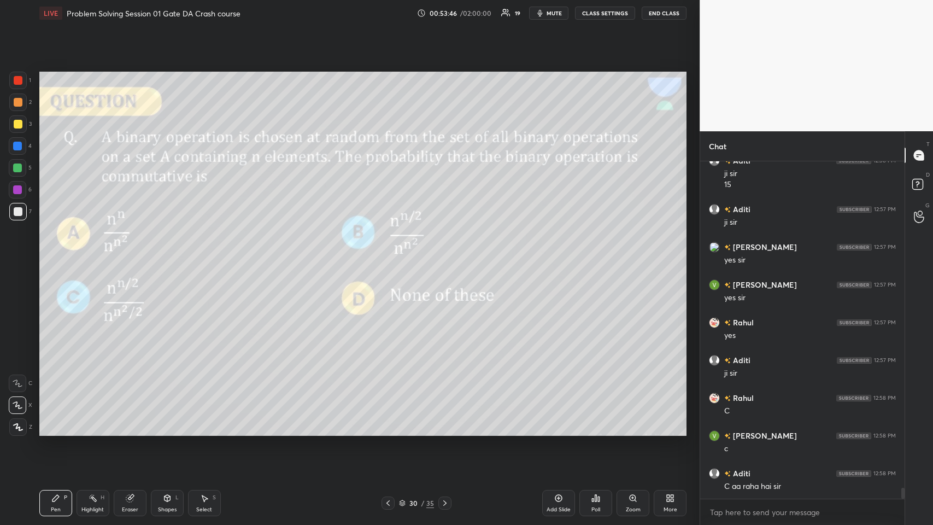
click at [391, 256] on icon at bounding box center [444, 502] width 3 height 5
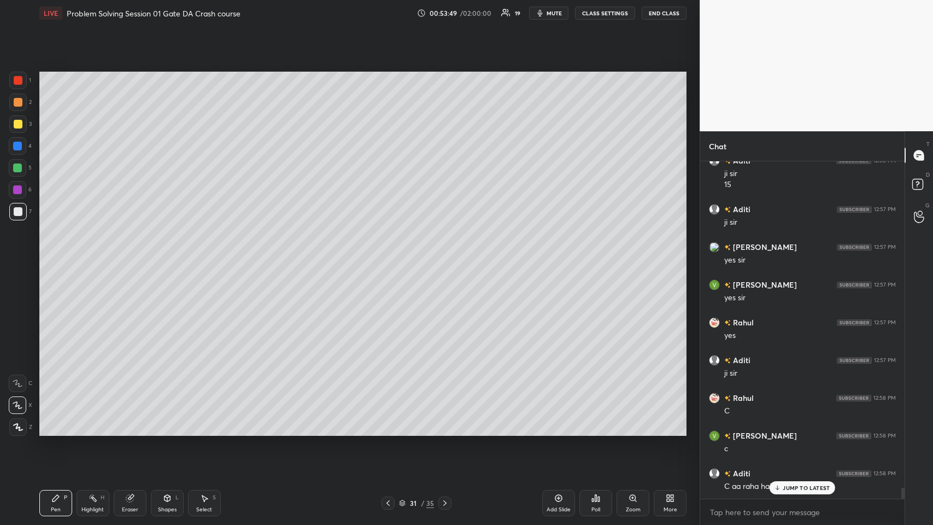
scroll to position [10041, 0]
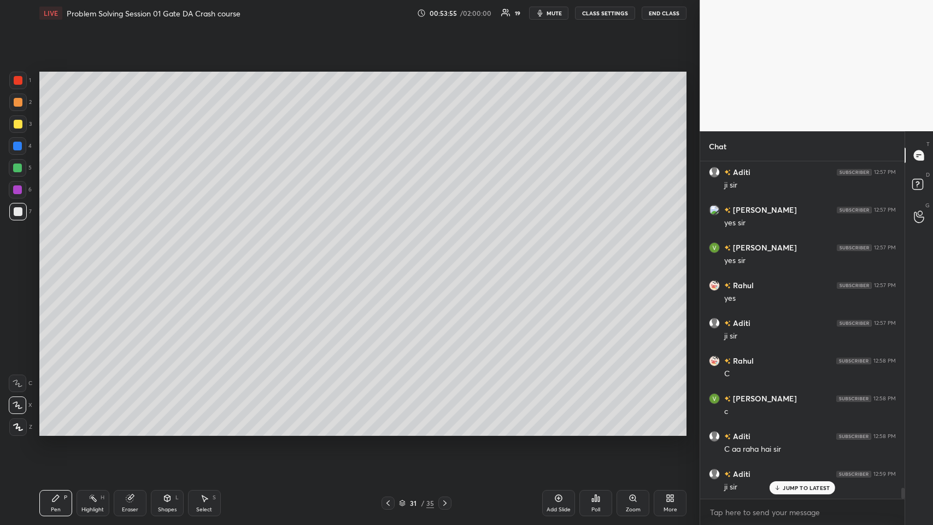
click at [387, 256] on icon at bounding box center [388, 502] width 9 height 9
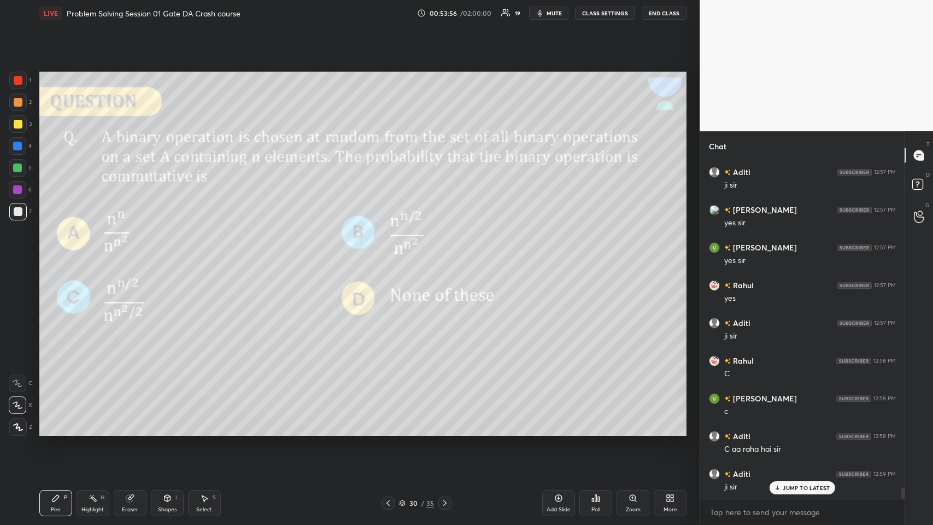
click at [391, 256] on icon at bounding box center [444, 502] width 9 height 9
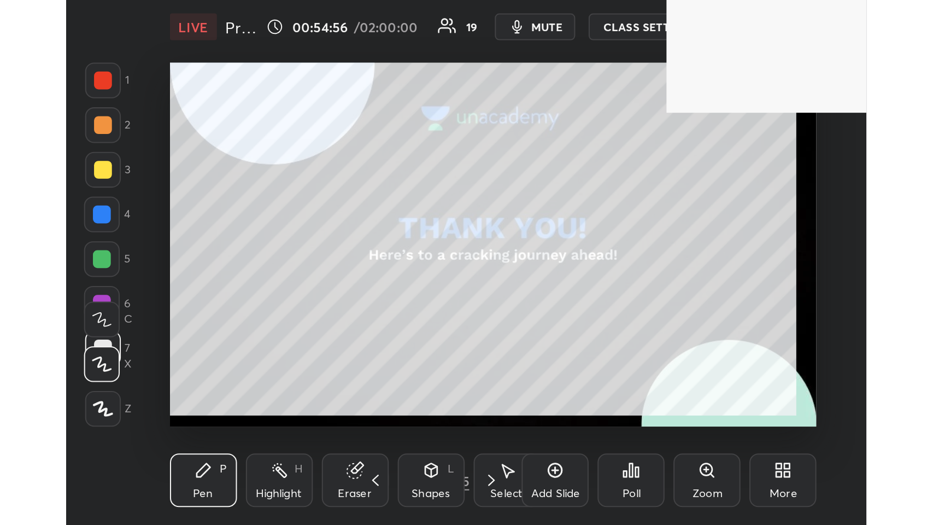
scroll to position [186, 348]
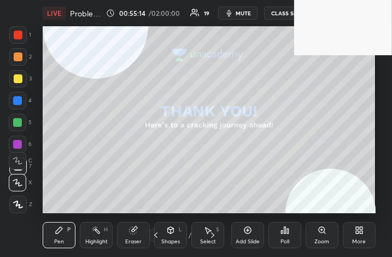
click at [362, 228] on icon at bounding box center [361, 228] width 3 height 3
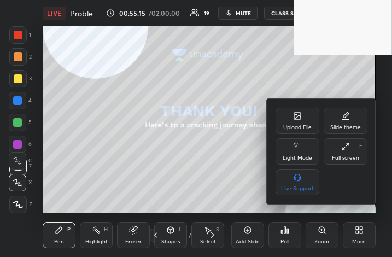
click at [347, 138] on div "Full screen F" at bounding box center [346, 151] width 44 height 26
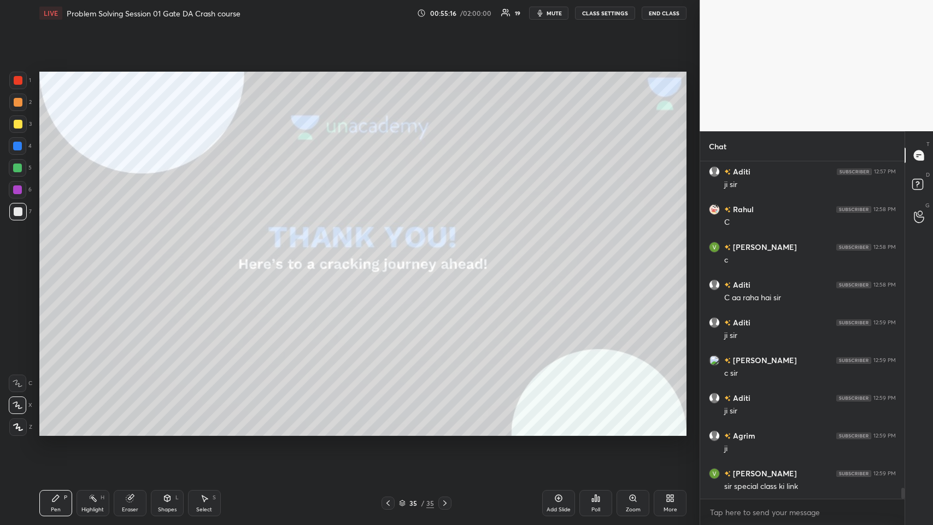
scroll to position [54195, 53994]
type textarea "x"
click at [391, 256] on textarea at bounding box center [802, 511] width 187 height 17
paste textarea "[URL][DOMAIN_NAME]"
type textarea "[URL][DOMAIN_NAME]"
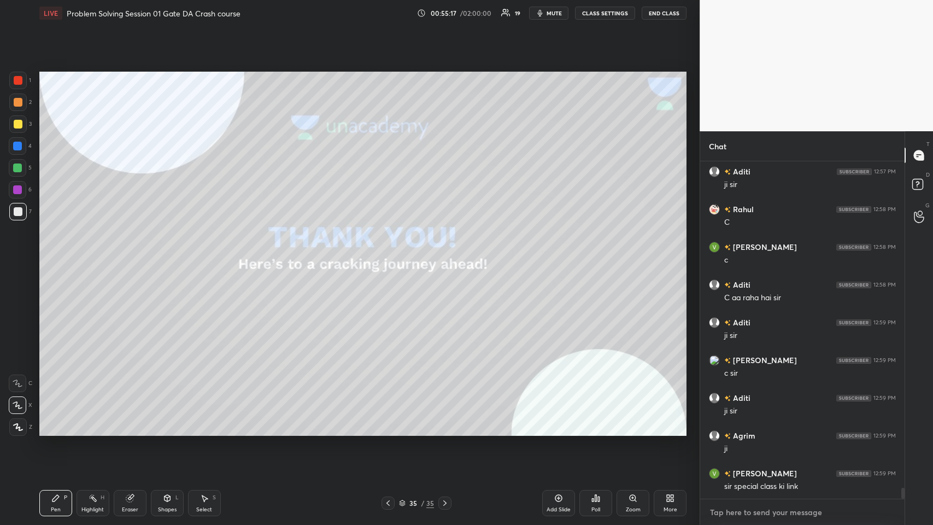
type textarea "x"
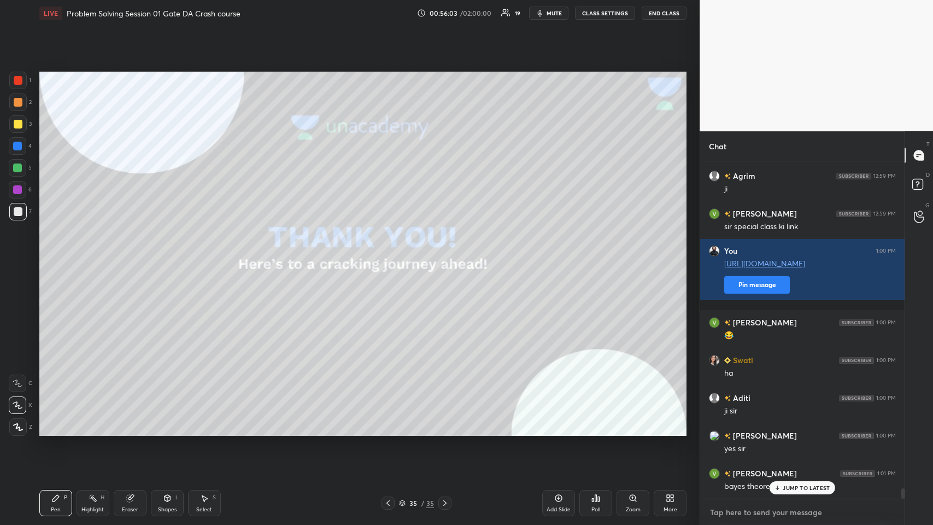
scroll to position [10489, 0]
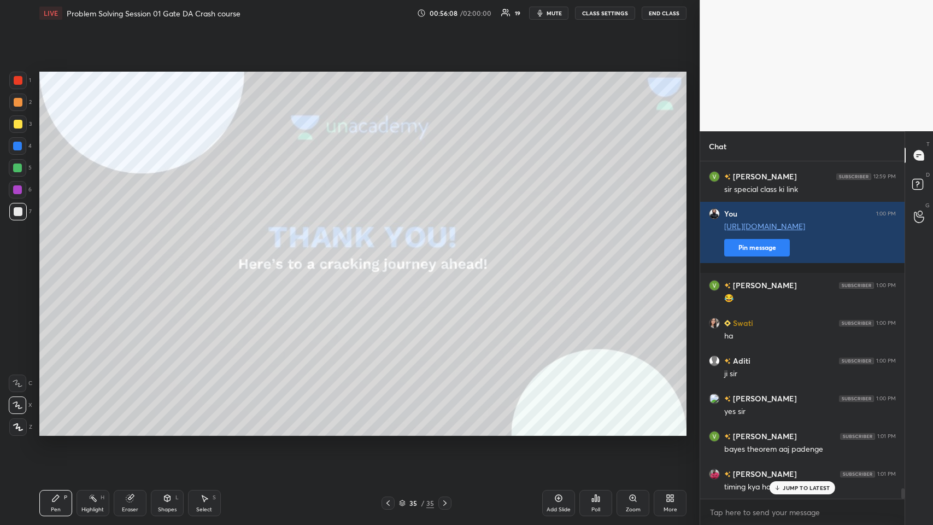
click at [391, 256] on icon at bounding box center [777, 487] width 7 height 7
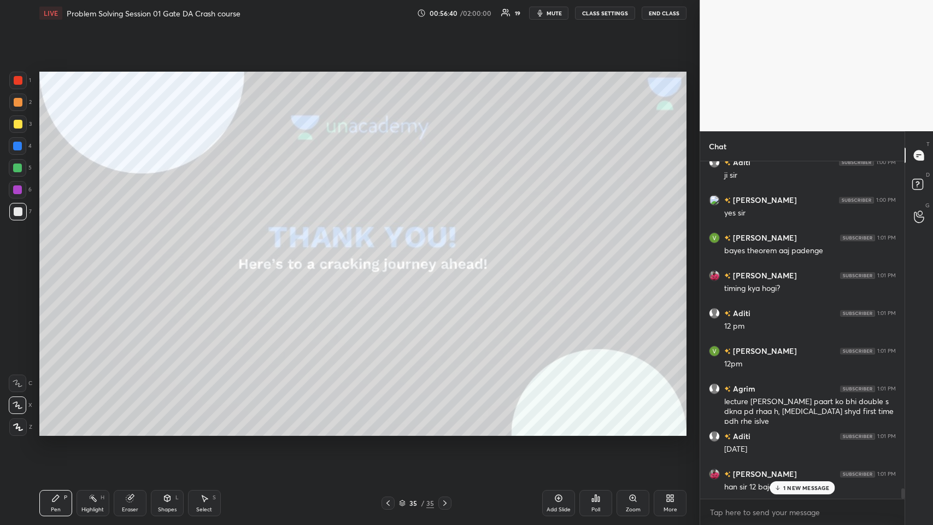
scroll to position [10725, 0]
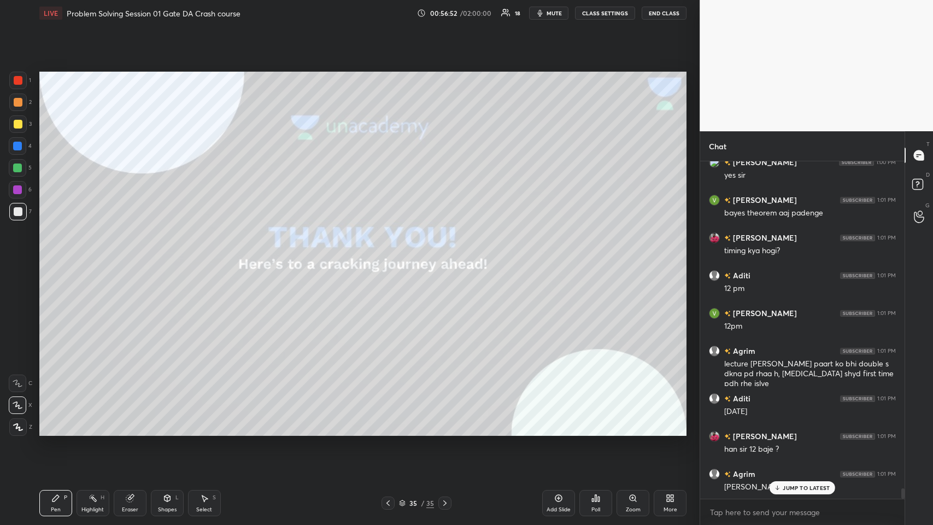
click at [130, 256] on icon at bounding box center [130, 497] width 9 height 9
click at [20, 256] on div "Erase all" at bounding box center [17, 426] width 17 height 17
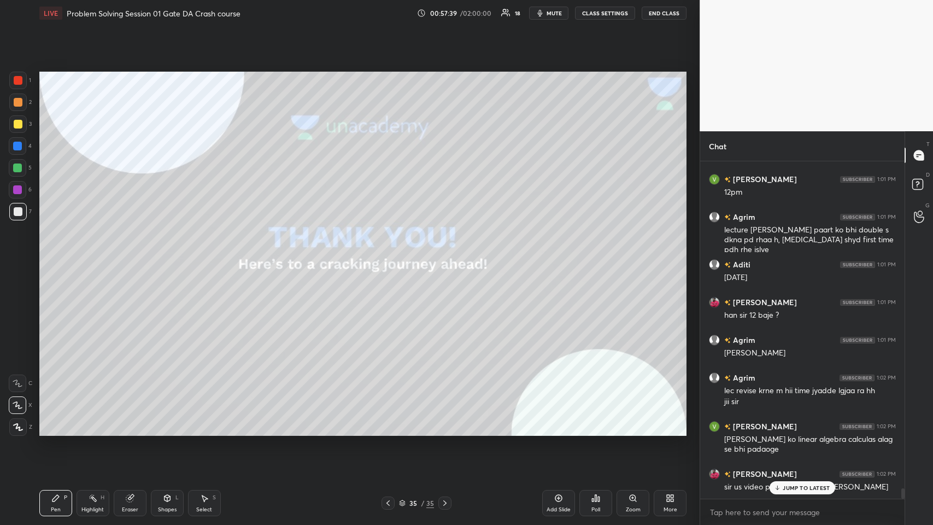
scroll to position [10897, 0]
click at [391, 256] on div "[PERSON_NAME] 1:00 PM aaj shaam ko ? [PERSON_NAME] 1:00 PM kitne baje se Aditi …" at bounding box center [802, 329] width 204 height 337
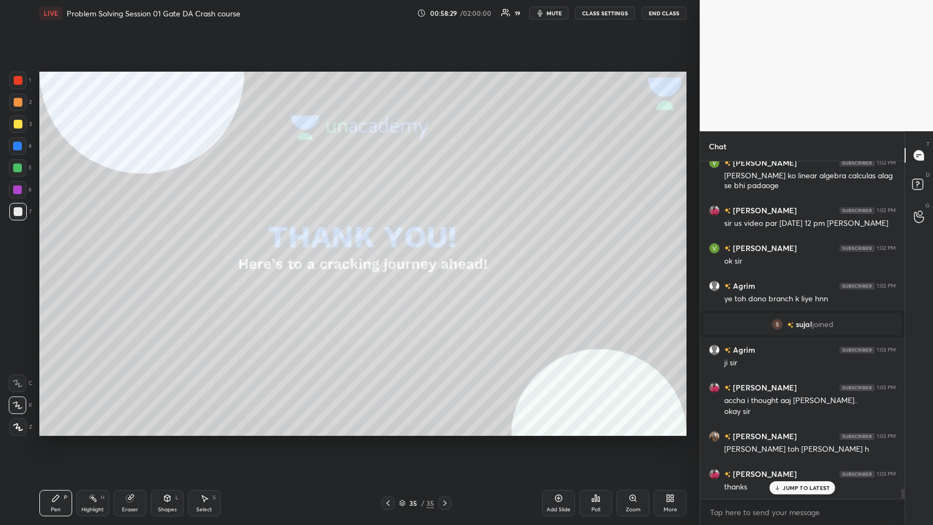
scroll to position [11160, 0]
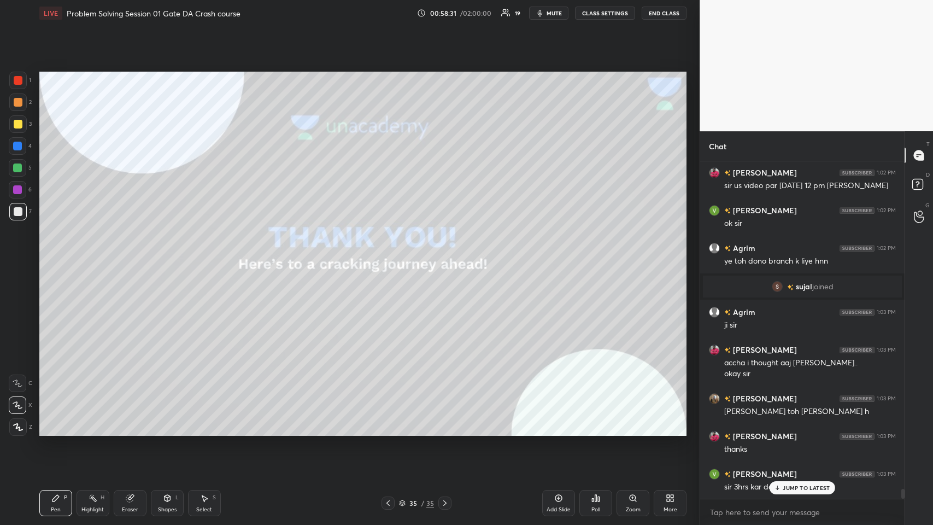
click at [391, 256] on div "JUMP TO LATEST" at bounding box center [802, 487] width 66 height 13
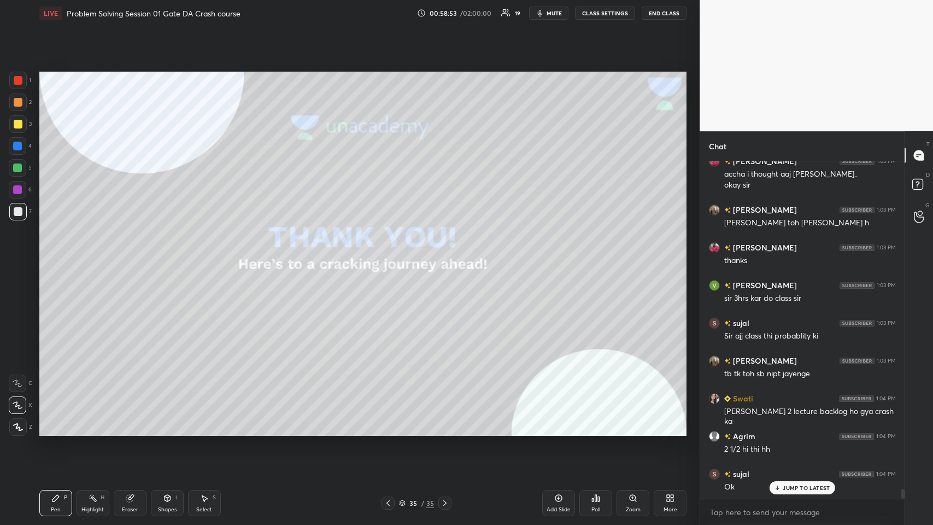
scroll to position [11386, 0]
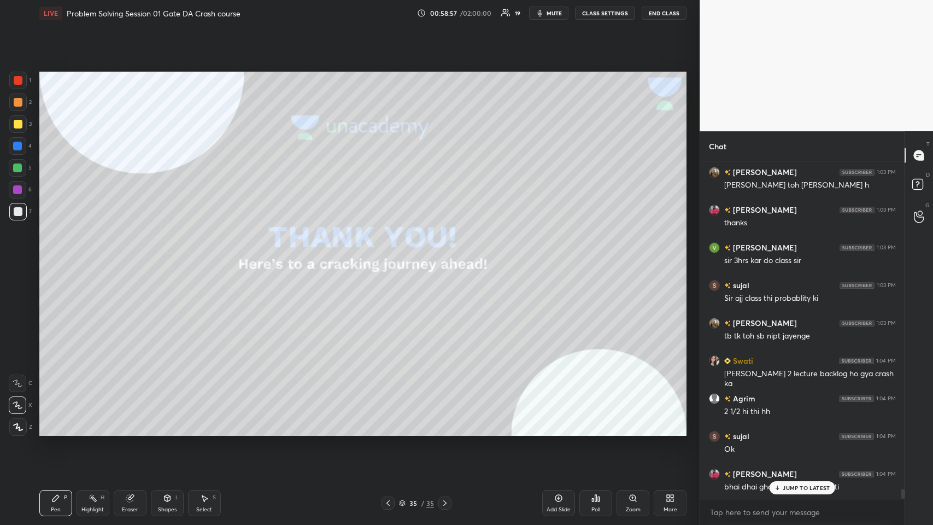
click at [391, 256] on p "JUMP TO LATEST" at bounding box center [806, 487] width 47 height 7
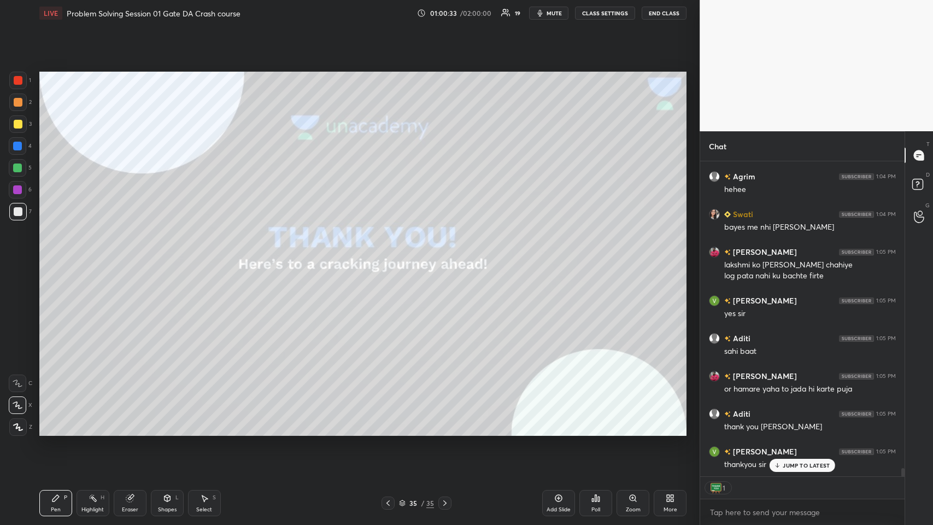
scroll to position [11948, 0]
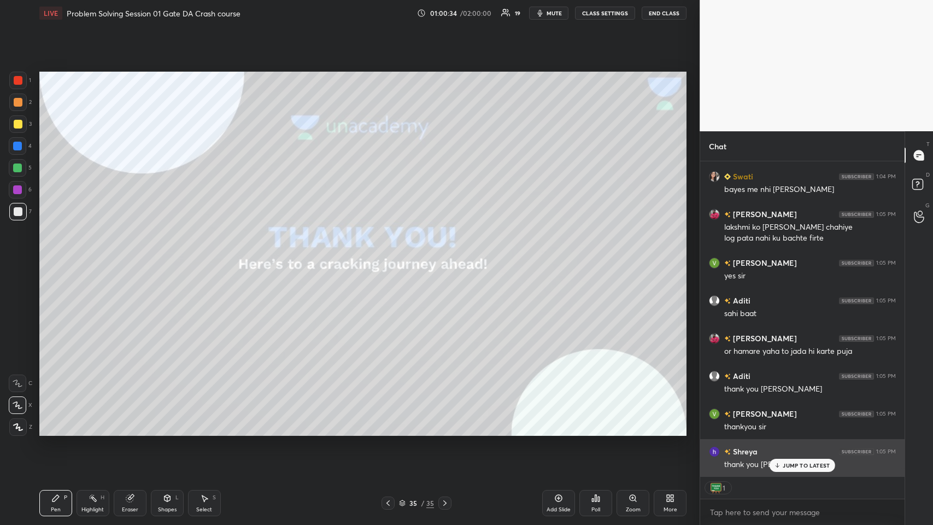
click at [391, 256] on p "JUMP TO LATEST" at bounding box center [806, 465] width 47 height 7
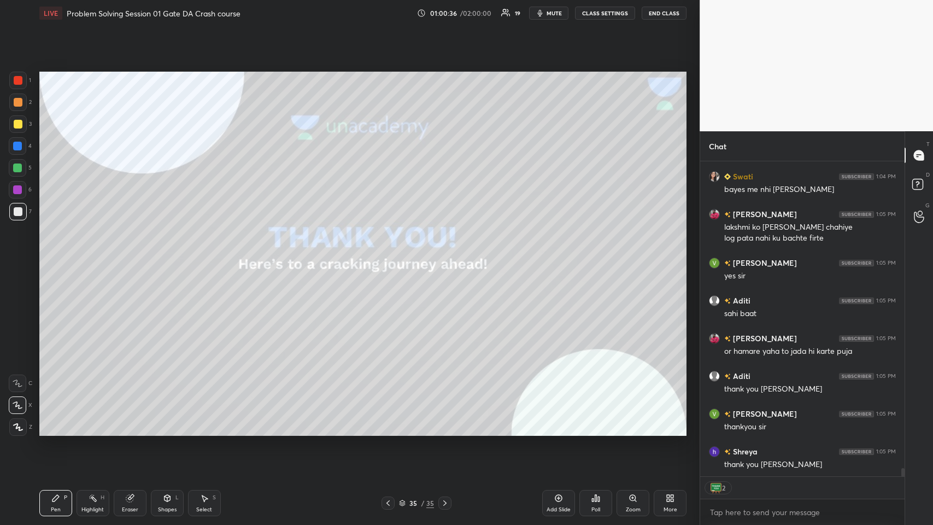
scroll to position [11985, 0]
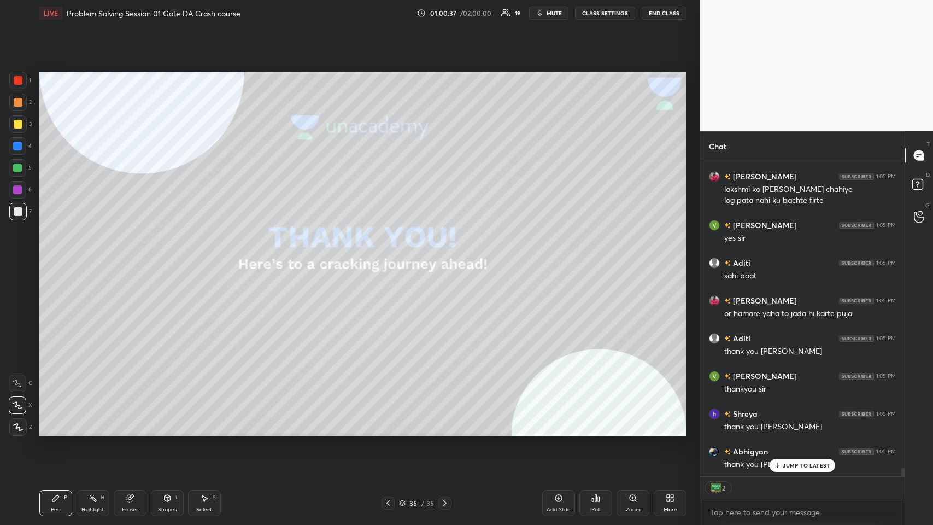
click at [391, 12] on button "End Class" at bounding box center [664, 13] width 45 height 13
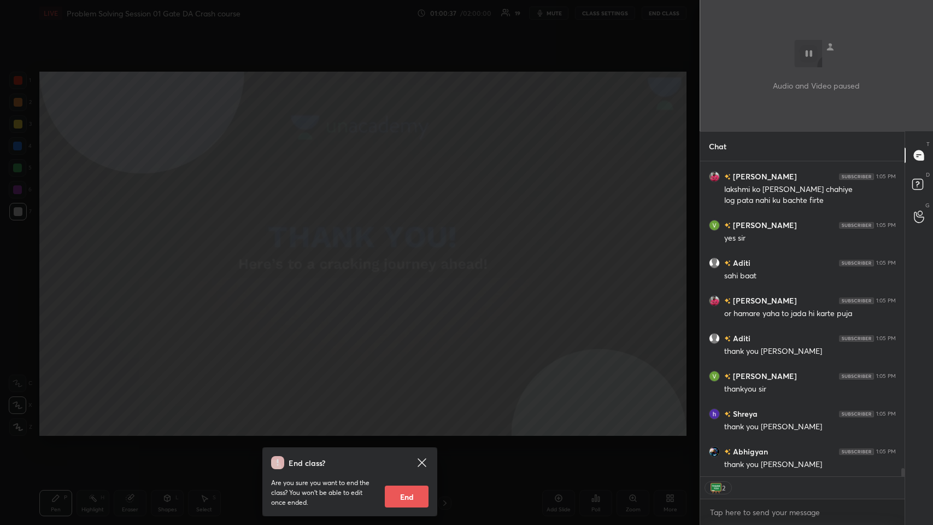
scroll to position [12024, 0]
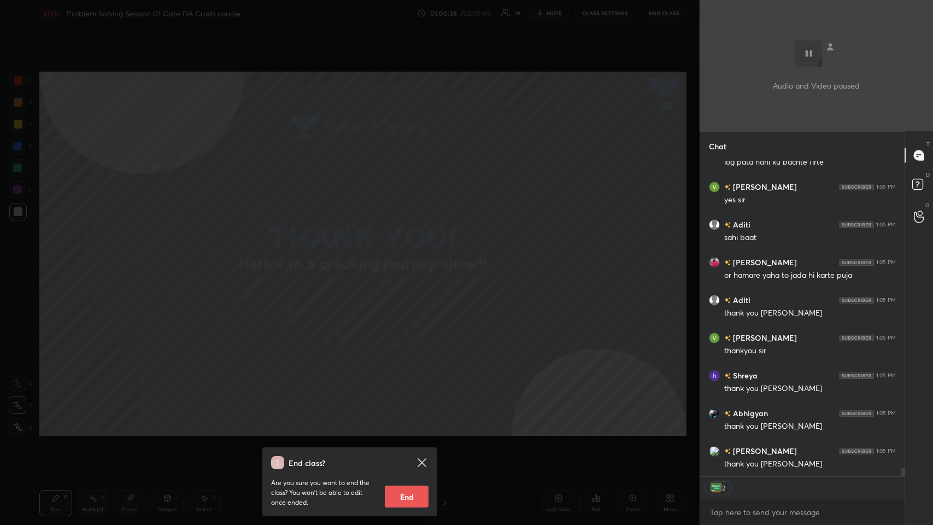
click at [391, 256] on button "End" at bounding box center [407, 496] width 44 height 22
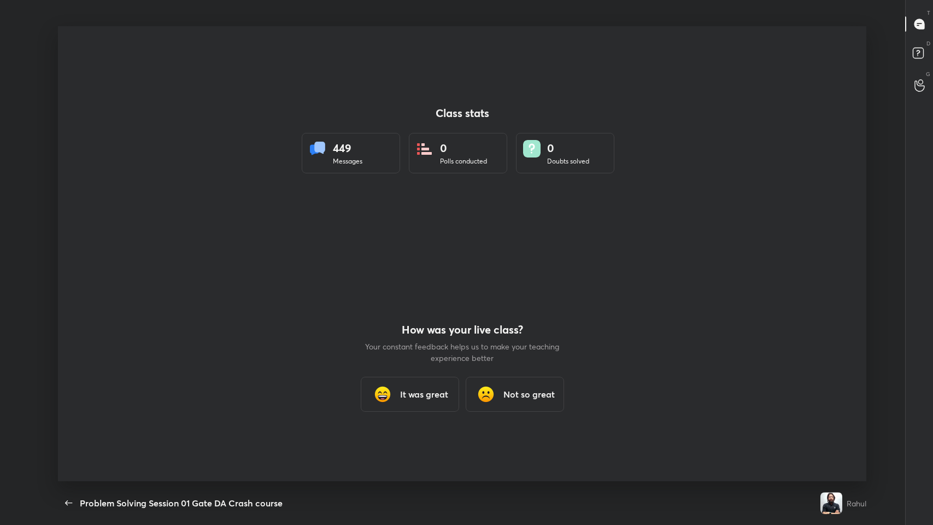
scroll to position [54195, 53726]
click at [391, 256] on h3 "It was great" at bounding box center [424, 393] width 48 height 13
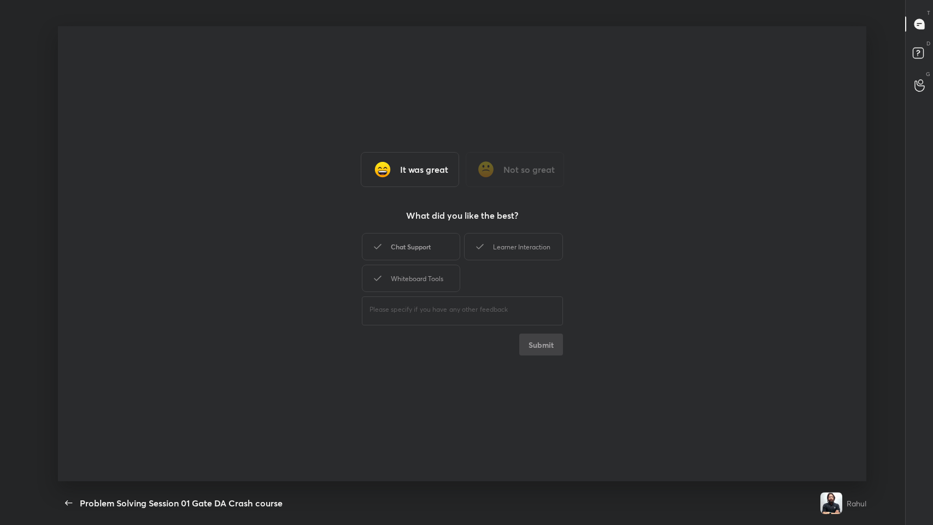
click at [391, 252] on div "Chat Support" at bounding box center [411, 246] width 98 height 27
click at [391, 256] on div "Whiteboard Tools" at bounding box center [411, 278] width 98 height 27
click at [391, 247] on div "Learner Interaction" at bounding box center [513, 246] width 98 height 27
click at [391, 256] on button "Submit" at bounding box center [541, 344] width 44 height 22
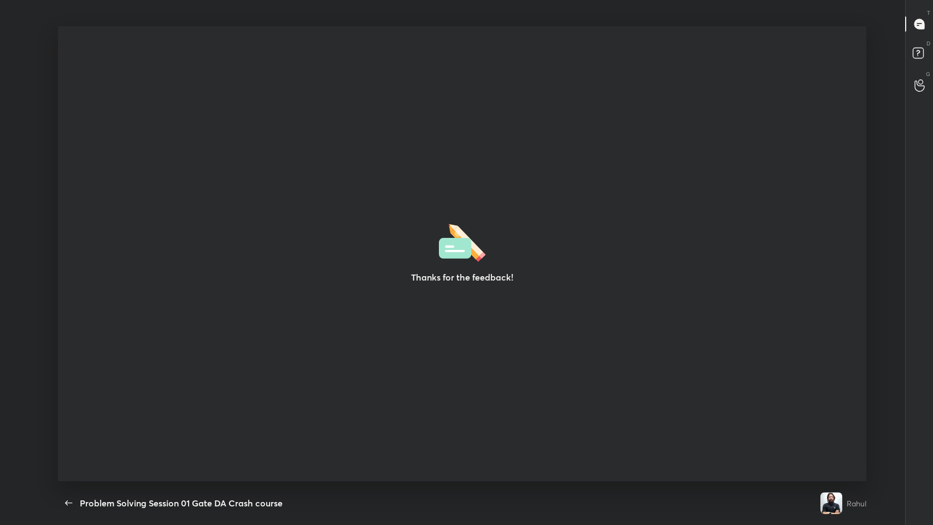
type textarea "x"
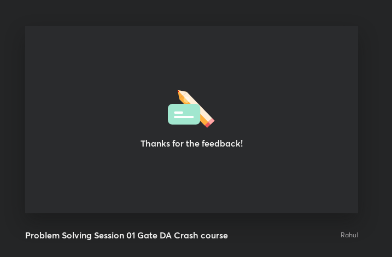
scroll to position [54463, 54267]
